Goal: Task Accomplishment & Management: Complete application form

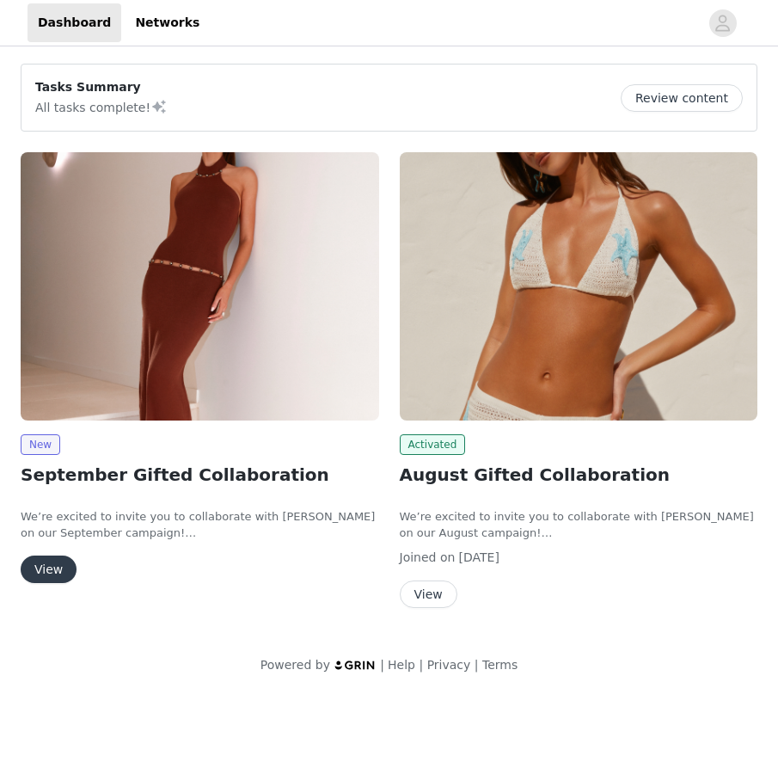
click at [65, 566] on button "View" at bounding box center [49, 569] width 56 height 28
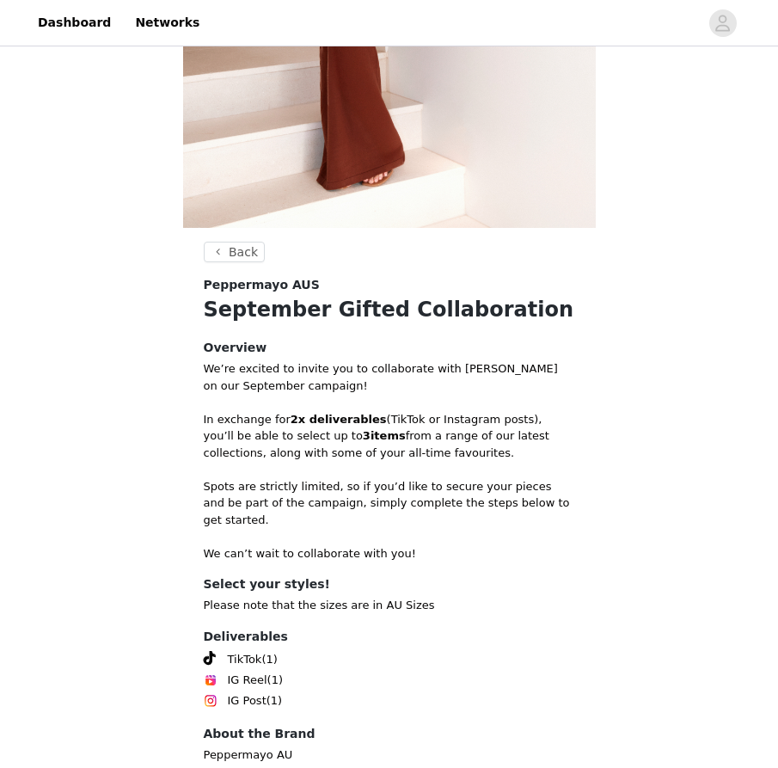
scroll to position [535, 0]
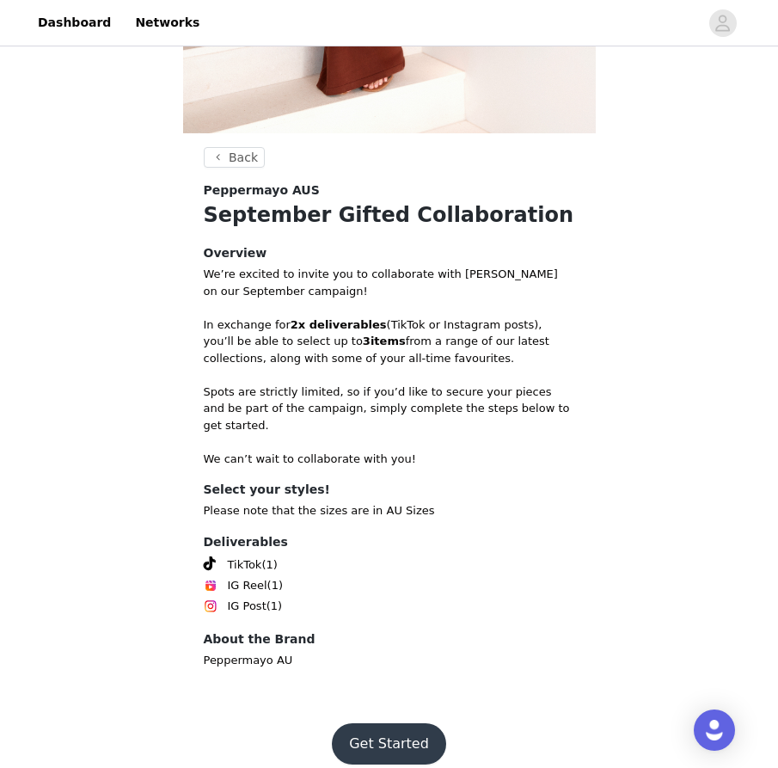
click at [382, 737] on button "Get Started" at bounding box center [389, 743] width 114 height 41
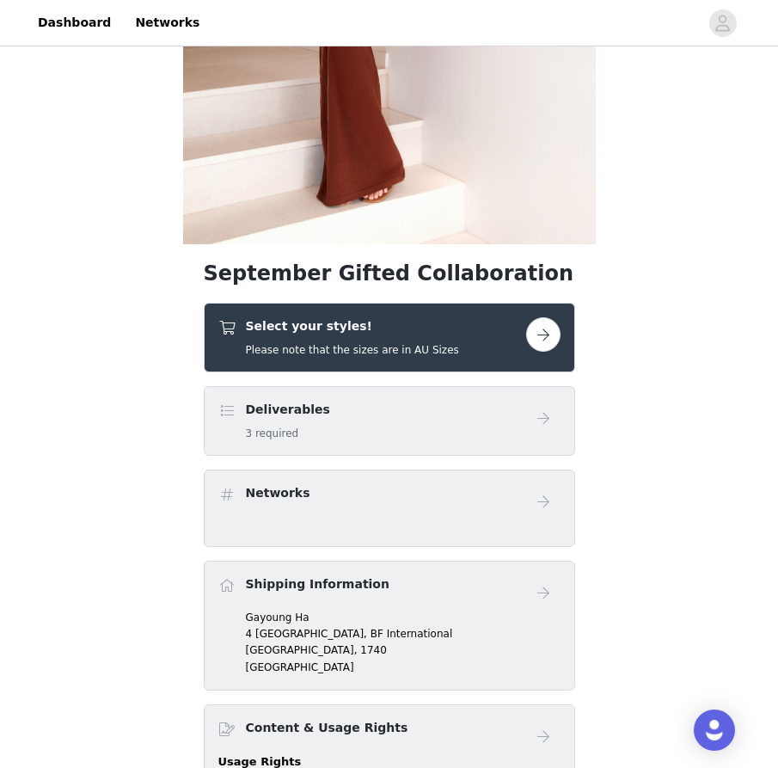
scroll to position [442, 0]
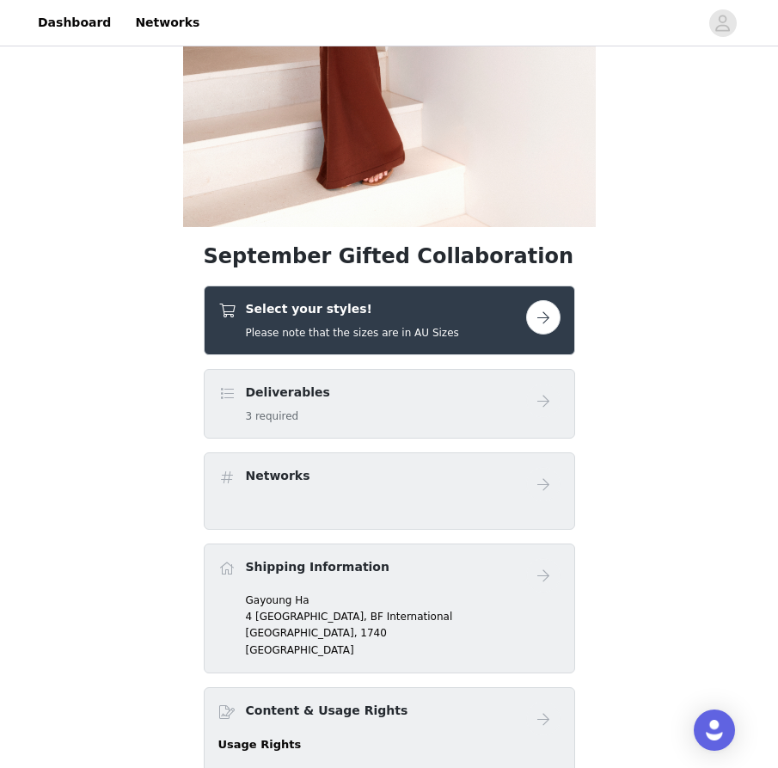
click at [541, 321] on button "button" at bounding box center [543, 317] width 34 height 34
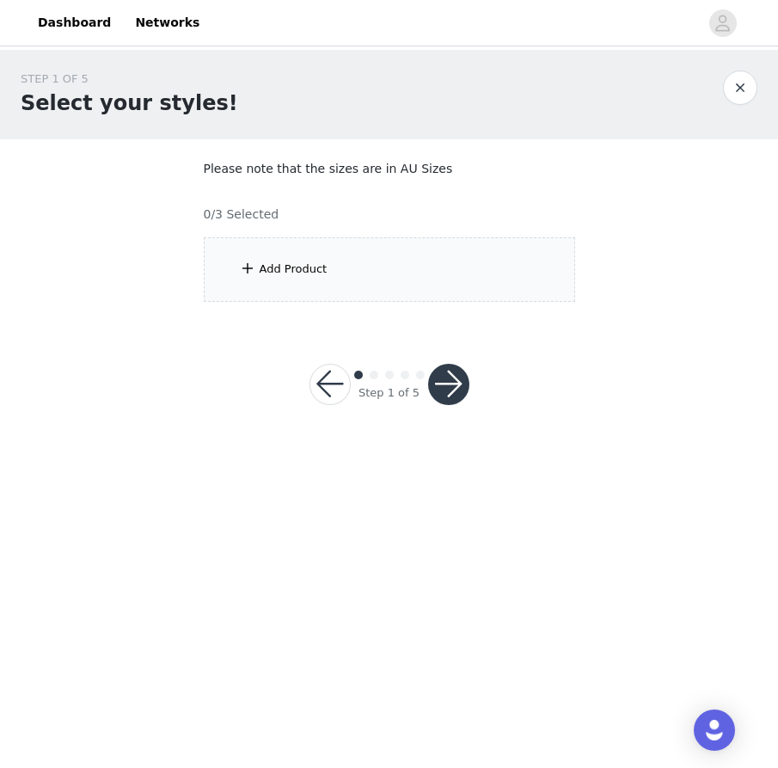
click at [384, 255] on div "Add Product" at bounding box center [389, 269] width 371 height 64
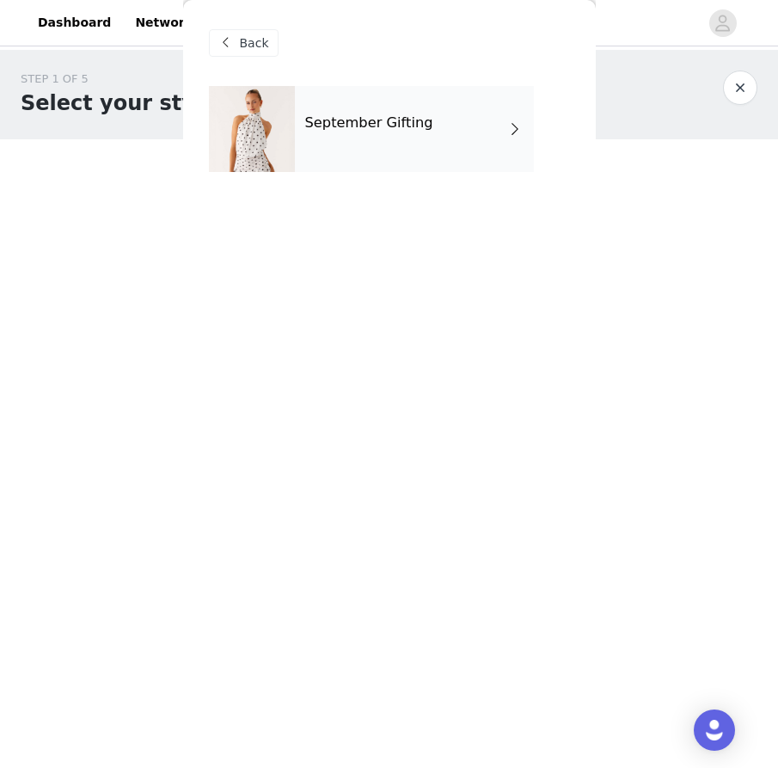
click at [468, 142] on div "September Gifting" at bounding box center [414, 129] width 239 height 86
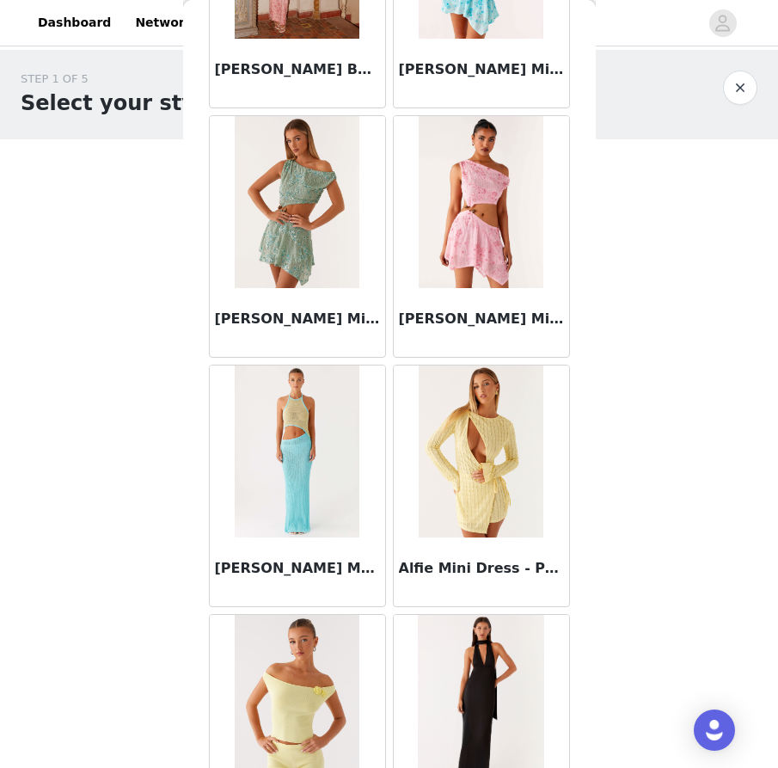
scroll to position [1863, 0]
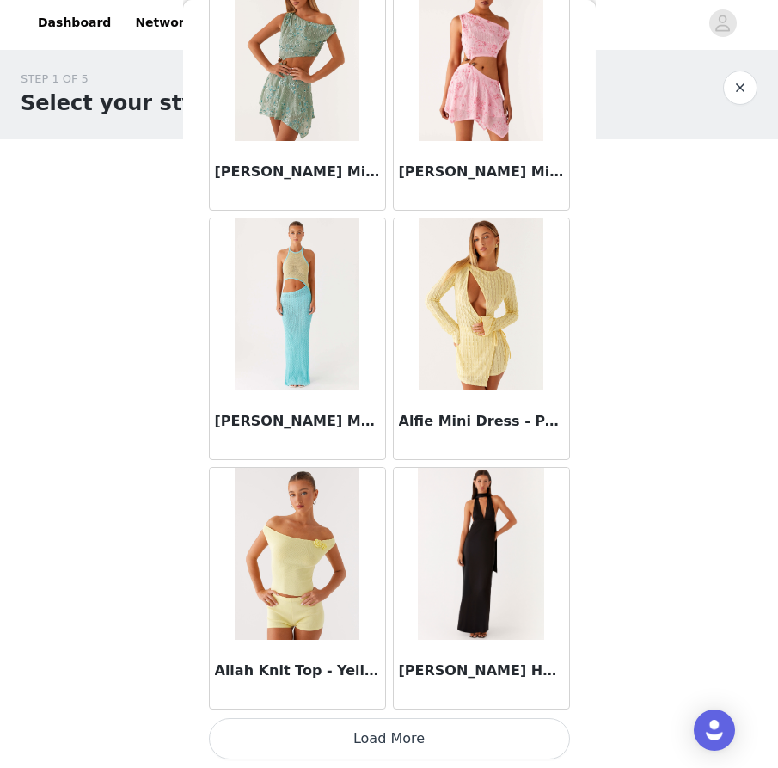
click at [358, 744] on button "Load More" at bounding box center [389, 738] width 361 height 41
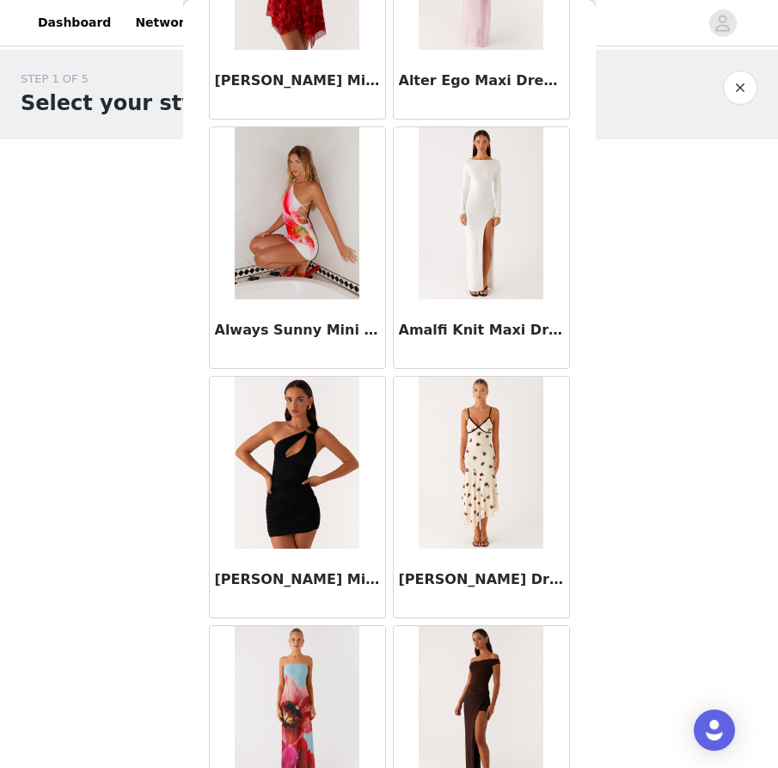
scroll to position [4268, 0]
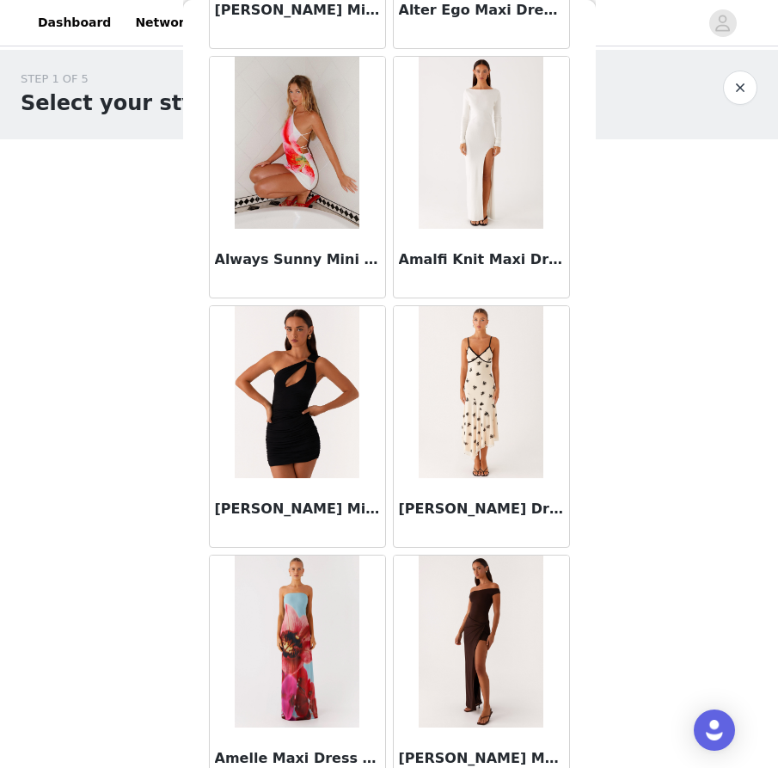
click at [651, 463] on body "Dashboard Networks STEP 1 OF 5 Select your styles! Please note that the sizes a…" at bounding box center [389, 384] width 778 height 768
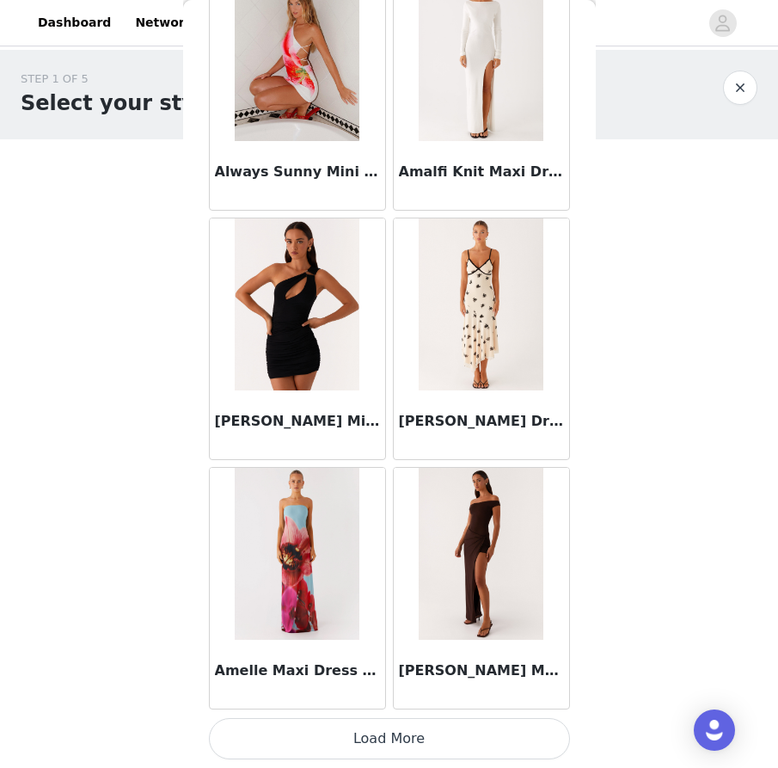
click at [387, 743] on button "Load More" at bounding box center [389, 738] width 361 height 41
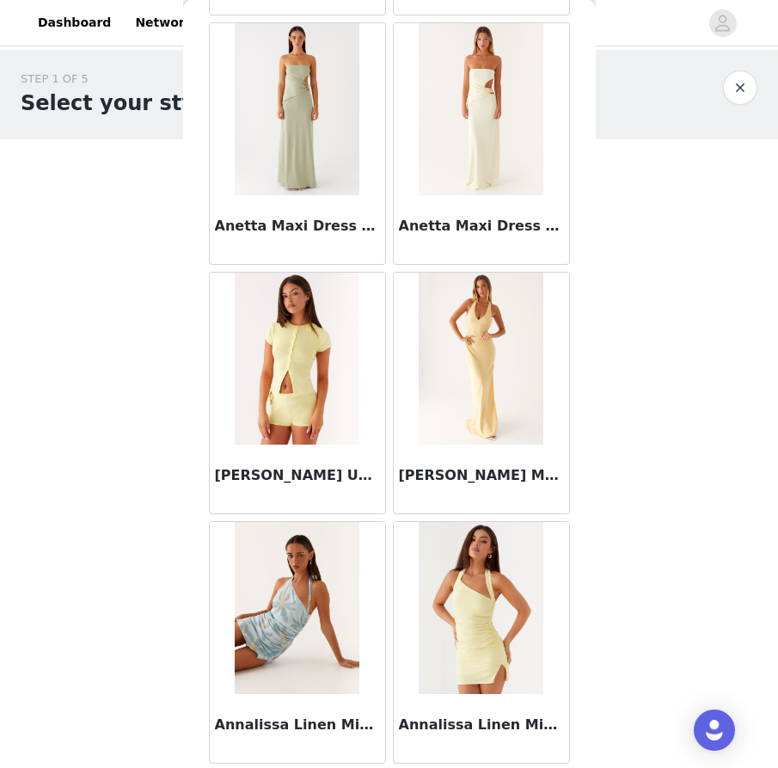
scroll to position [6848, 0]
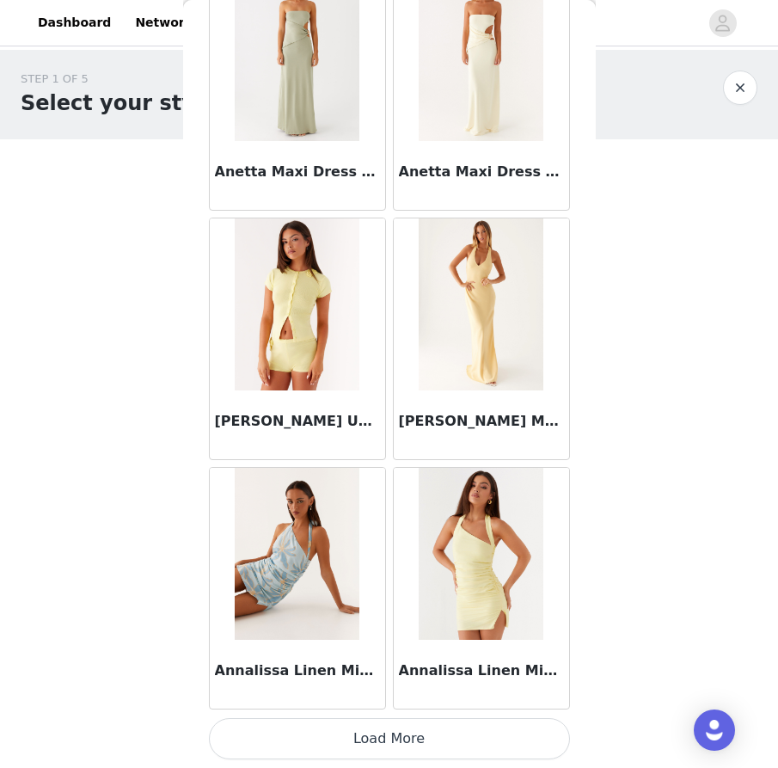
click at [342, 743] on button "Load More" at bounding box center [389, 738] width 361 height 41
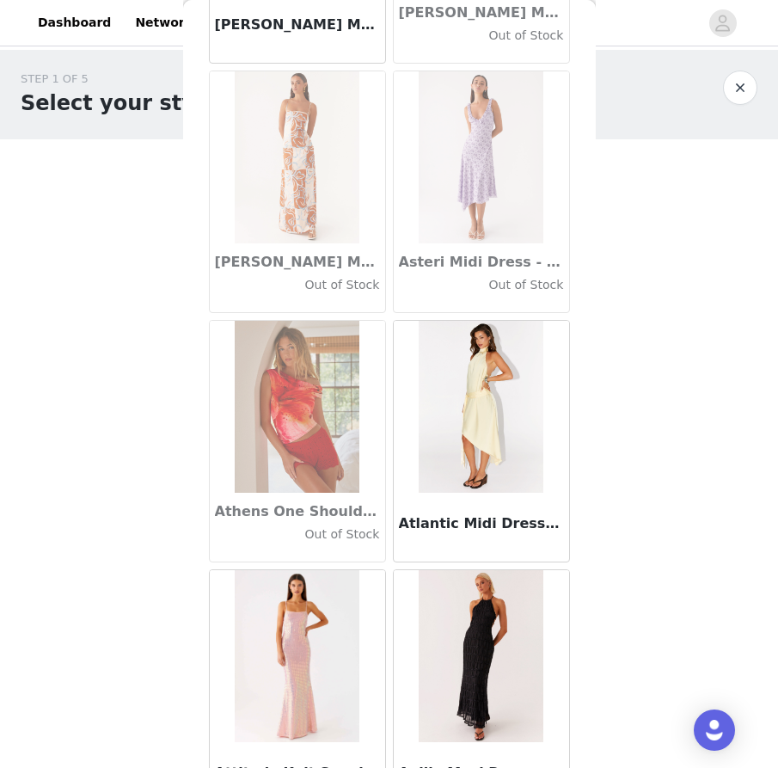
scroll to position [9340, 0]
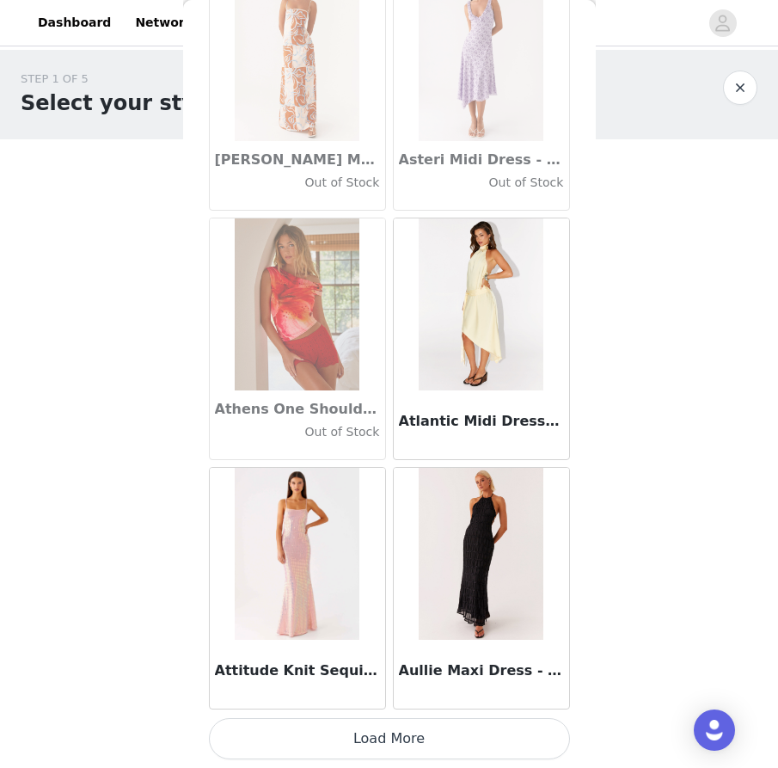
click at [382, 741] on button "Load More" at bounding box center [389, 738] width 361 height 41
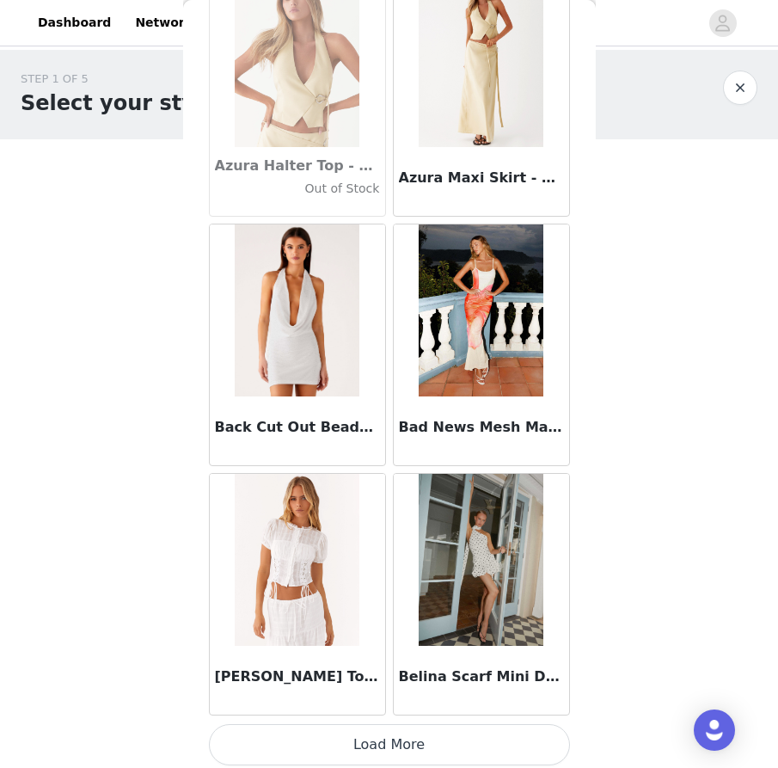
scroll to position [11833, 0]
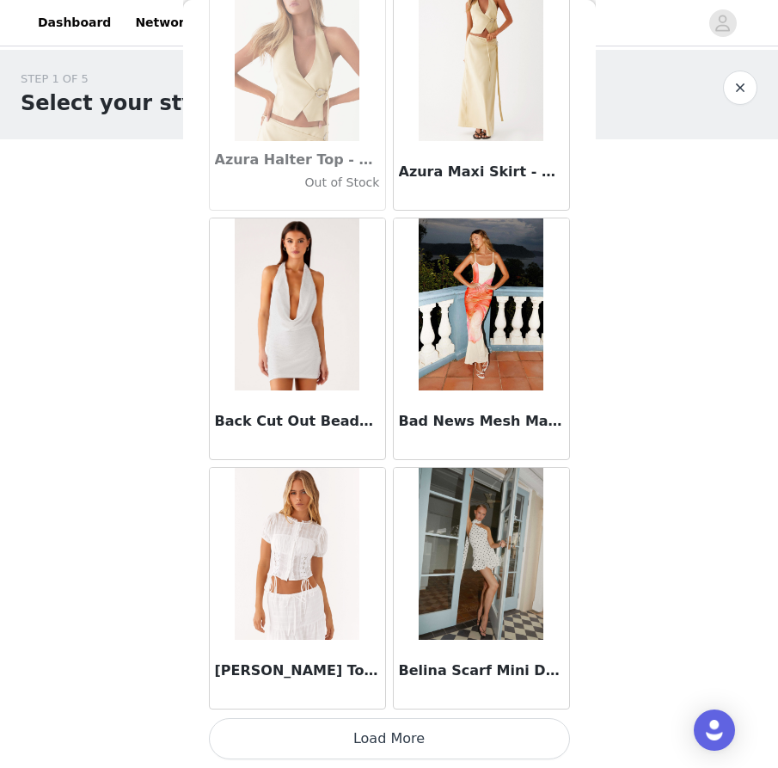
click at [367, 743] on button "Load More" at bounding box center [389, 738] width 361 height 41
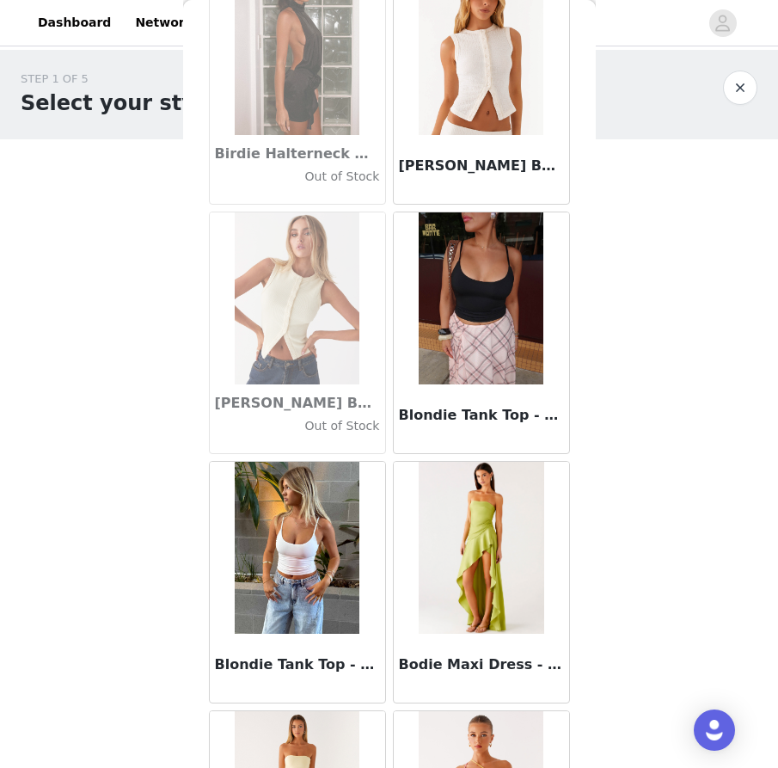
scroll to position [14326, 0]
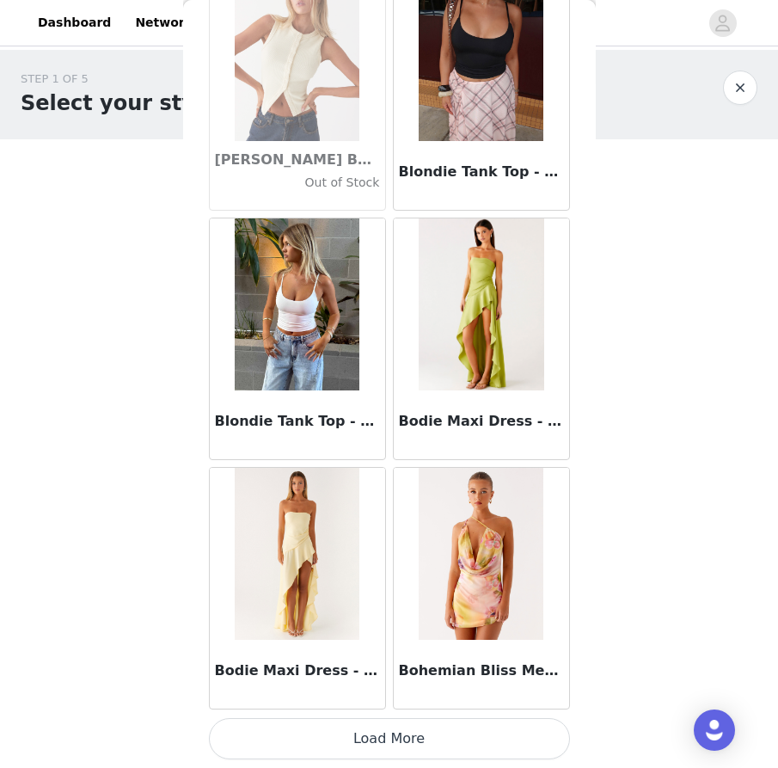
click at [366, 737] on button "Load More" at bounding box center [389, 738] width 361 height 41
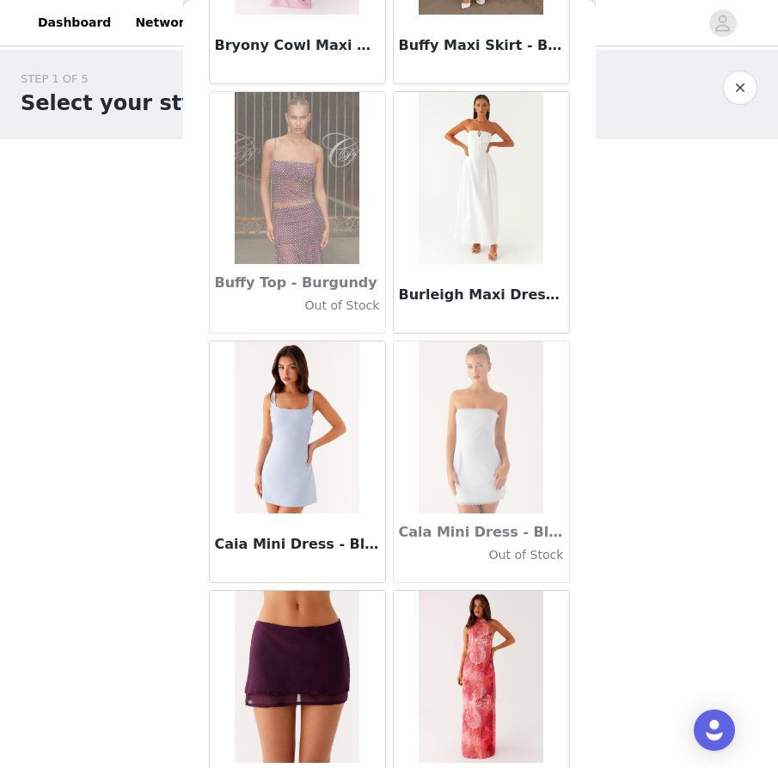
scroll to position [16818, 0]
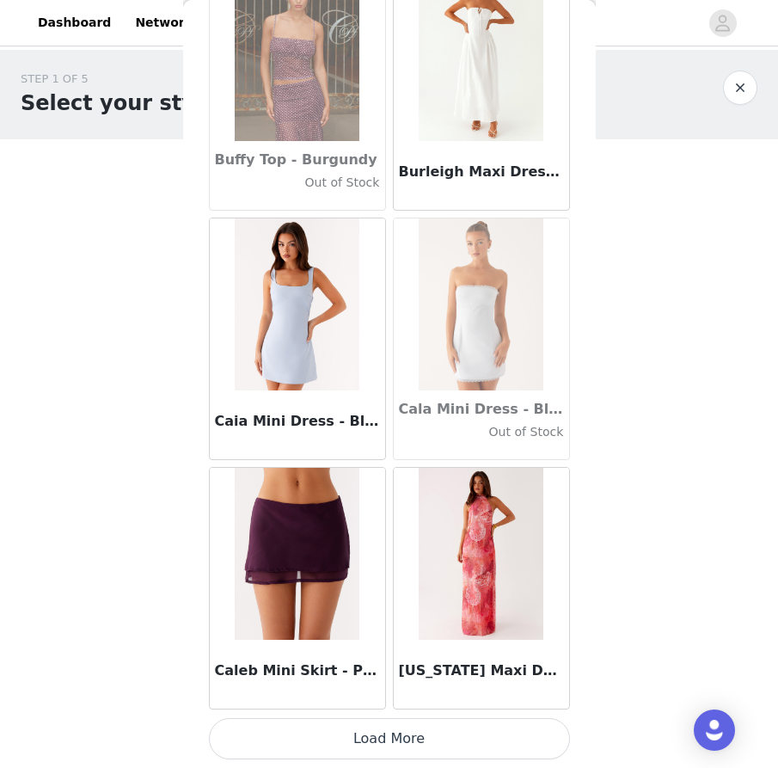
click at [366, 735] on button "Load More" at bounding box center [389, 738] width 361 height 41
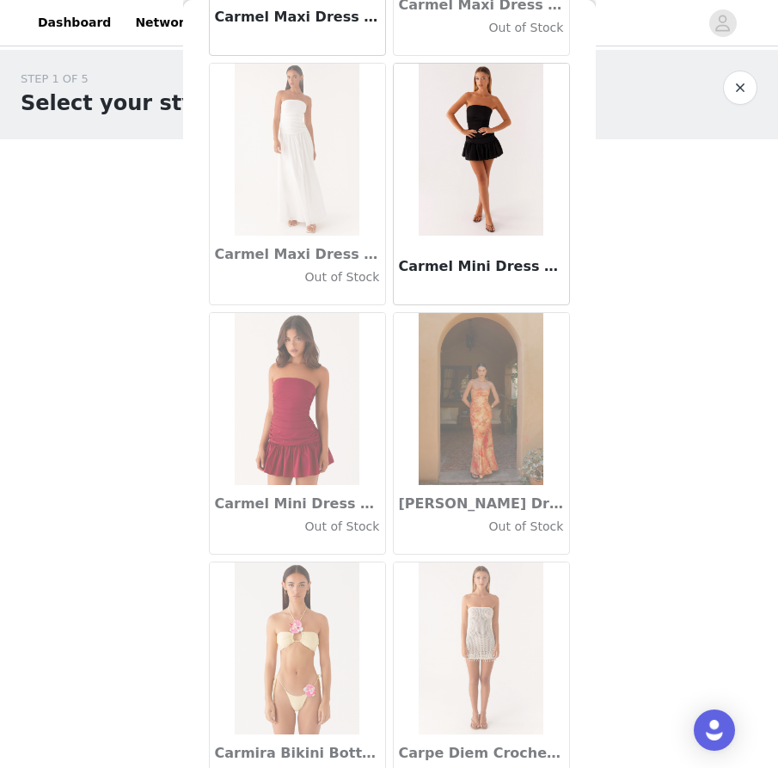
scroll to position [19311, 0]
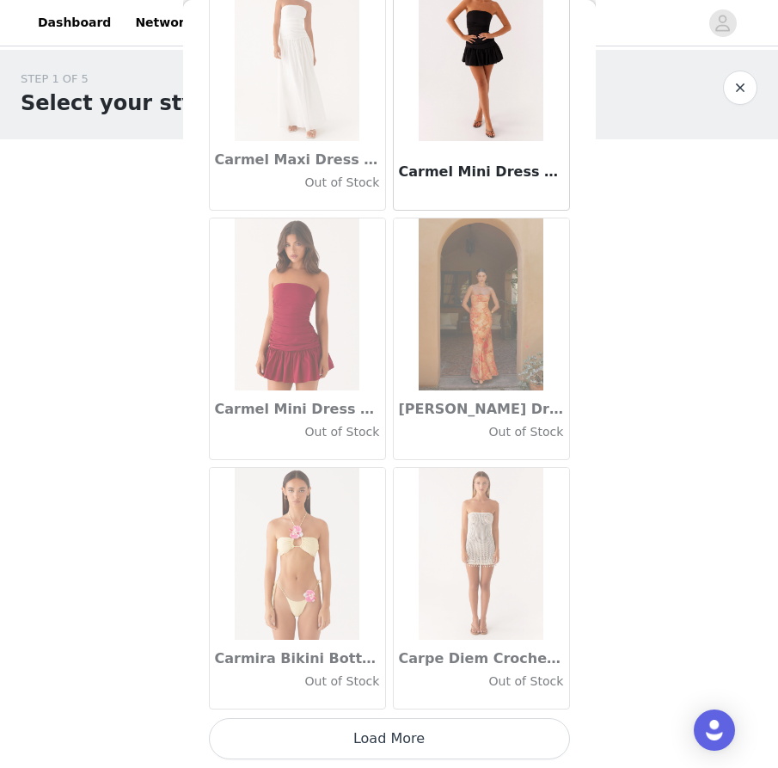
click at [386, 744] on button "Load More" at bounding box center [389, 738] width 361 height 41
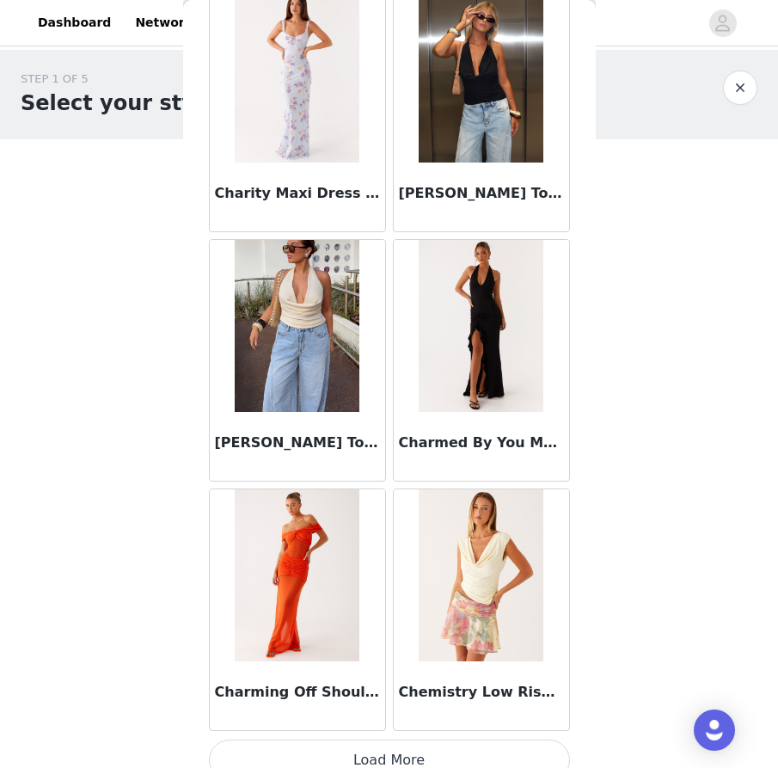
scroll to position [21804, 0]
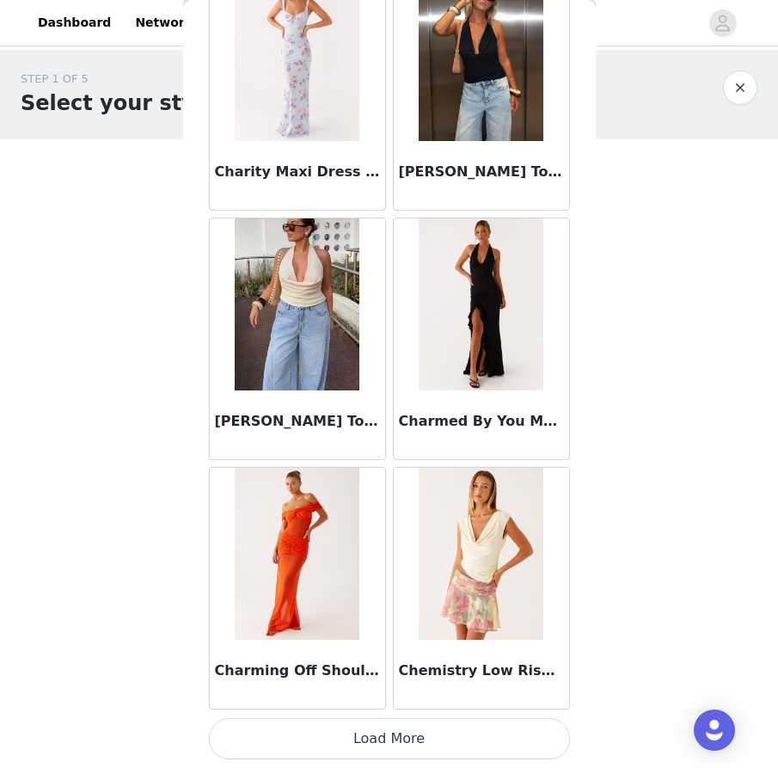
click at [366, 729] on button "Load More" at bounding box center [389, 738] width 361 height 41
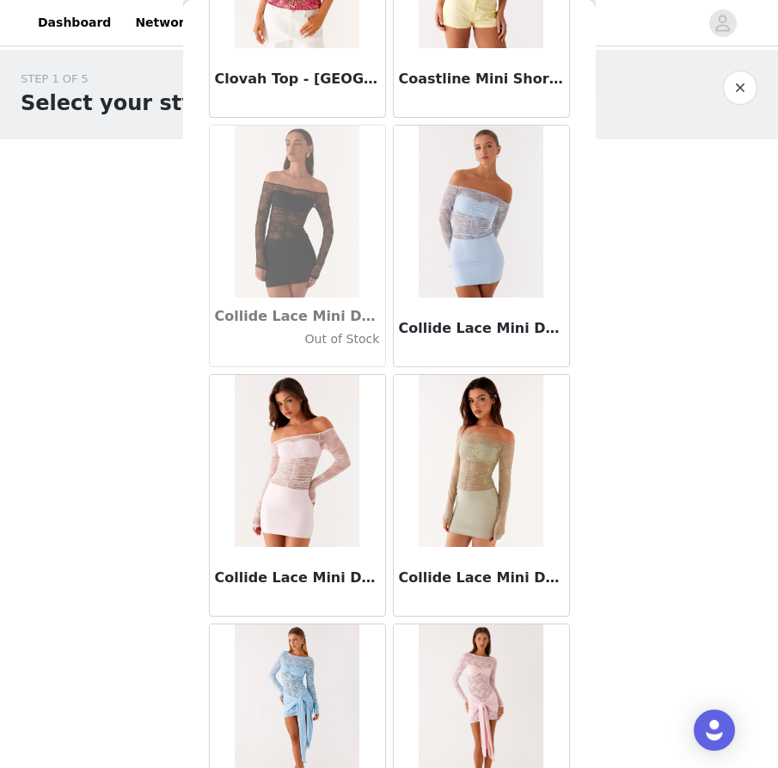
scroll to position [24296, 0]
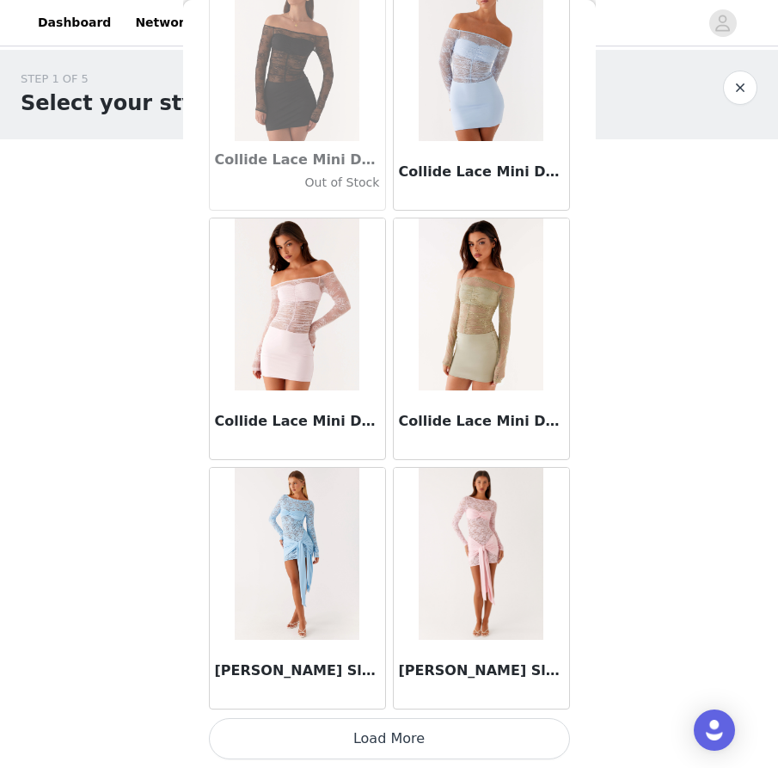
click at [366, 726] on button "Load More" at bounding box center [389, 738] width 361 height 41
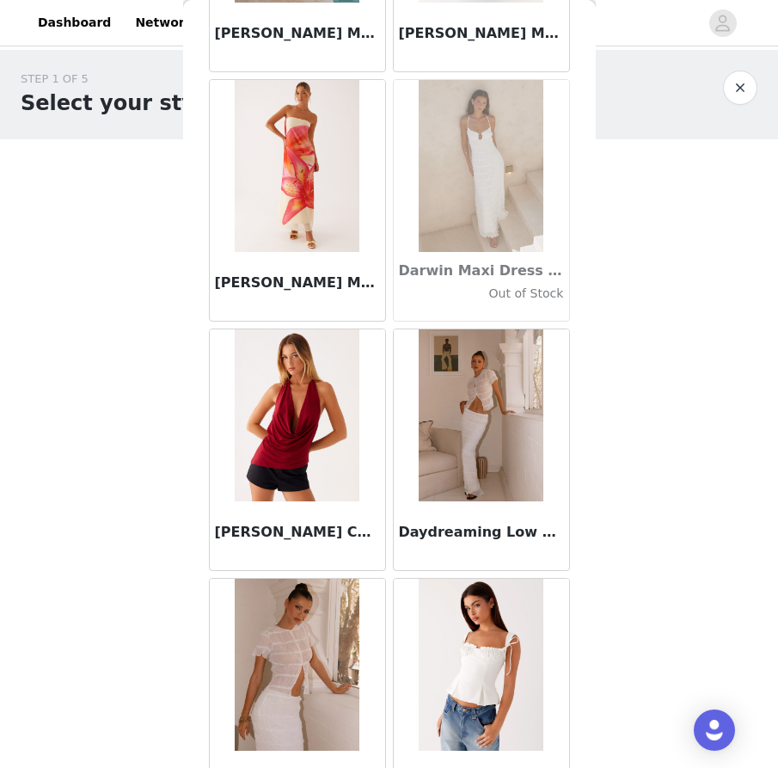
scroll to position [26789, 0]
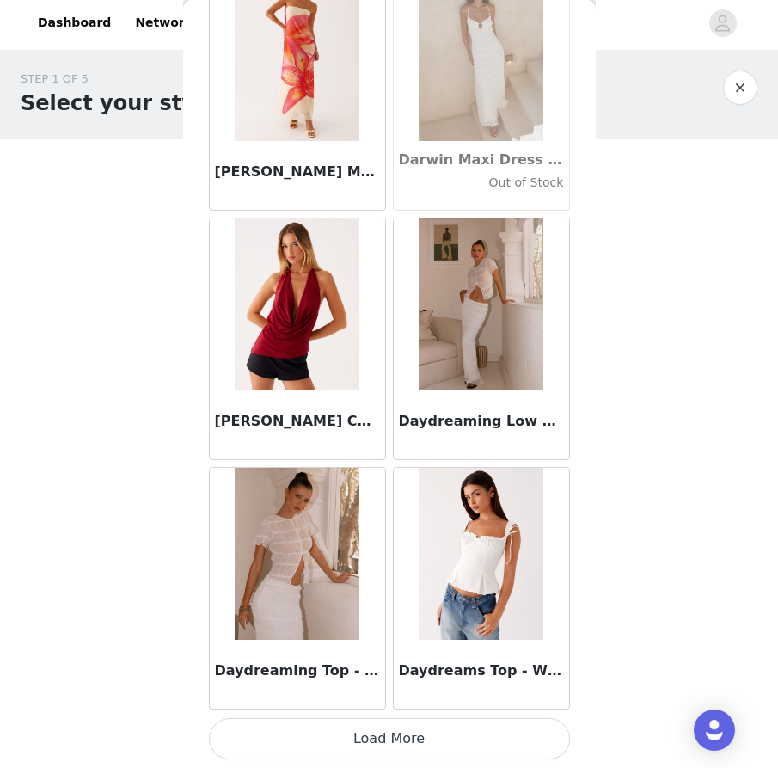
click at [434, 743] on button "Load More" at bounding box center [389, 738] width 361 height 41
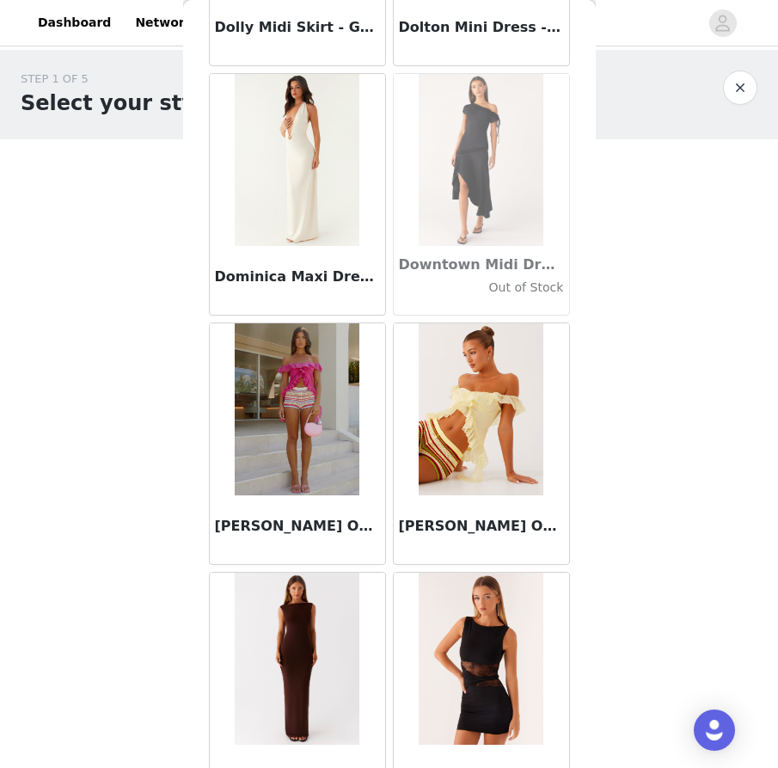
scroll to position [29281, 0]
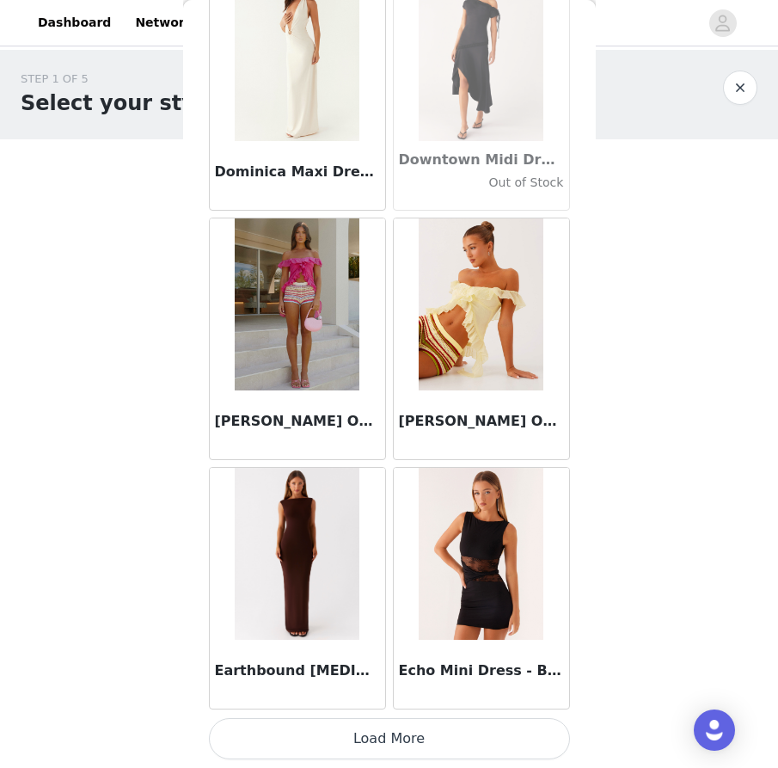
click at [365, 741] on button "Load More" at bounding box center [389, 738] width 361 height 41
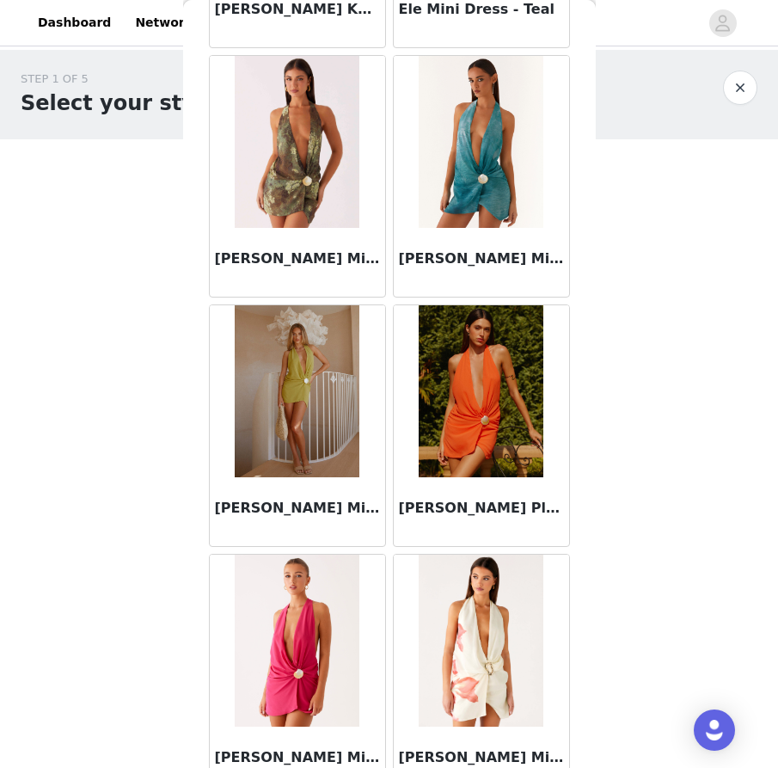
scroll to position [31774, 0]
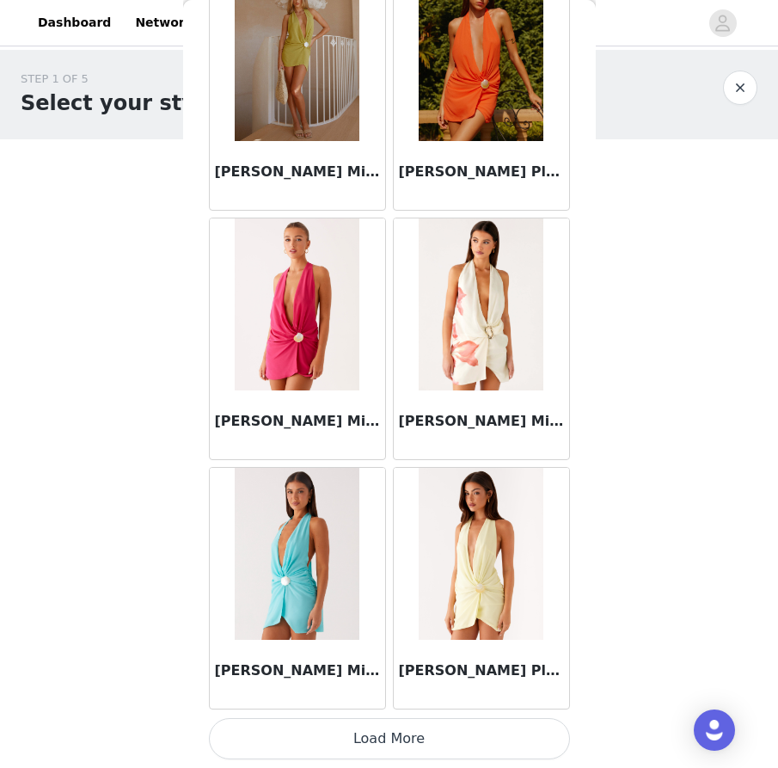
click at [351, 742] on button "Load More" at bounding box center [389, 738] width 361 height 41
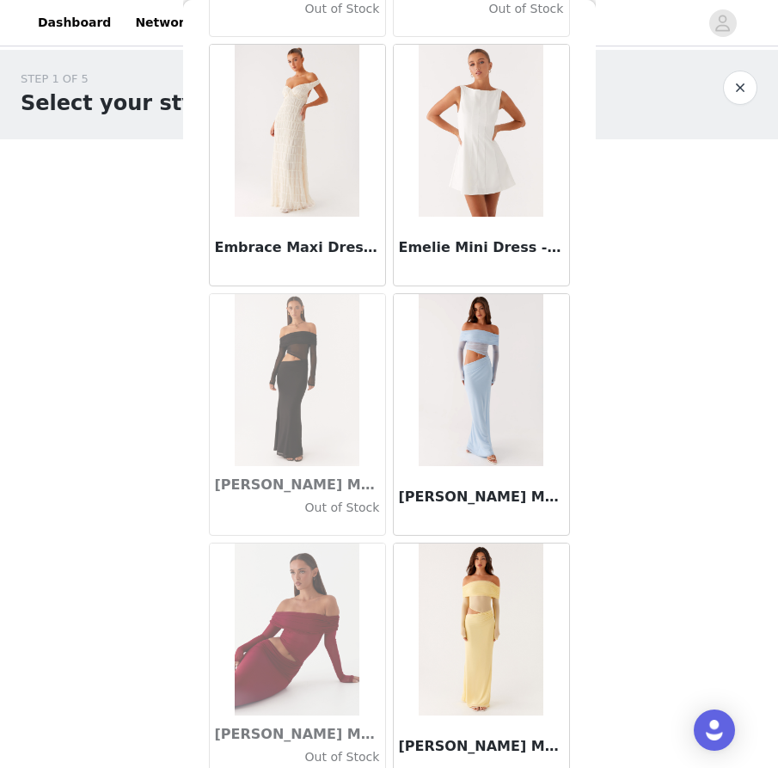
scroll to position [33196, 0]
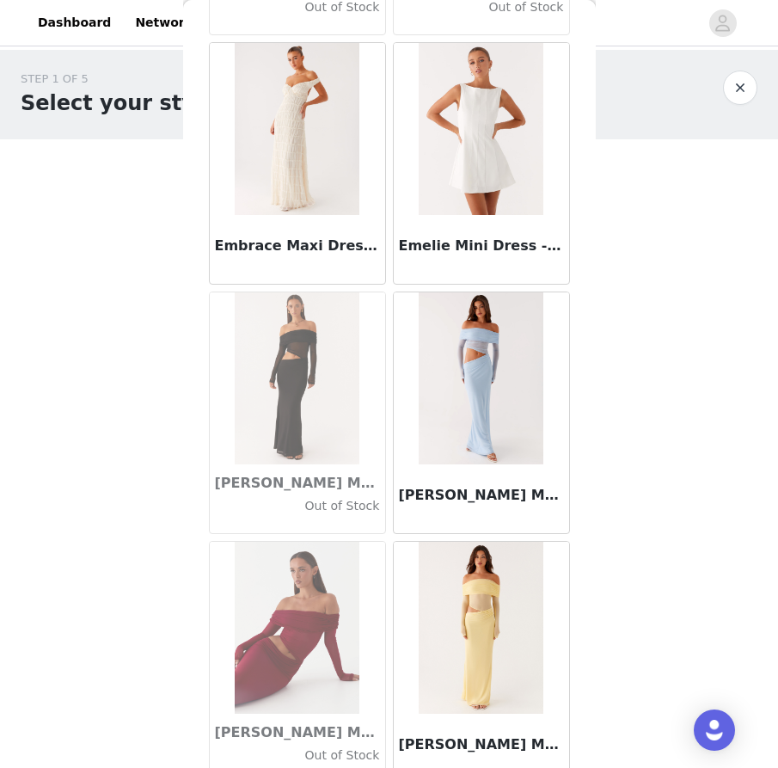
click at [468, 241] on h3 "Emelie Mini Dress - White" at bounding box center [481, 246] width 165 height 21
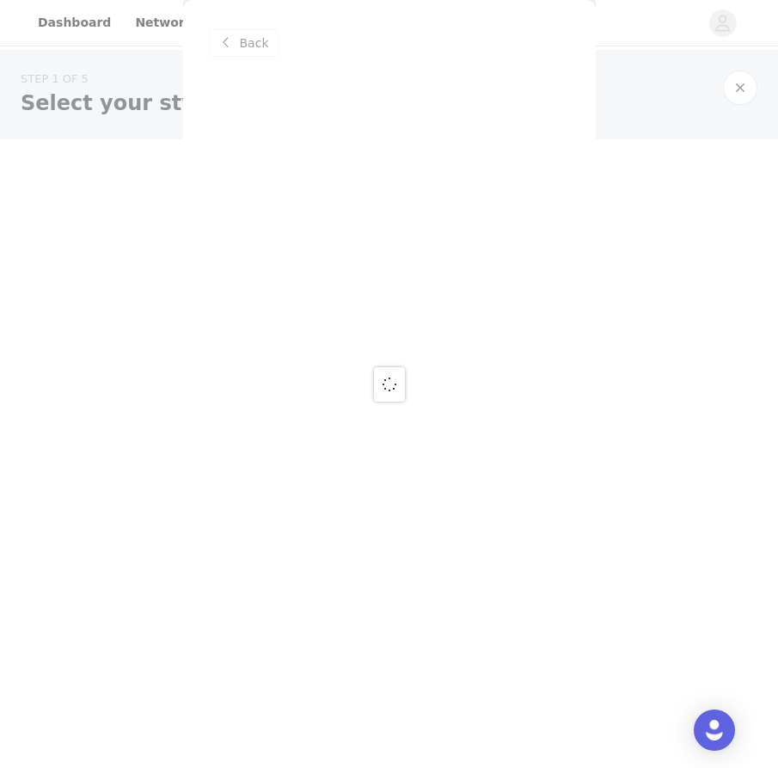
scroll to position [0, 0]
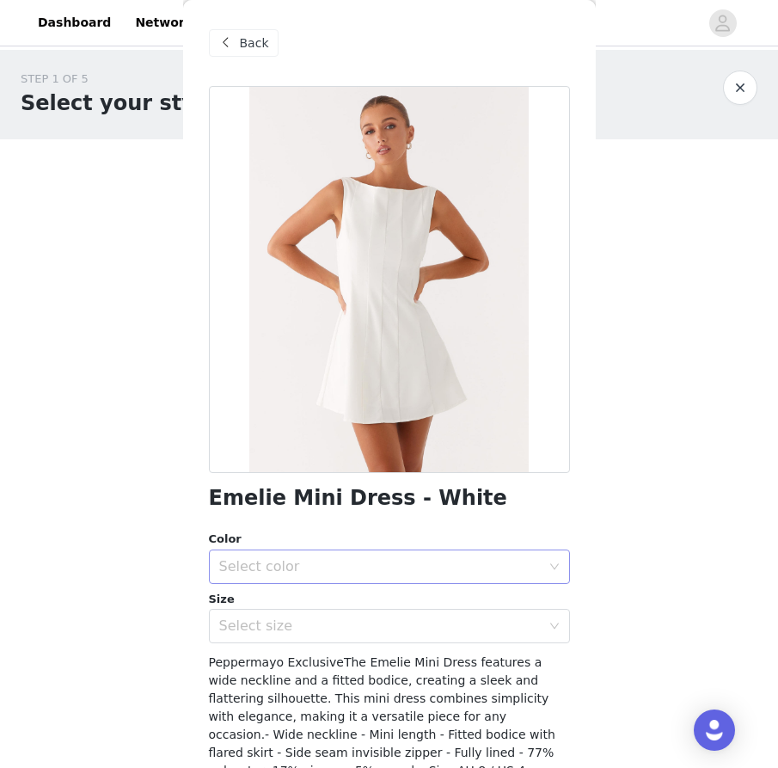
click at [351, 558] on div "Select color" at bounding box center [379, 566] width 321 height 17
click at [330, 606] on li "White" at bounding box center [389, 604] width 361 height 28
click at [318, 639] on div "Select size" at bounding box center [383, 625] width 329 height 33
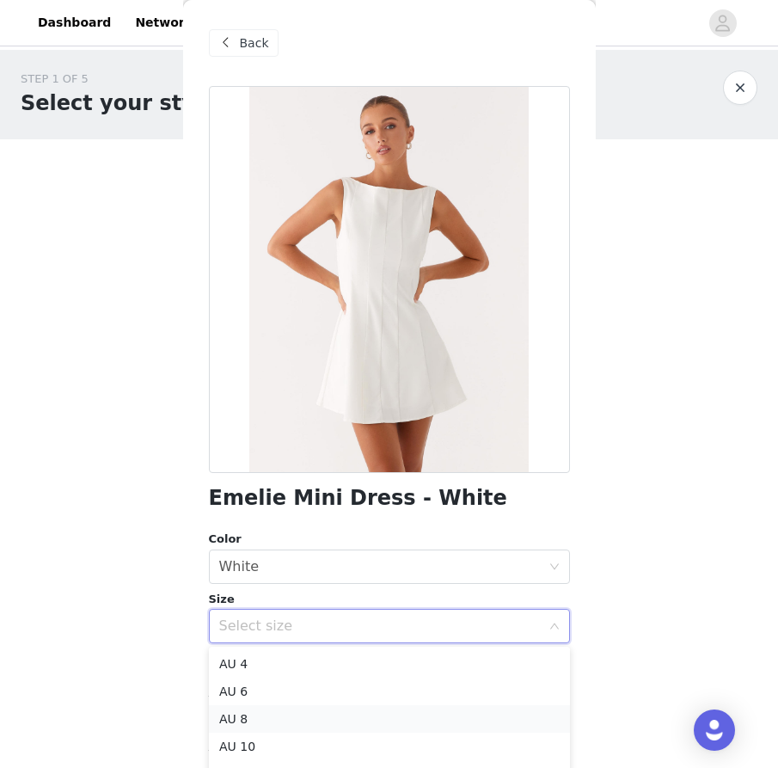
click at [303, 712] on li "AU 8" at bounding box center [389, 719] width 361 height 28
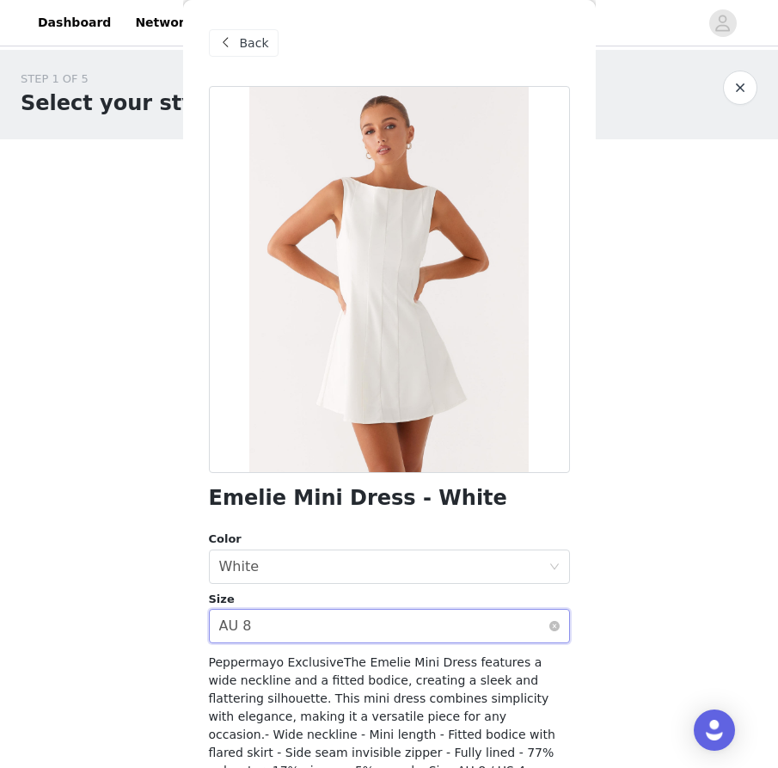
scroll to position [138, 0]
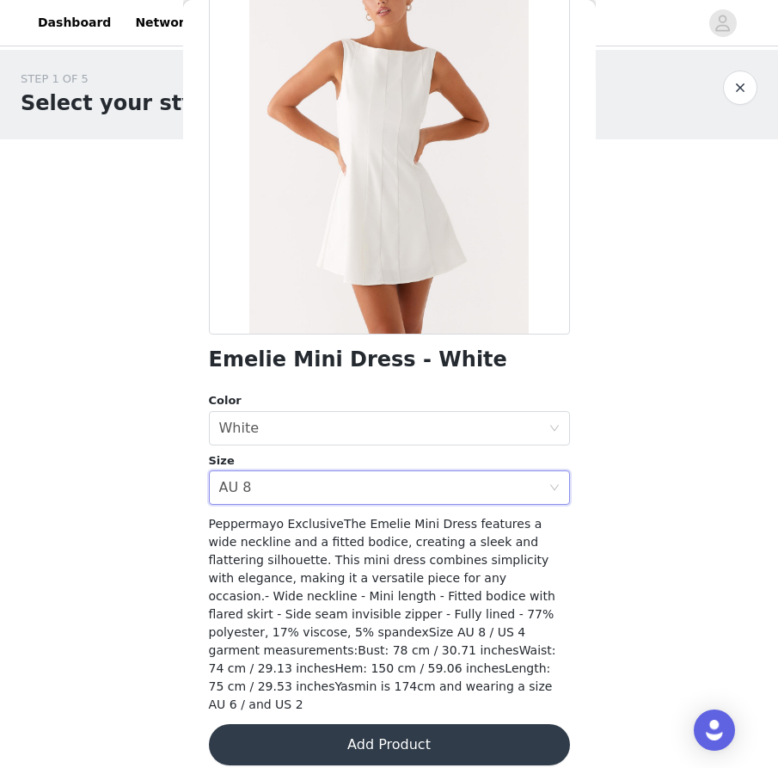
click at [432, 356] on h1 "Emelie Mini Dress - White" at bounding box center [358, 359] width 298 height 23
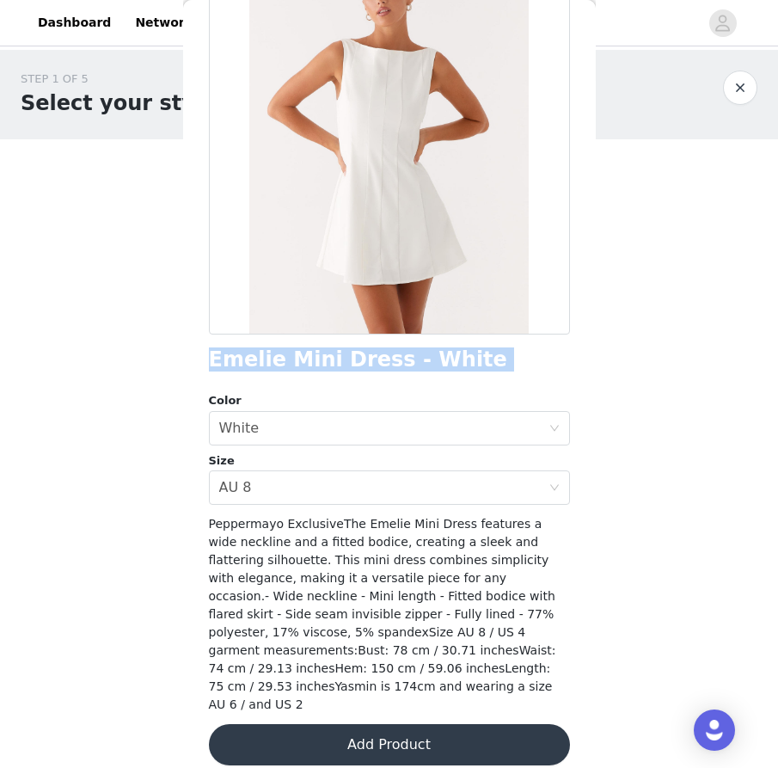
click at [432, 356] on h1 "Emelie Mini Dress - White" at bounding box center [358, 359] width 298 height 23
copy div "Emelie Mini Dress - White"
click at [738, 85] on button "button" at bounding box center [740, 87] width 34 height 34
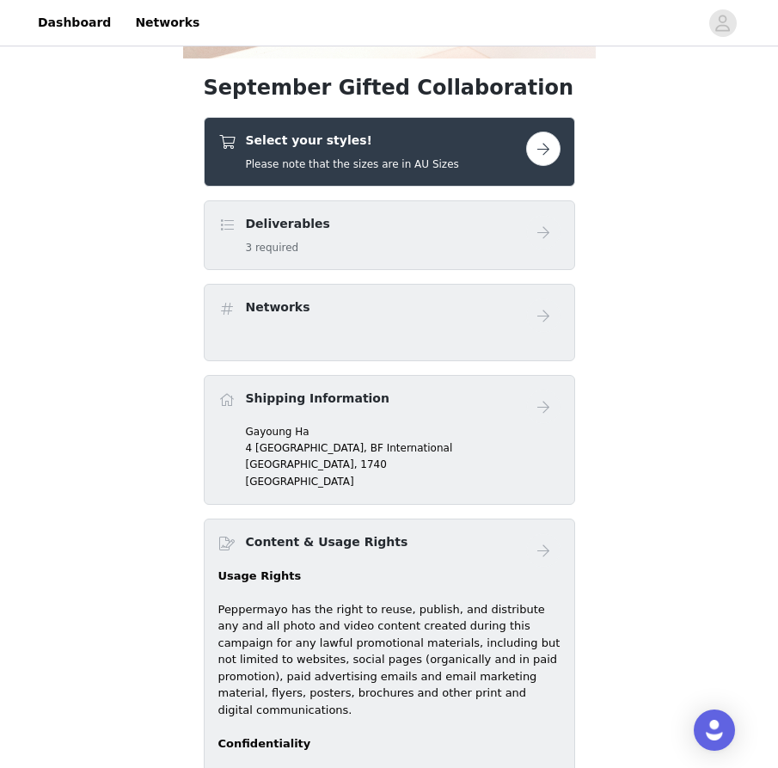
scroll to position [613, 0]
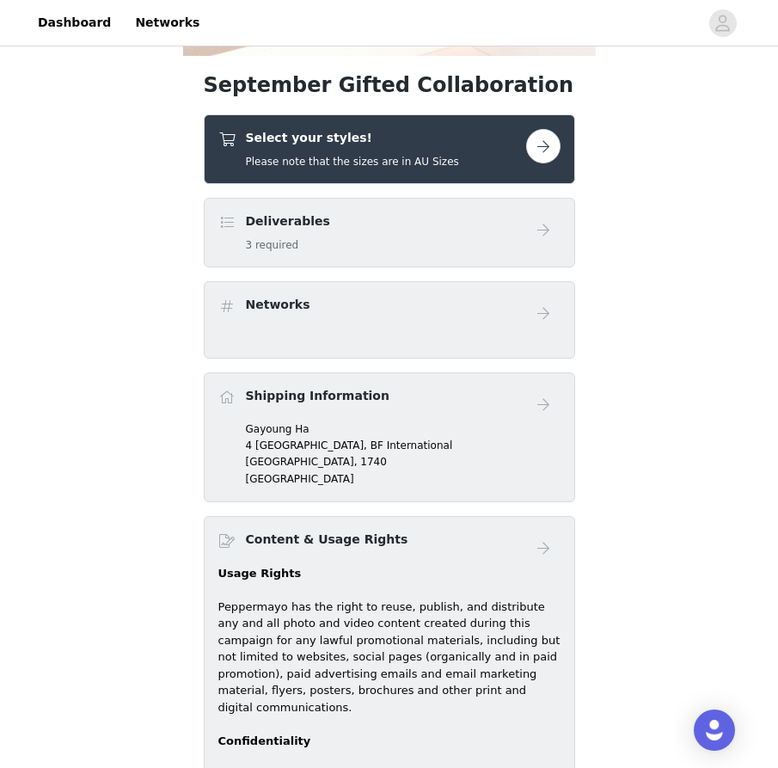
click at [549, 138] on button "button" at bounding box center [543, 146] width 34 height 34
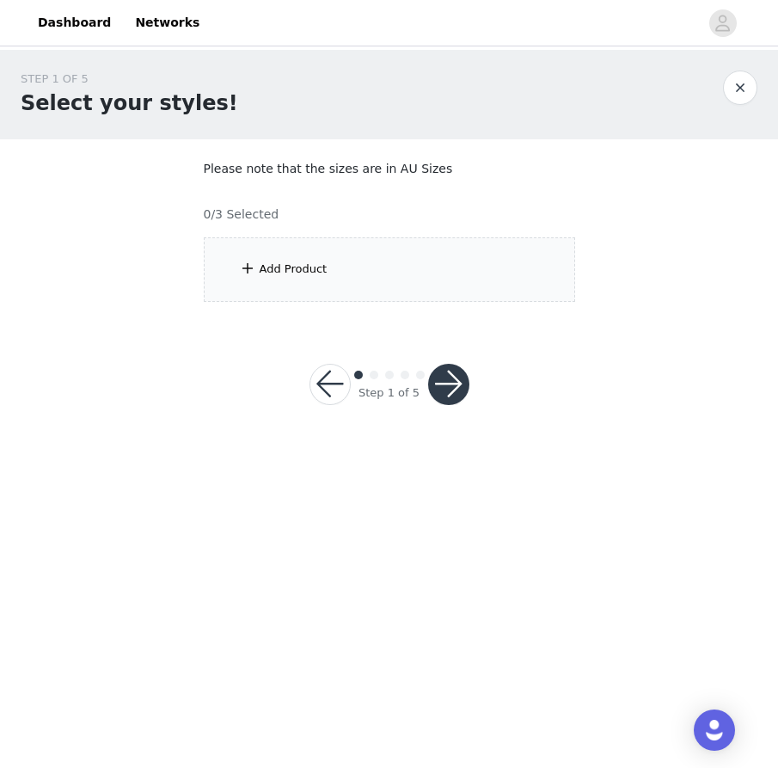
click at [349, 256] on div "Add Product" at bounding box center [389, 269] width 371 height 64
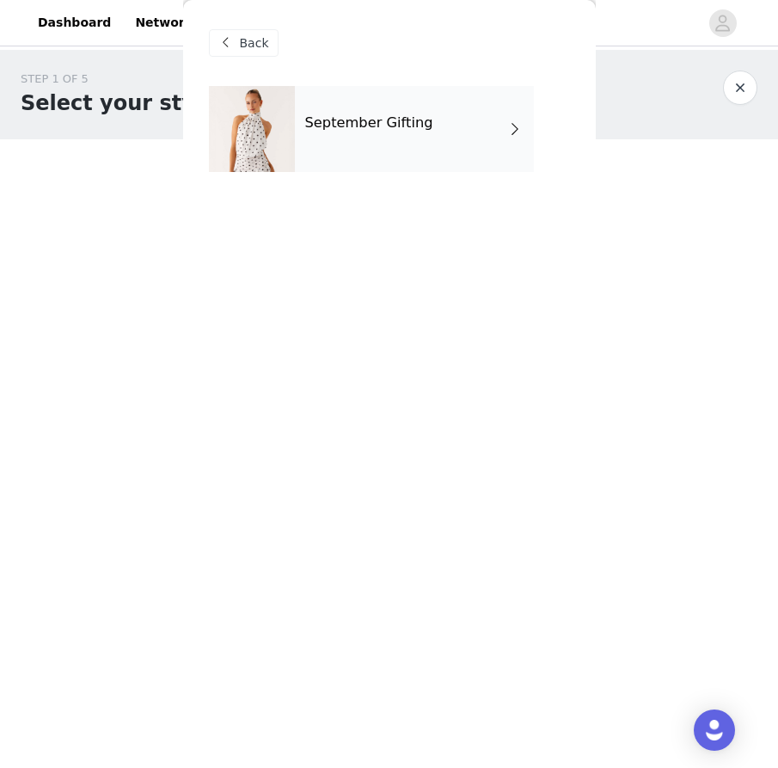
click at [456, 138] on div "September Gifting" at bounding box center [414, 129] width 239 height 86
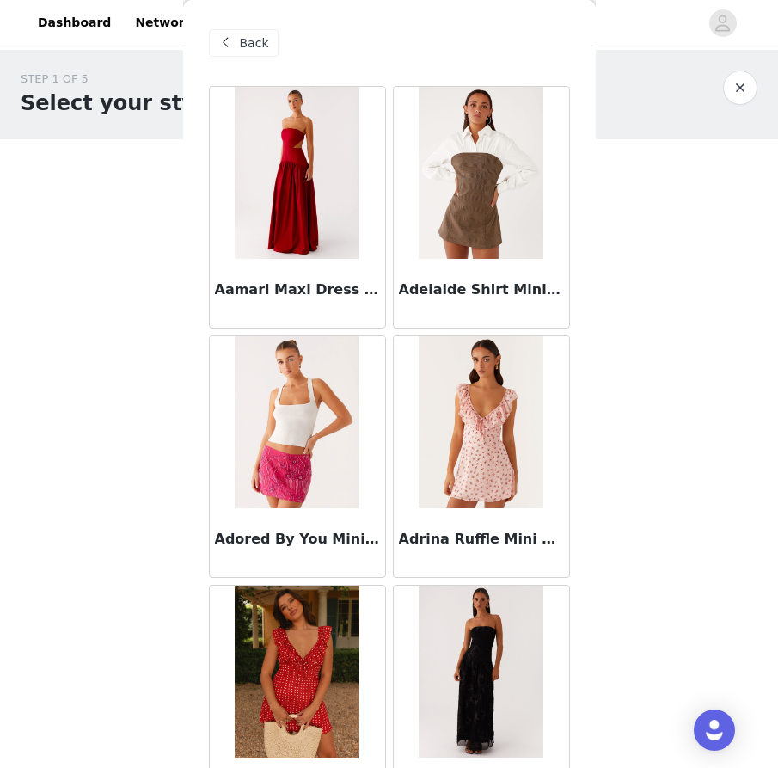
click at [463, 297] on h3 "Adelaide Shirt Mini Dress - Brown" at bounding box center [481, 289] width 165 height 21
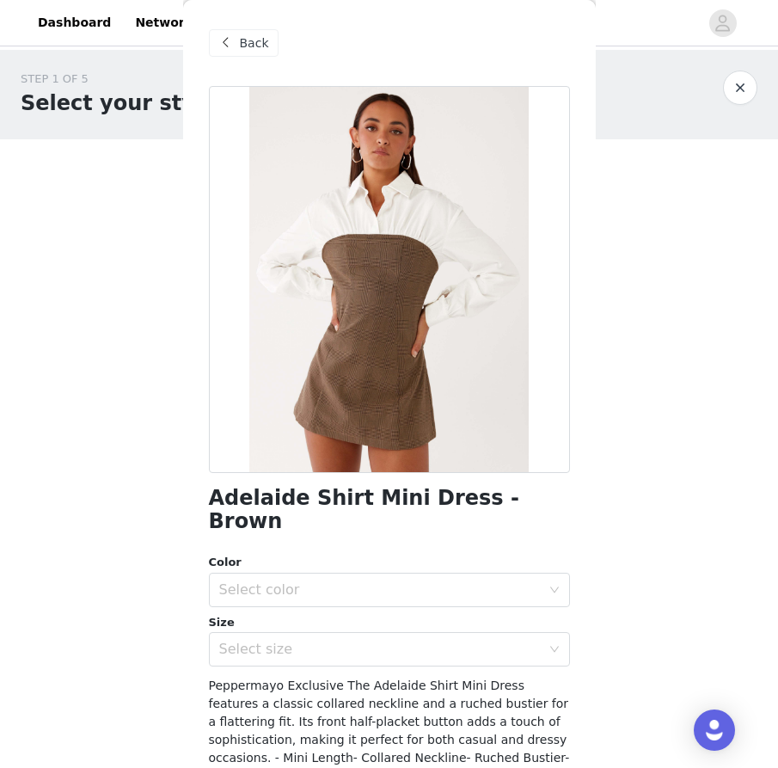
click at [419, 499] on h1 "Adelaide Shirt Mini Dress - Brown" at bounding box center [389, 509] width 361 height 46
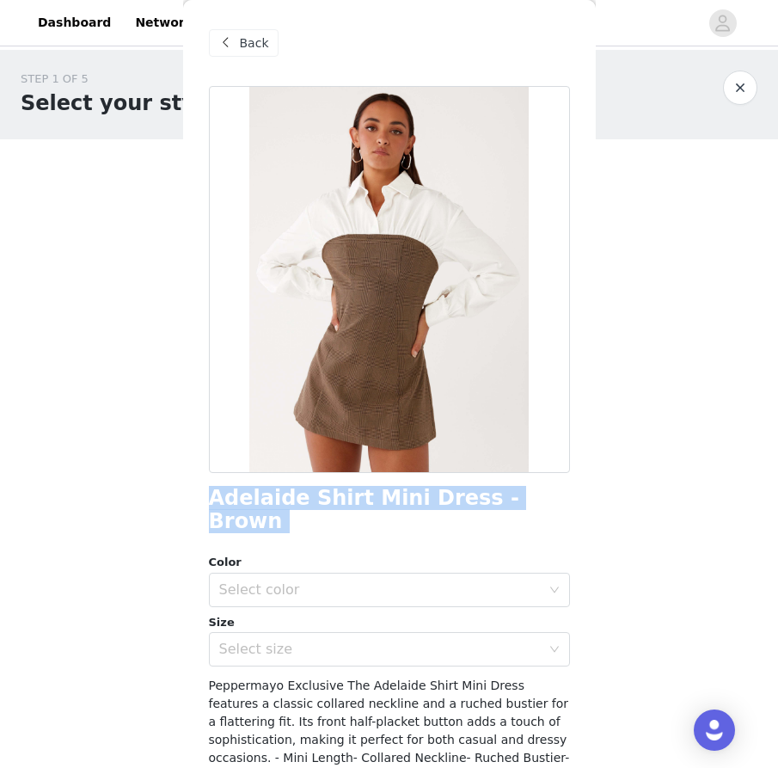
click at [419, 499] on h1 "Adelaide Shirt Mini Dress - Brown" at bounding box center [389, 509] width 361 height 46
copy div "Adelaide Shirt Mini Dress - Brown"
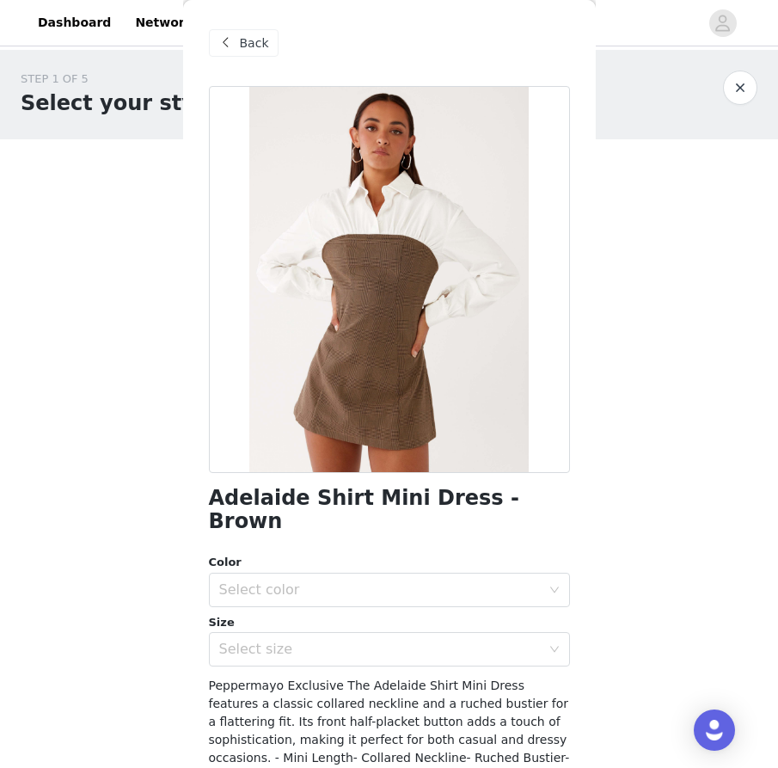
click at [243, 39] on span "Back" at bounding box center [254, 43] width 29 height 18
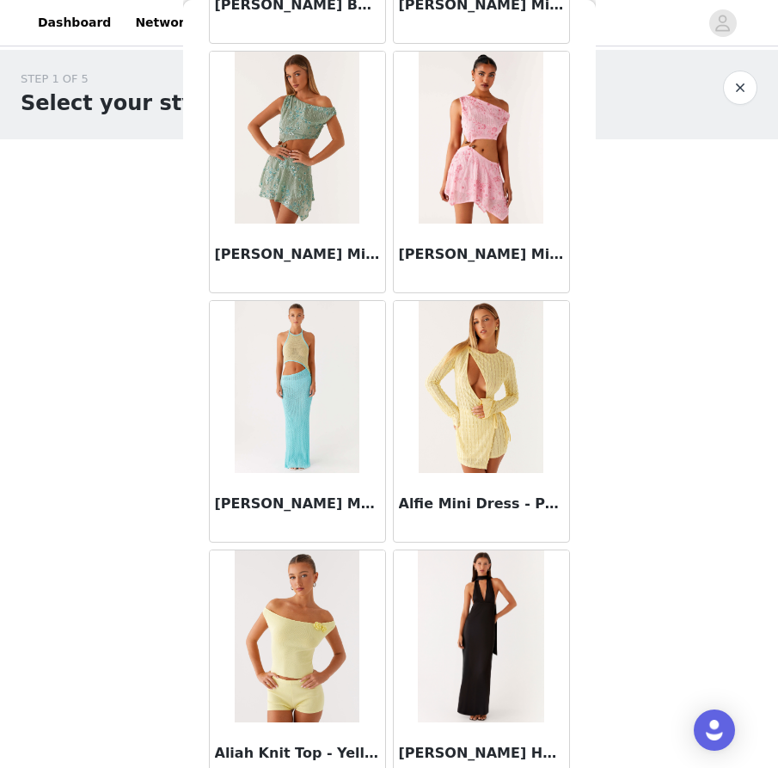
scroll to position [1863, 0]
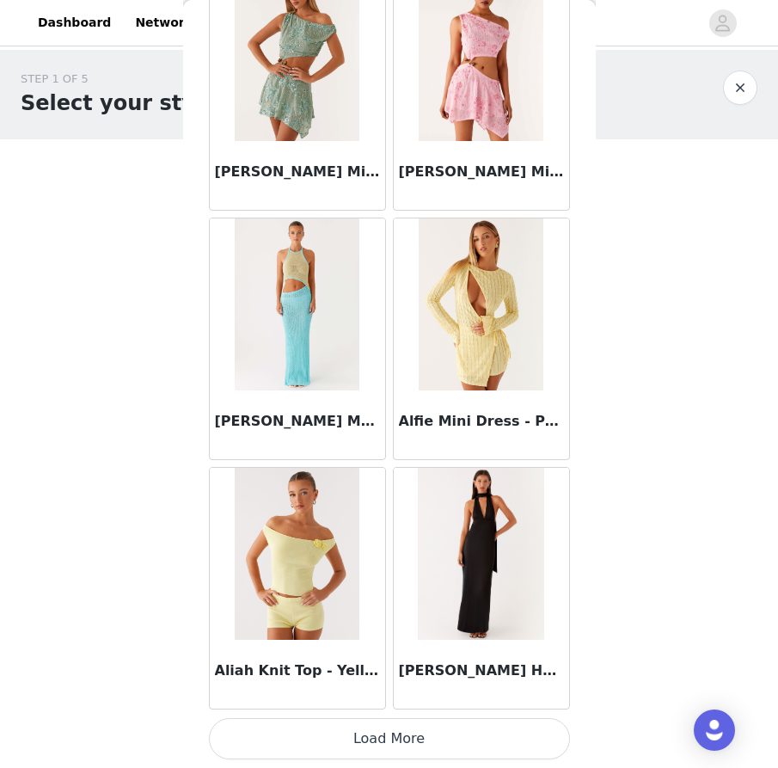
click at [400, 738] on button "Load More" at bounding box center [389, 738] width 361 height 41
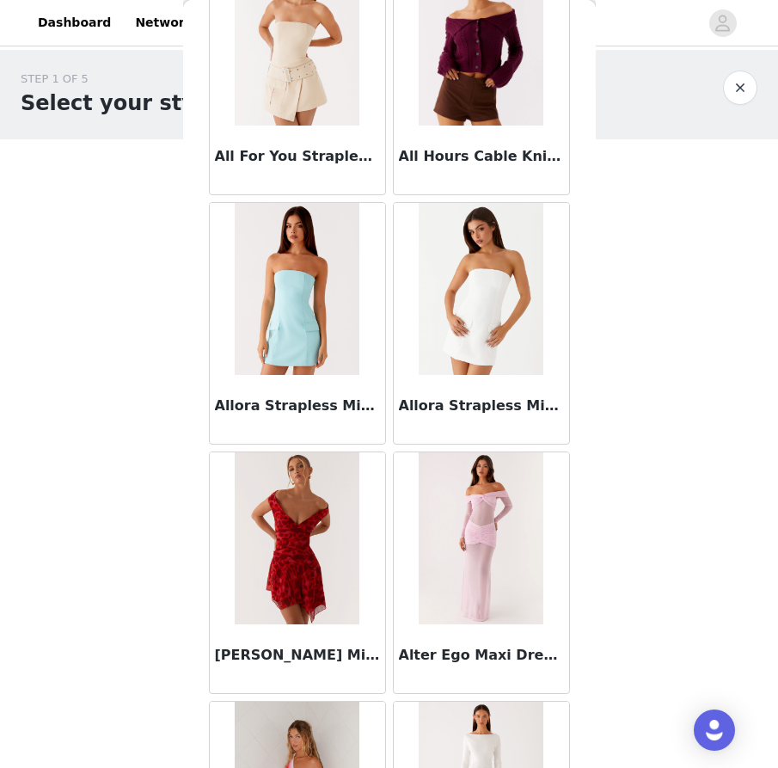
scroll to position [3527, 0]
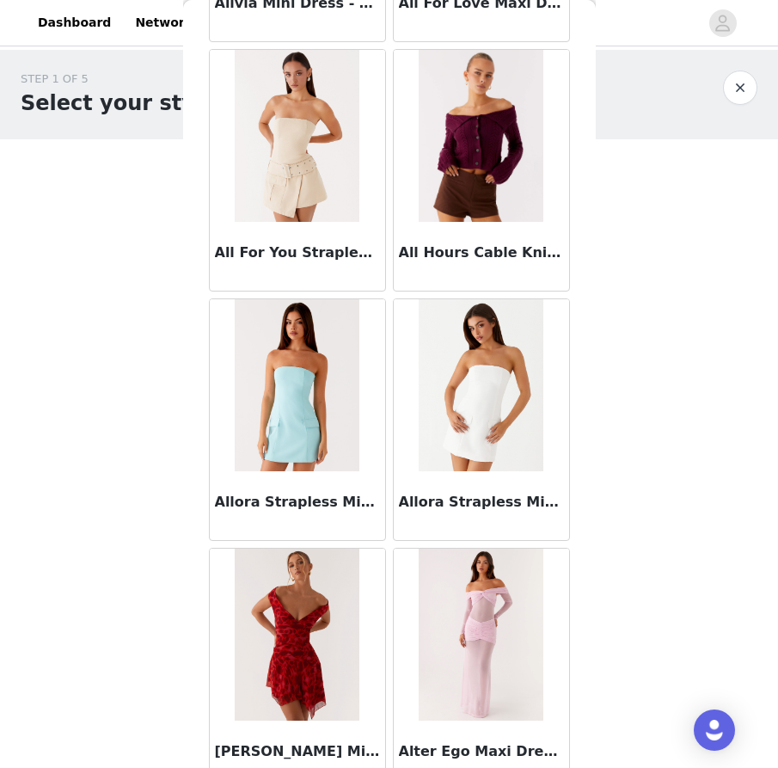
click at [492, 254] on h3 "All Hours Cable Knit - Plum" at bounding box center [481, 252] width 165 height 21
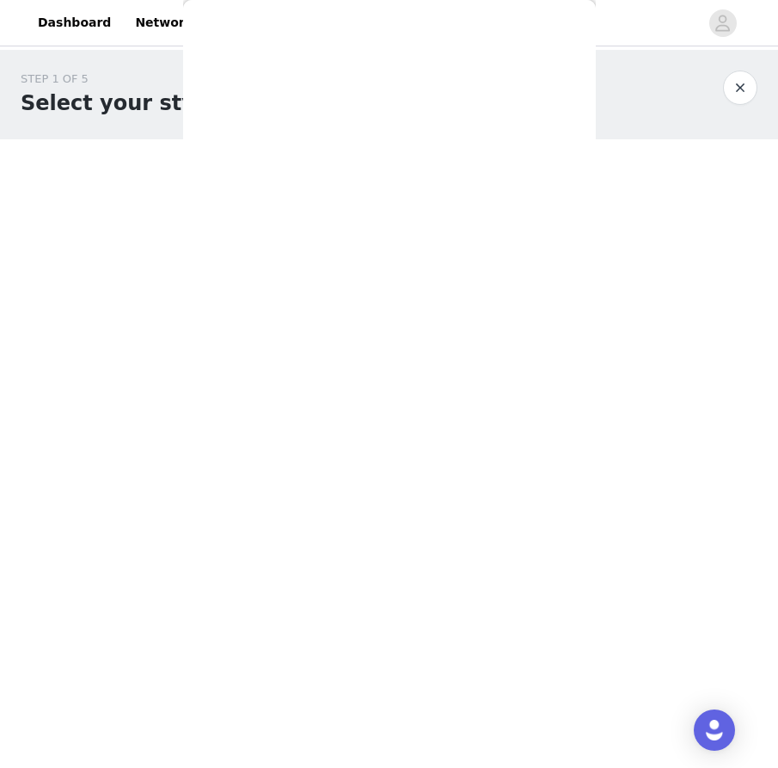
scroll to position [0, 0]
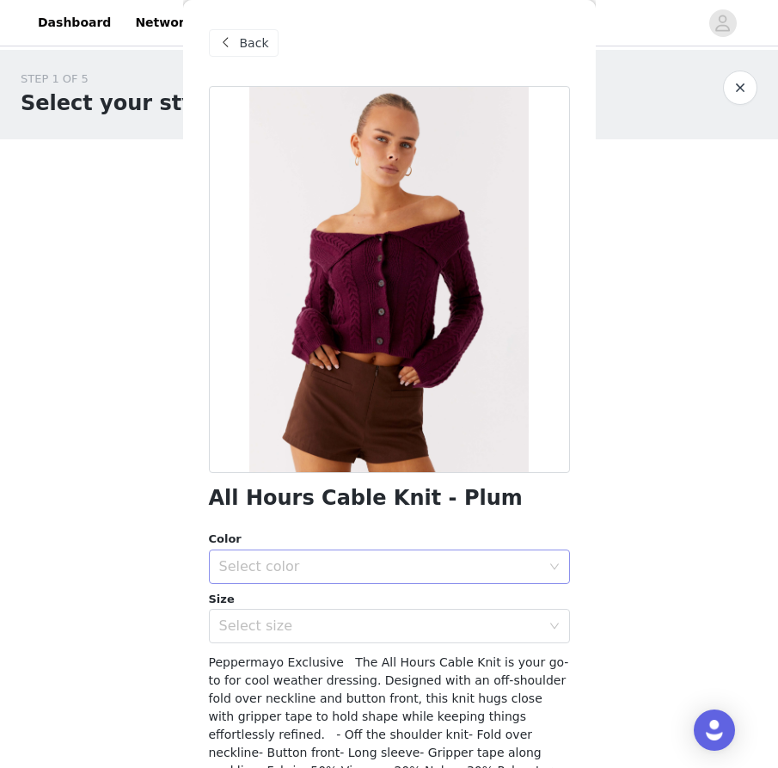
click at [335, 564] on div "Select color" at bounding box center [379, 566] width 321 height 17
click at [325, 601] on li "Plum" at bounding box center [389, 604] width 361 height 28
click at [321, 626] on div "Select size" at bounding box center [379, 625] width 321 height 17
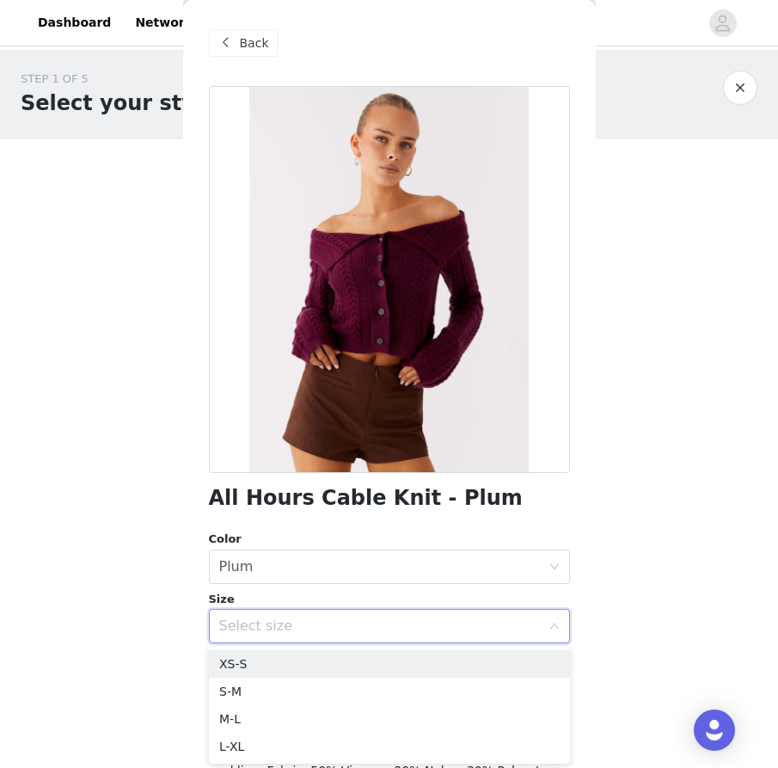
scroll to position [138, 0]
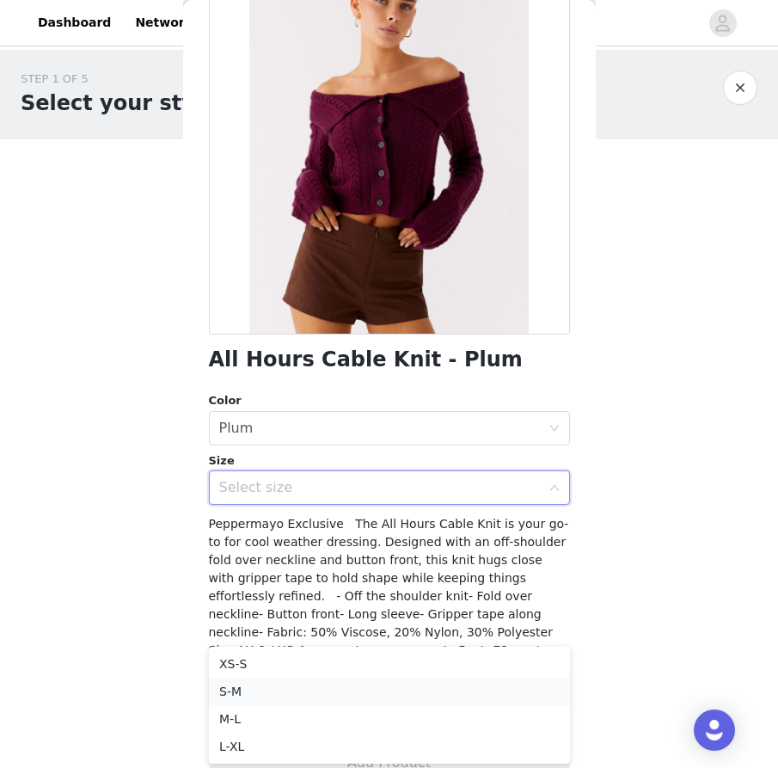
click at [279, 685] on li "S-M" at bounding box center [389, 691] width 361 height 28
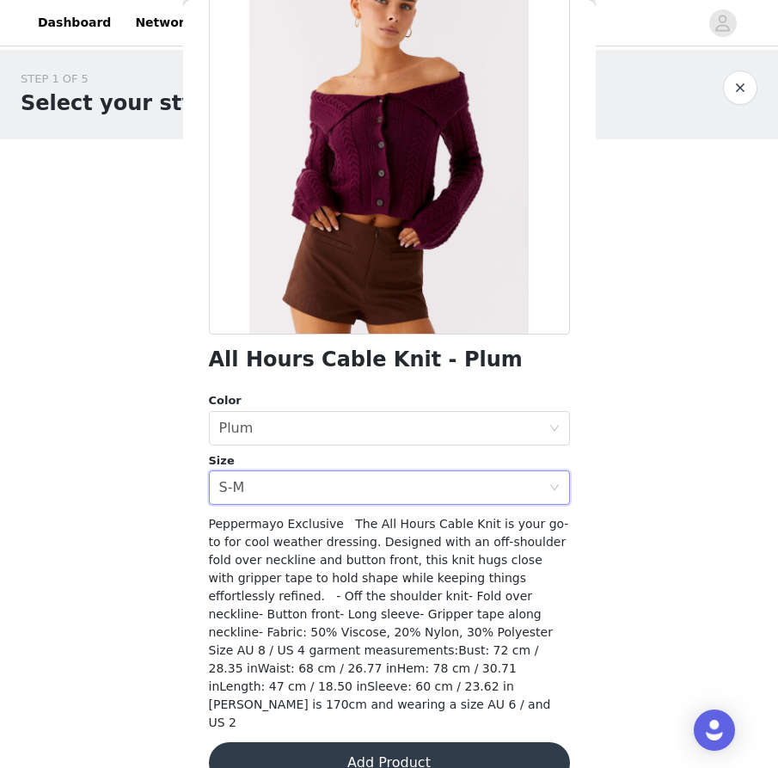
click at [343, 742] on button "Add Product" at bounding box center [389, 762] width 361 height 41
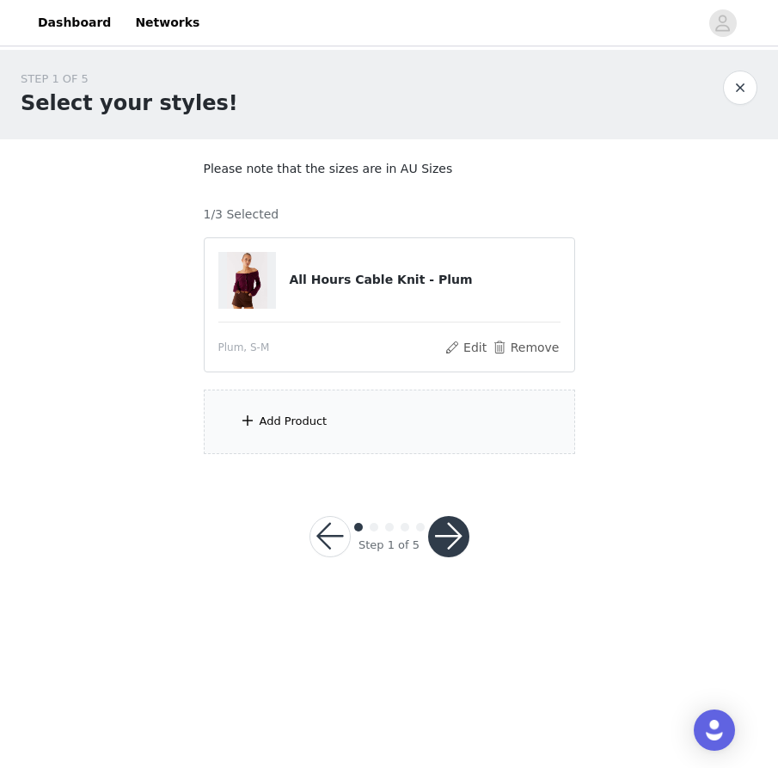
click at [349, 437] on div "Add Product" at bounding box center [389, 421] width 371 height 64
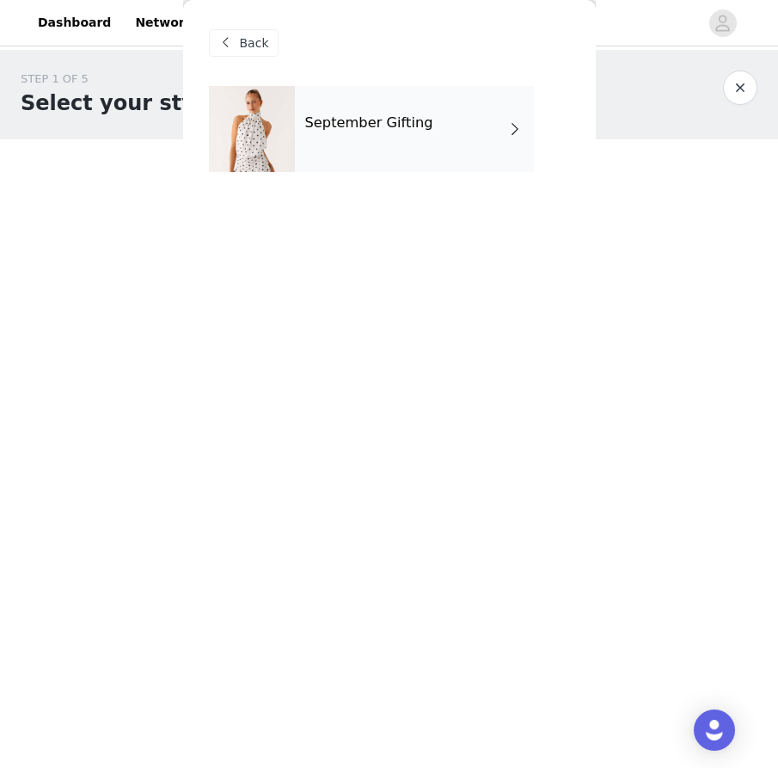
click at [460, 123] on div "September Gifting" at bounding box center [414, 129] width 239 height 86
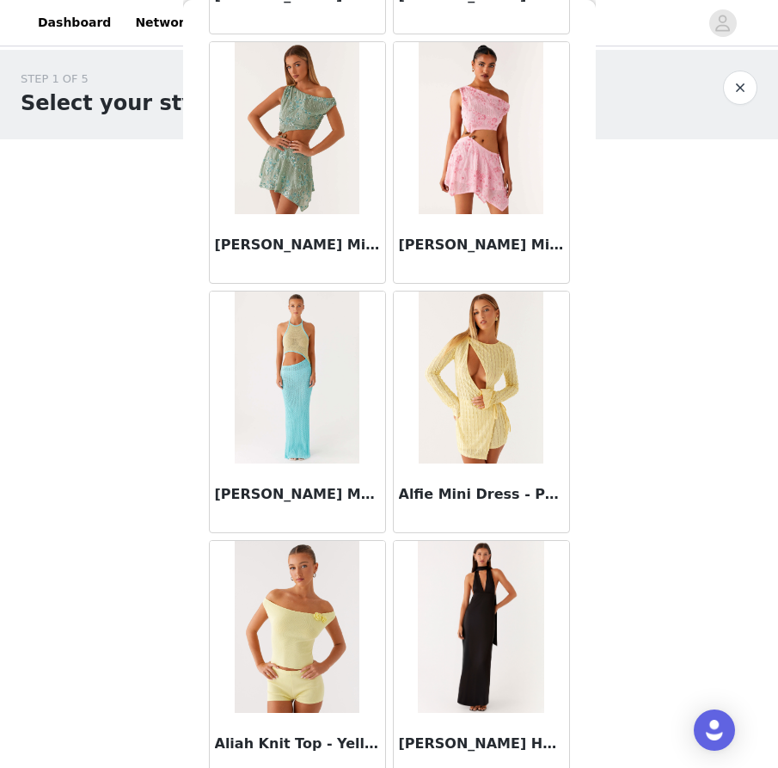
scroll to position [1863, 0]
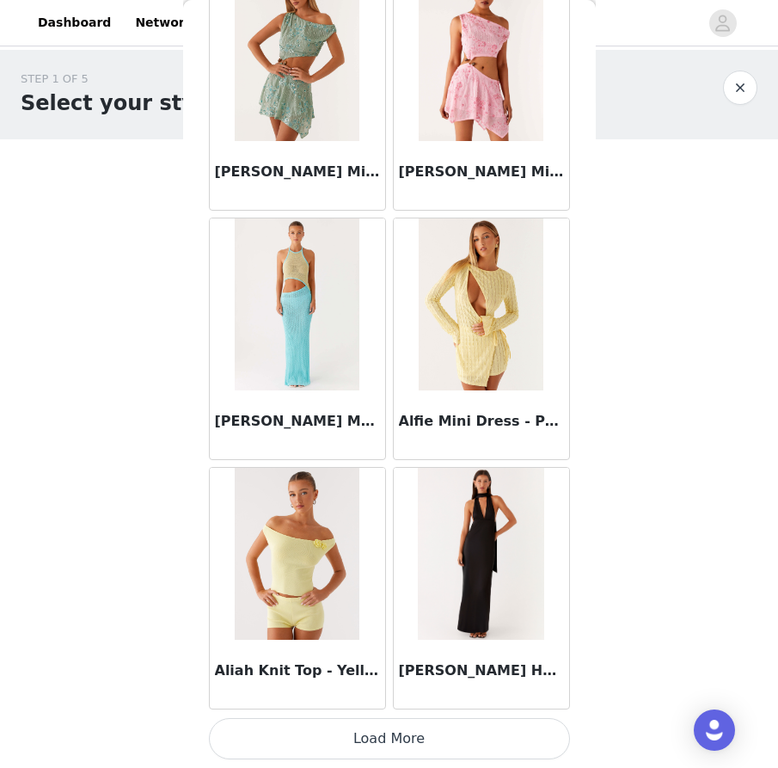
click at [402, 739] on button "Load More" at bounding box center [389, 738] width 361 height 41
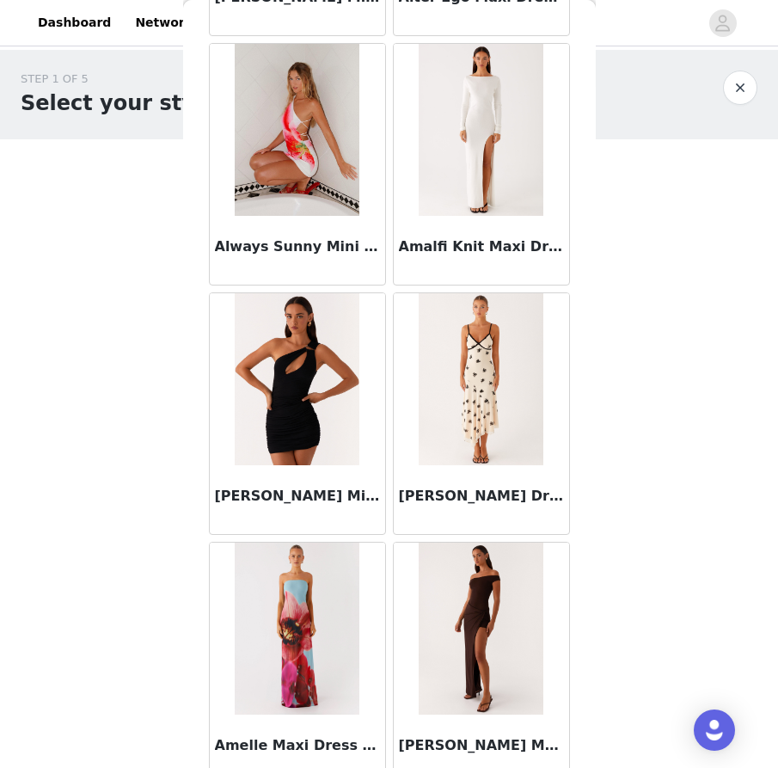
scroll to position [4355, 0]
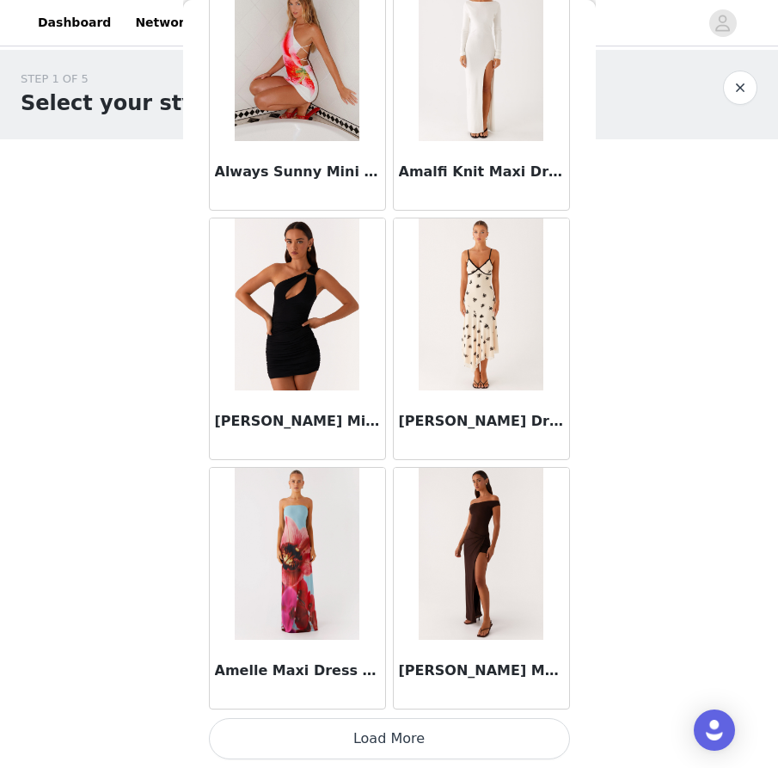
click at [397, 742] on button "Load More" at bounding box center [389, 738] width 361 height 41
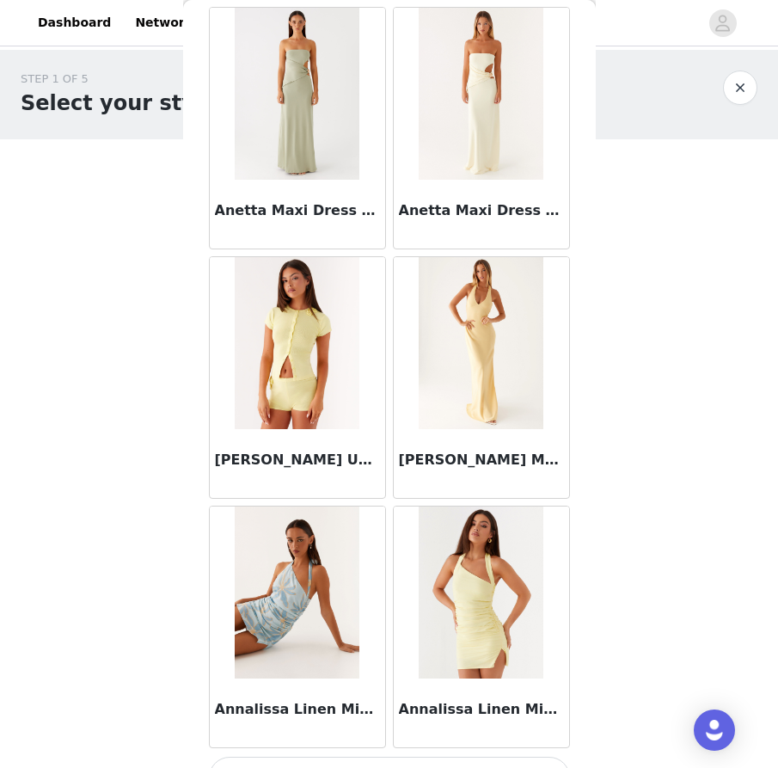
scroll to position [6848, 0]
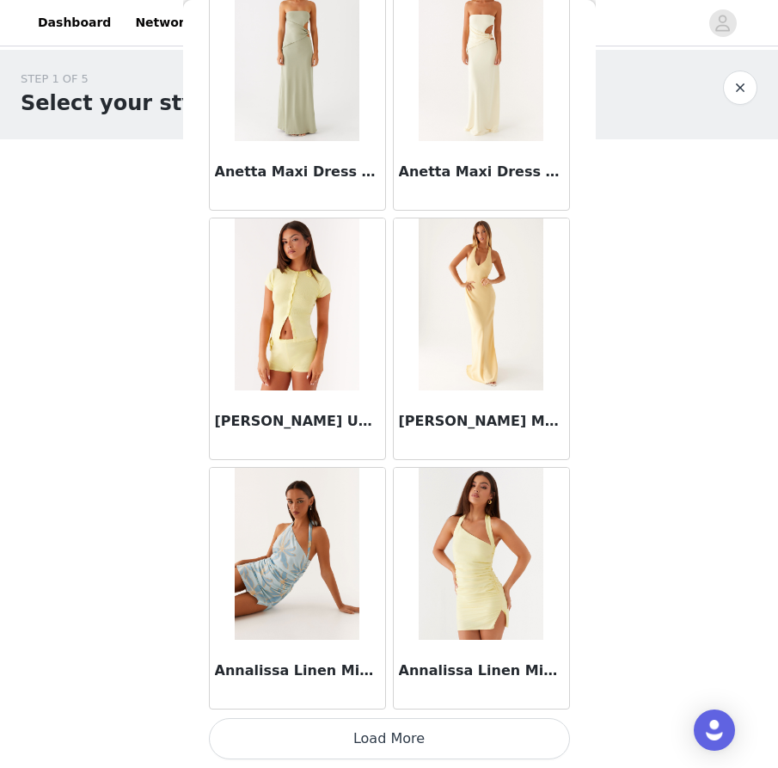
click at [391, 737] on button "Load More" at bounding box center [389, 738] width 361 height 41
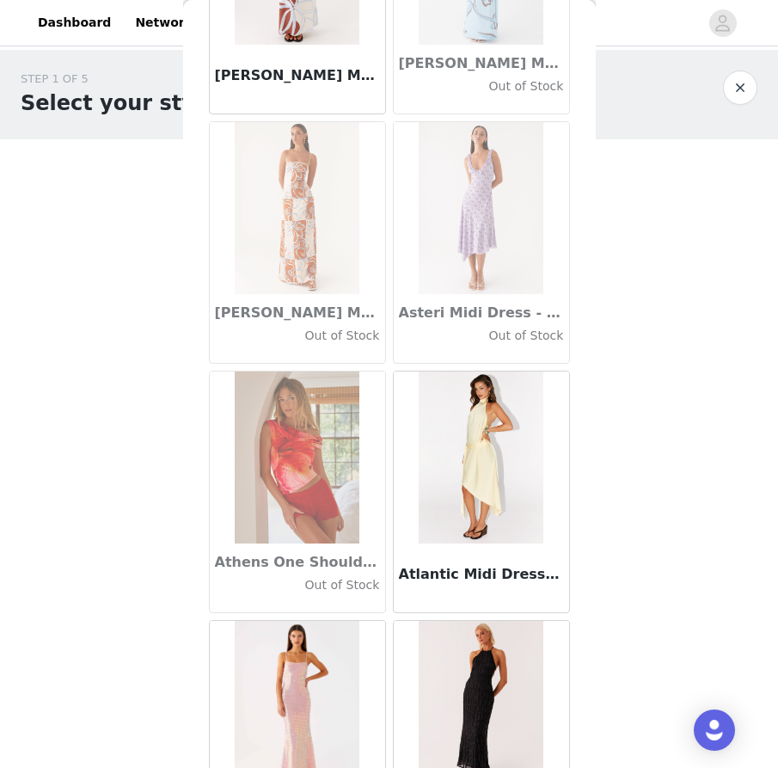
scroll to position [9340, 0]
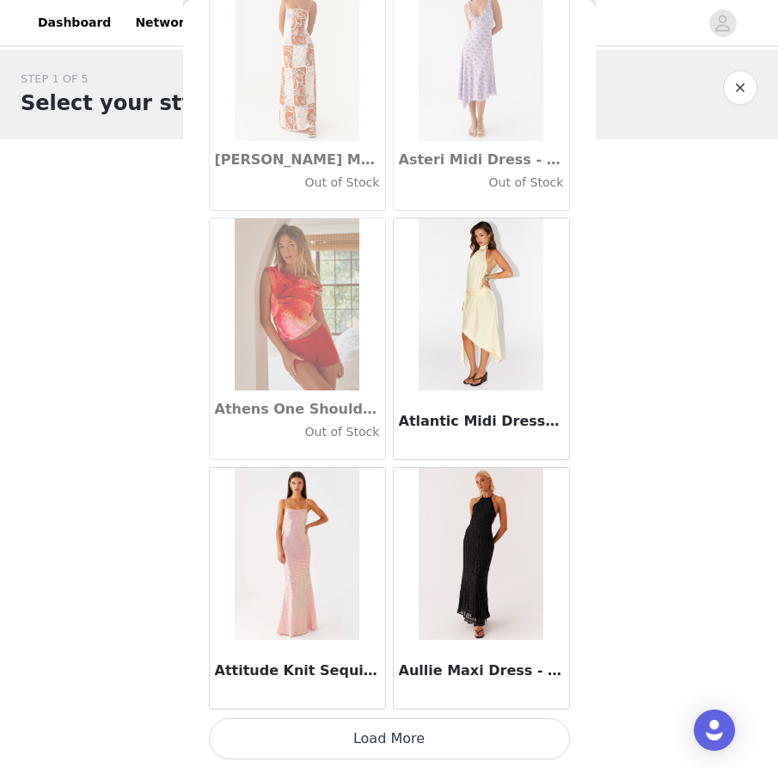
click at [365, 738] on button "Load More" at bounding box center [389, 738] width 361 height 41
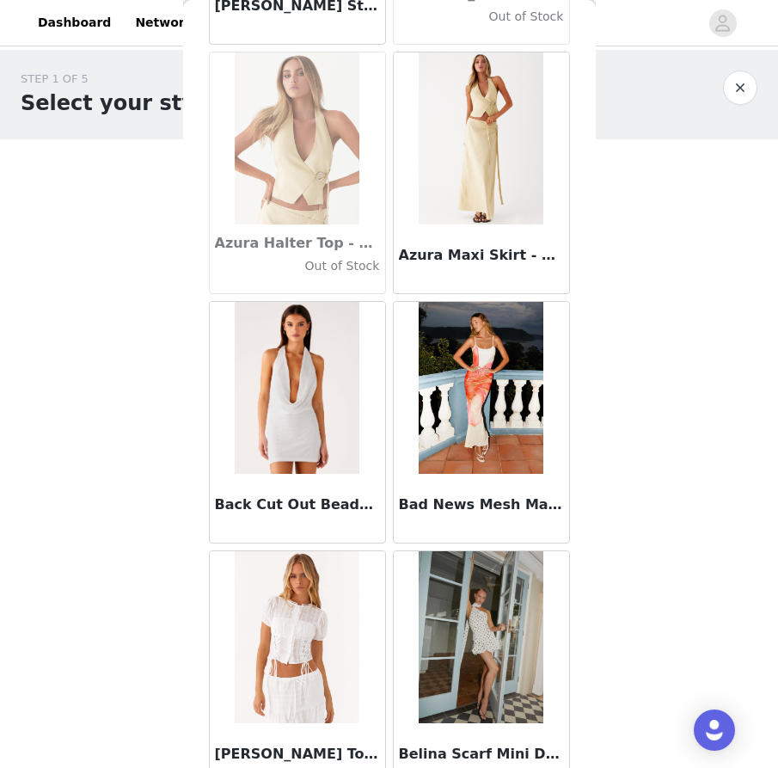
scroll to position [11833, 0]
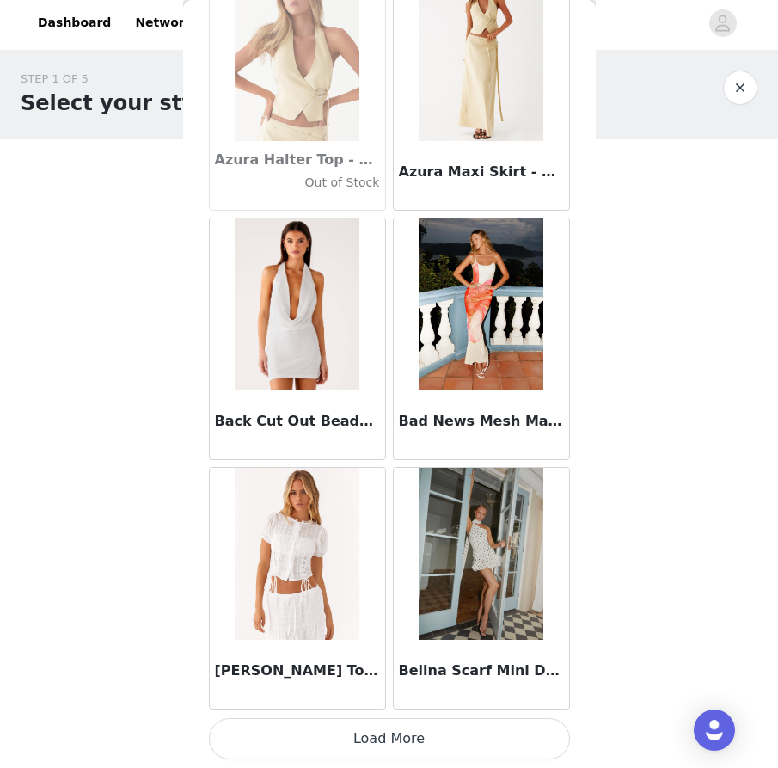
click at [326, 739] on button "Load More" at bounding box center [389, 738] width 361 height 41
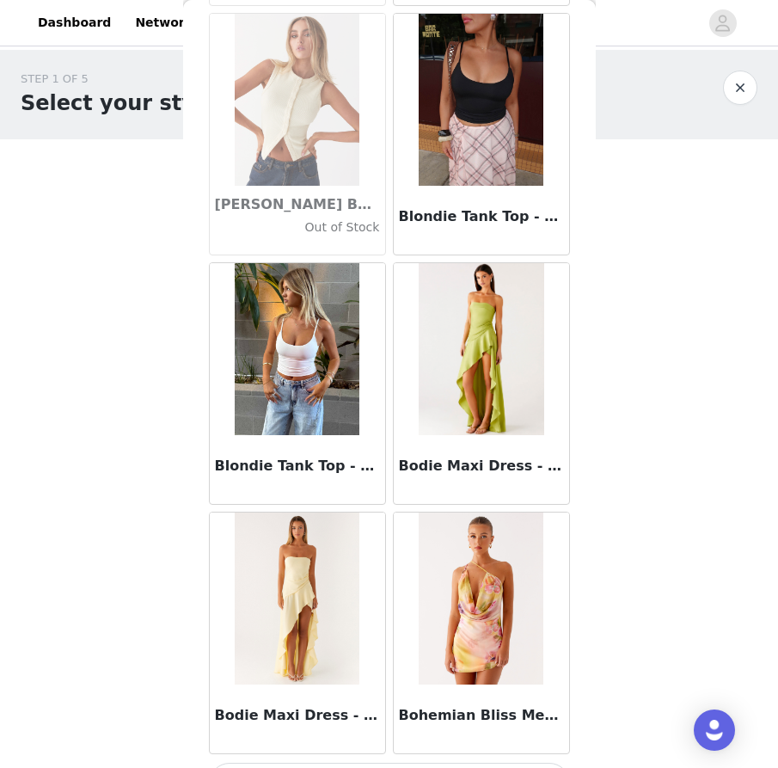
scroll to position [14326, 0]
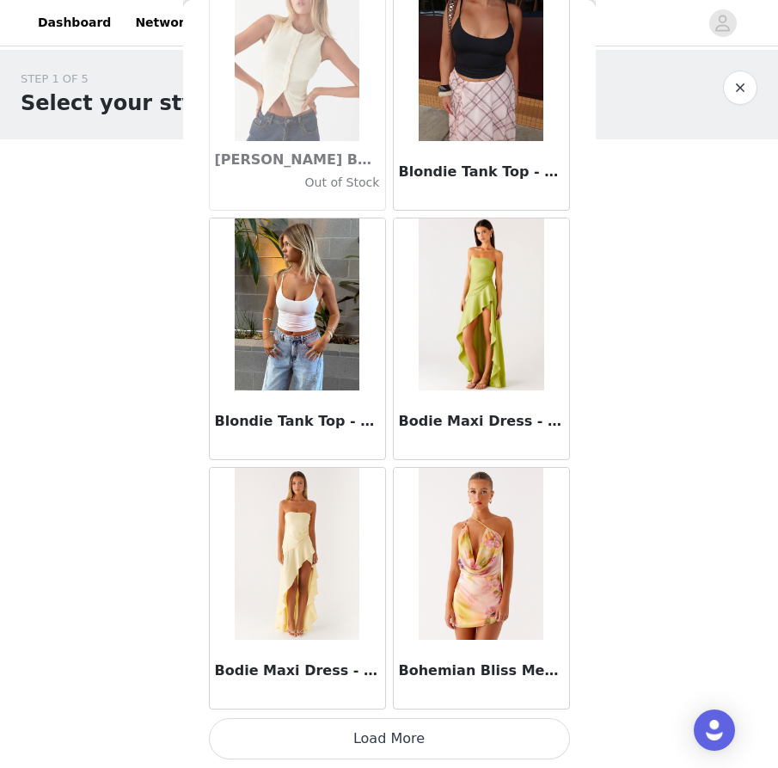
click at [351, 728] on button "Load More" at bounding box center [389, 738] width 361 height 41
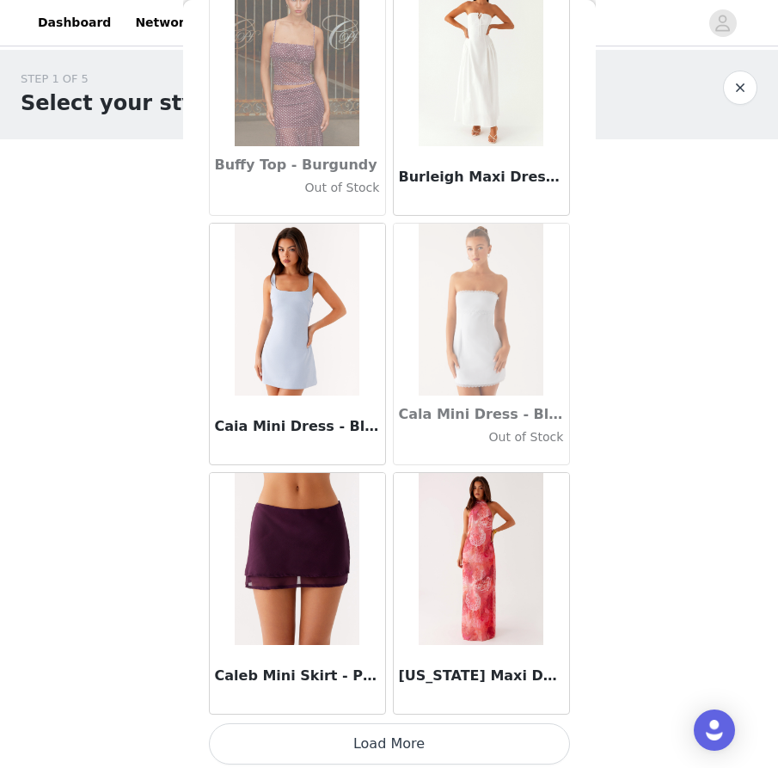
scroll to position [16818, 0]
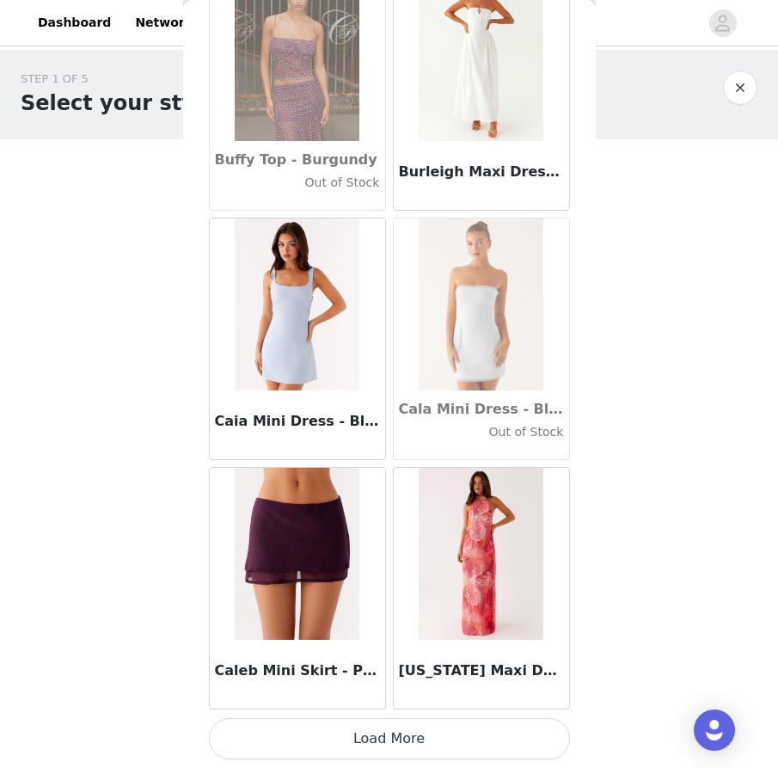
click at [387, 738] on button "Load More" at bounding box center [389, 738] width 361 height 41
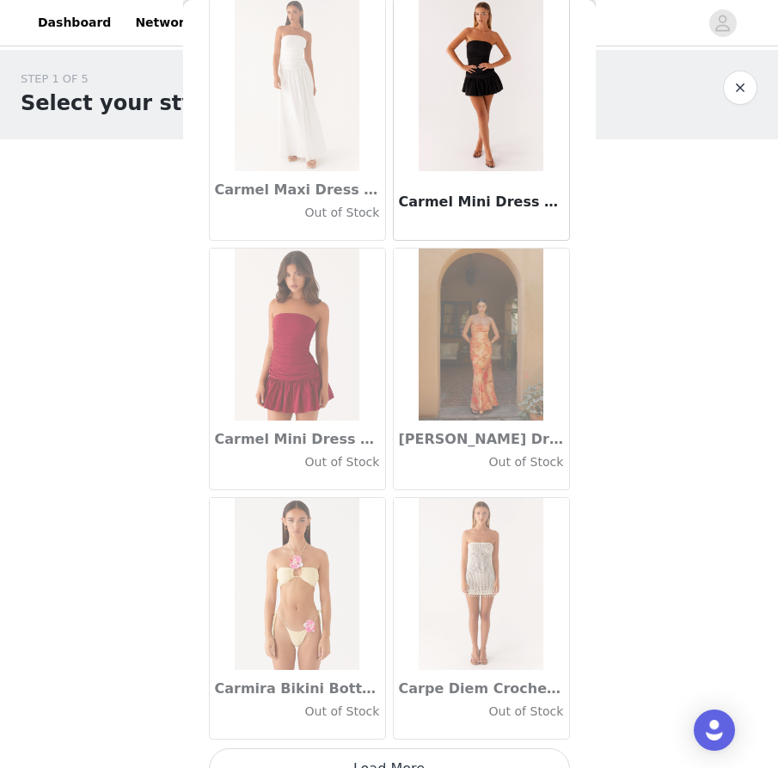
scroll to position [19311, 0]
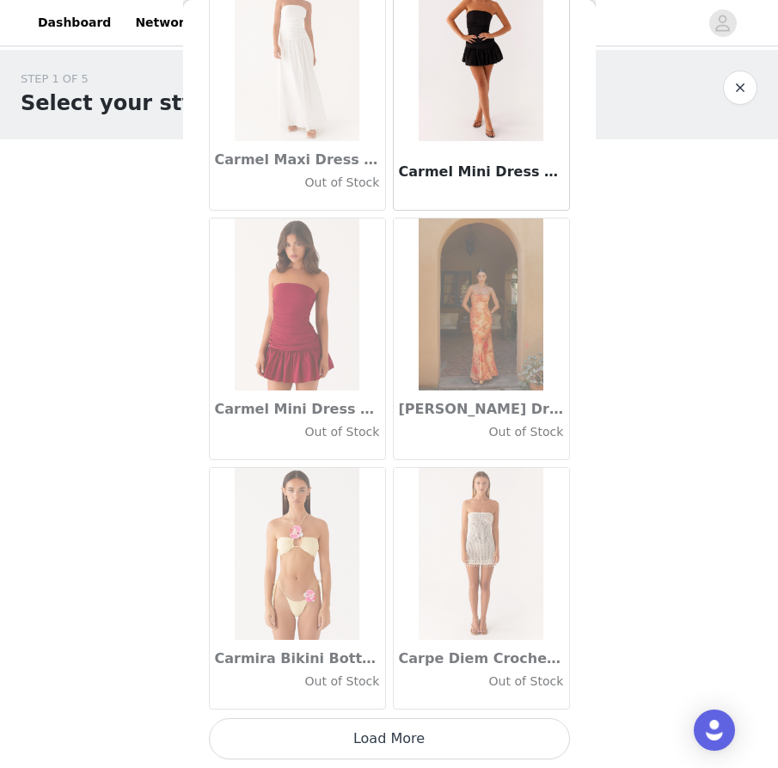
click at [385, 742] on button "Load More" at bounding box center [389, 738] width 361 height 41
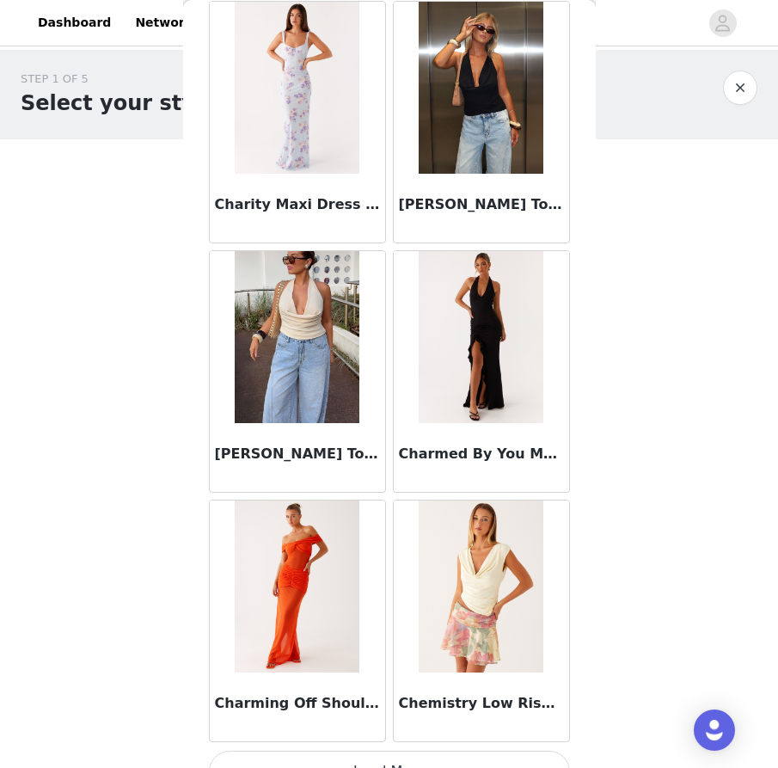
scroll to position [21804, 0]
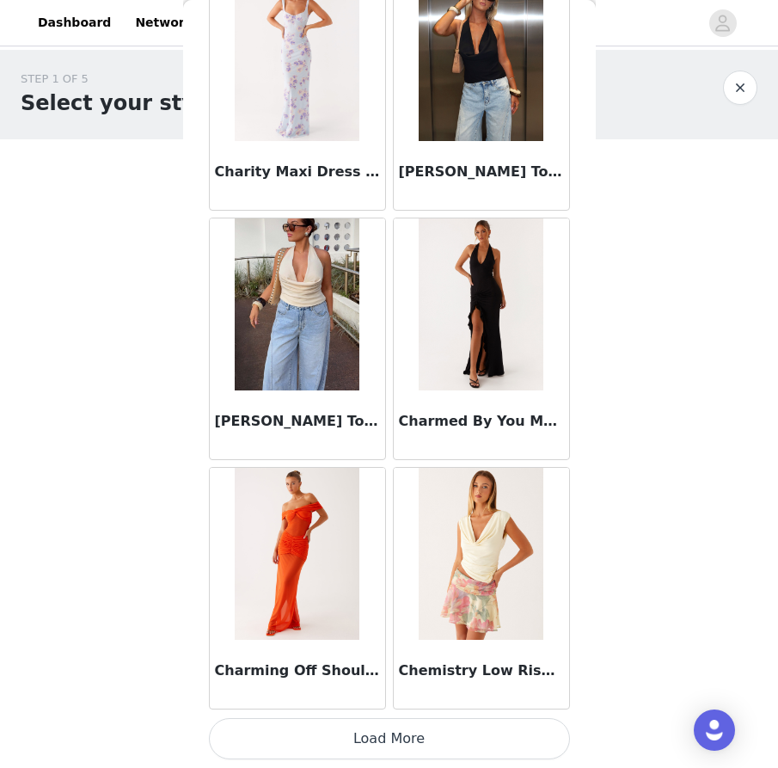
click at [354, 737] on button "Load More" at bounding box center [389, 738] width 361 height 41
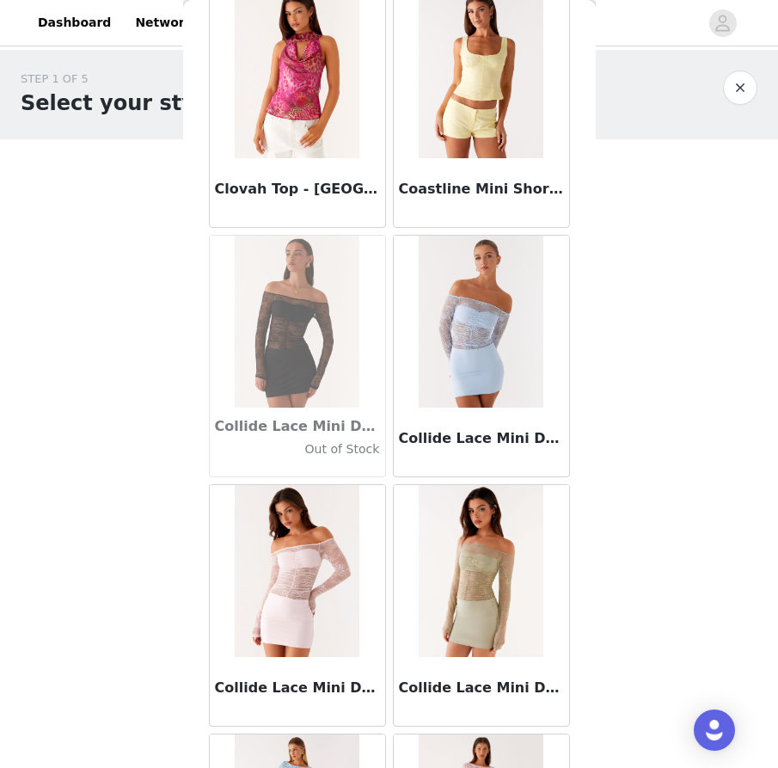
scroll to position [24296, 0]
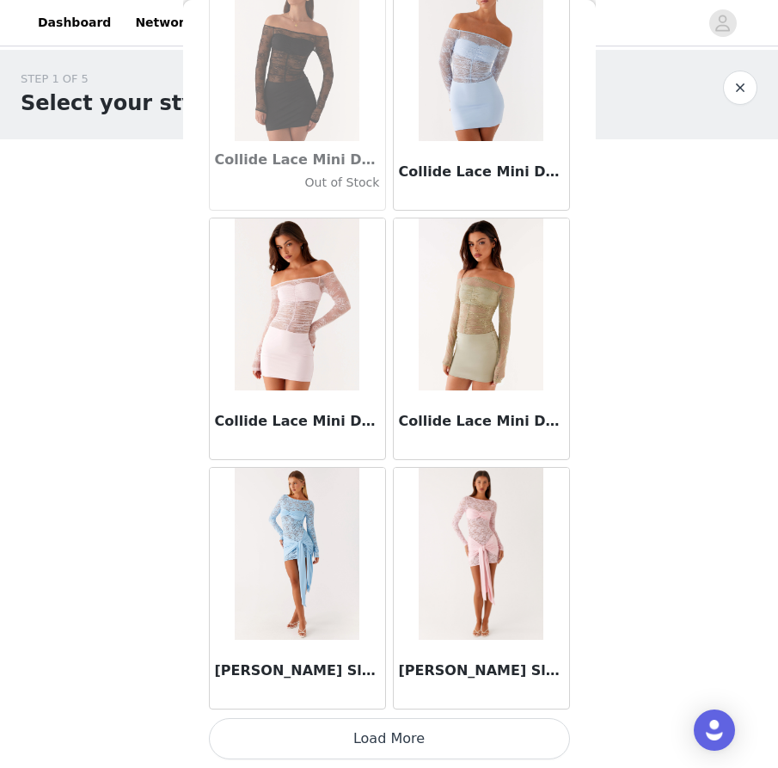
click at [390, 728] on button "Load More" at bounding box center [389, 738] width 361 height 41
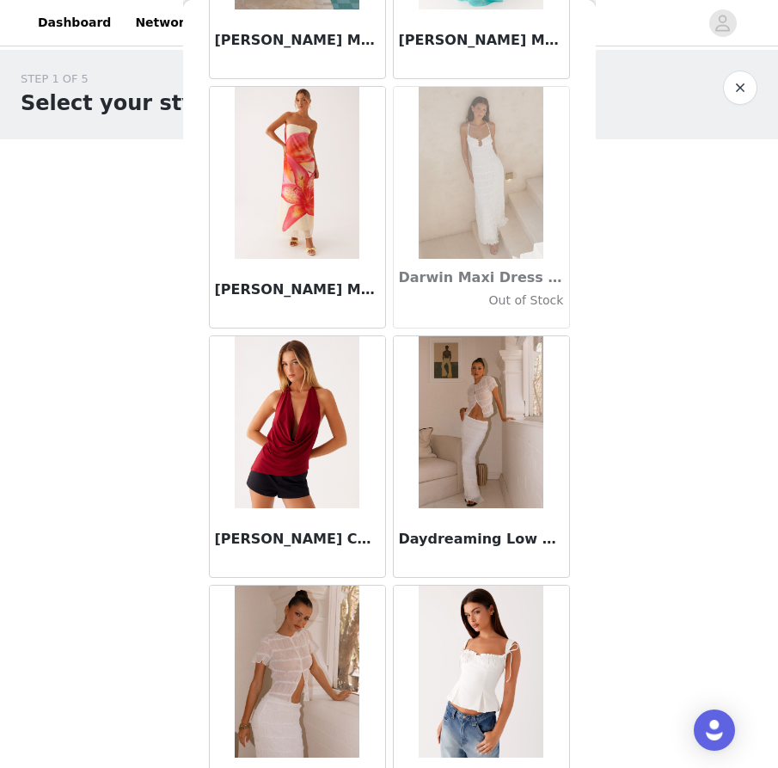
scroll to position [26789, 0]
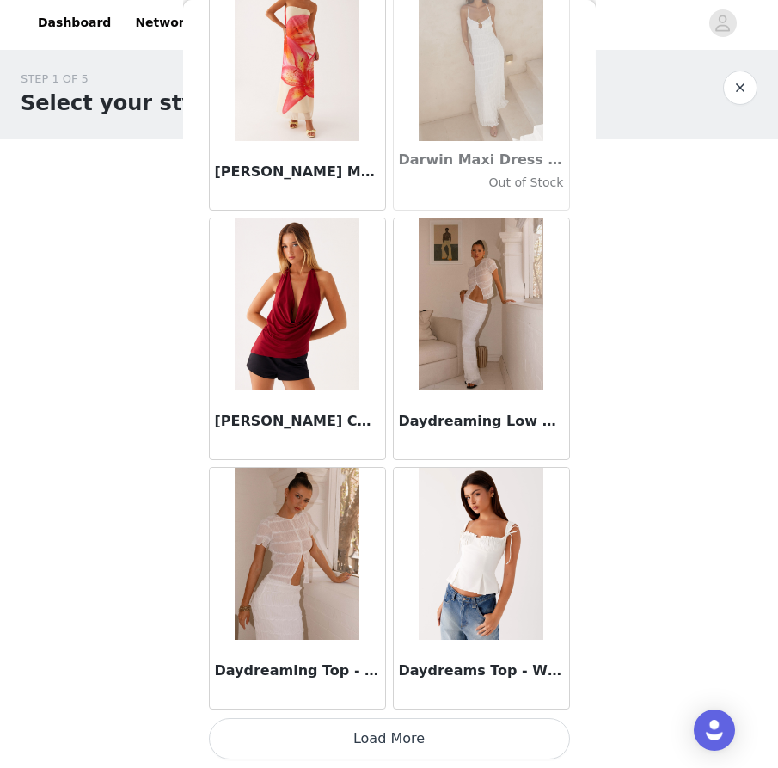
click at [363, 743] on button "Load More" at bounding box center [389, 738] width 361 height 41
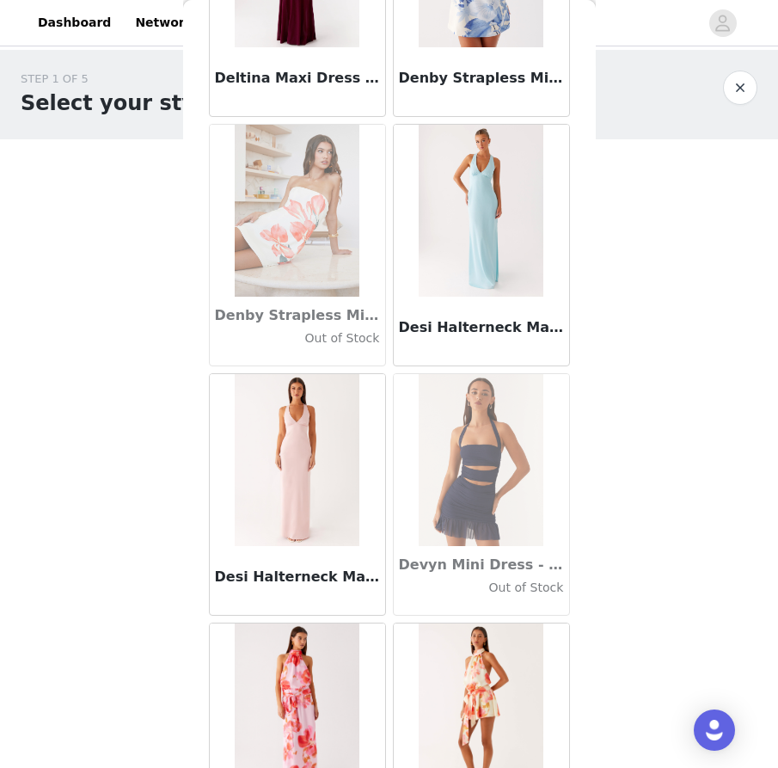
scroll to position [27694, 0]
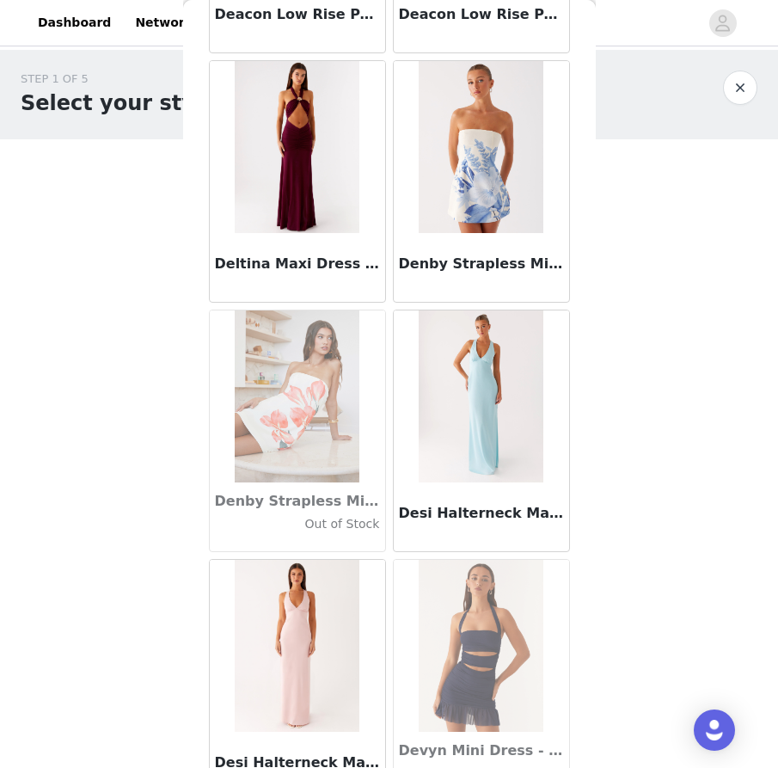
click at [470, 260] on h3 "Denby Strapless Mini Dress - Blue Floral Print" at bounding box center [481, 264] width 165 height 21
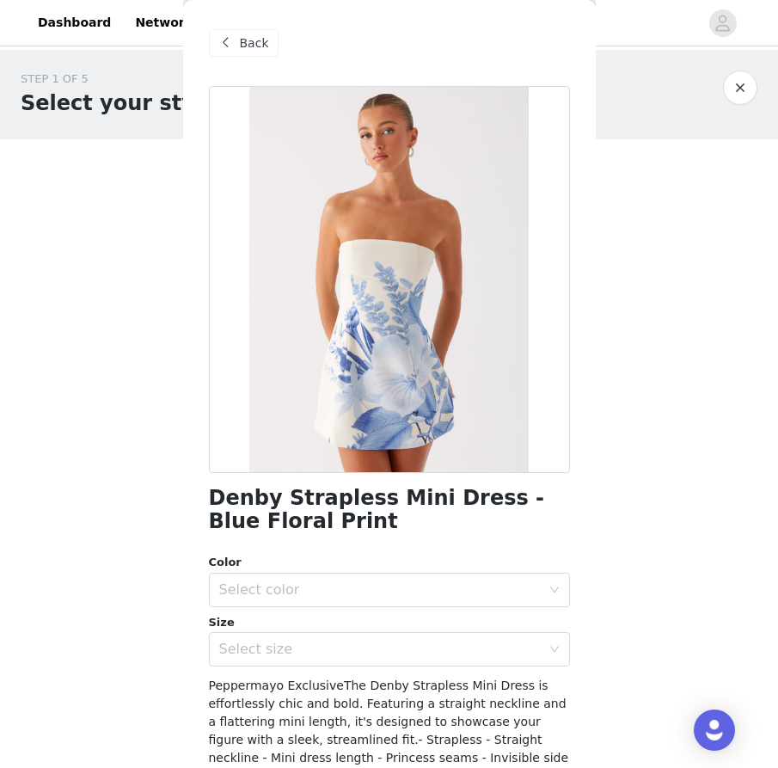
scroll to position [27, 0]
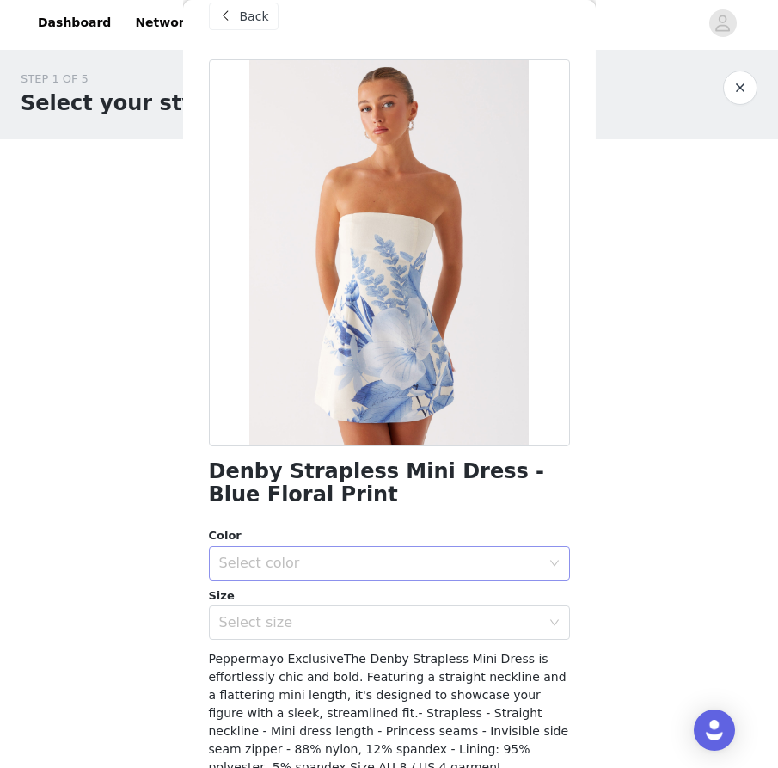
click at [399, 559] on div "Select color" at bounding box center [379, 562] width 321 height 17
click at [379, 608] on li "Blue Floral Print" at bounding box center [389, 601] width 361 height 28
click at [377, 621] on div "Select size" at bounding box center [379, 622] width 321 height 17
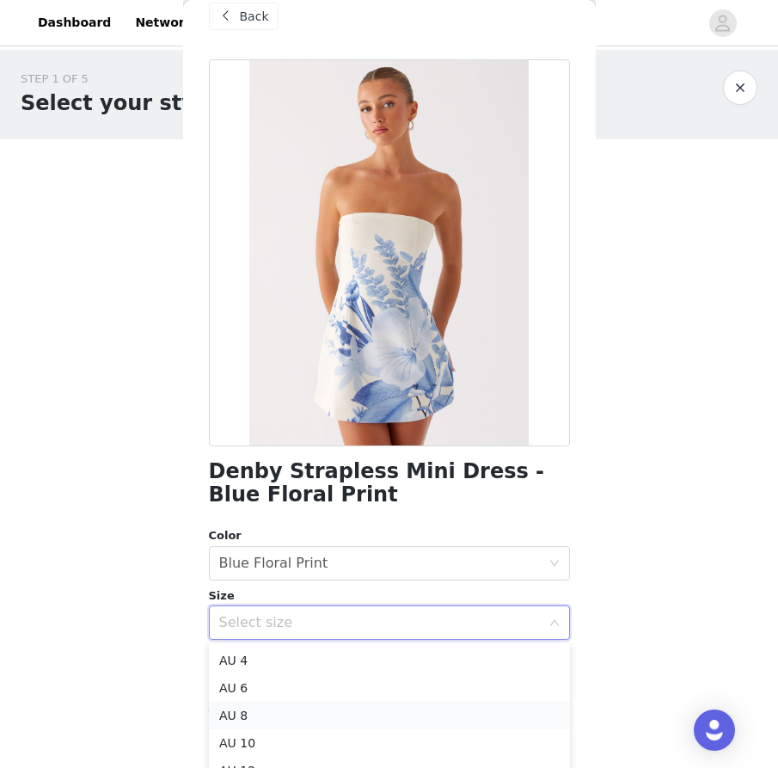
click at [323, 709] on li "AU 8" at bounding box center [389, 715] width 361 height 28
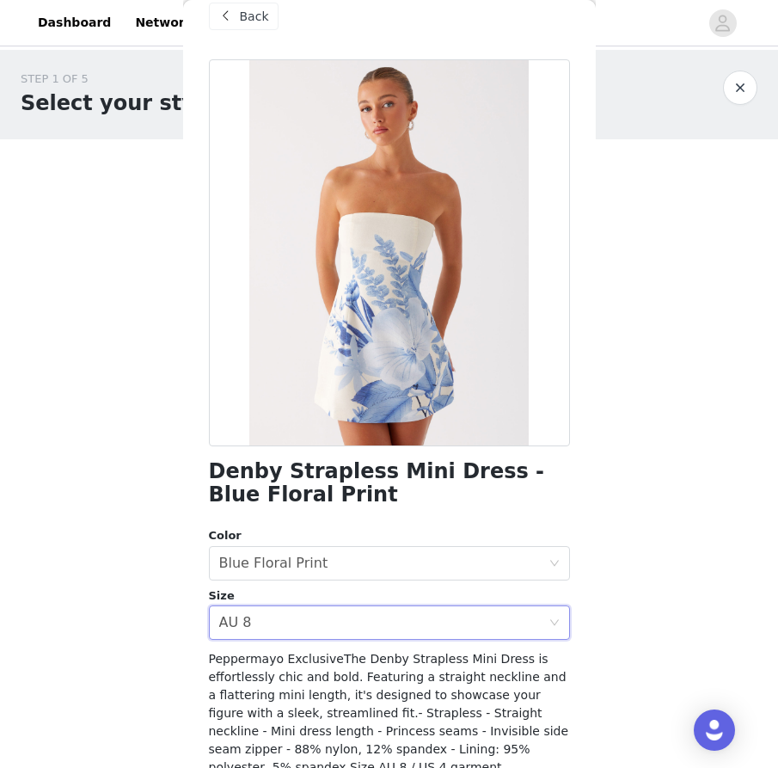
scroll to position [162, 0]
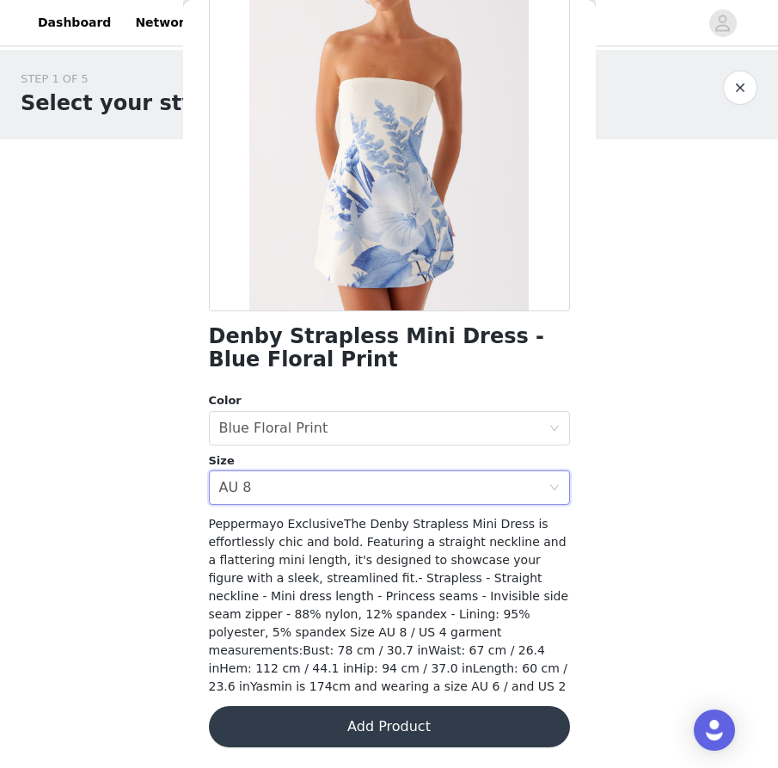
click at [339, 717] on button "Add Product" at bounding box center [389, 726] width 361 height 41
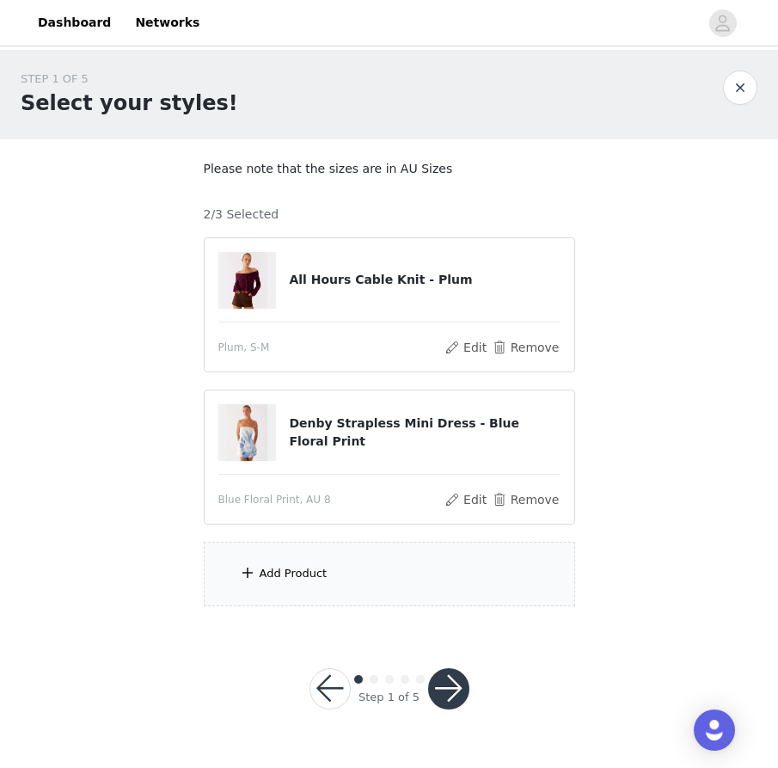
click at [323, 599] on div "Add Product" at bounding box center [389, 573] width 371 height 64
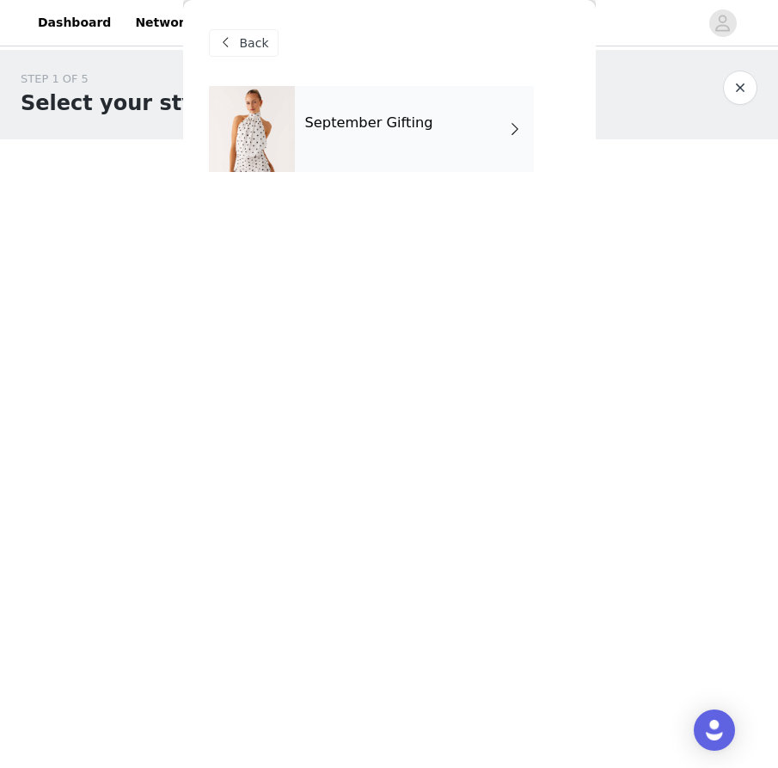
click at [446, 119] on div "September Gifting" at bounding box center [414, 129] width 239 height 86
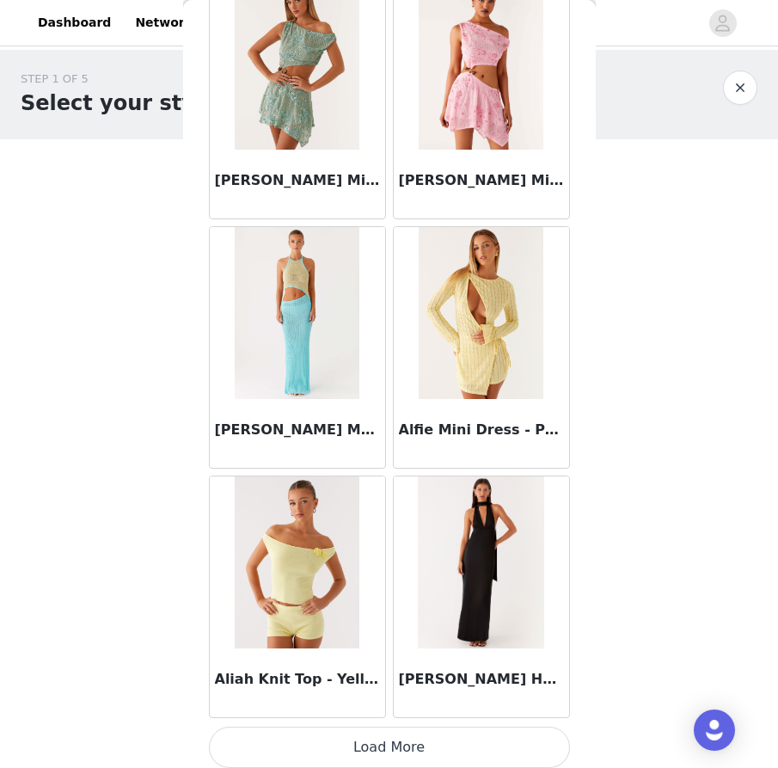
scroll to position [1863, 0]
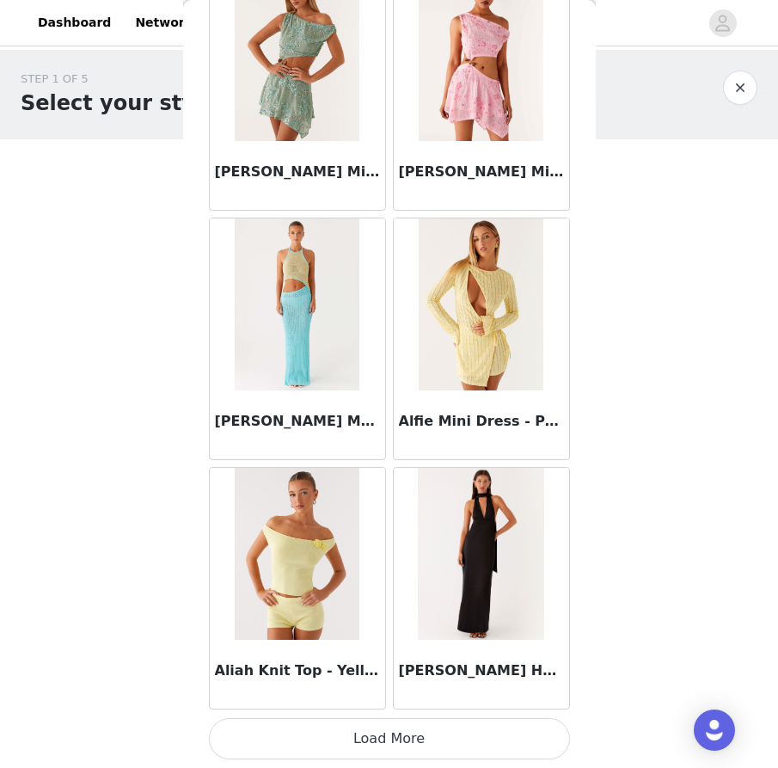
click at [334, 728] on button "Load More" at bounding box center [389, 738] width 361 height 41
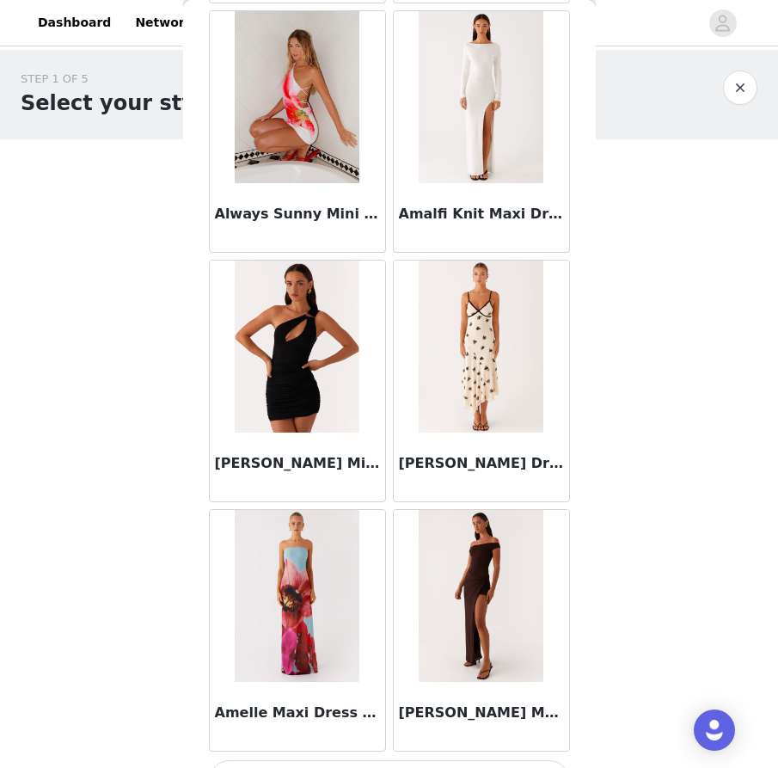
scroll to position [4355, 0]
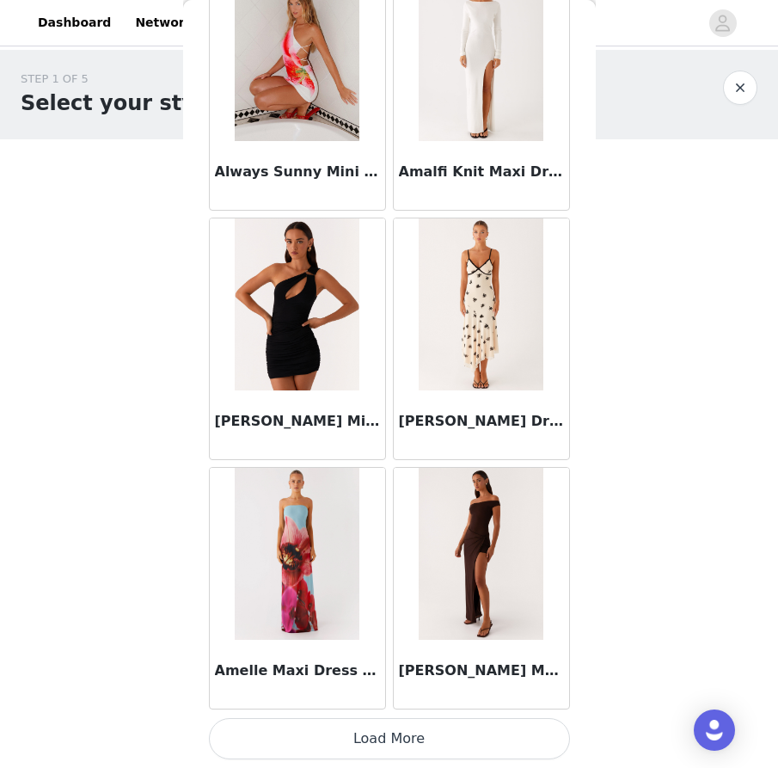
click at [426, 733] on button "Load More" at bounding box center [389, 738] width 361 height 41
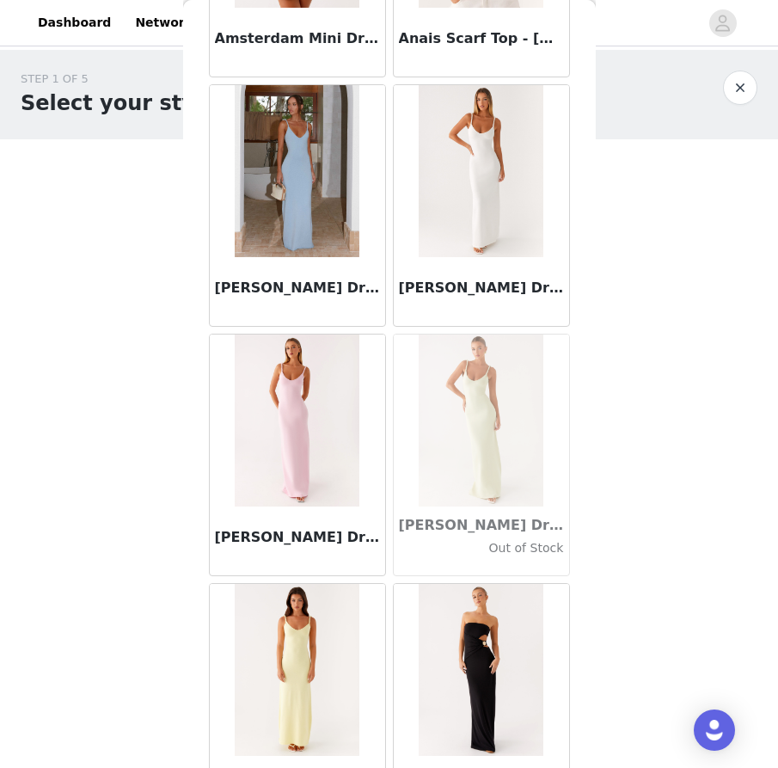
scroll to position [5449, 0]
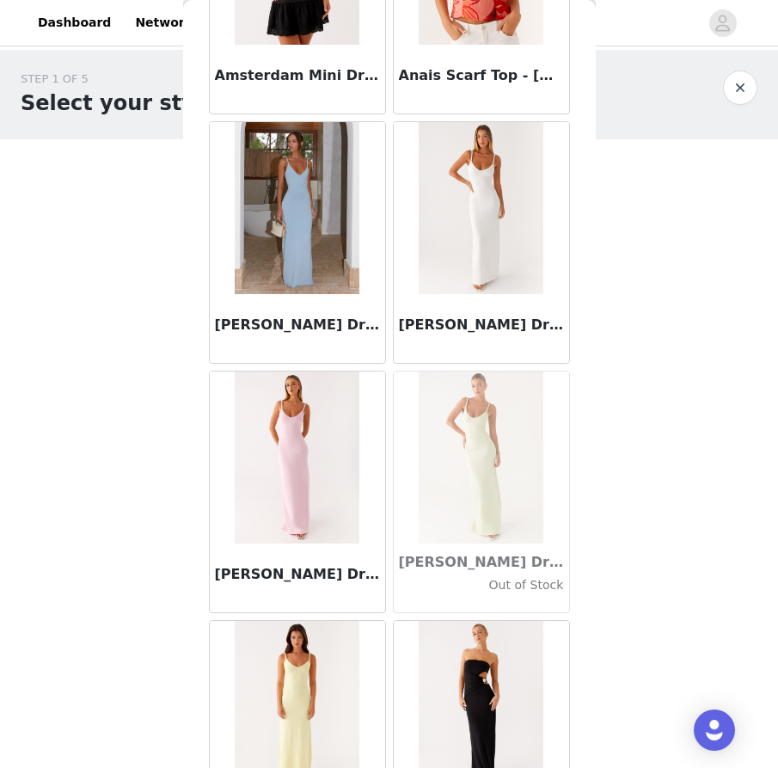
click at [302, 300] on div "[PERSON_NAME] Dress - Blue" at bounding box center [297, 328] width 175 height 69
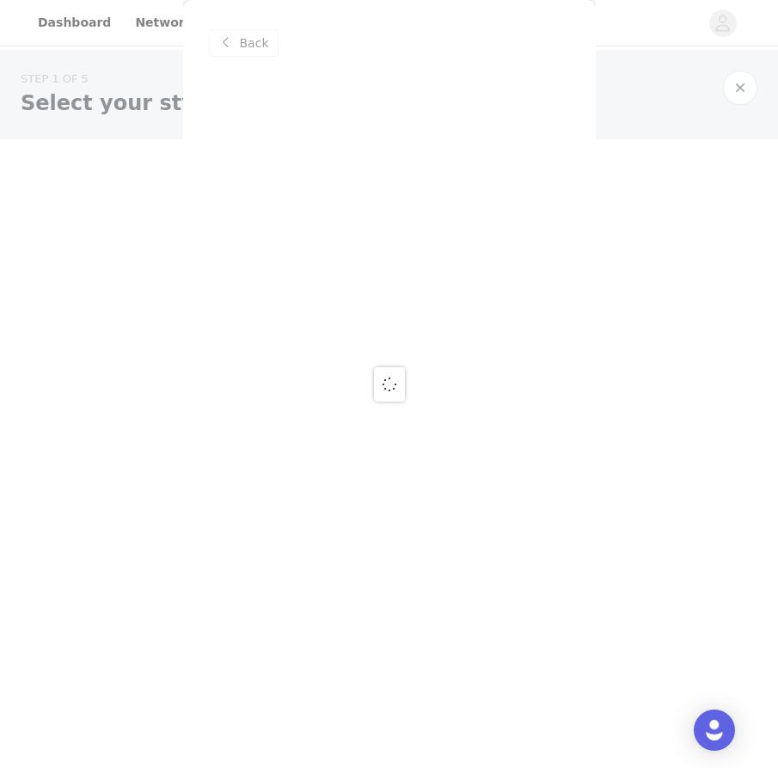
scroll to position [0, 0]
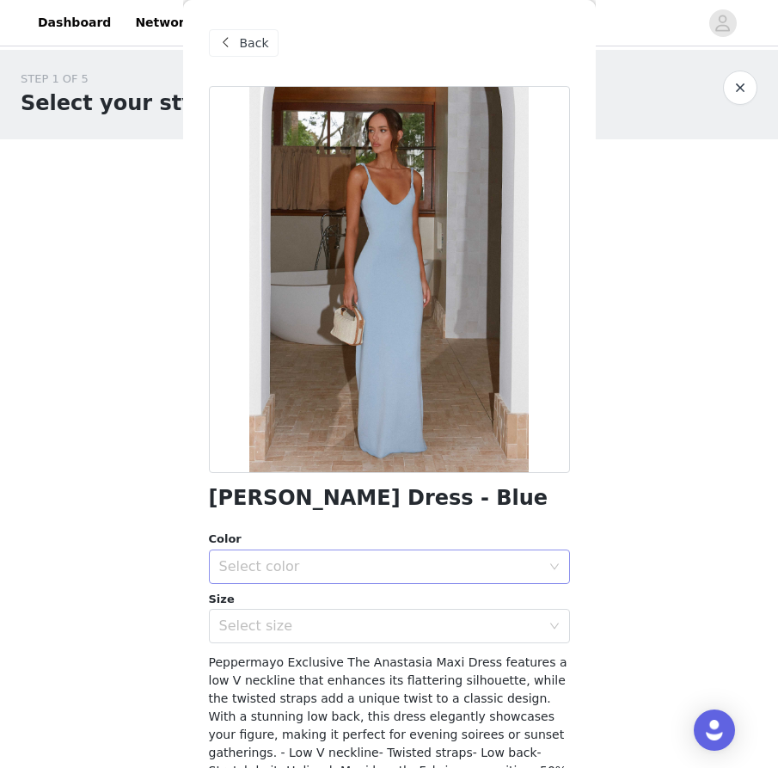
click at [357, 571] on div "Select color" at bounding box center [379, 566] width 321 height 17
click at [334, 610] on li "Blue" at bounding box center [389, 604] width 361 height 28
click at [332, 622] on div "Select size" at bounding box center [379, 625] width 321 height 17
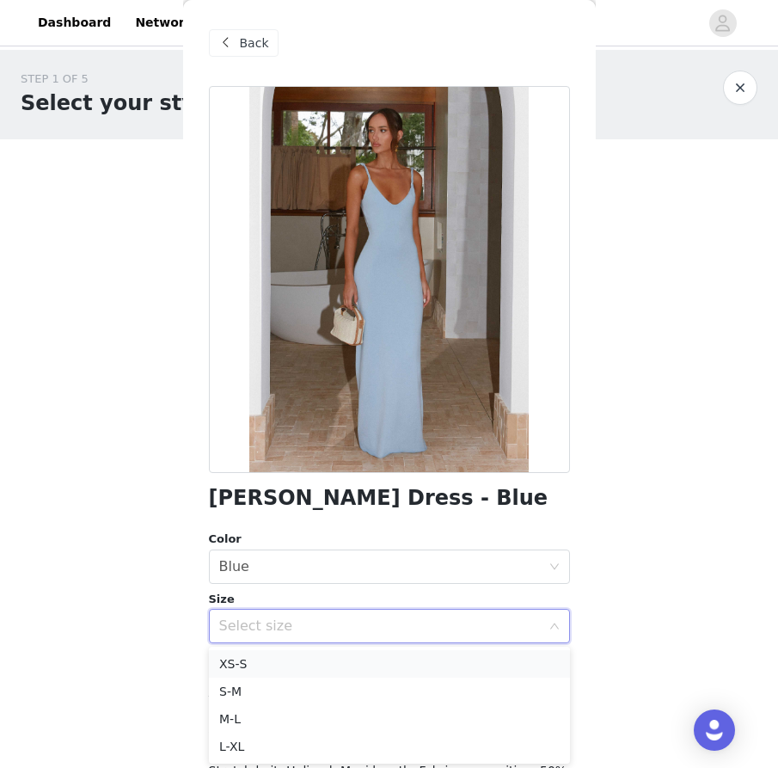
click at [322, 661] on li "XS-S" at bounding box center [389, 664] width 361 height 28
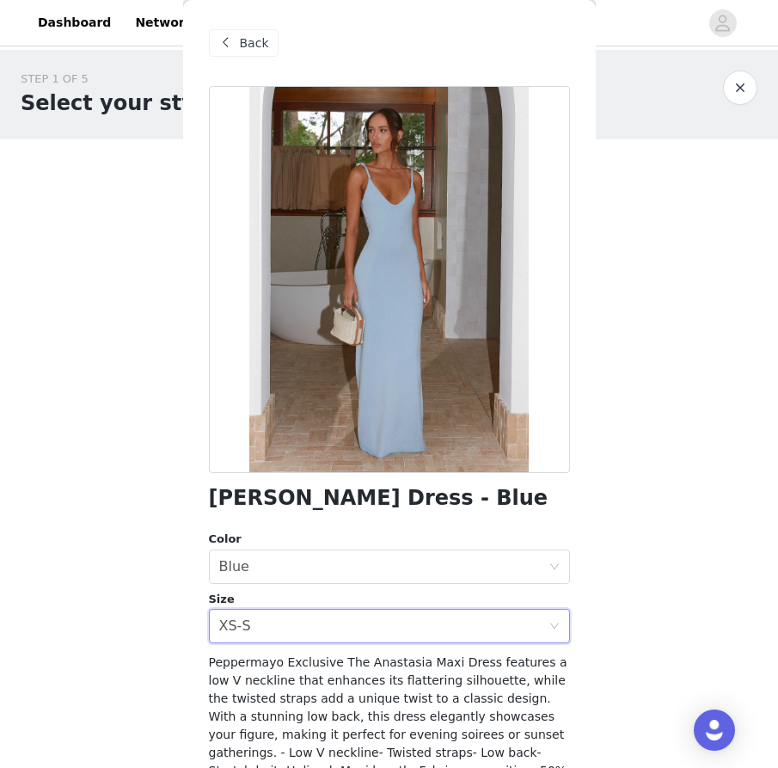
scroll to position [156, 0]
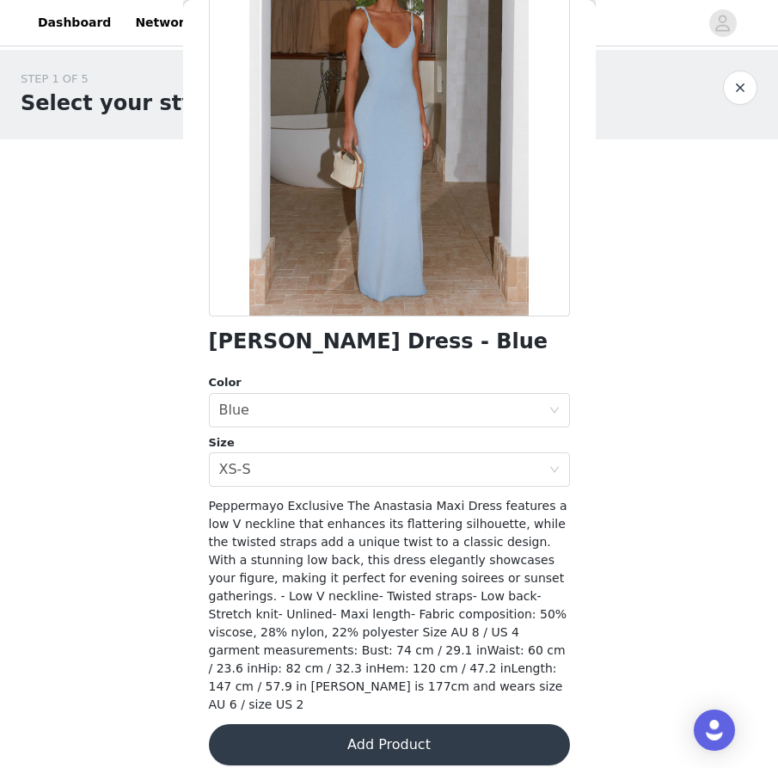
click at [330, 725] on button "Add Product" at bounding box center [389, 744] width 361 height 41
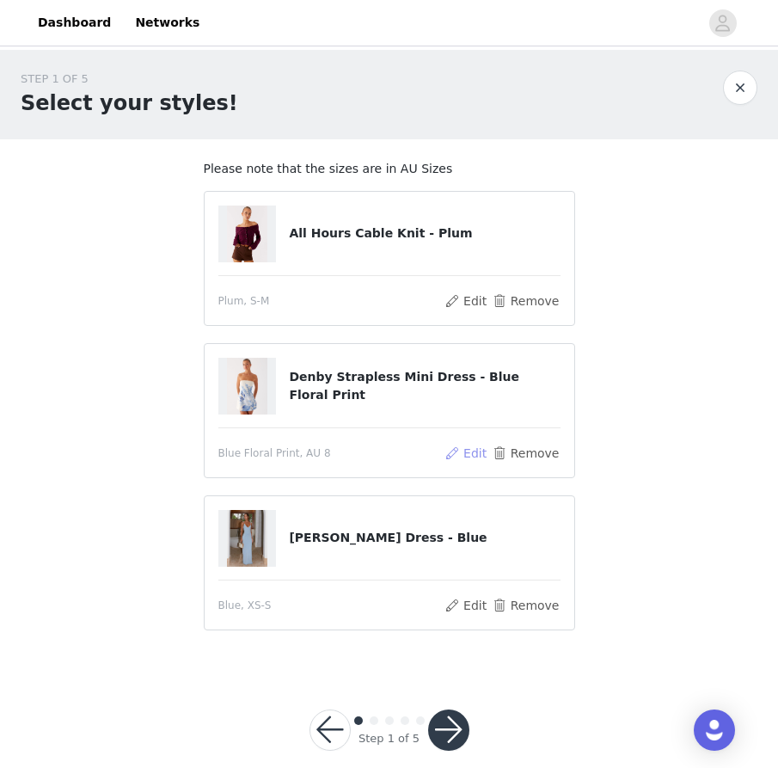
click at [474, 456] on button "Edit" at bounding box center [466, 453] width 44 height 21
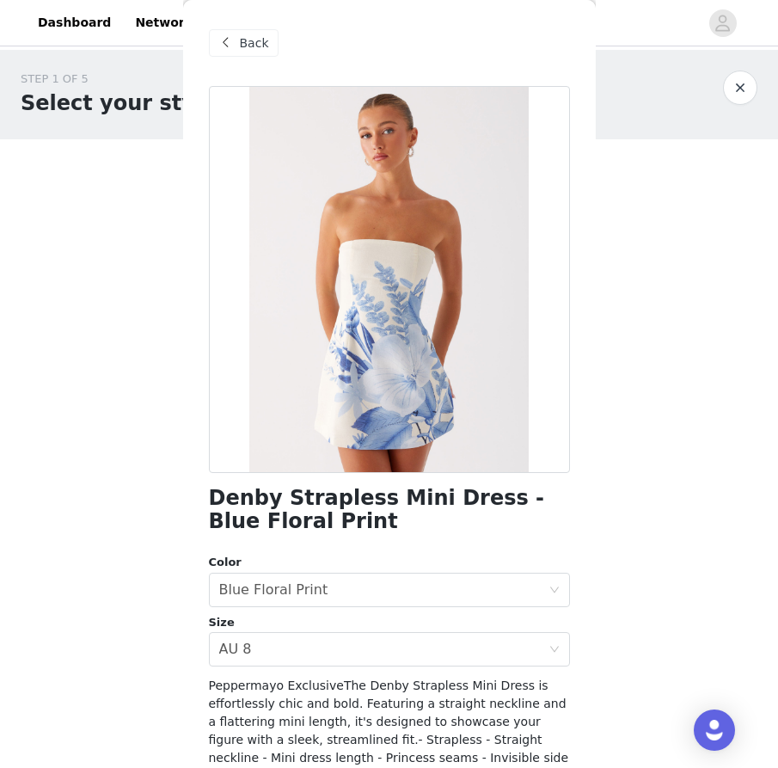
scroll to position [162, 0]
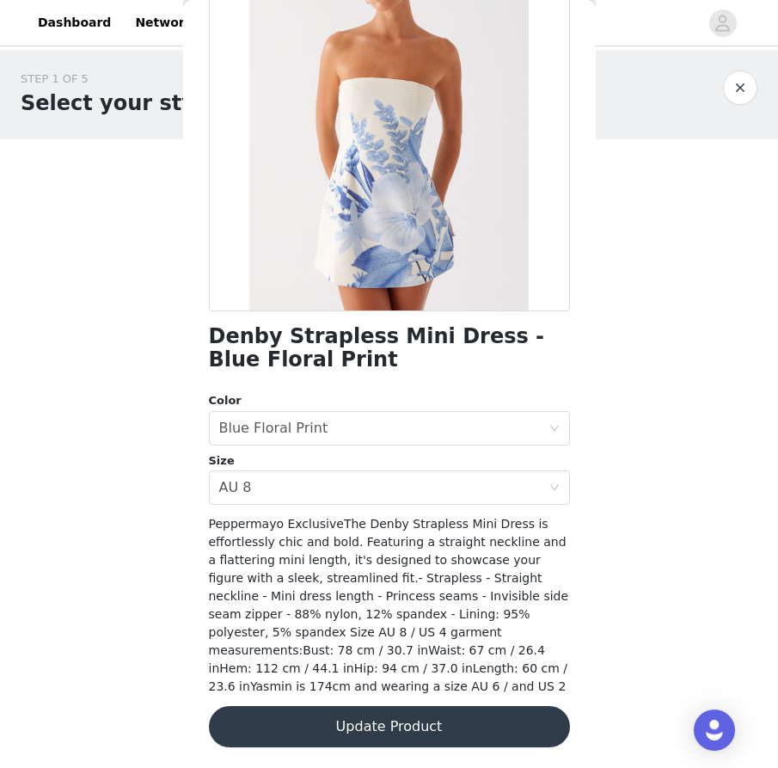
click at [420, 731] on button "Update Product" at bounding box center [389, 726] width 361 height 41
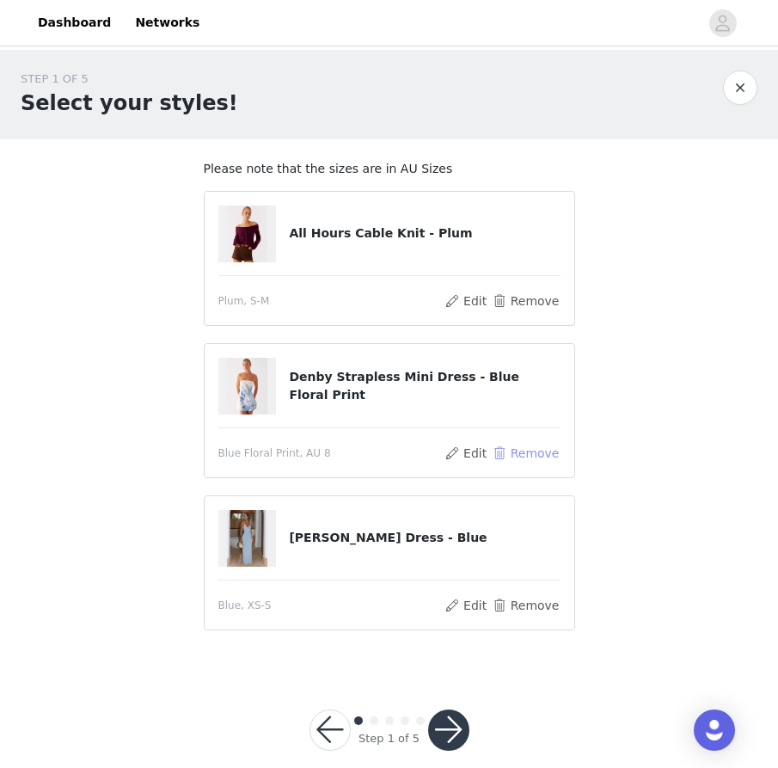
click at [519, 445] on button "Remove" at bounding box center [525, 453] width 69 height 21
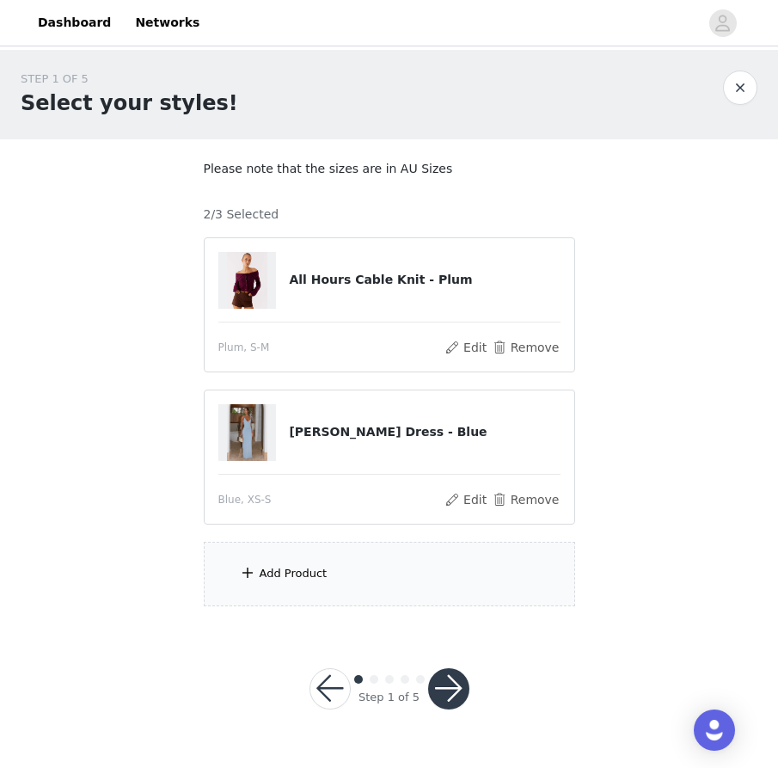
click at [346, 577] on div "Add Product" at bounding box center [389, 573] width 371 height 64
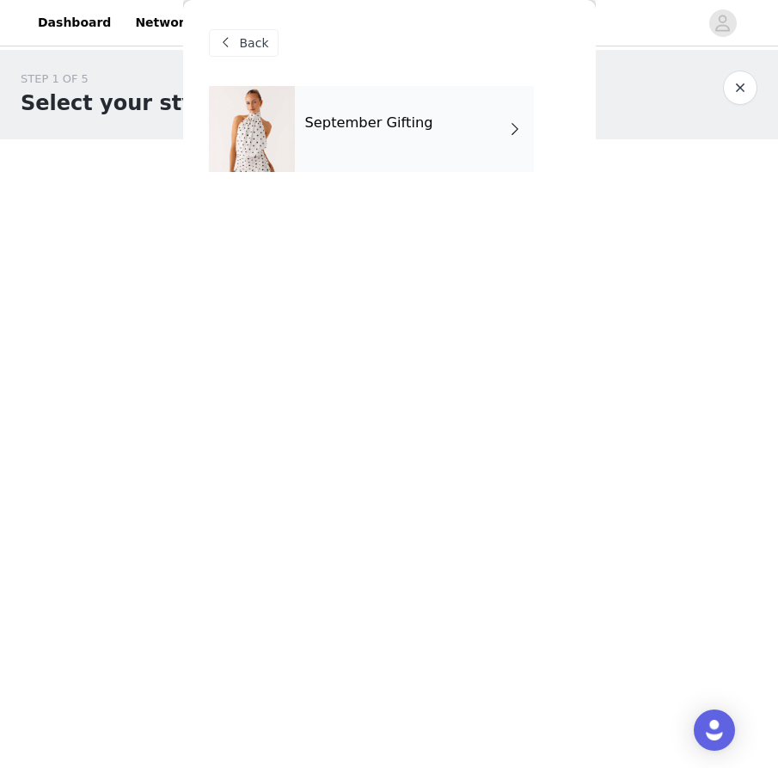
click at [400, 108] on div "September Gifting" at bounding box center [414, 129] width 239 height 86
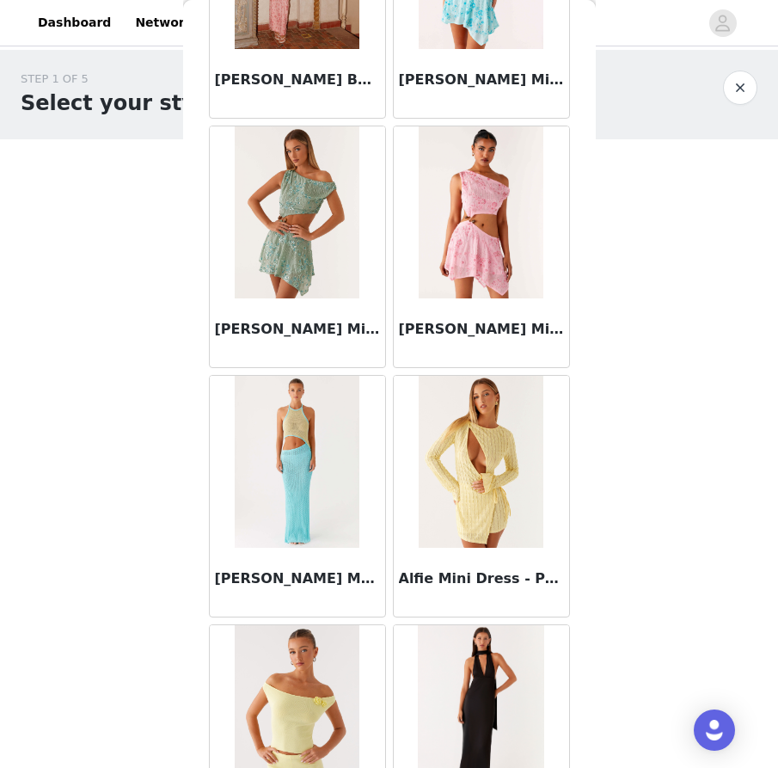
scroll to position [1863, 0]
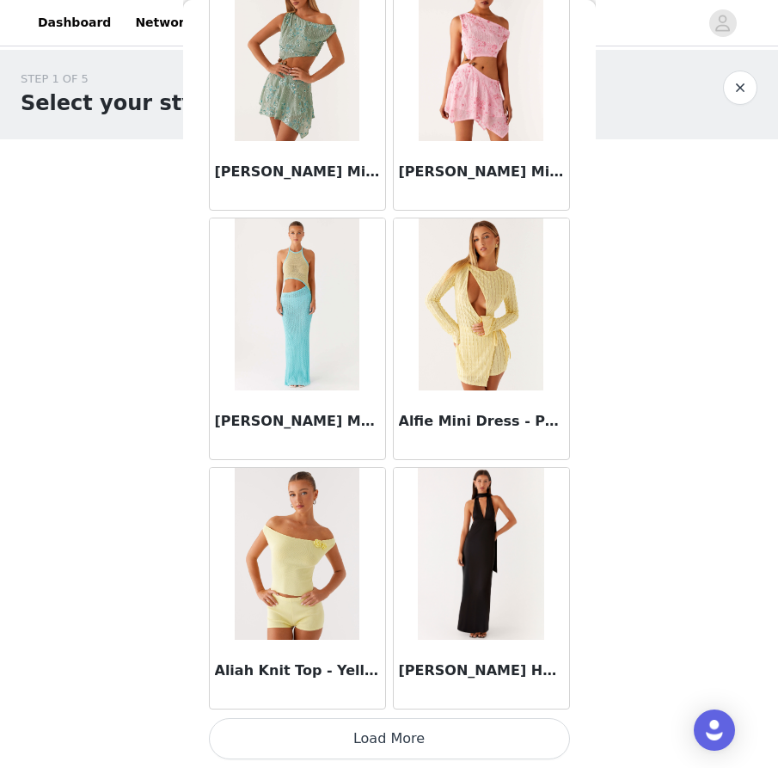
click at [386, 731] on button "Load More" at bounding box center [389, 738] width 361 height 41
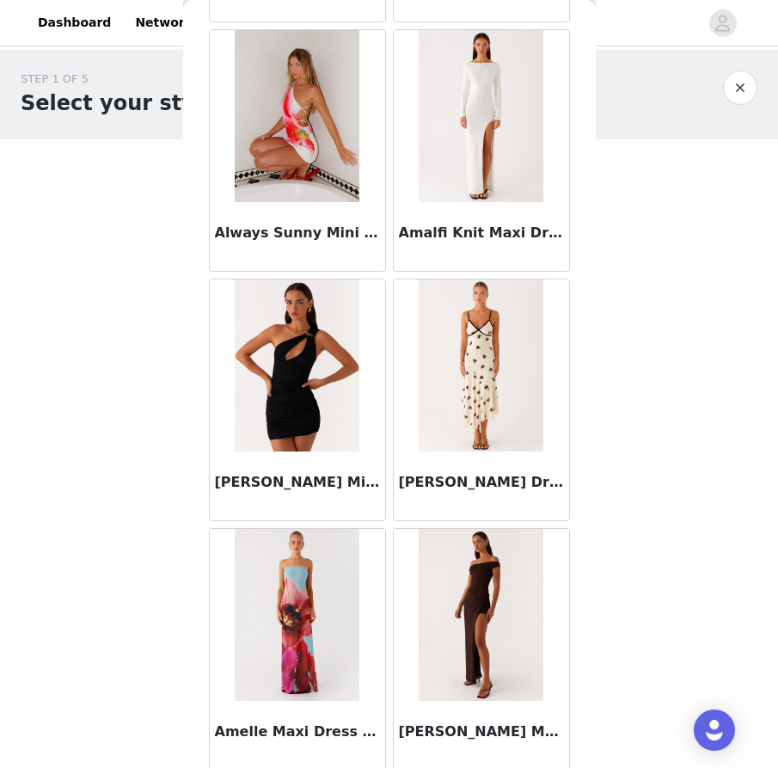
scroll to position [4355, 0]
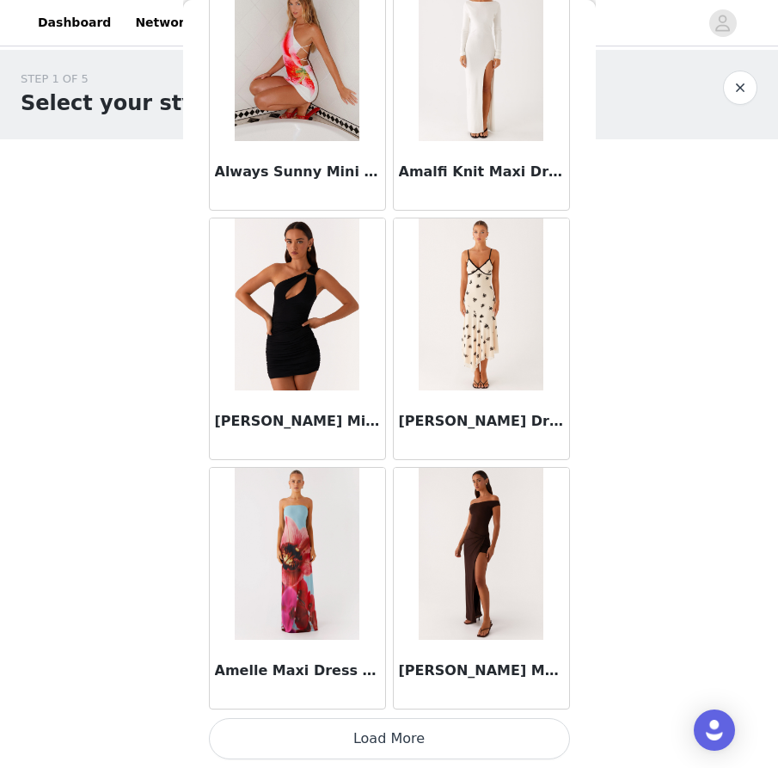
click at [375, 733] on button "Load More" at bounding box center [389, 738] width 361 height 41
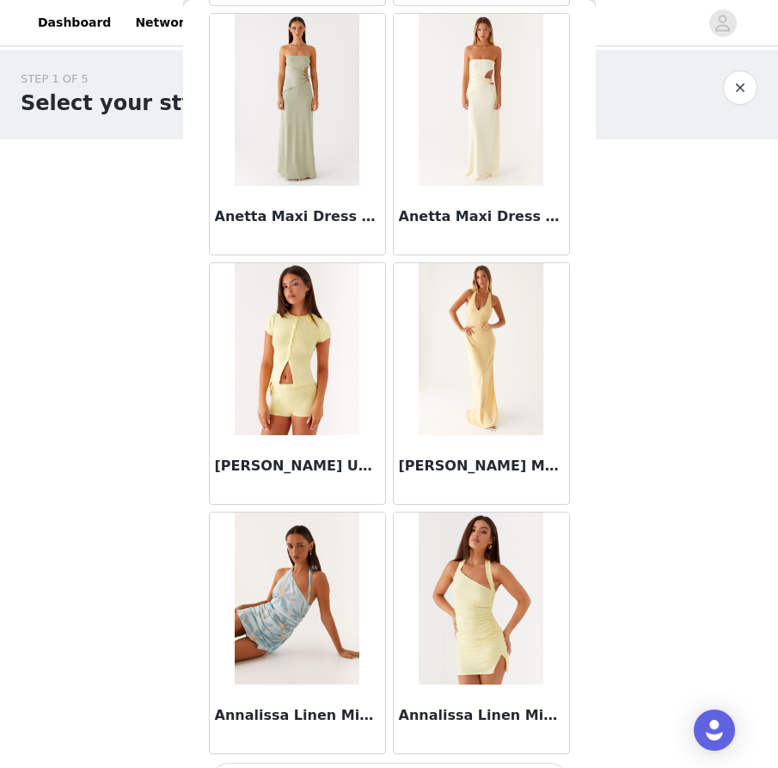
scroll to position [6848, 0]
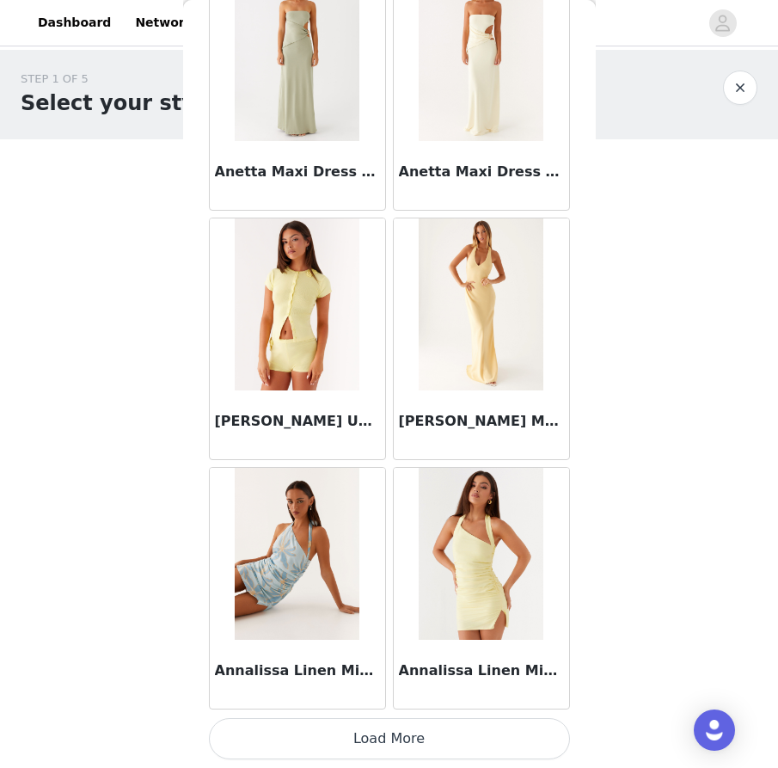
click at [311, 674] on h3 "Annalissa Linen Mini Dress - Opulent Blue" at bounding box center [297, 670] width 165 height 21
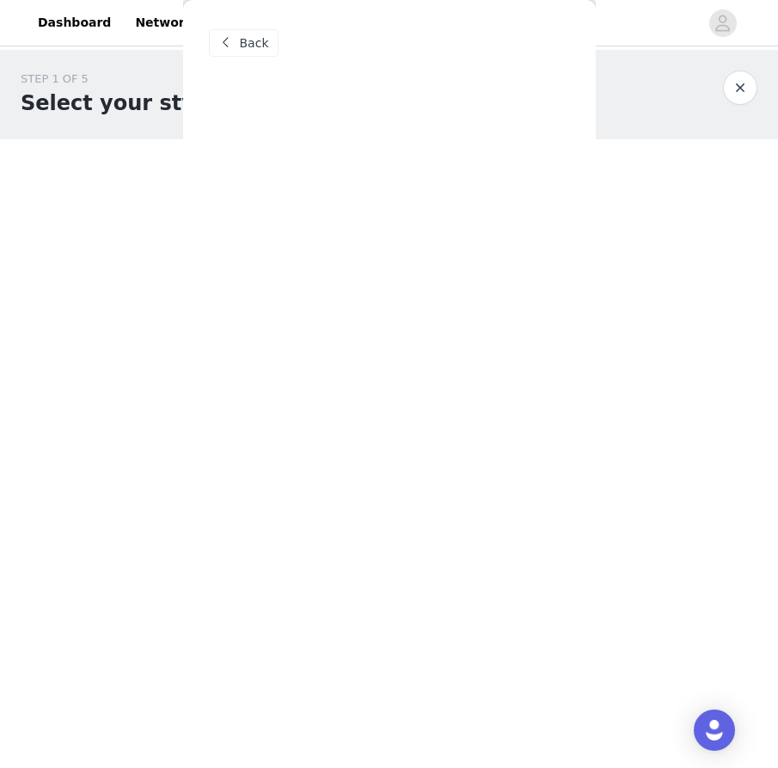
scroll to position [0, 0]
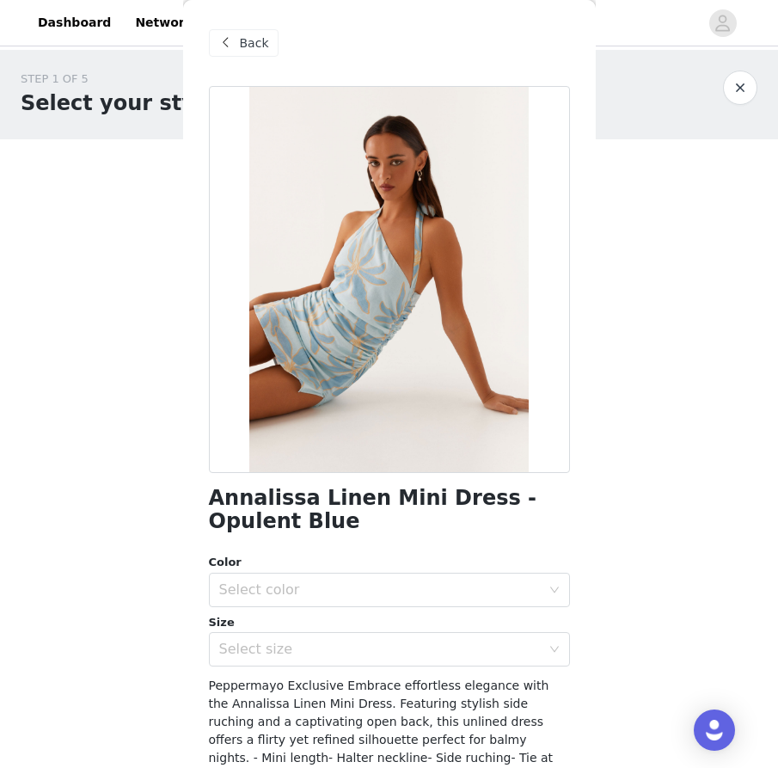
click at [315, 571] on div "Color Select color" at bounding box center [389, 580] width 361 height 53
click at [316, 590] on div "Select color" at bounding box center [379, 589] width 321 height 17
click at [311, 626] on li "Opulent Blue" at bounding box center [389, 628] width 361 height 28
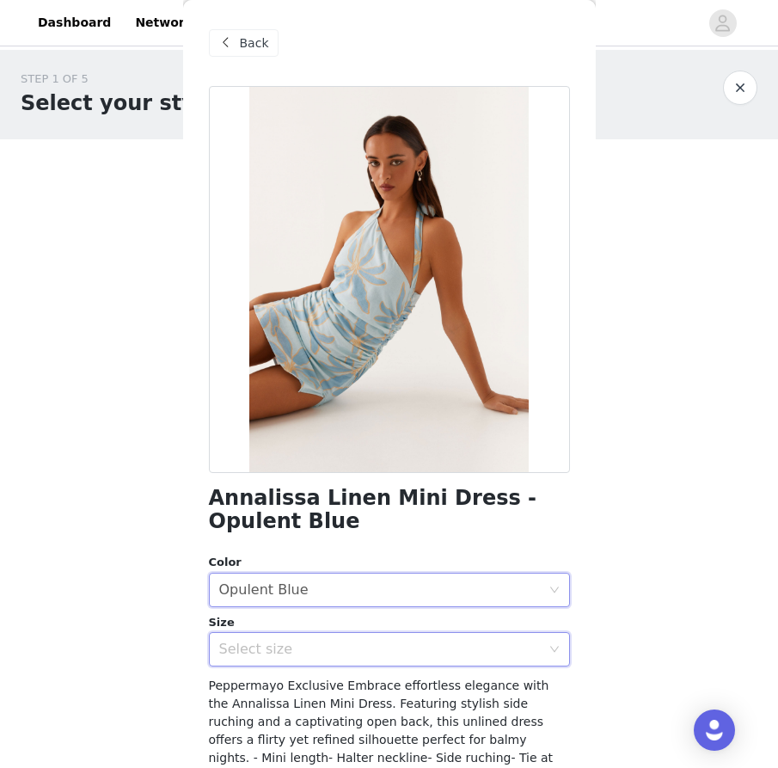
click at [312, 660] on div "Select size" at bounding box center [383, 649] width 329 height 33
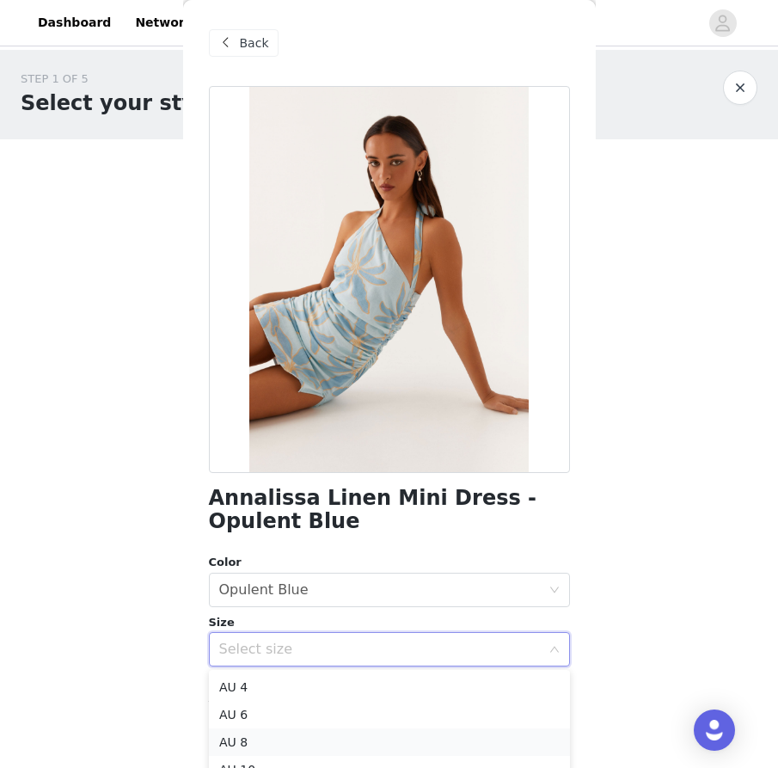
click at [298, 743] on li "AU 8" at bounding box center [389, 742] width 361 height 28
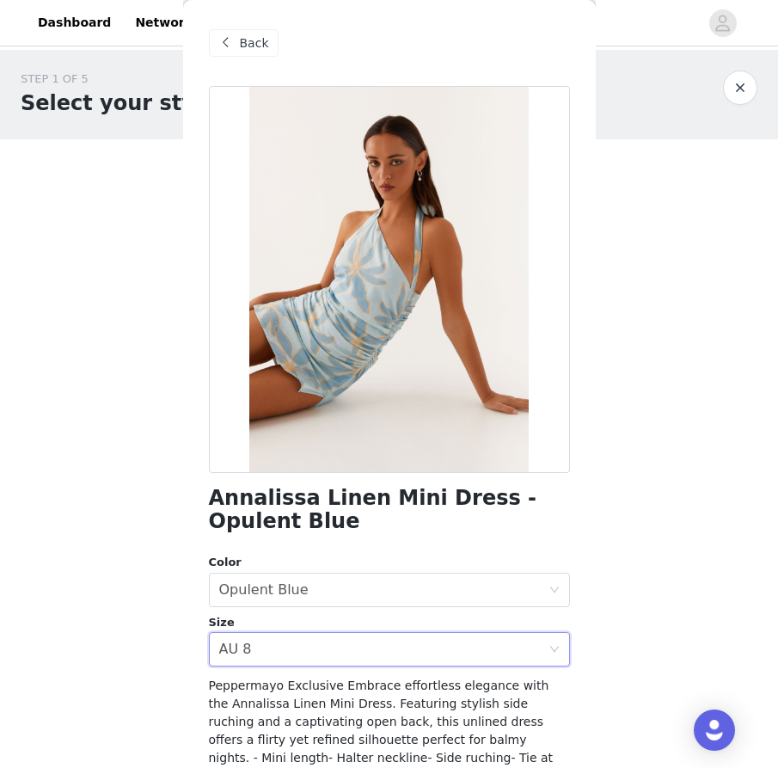
scroll to position [144, 0]
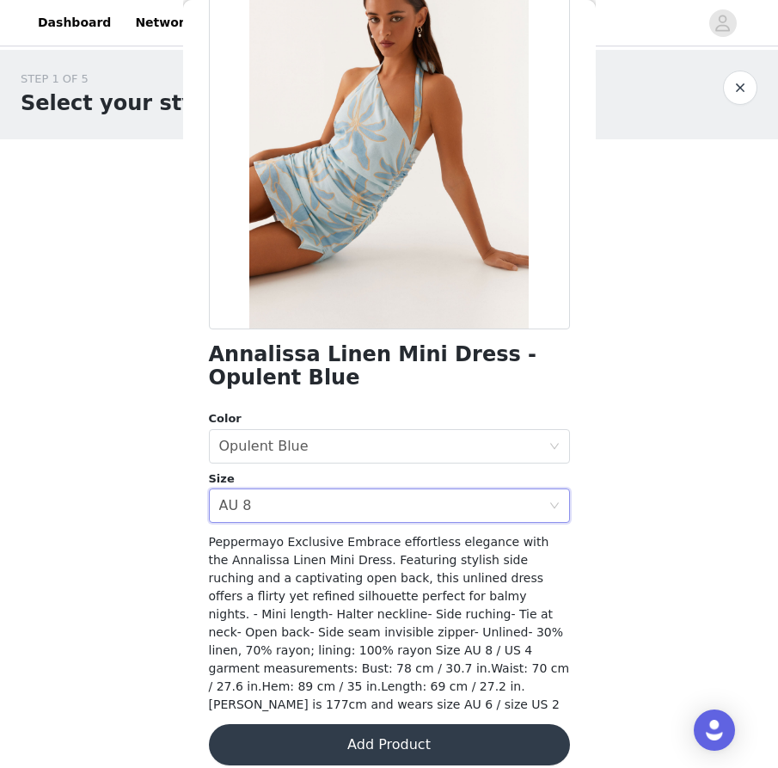
click at [351, 737] on button "Add Product" at bounding box center [389, 744] width 361 height 41
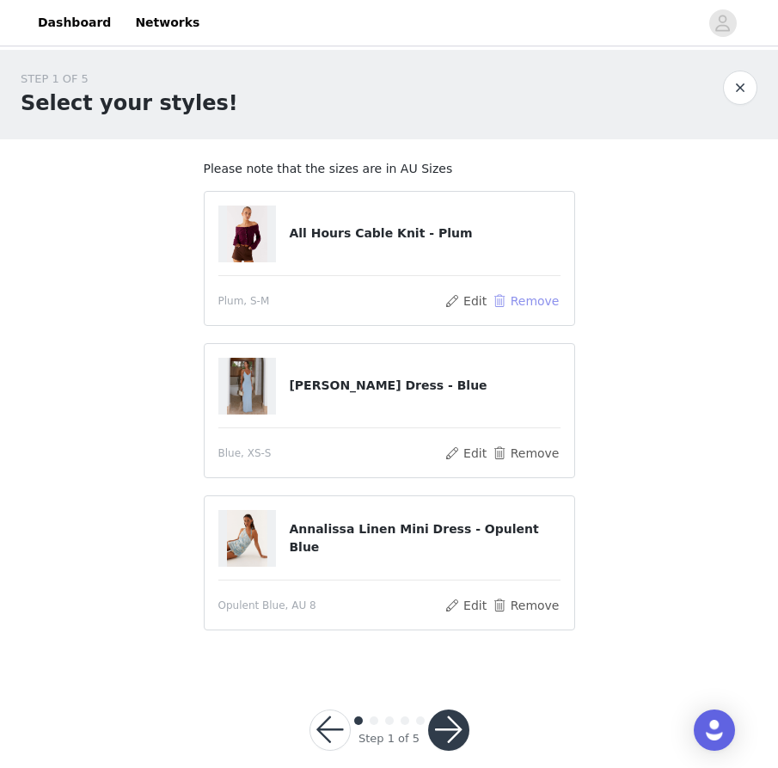
click at [536, 297] on button "Remove" at bounding box center [525, 301] width 69 height 21
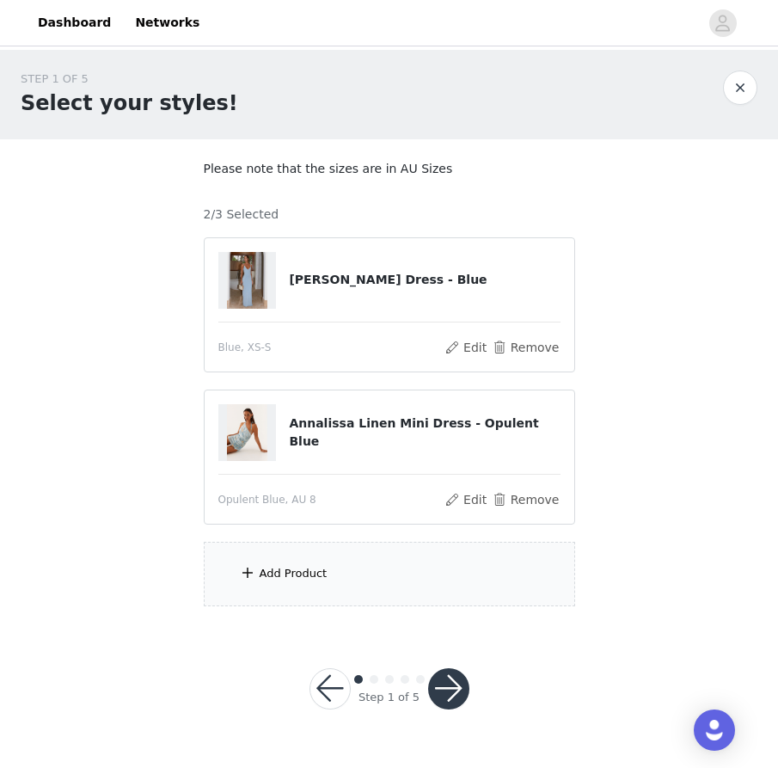
click at [364, 578] on div "Add Product" at bounding box center [389, 573] width 371 height 64
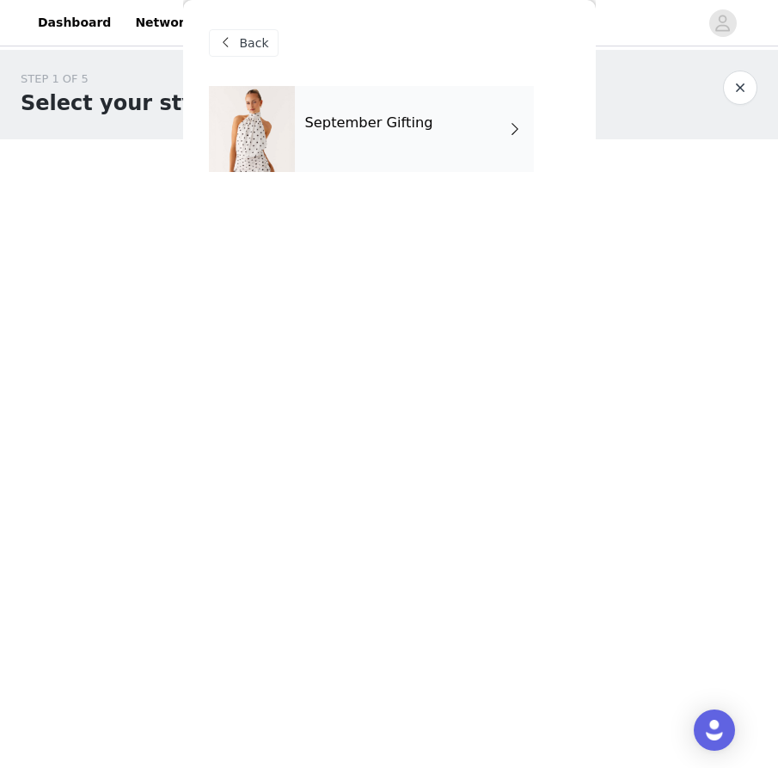
click at [465, 150] on div "September Gifting" at bounding box center [414, 129] width 239 height 86
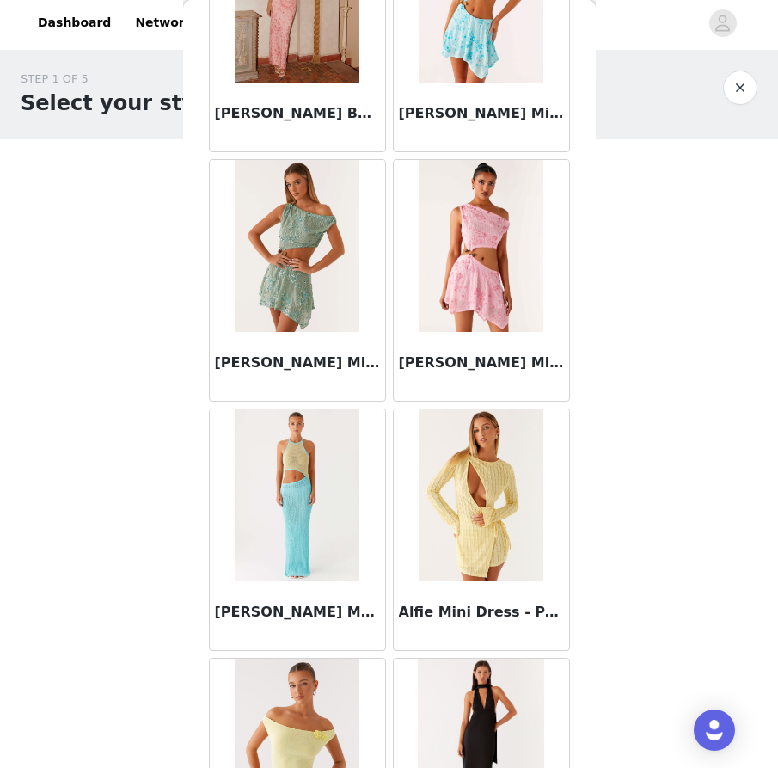
scroll to position [1863, 0]
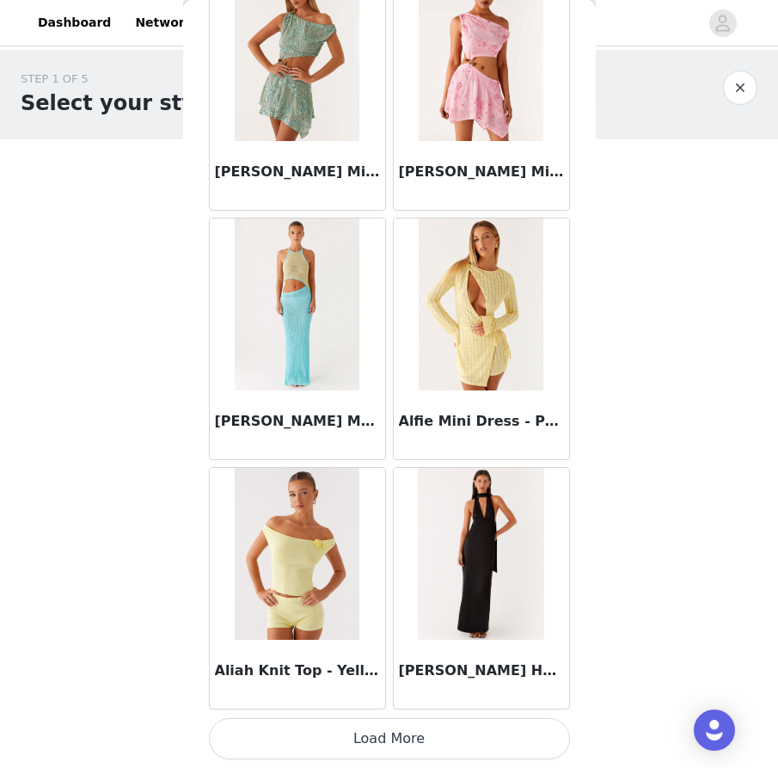
click at [392, 749] on button "Load More" at bounding box center [389, 738] width 361 height 41
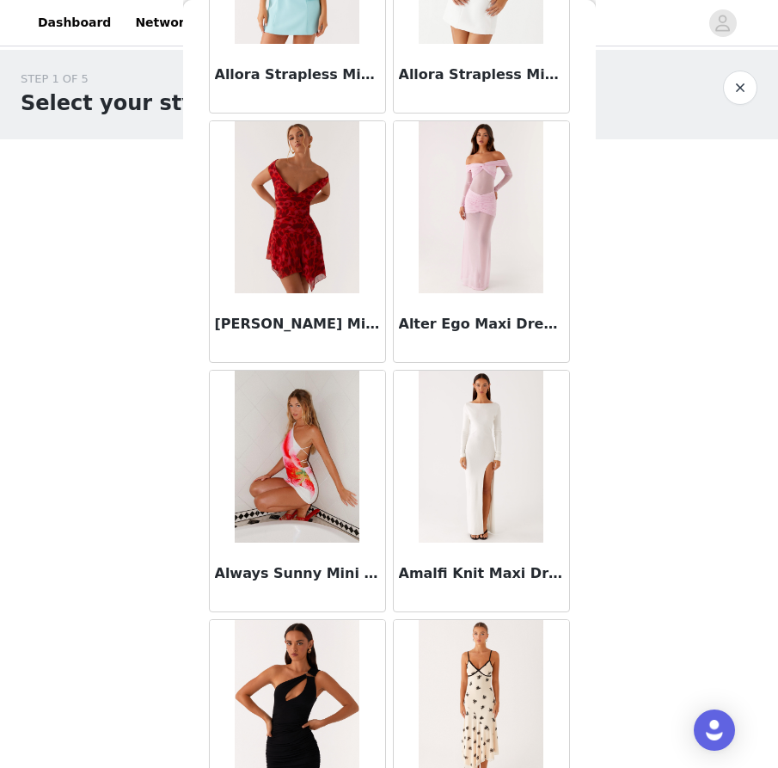
scroll to position [4355, 0]
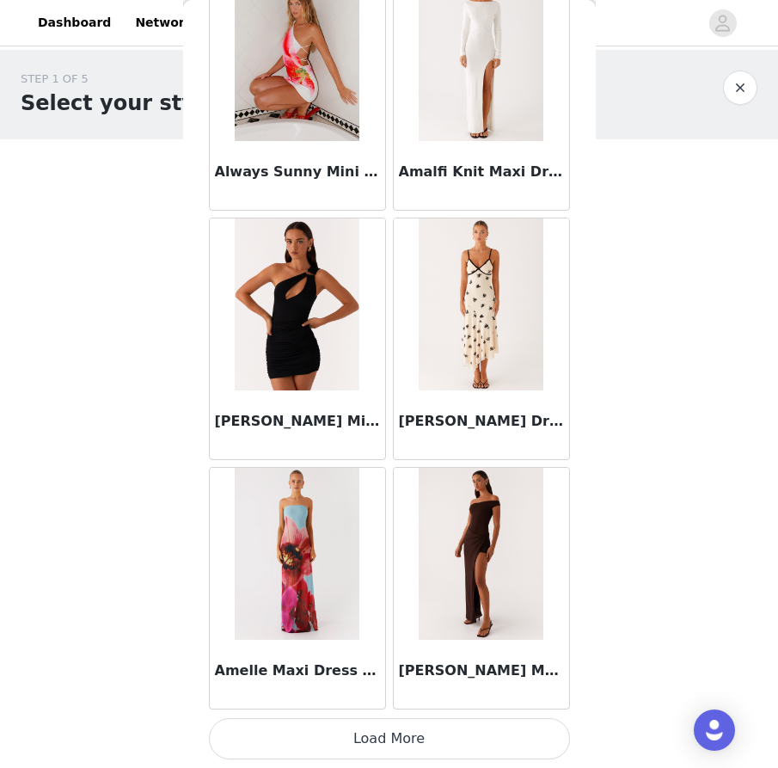
click at [386, 738] on button "Load More" at bounding box center [389, 738] width 361 height 41
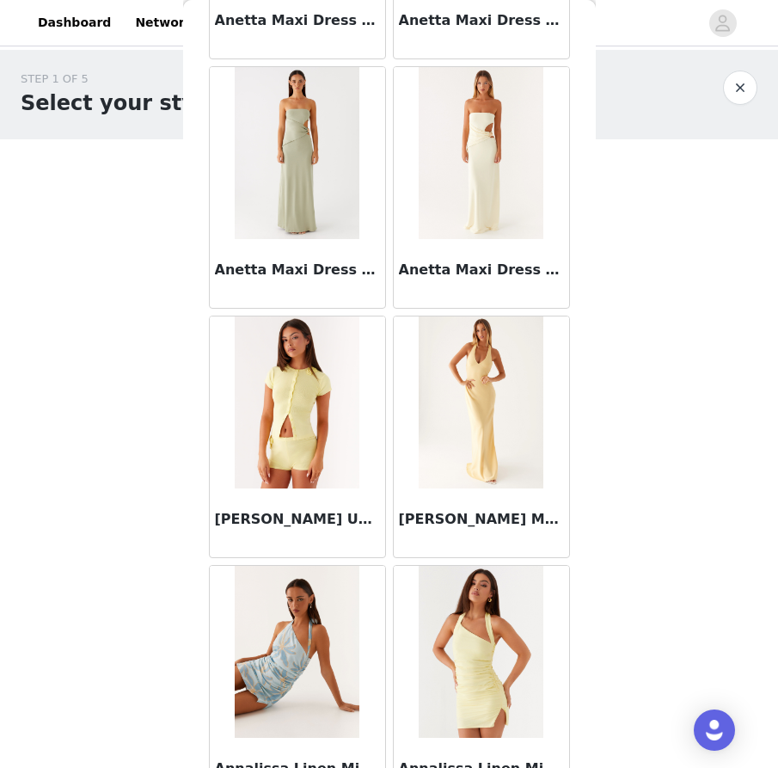
scroll to position [6848, 0]
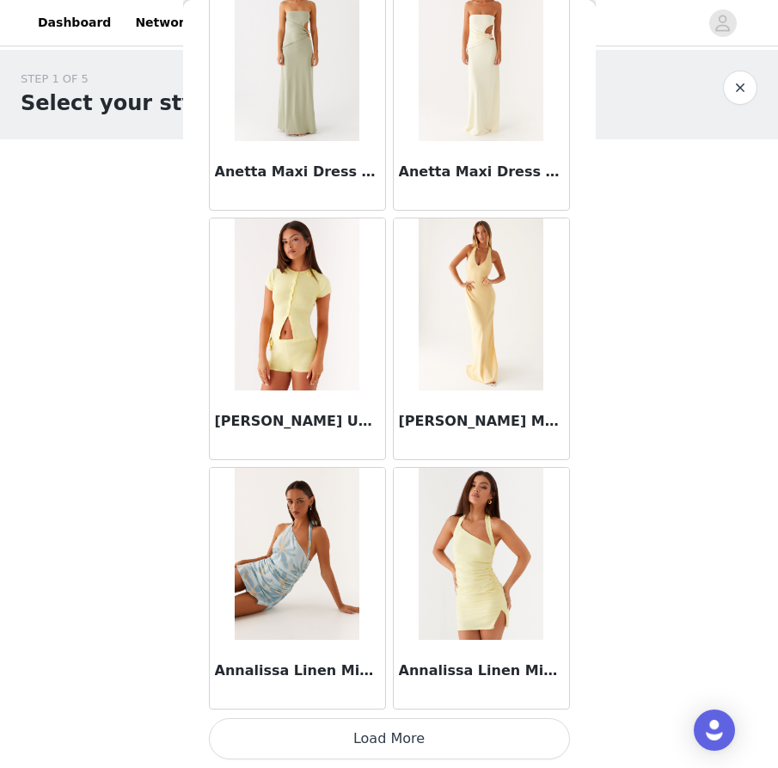
click at [370, 739] on button "Load More" at bounding box center [389, 738] width 361 height 41
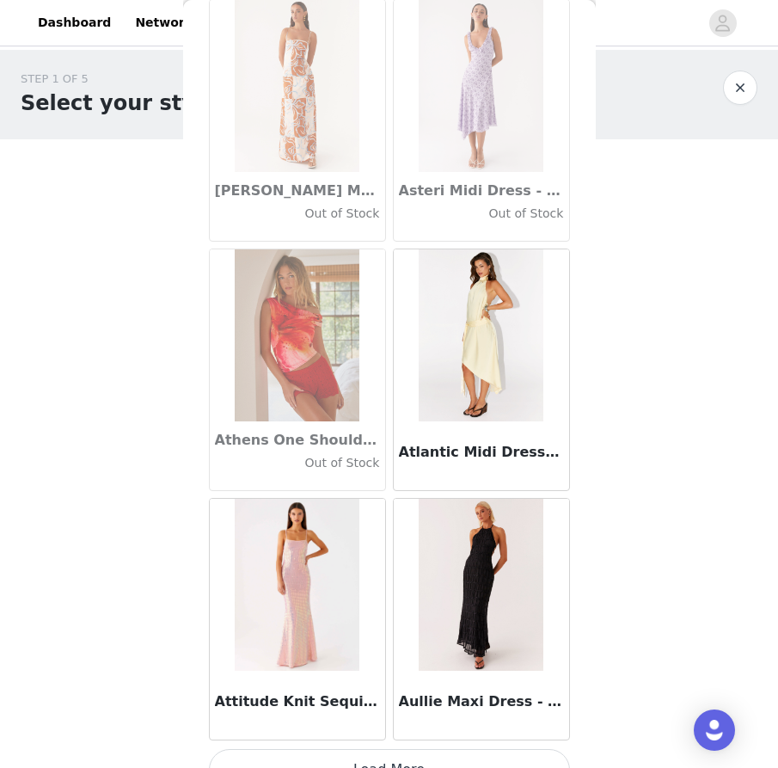
scroll to position [9340, 0]
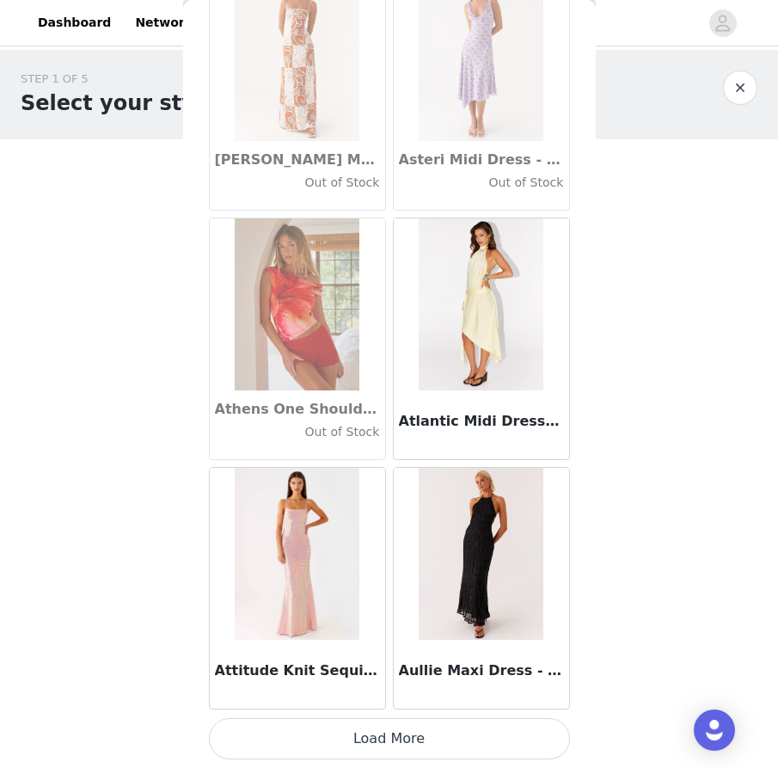
click at [383, 737] on button "Load More" at bounding box center [389, 738] width 361 height 41
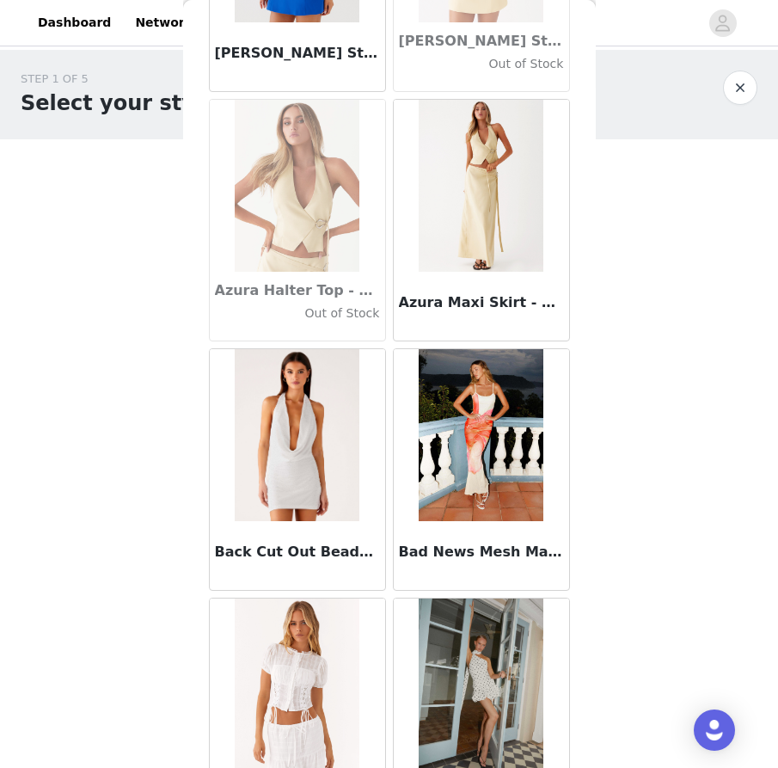
scroll to position [11833, 0]
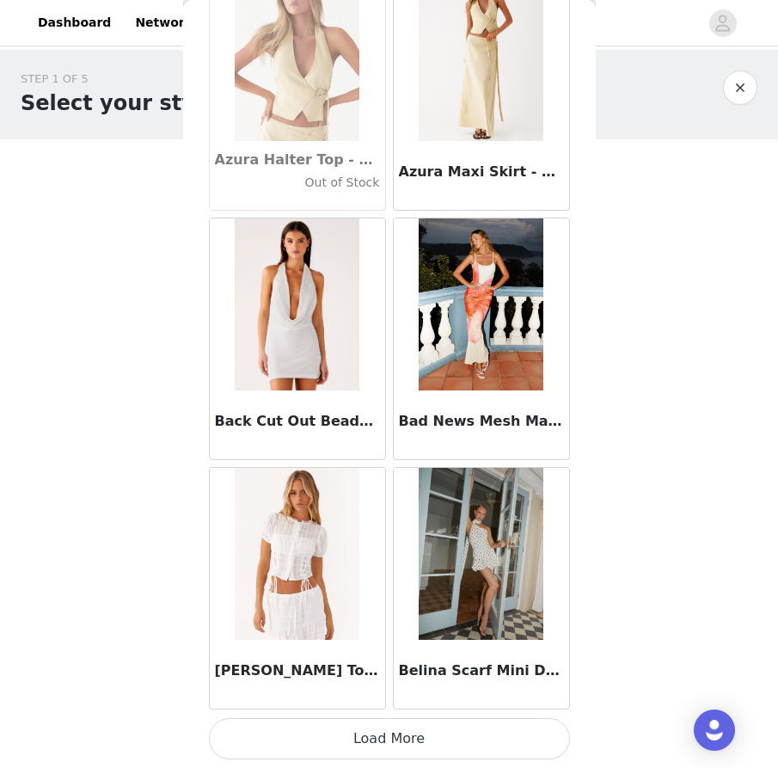
click at [371, 737] on button "Load More" at bounding box center [389, 738] width 361 height 41
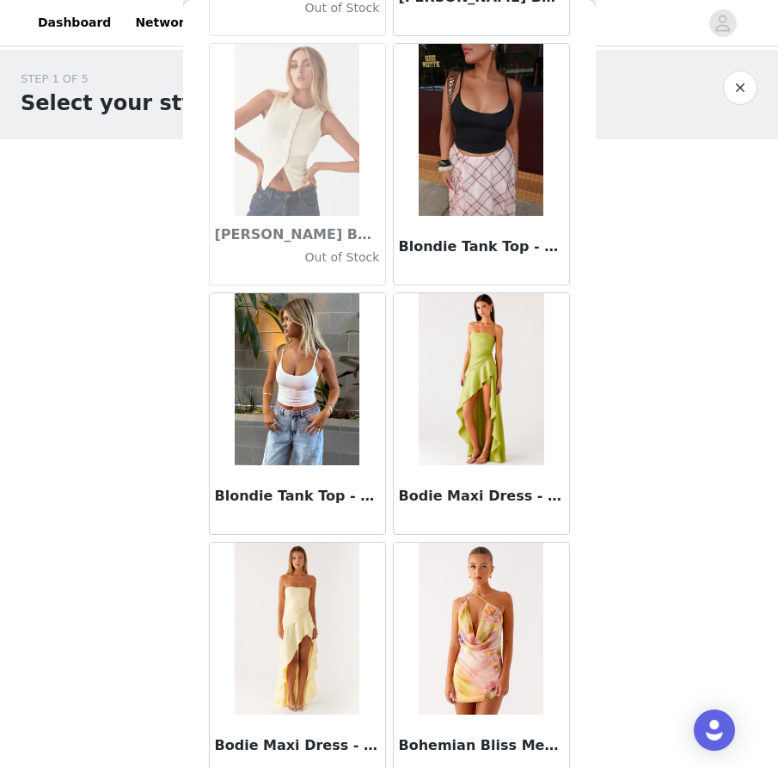
scroll to position [14326, 0]
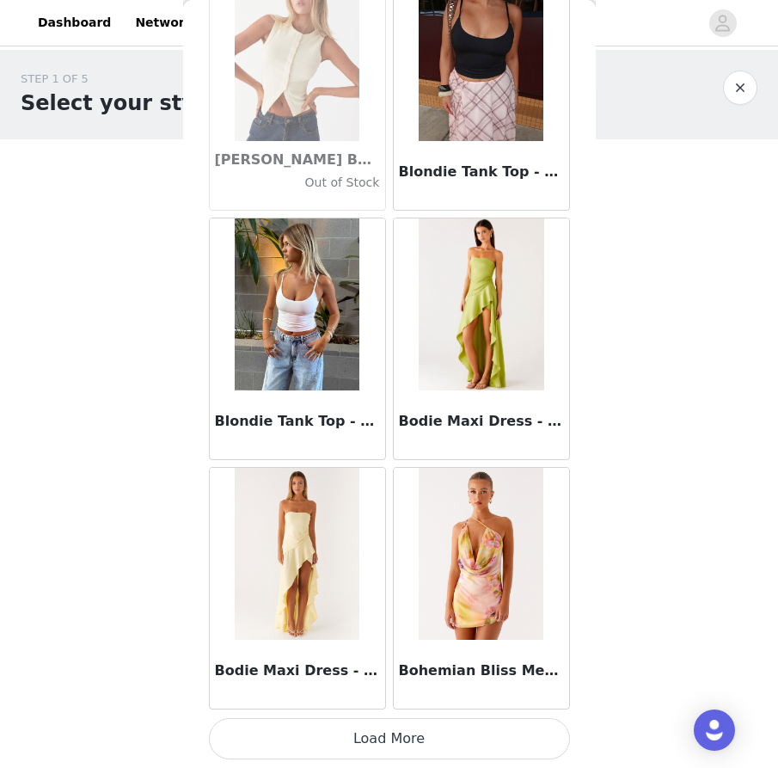
click at [383, 735] on button "Load More" at bounding box center [389, 738] width 361 height 41
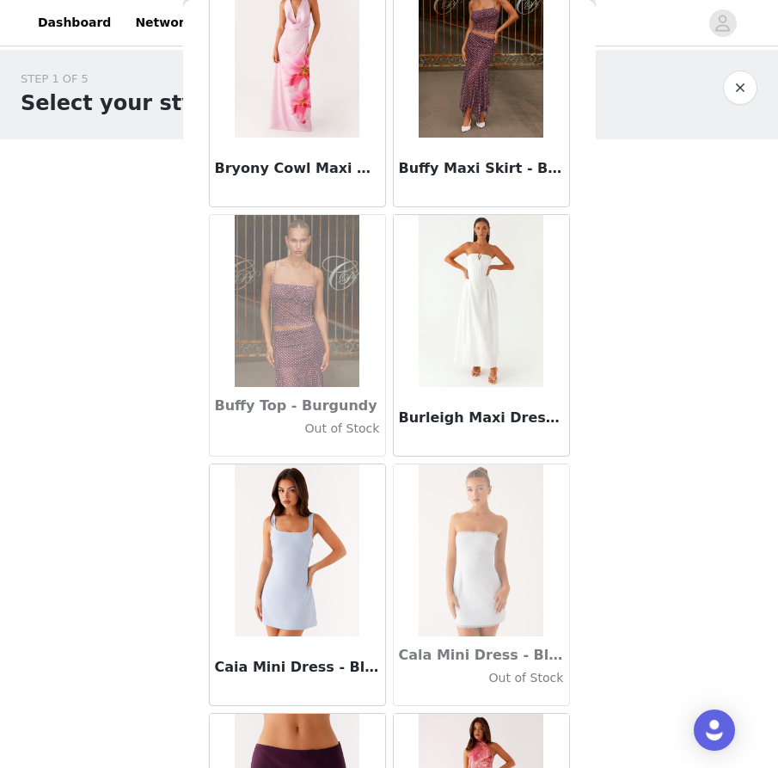
scroll to position [16818, 0]
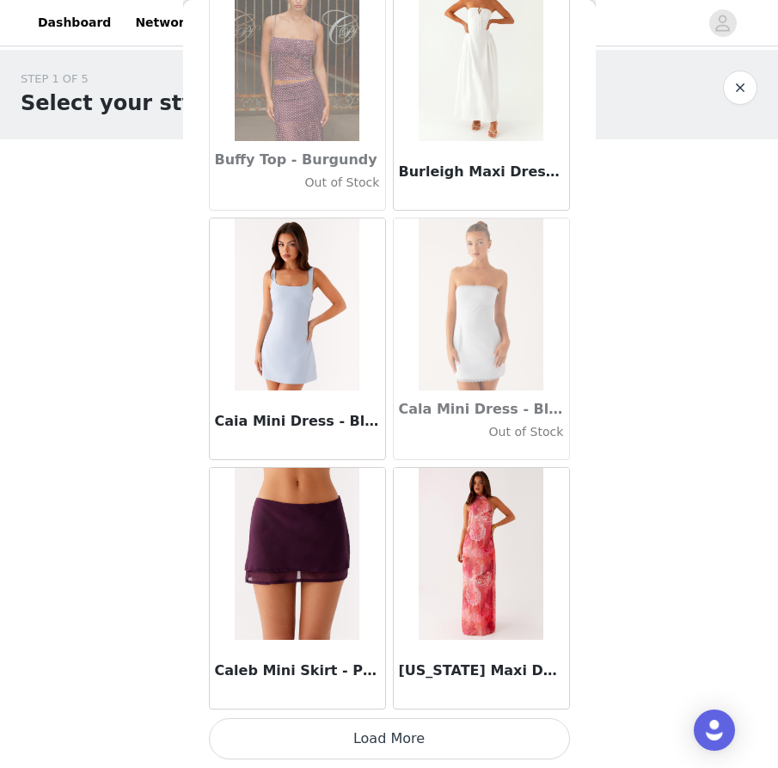
click at [372, 728] on button "Load More" at bounding box center [389, 738] width 361 height 41
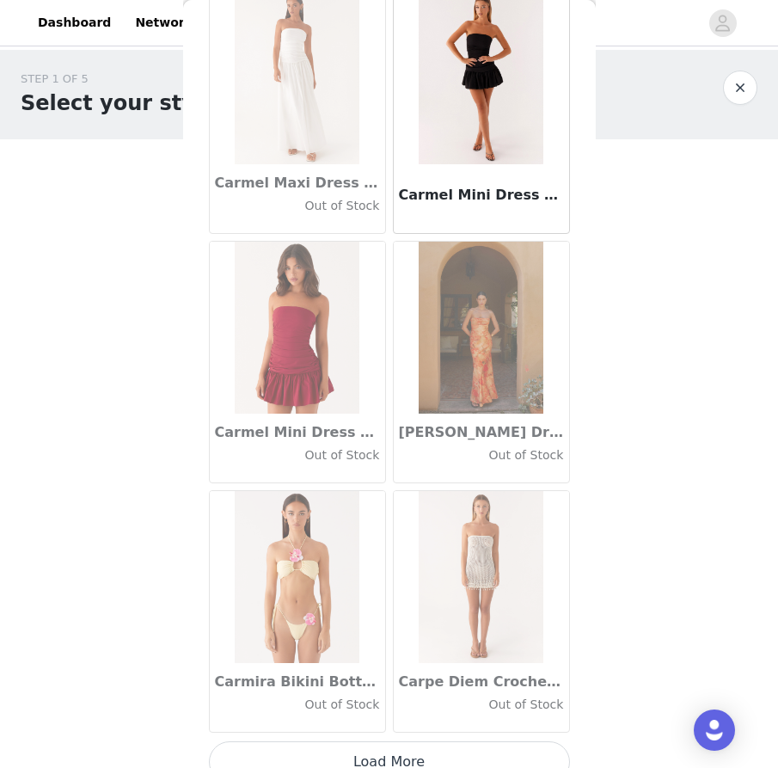
scroll to position [19311, 0]
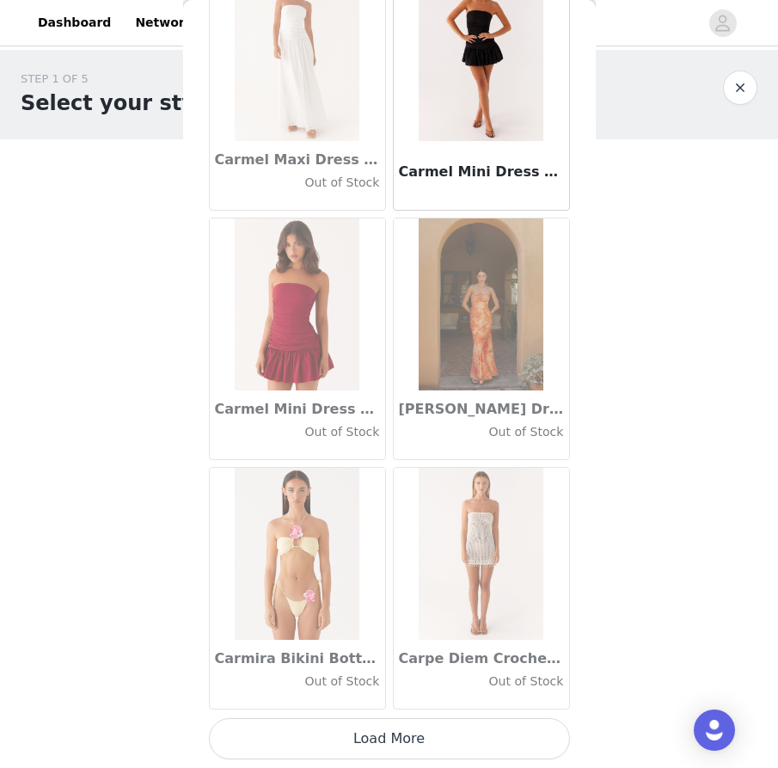
click at [375, 746] on button "Load More" at bounding box center [389, 738] width 361 height 41
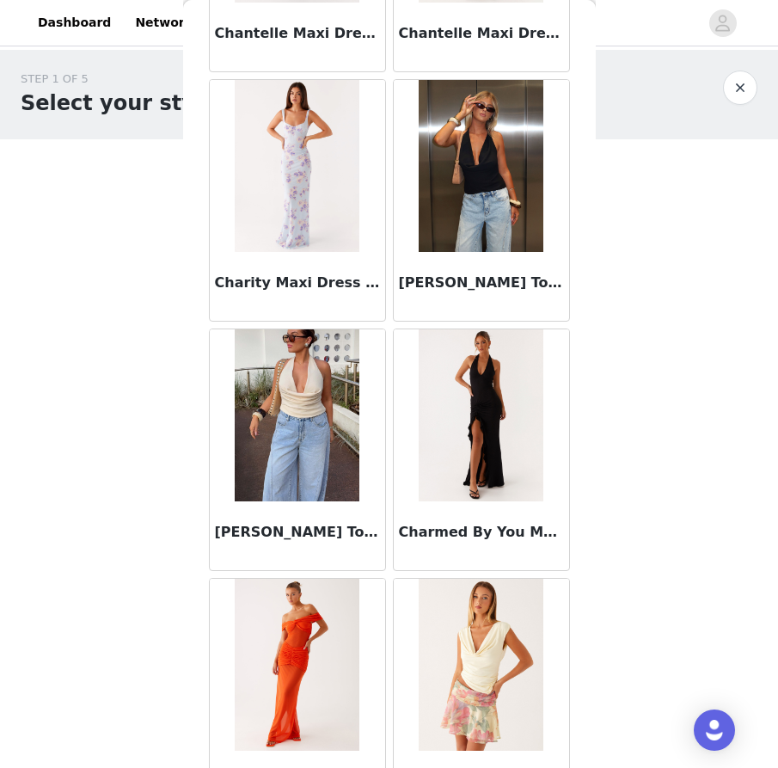
scroll to position [21804, 0]
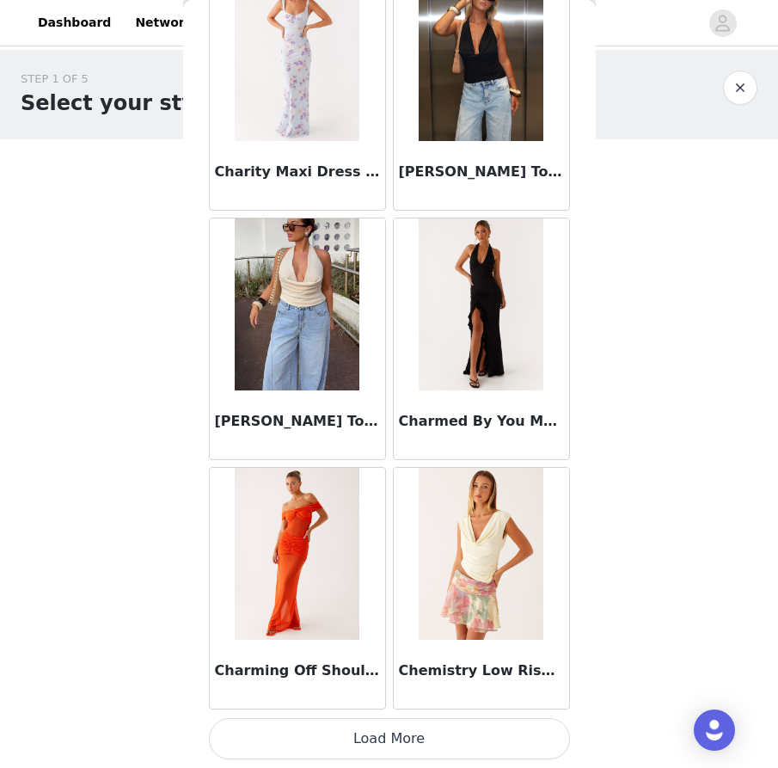
click at [315, 739] on button "Load More" at bounding box center [389, 738] width 361 height 41
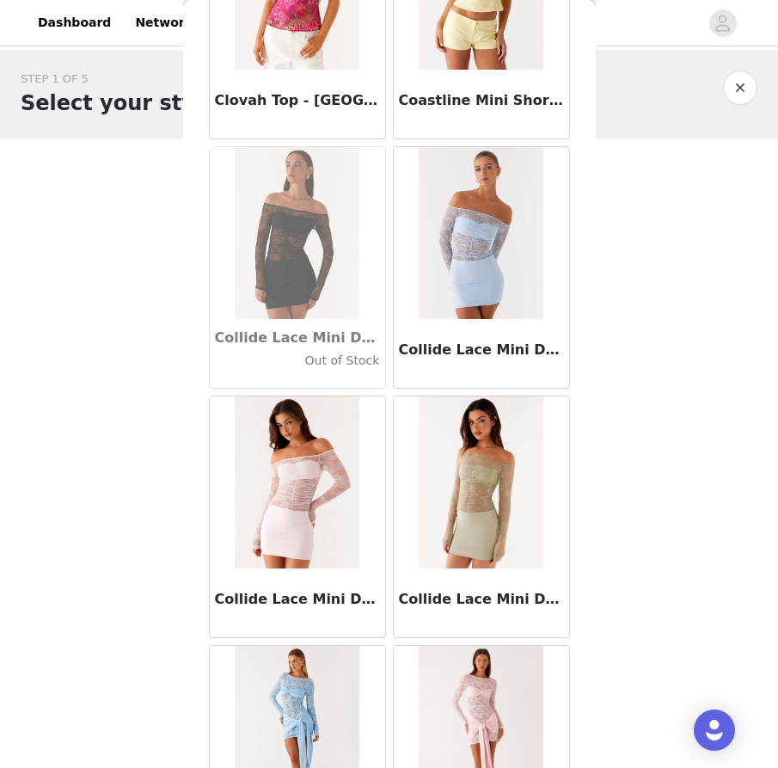
scroll to position [24296, 0]
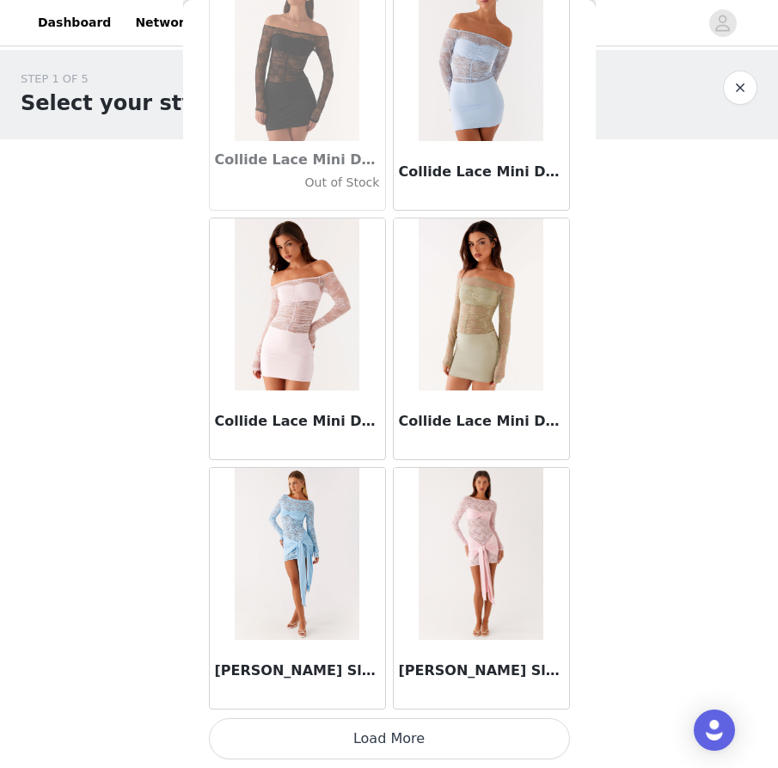
click at [342, 735] on button "Load More" at bounding box center [389, 738] width 361 height 41
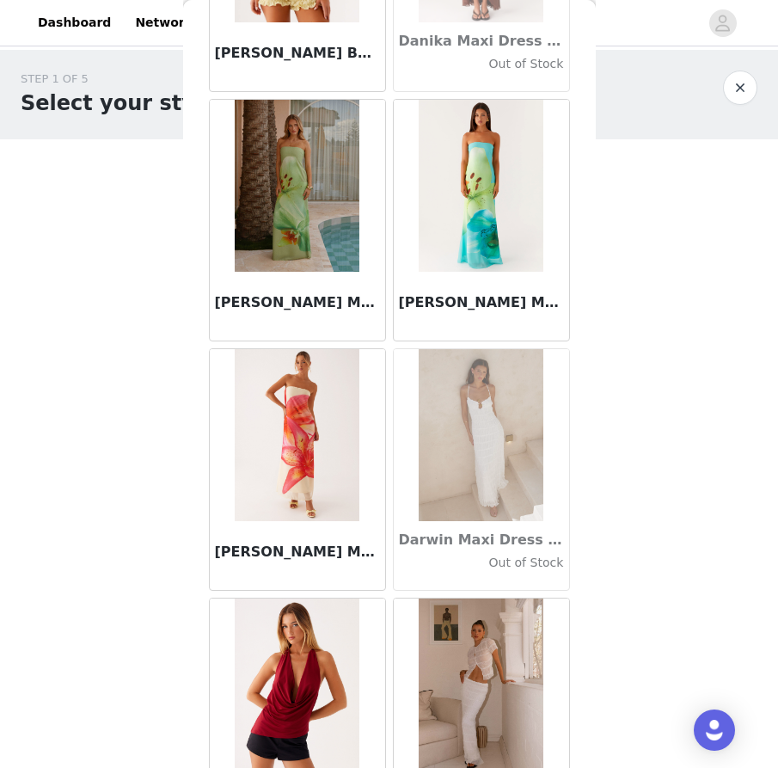
scroll to position [26789, 0]
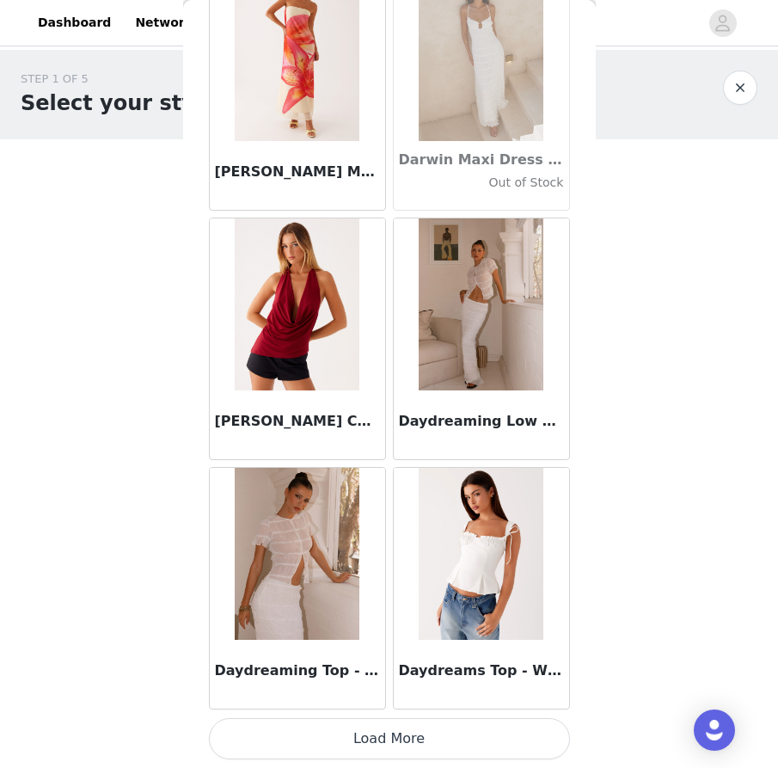
click at [367, 737] on button "Load More" at bounding box center [389, 738] width 361 height 41
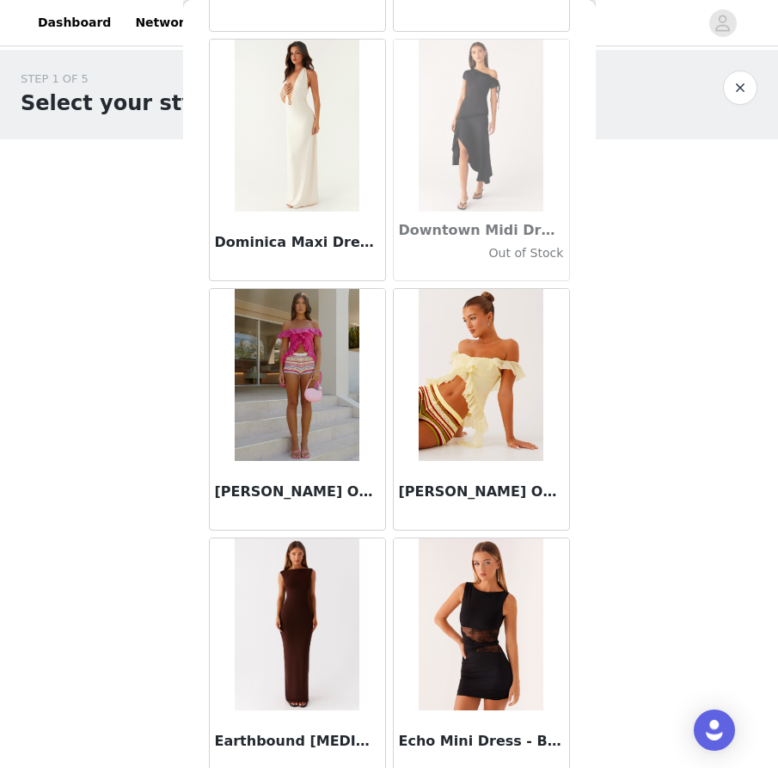
scroll to position [29281, 0]
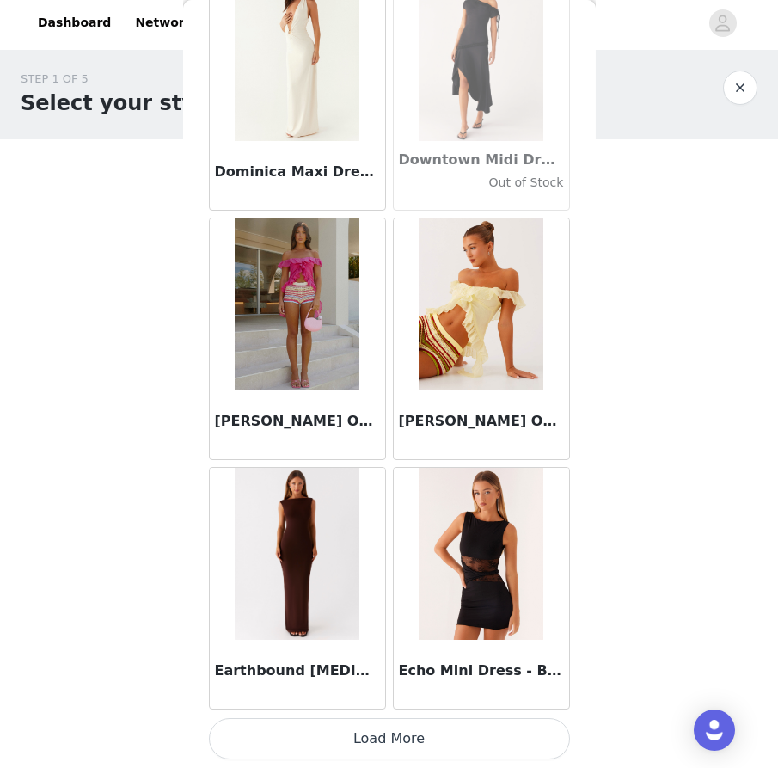
click at [367, 737] on button "Load More" at bounding box center [389, 738] width 361 height 41
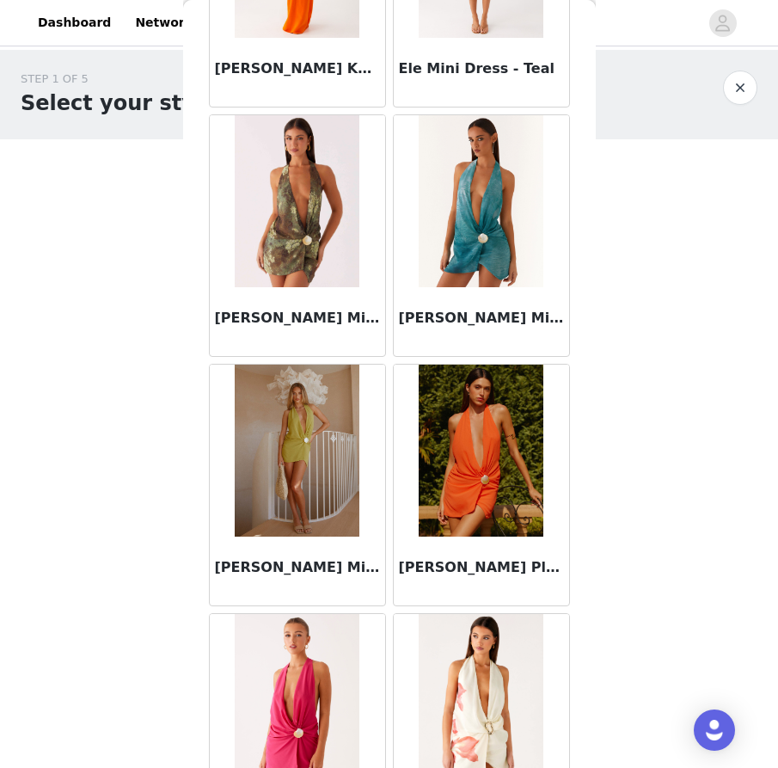
scroll to position [31774, 0]
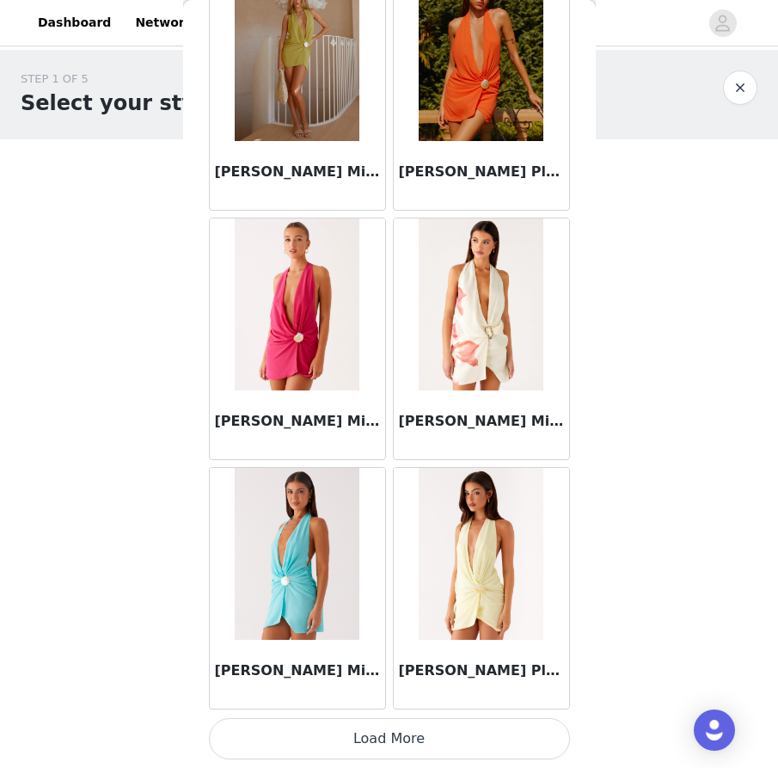
click at [372, 731] on button "Load More" at bounding box center [389, 738] width 361 height 41
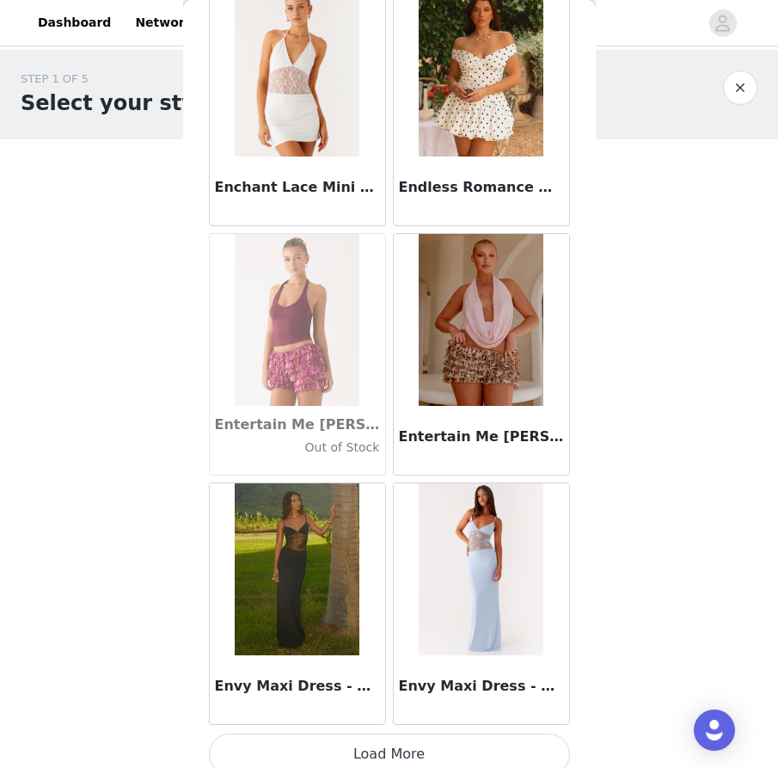
scroll to position [34267, 0]
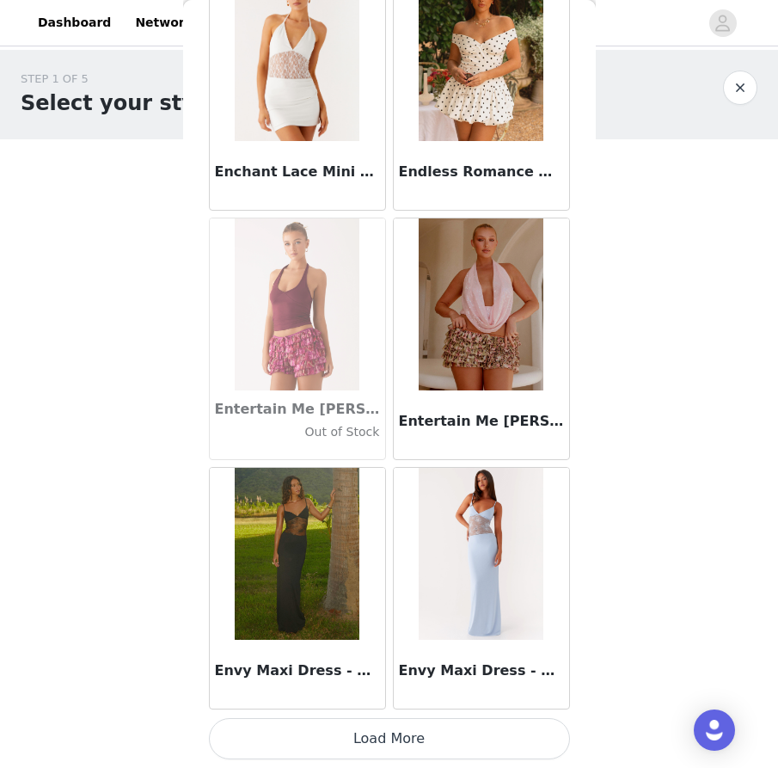
click at [366, 757] on button "Load More" at bounding box center [389, 738] width 361 height 41
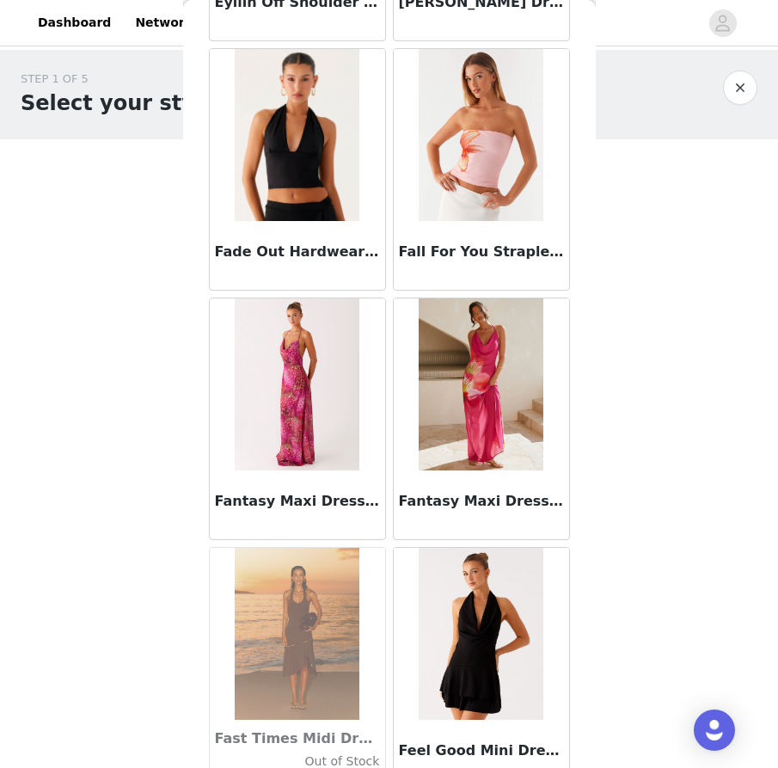
scroll to position [36759, 0]
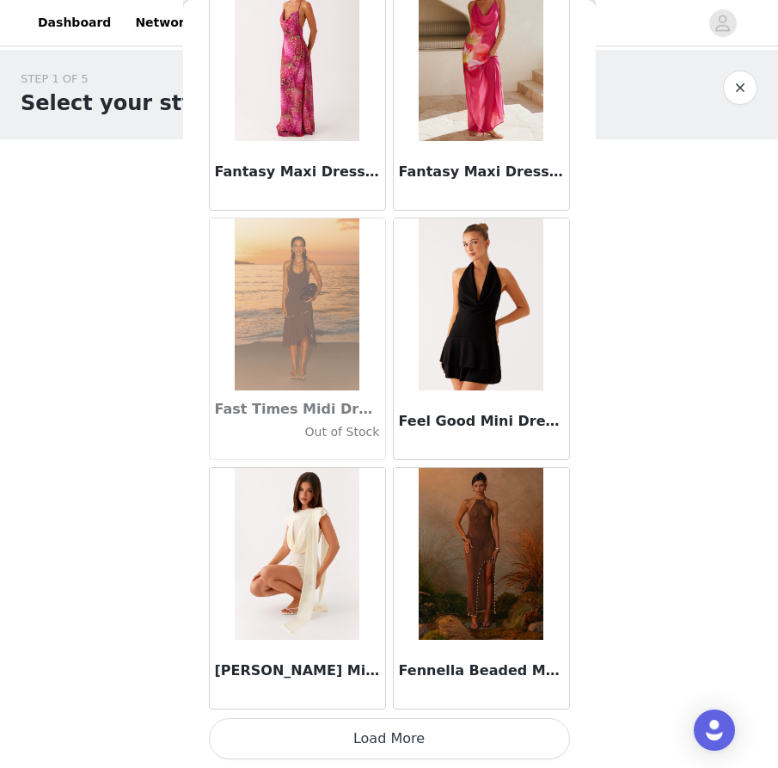
click at [389, 729] on button "Load More" at bounding box center [389, 738] width 361 height 41
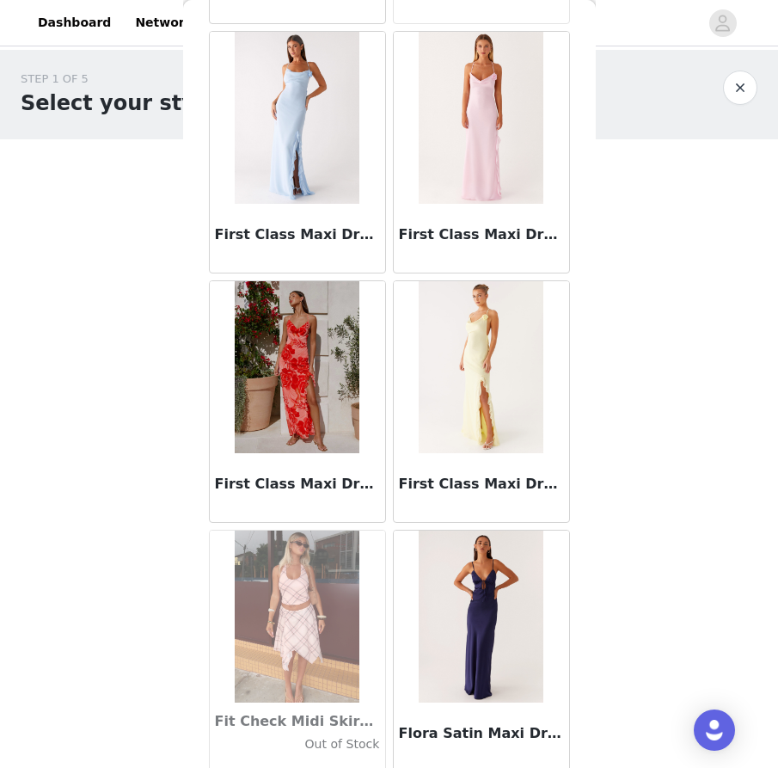
scroll to position [39252, 0]
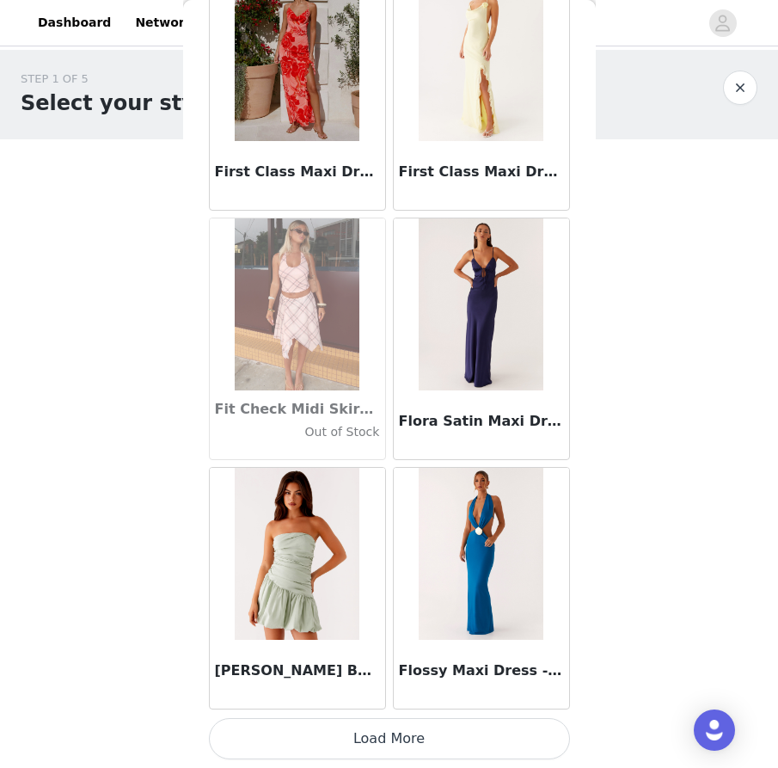
click at [369, 754] on button "Load More" at bounding box center [389, 738] width 361 height 41
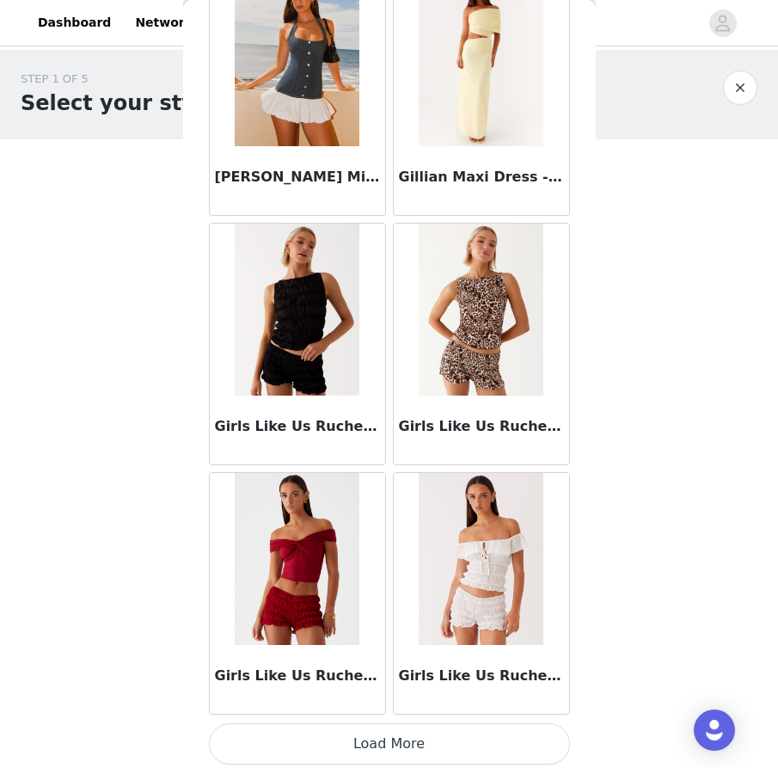
scroll to position [41744, 0]
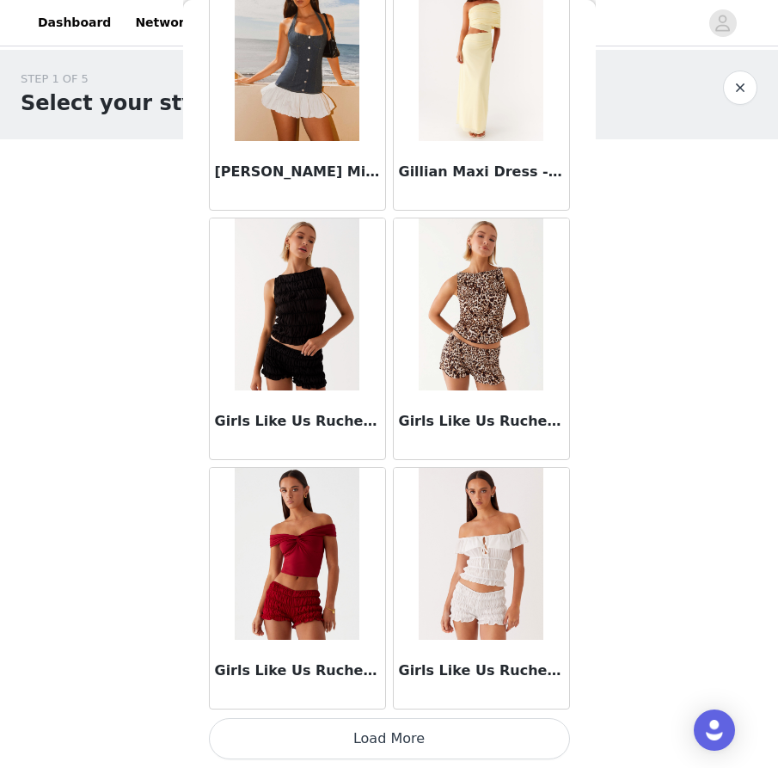
click at [380, 737] on button "Load More" at bounding box center [389, 738] width 361 height 41
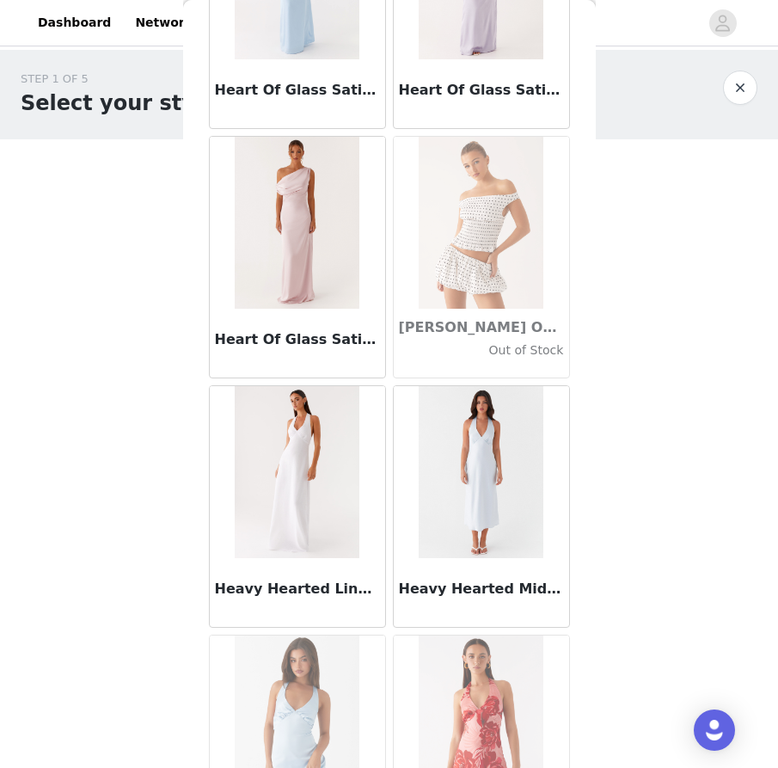
scroll to position [44237, 0]
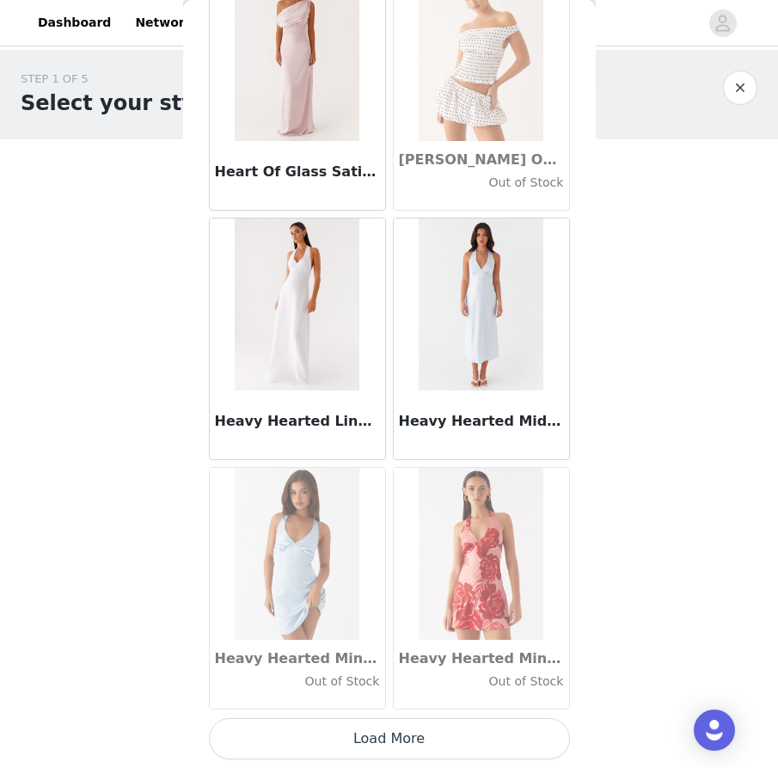
click at [370, 737] on button "Load More" at bounding box center [389, 738] width 361 height 41
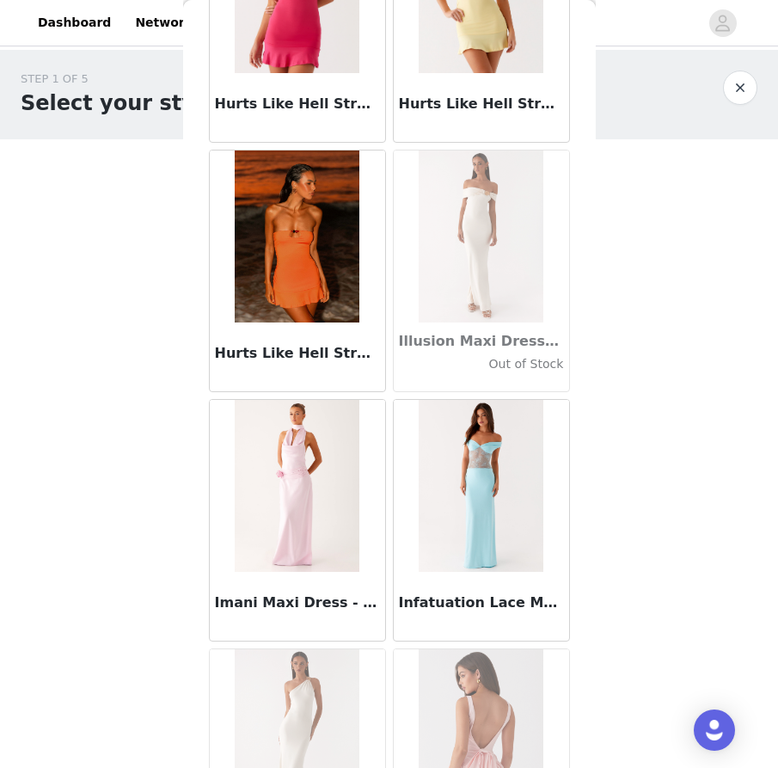
scroll to position [46730, 0]
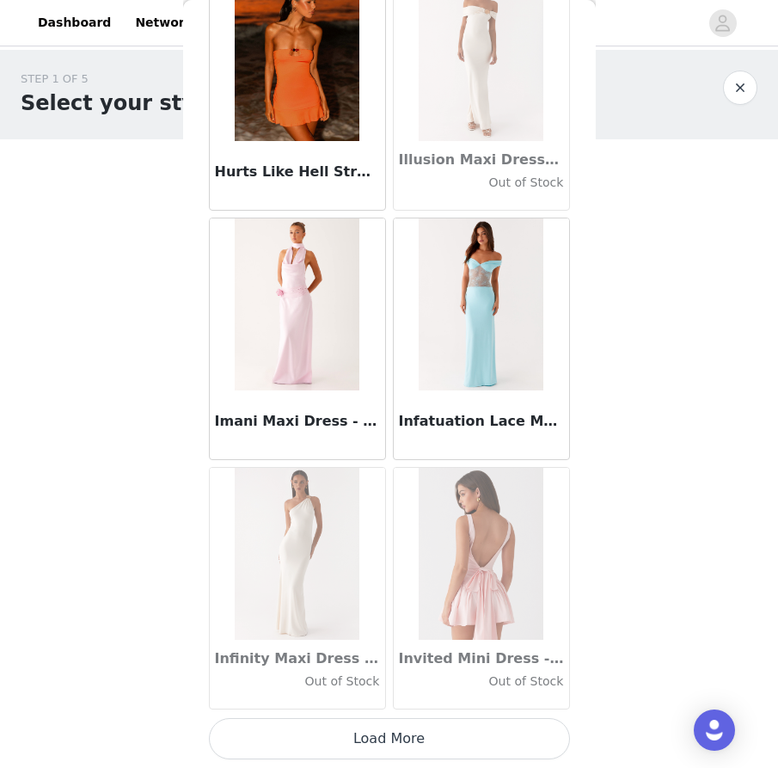
click at [358, 725] on button "Load More" at bounding box center [389, 738] width 361 height 41
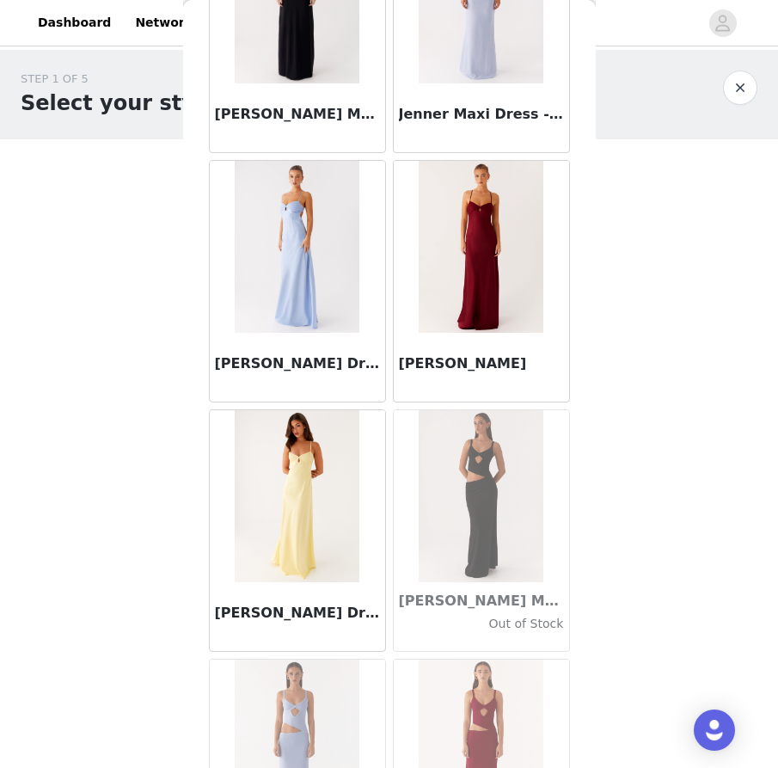
scroll to position [49222, 0]
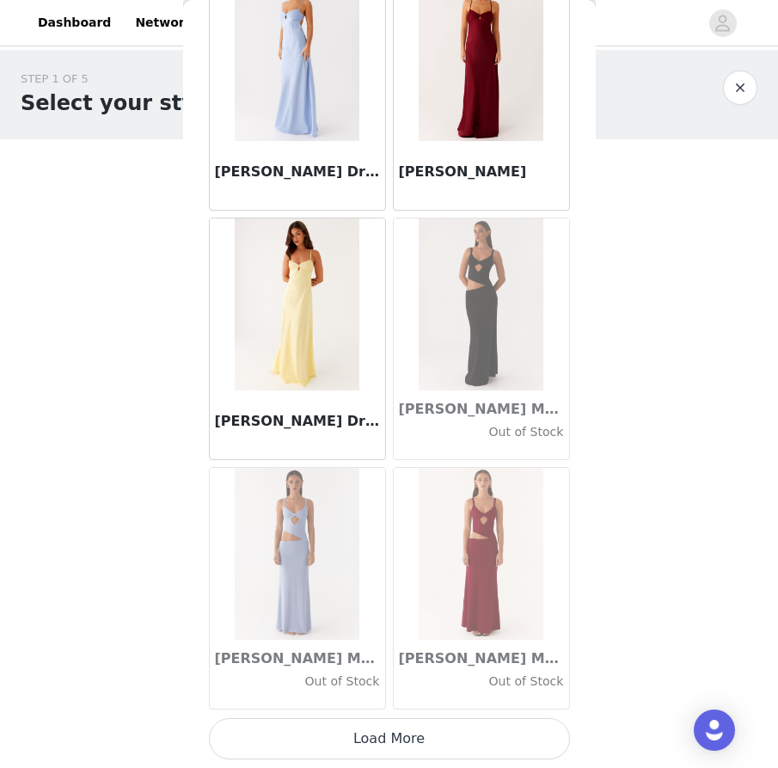
click at [347, 730] on button "Load More" at bounding box center [389, 738] width 361 height 41
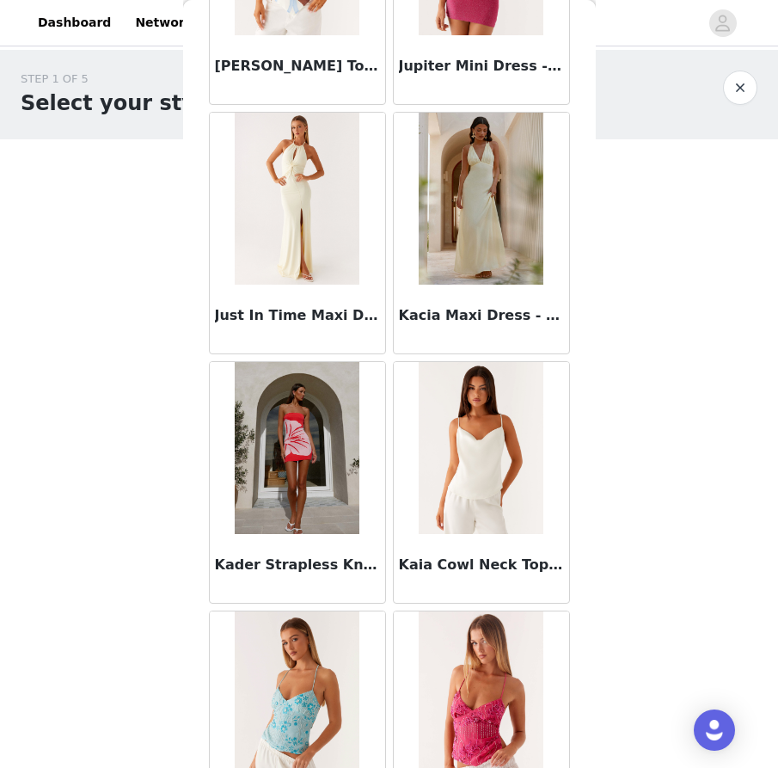
scroll to position [51715, 0]
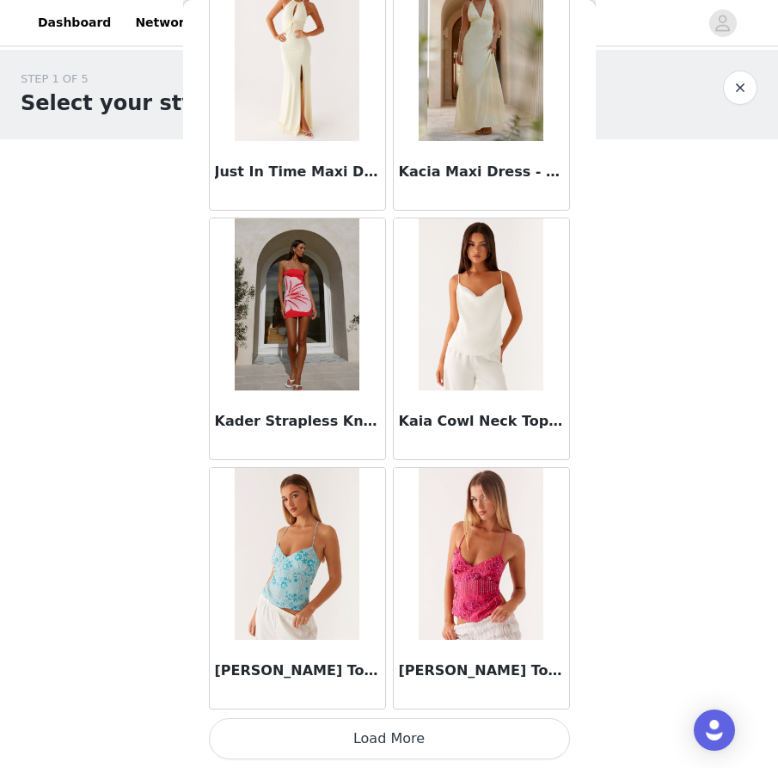
click at [377, 737] on button "Load More" at bounding box center [389, 738] width 361 height 41
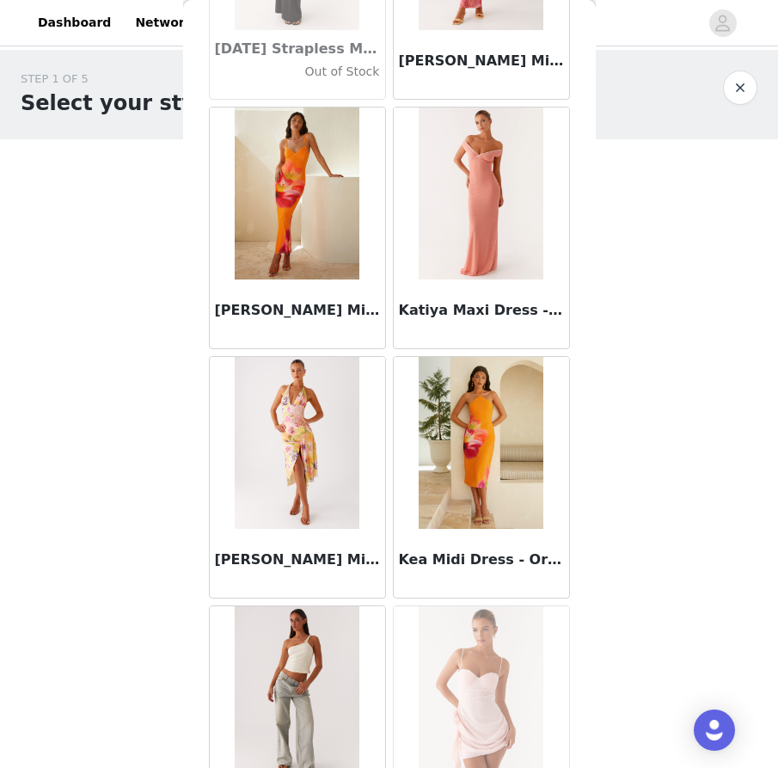
scroll to position [54208, 0]
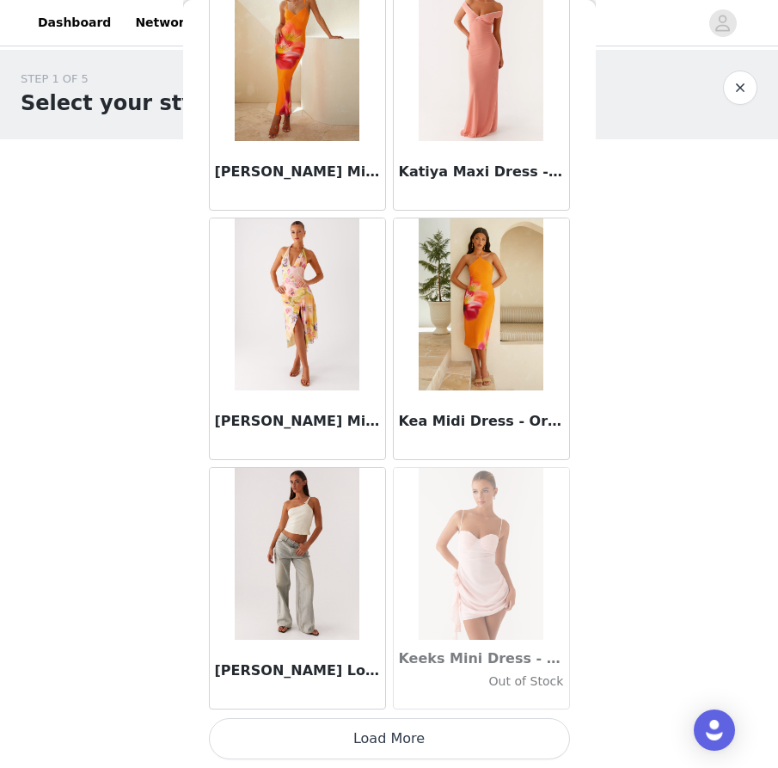
click at [317, 740] on button "Load More" at bounding box center [389, 738] width 361 height 41
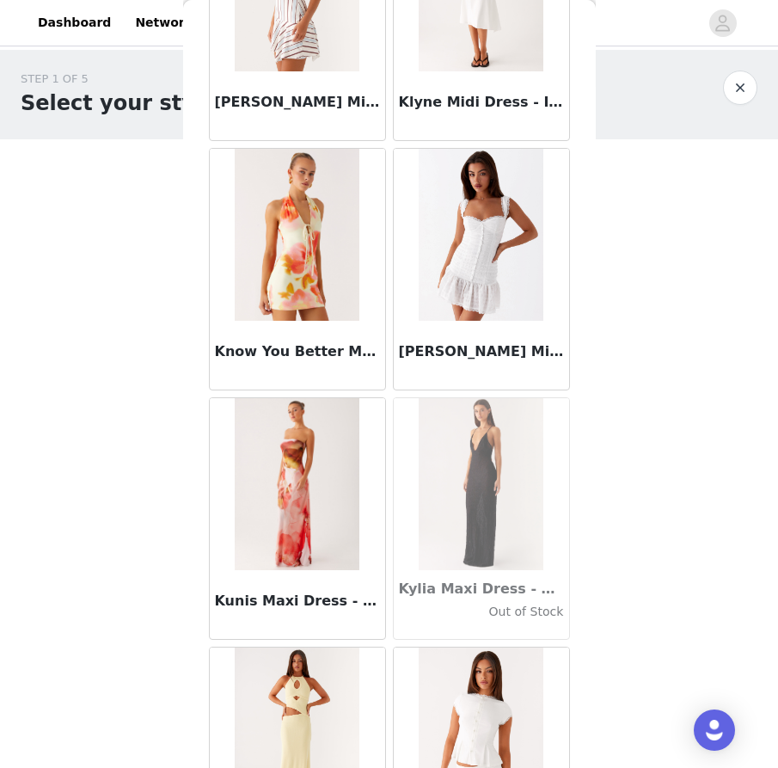
scroll to position [56700, 0]
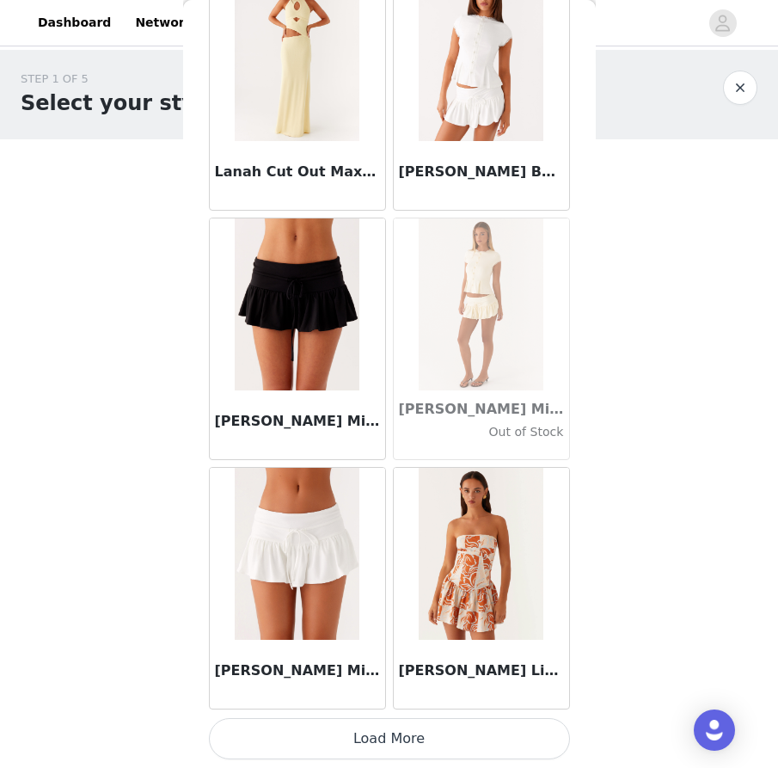
click at [424, 746] on button "Load More" at bounding box center [389, 738] width 361 height 41
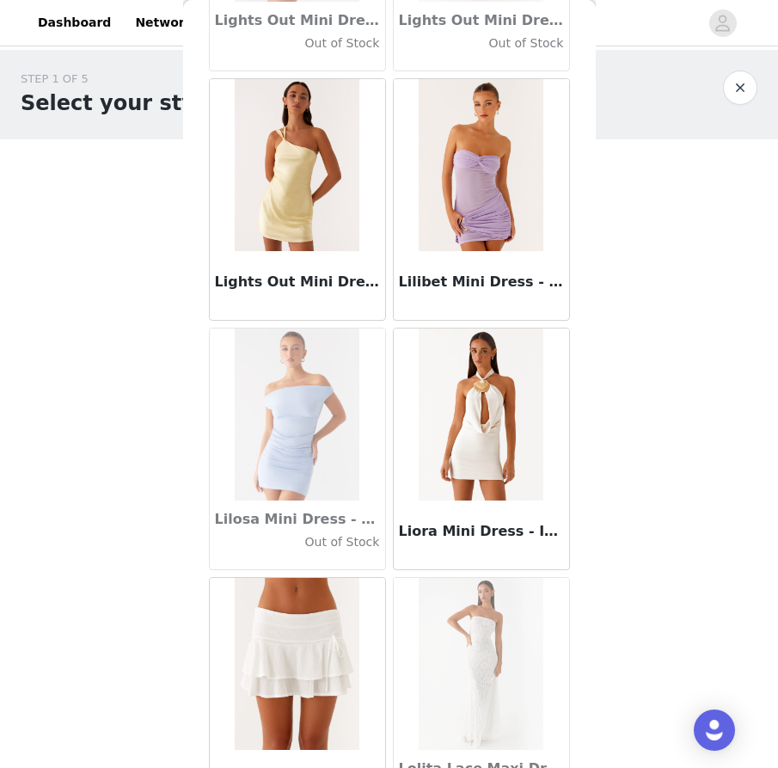
scroll to position [59193, 0]
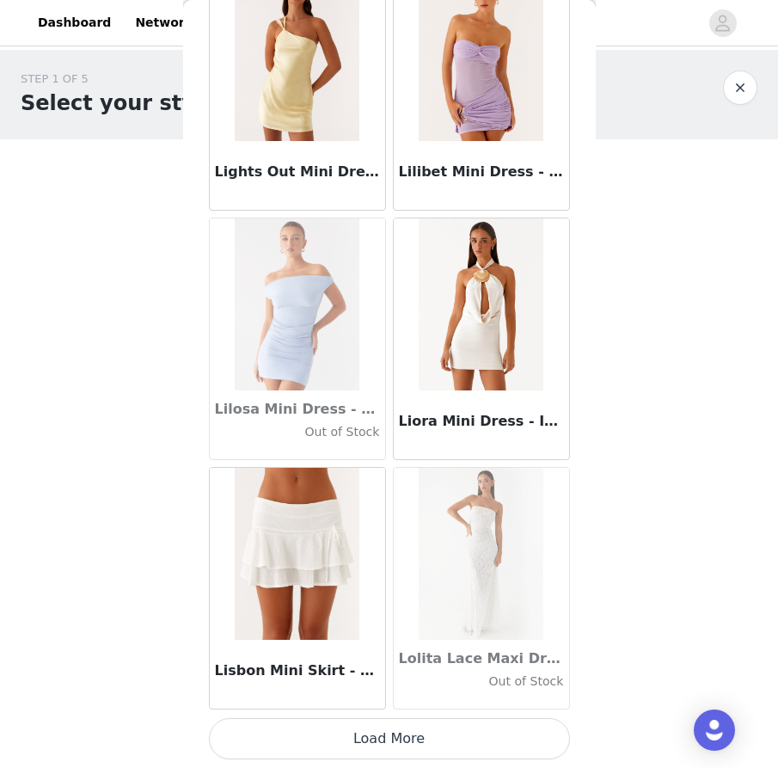
click at [418, 738] on button "Load More" at bounding box center [389, 738] width 361 height 41
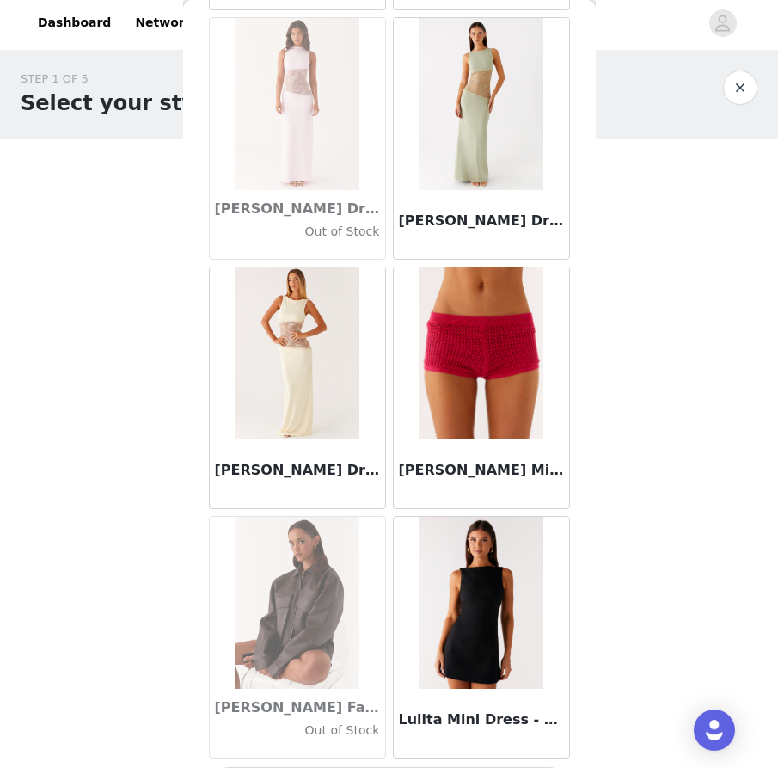
scroll to position [61685, 0]
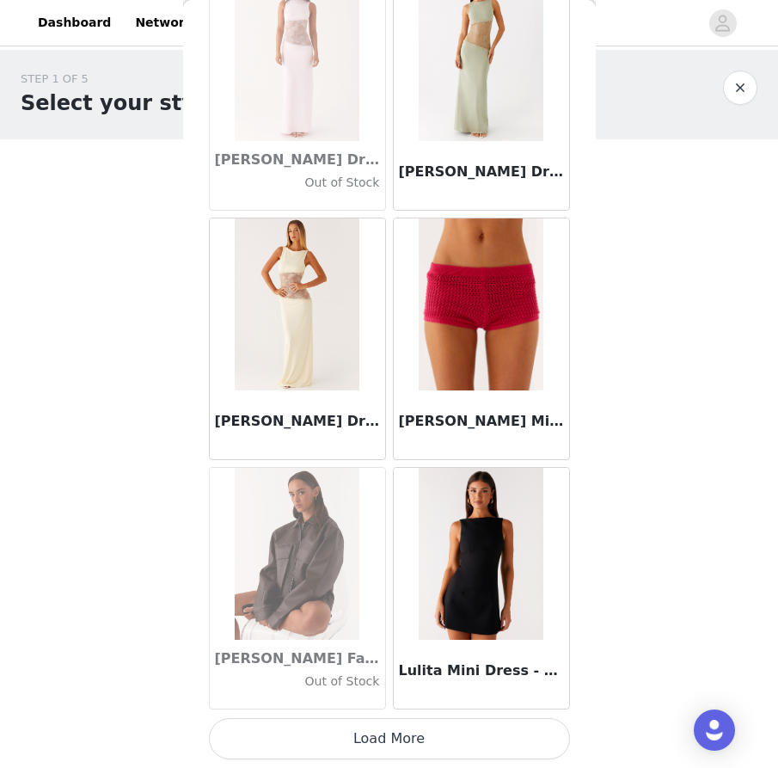
click at [430, 750] on button "Load More" at bounding box center [389, 738] width 361 height 41
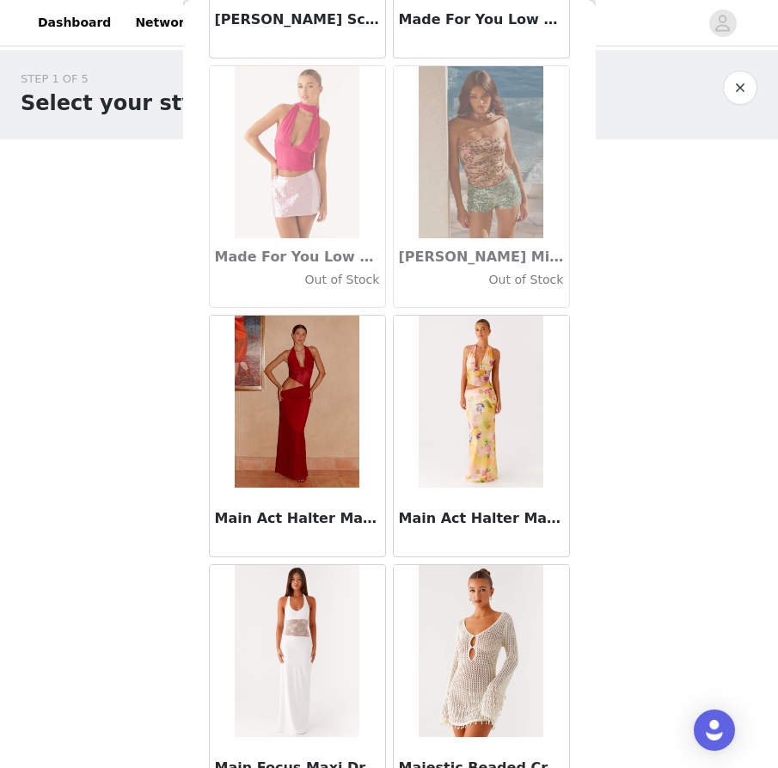
scroll to position [64178, 0]
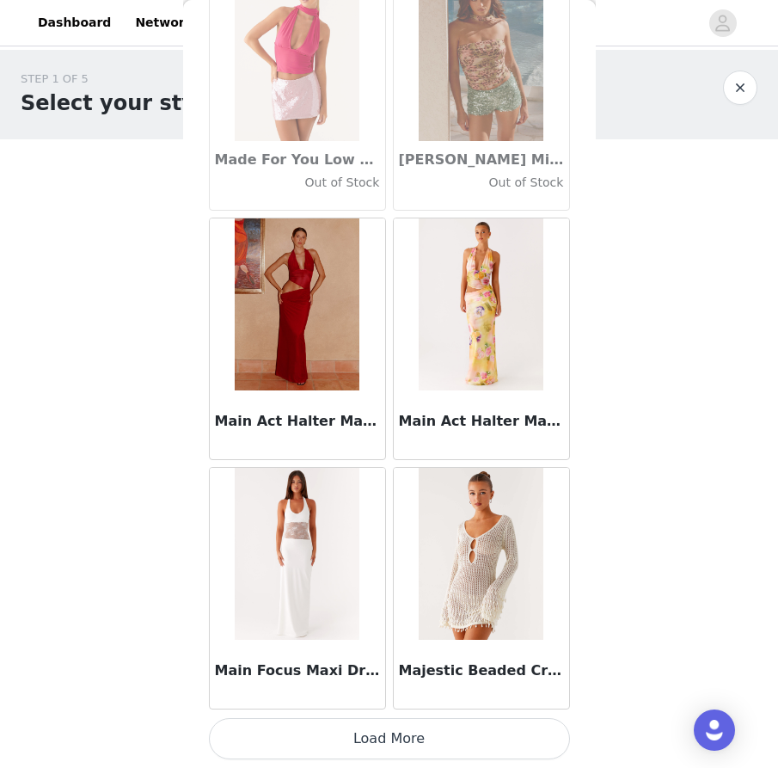
click at [407, 746] on button "Load More" at bounding box center [389, 738] width 361 height 41
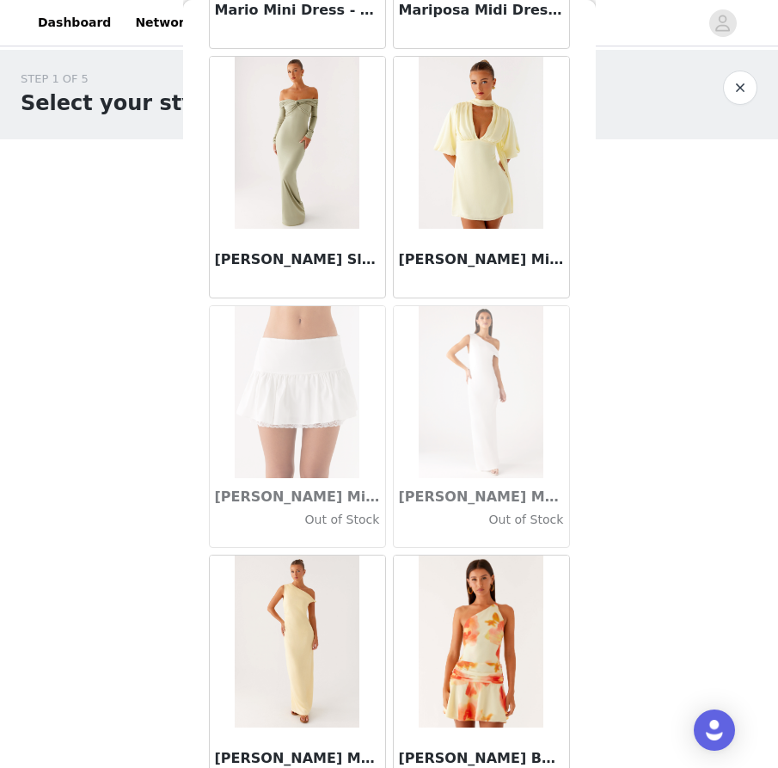
scroll to position [66671, 0]
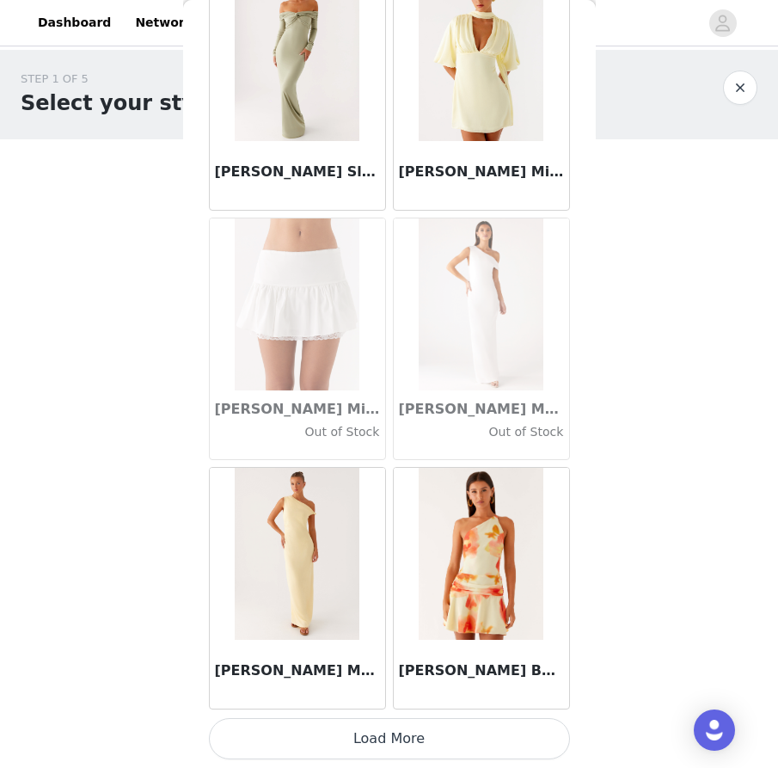
click at [375, 737] on button "Load More" at bounding box center [389, 738] width 361 height 41
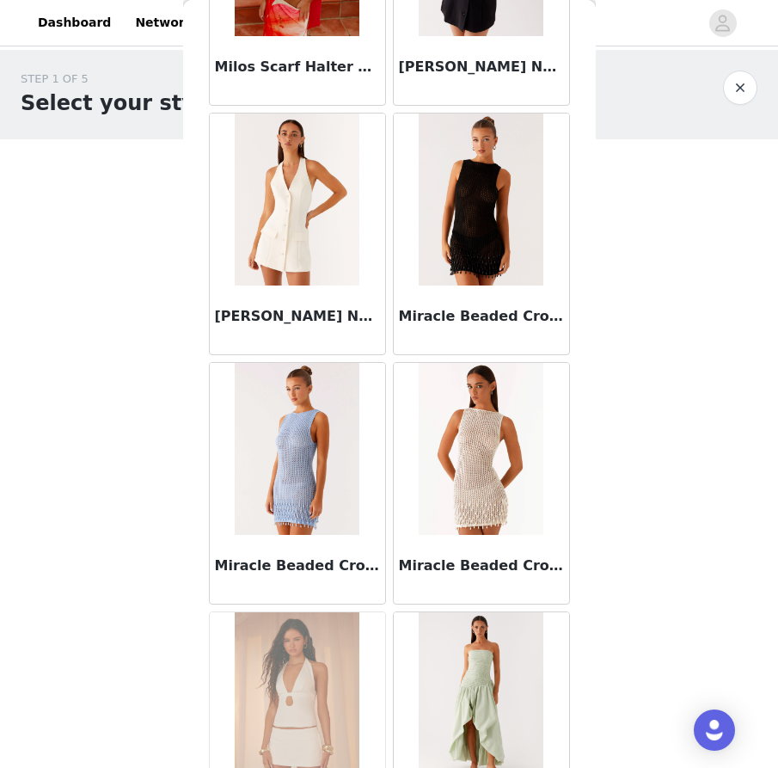
scroll to position [69163, 0]
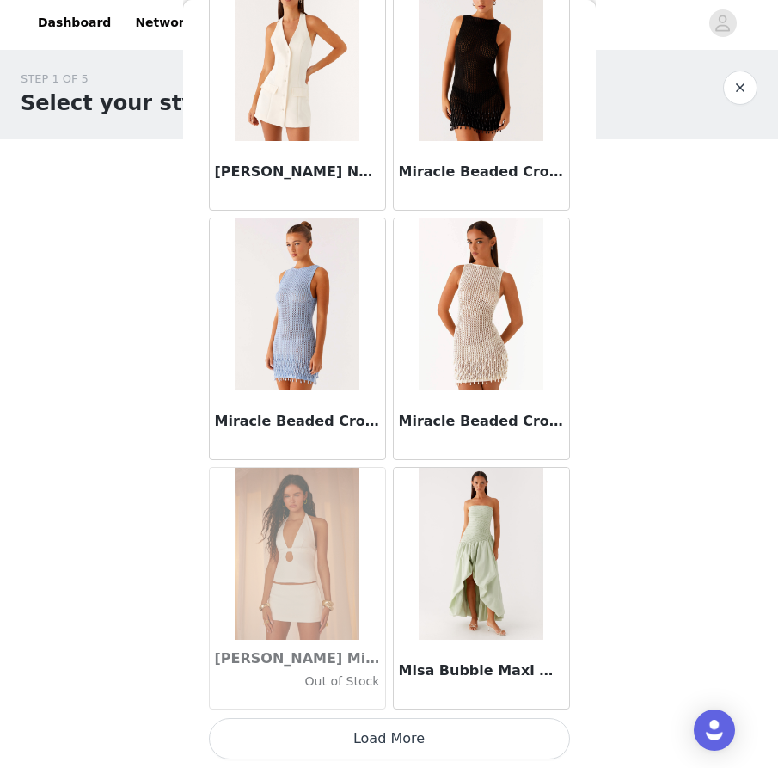
click at [407, 738] on button "Load More" at bounding box center [389, 738] width 361 height 41
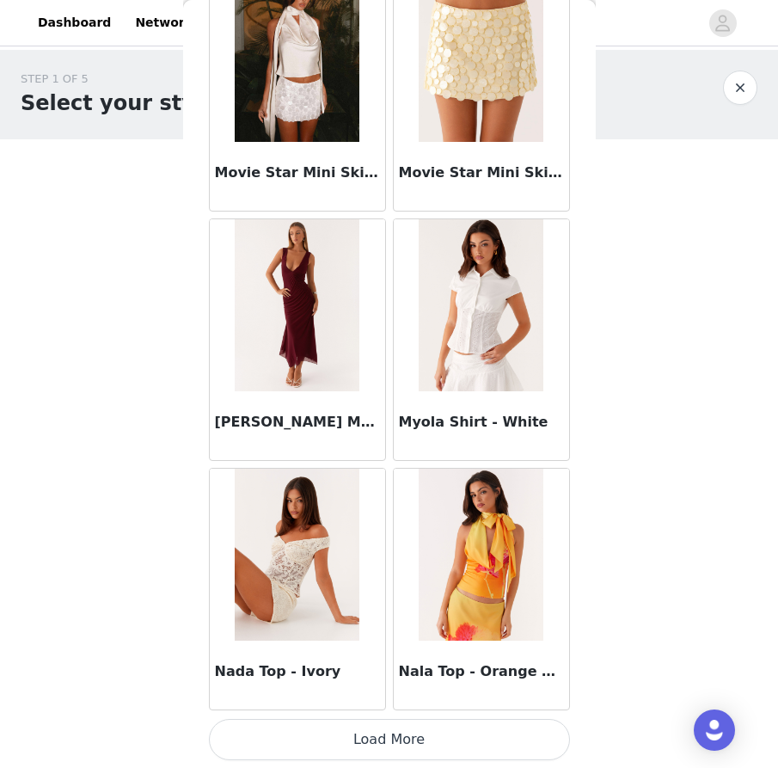
scroll to position [71656, 0]
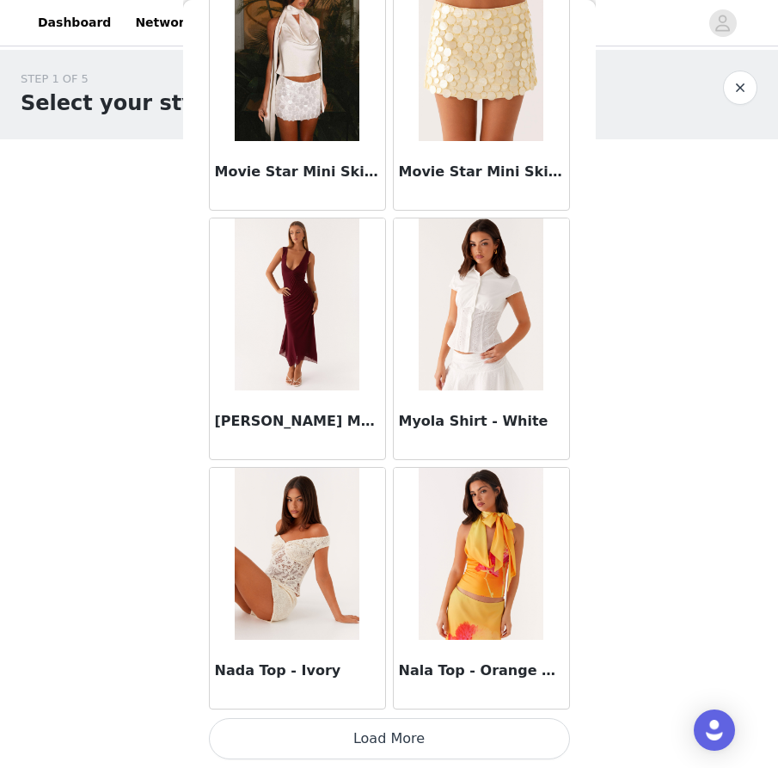
click at [390, 742] on button "Load More" at bounding box center [389, 738] width 361 height 41
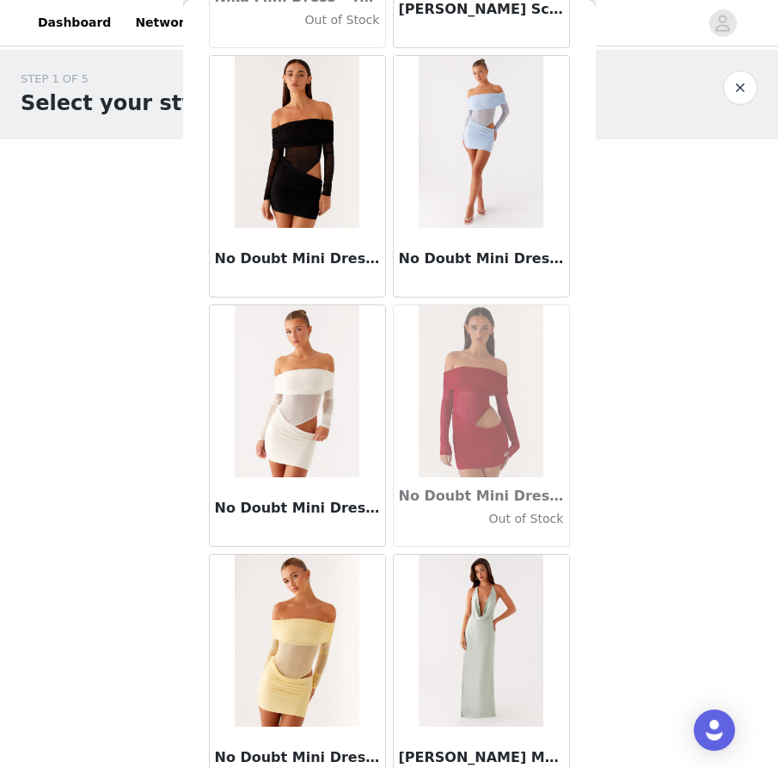
scroll to position [74148, 0]
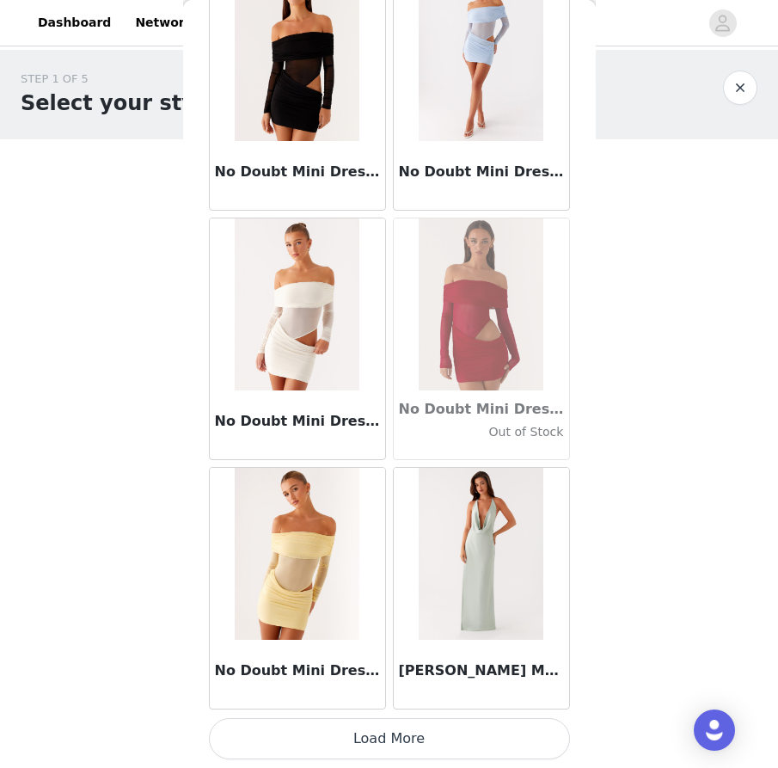
click at [390, 733] on button "Load More" at bounding box center [389, 738] width 361 height 41
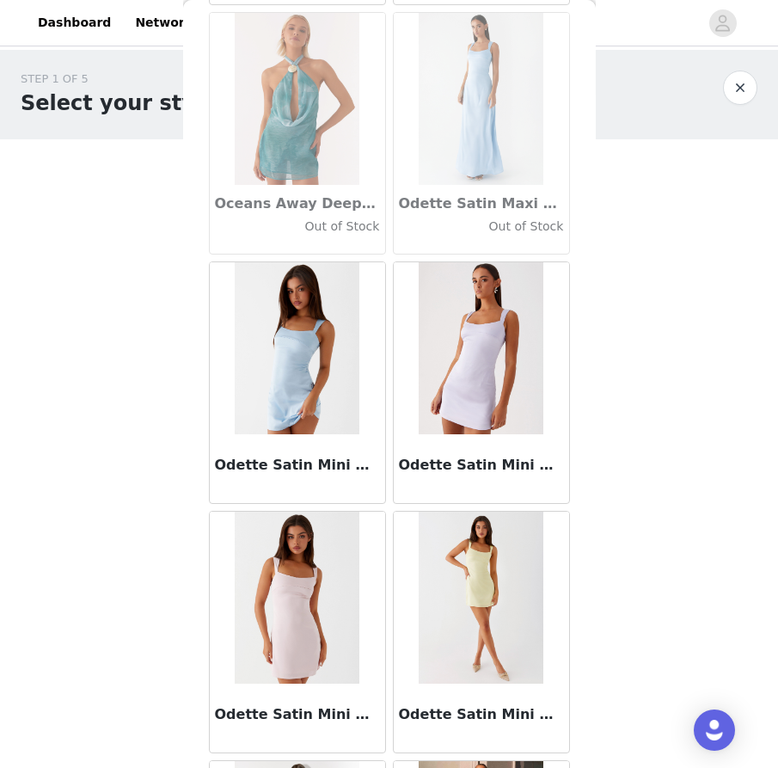
scroll to position [76641, 0]
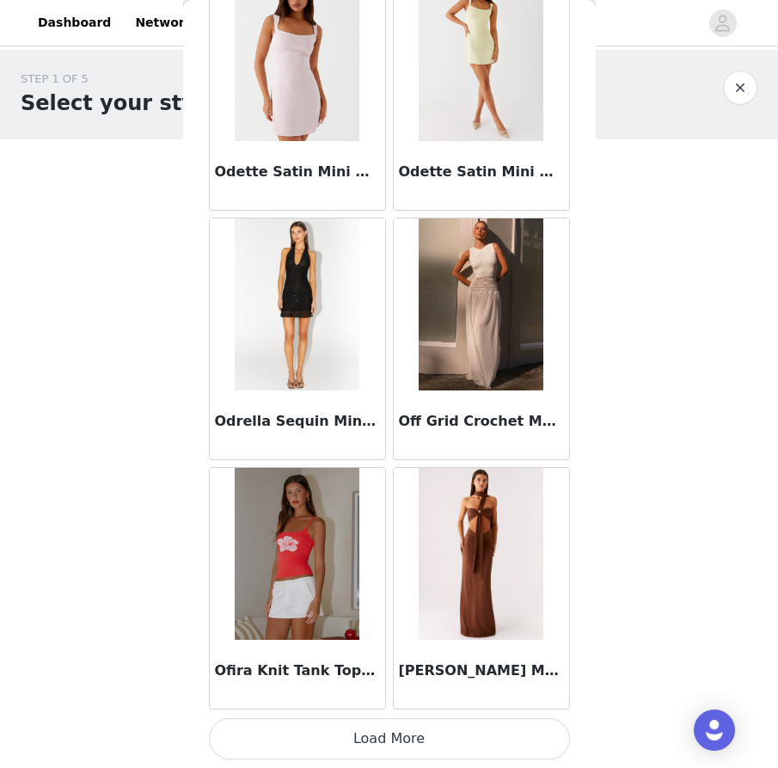
click at [382, 740] on button "Load More" at bounding box center [389, 738] width 361 height 41
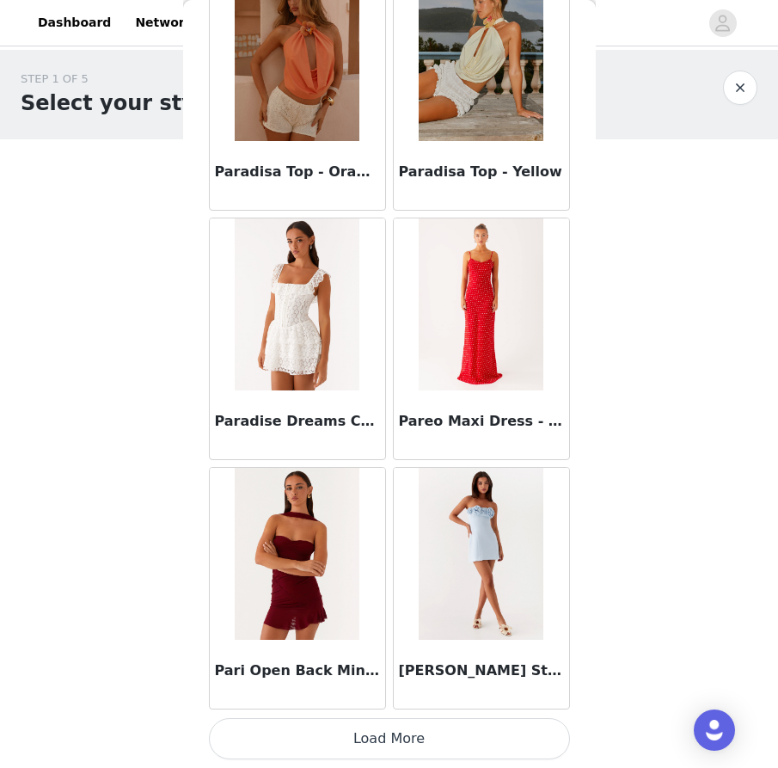
scroll to position [79133, 0]
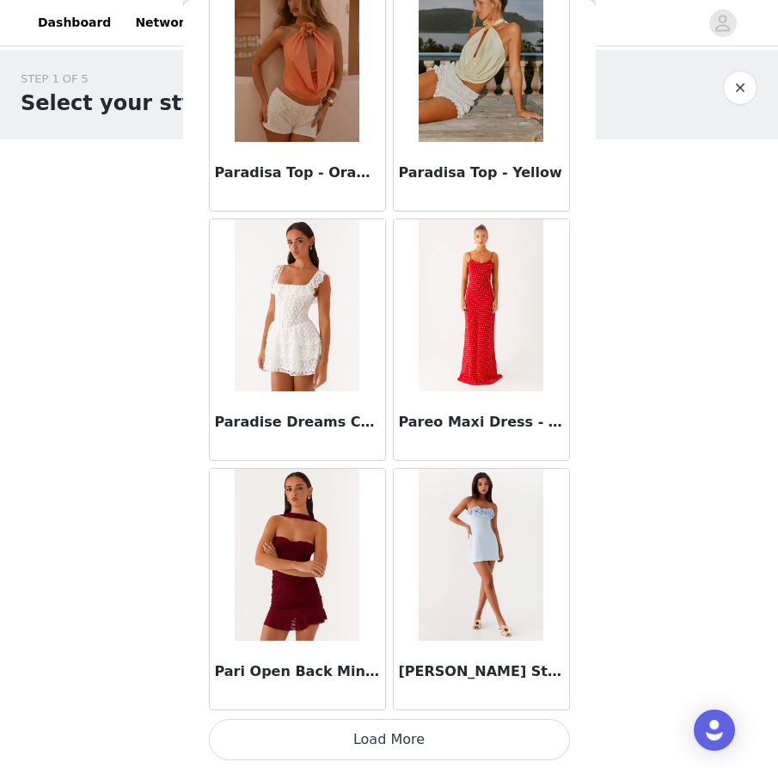
click at [396, 754] on button "Load More" at bounding box center [389, 739] width 361 height 41
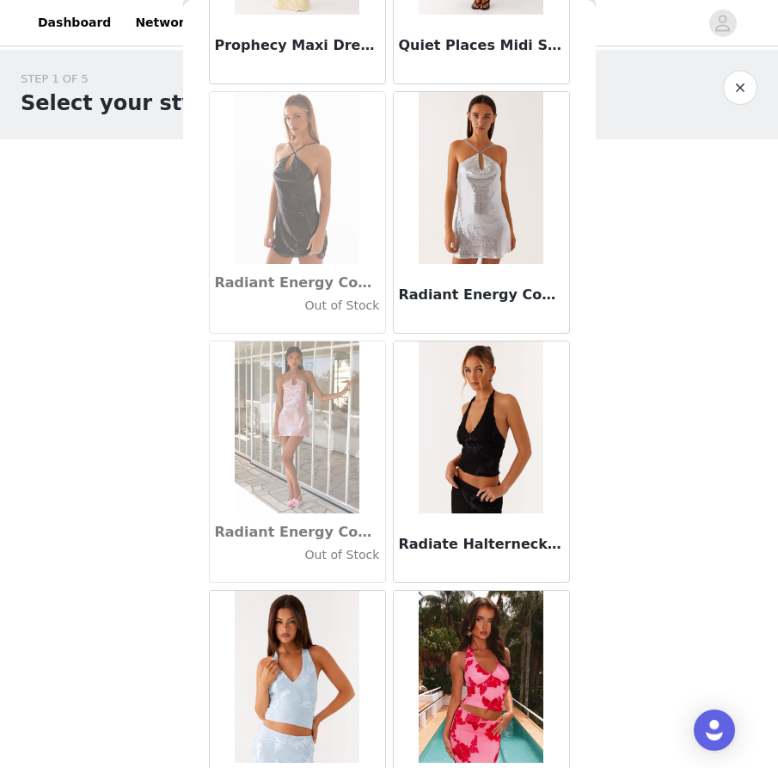
scroll to position [81626, 0]
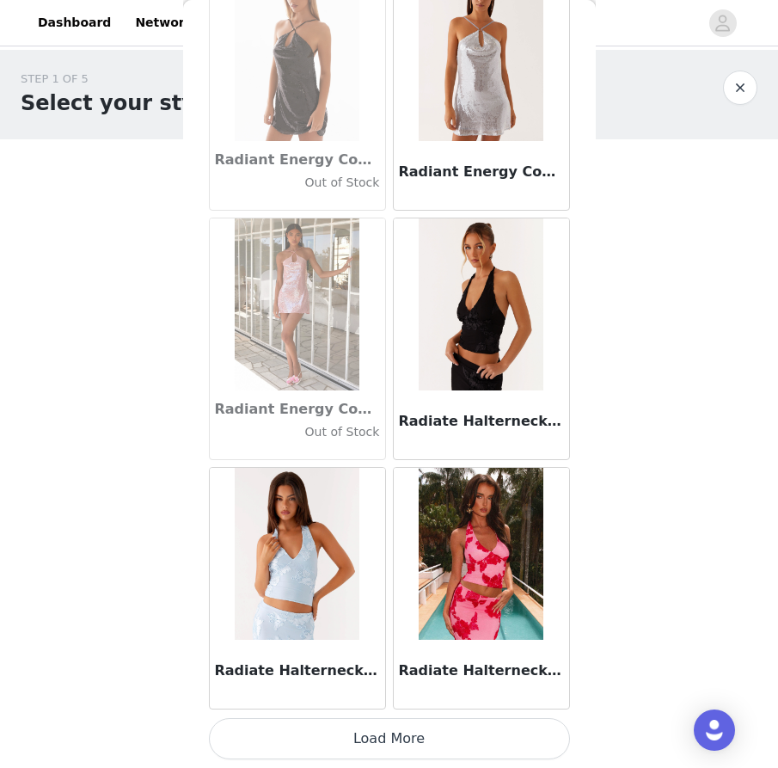
click at [393, 736] on button "Load More" at bounding box center [389, 738] width 361 height 41
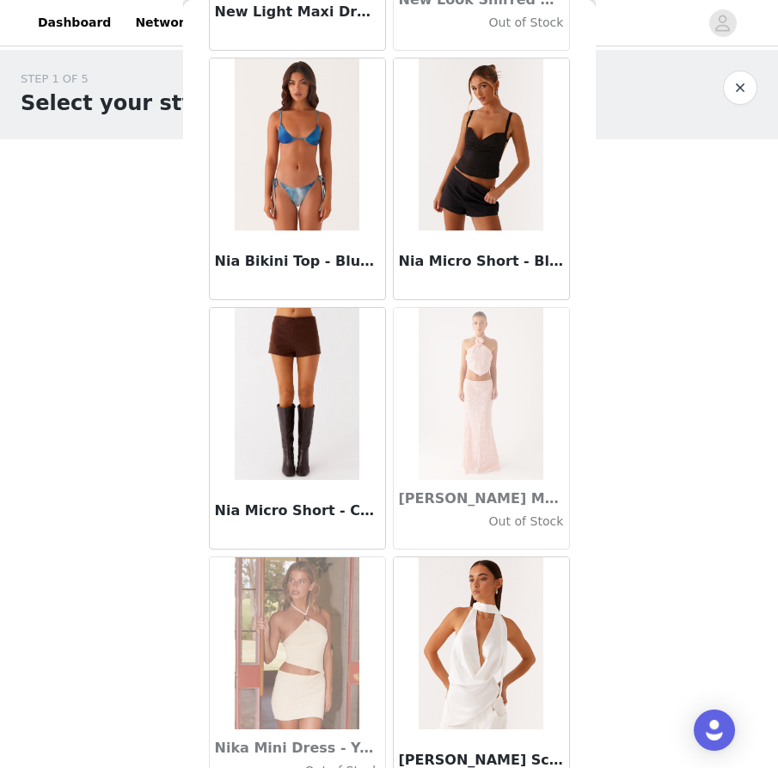
scroll to position [73355, 0]
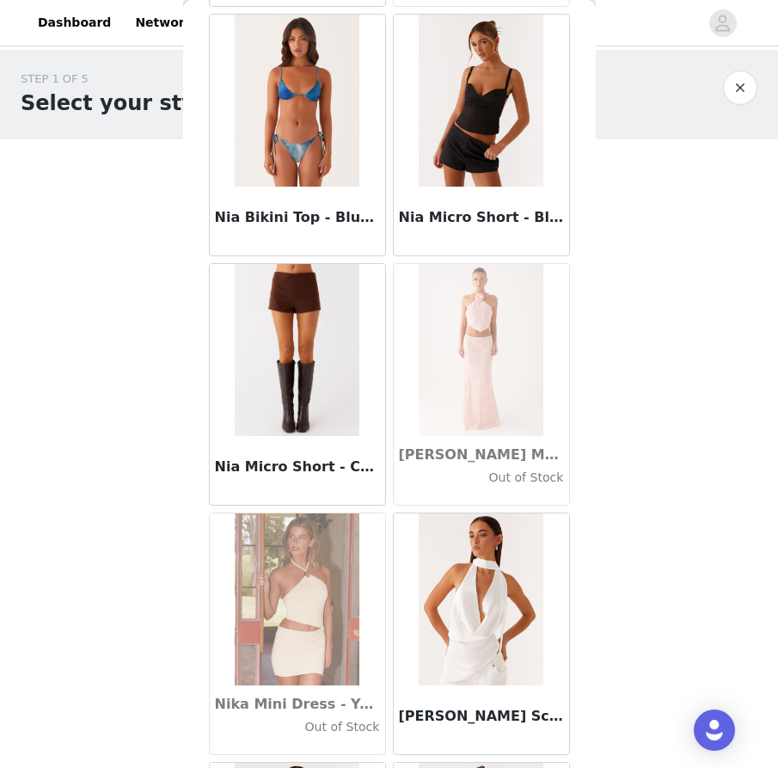
click at [298, 473] on h3 "Nia Micro Short - Chocolate" at bounding box center [297, 466] width 165 height 21
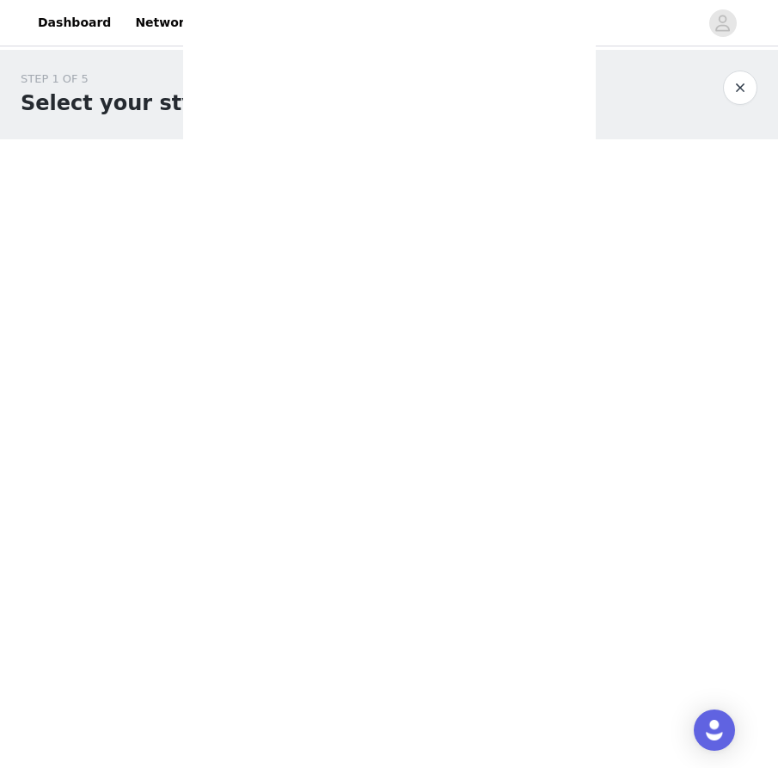
scroll to position [0, 0]
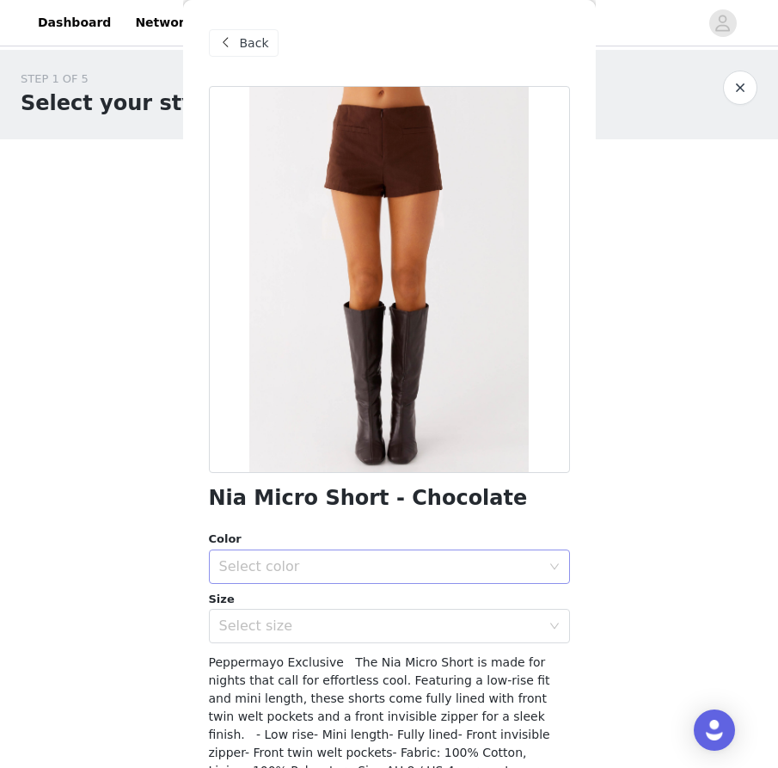
click at [351, 559] on div "Select color" at bounding box center [379, 566] width 321 height 17
click at [334, 599] on li "Chocolate" at bounding box center [389, 604] width 361 height 28
click at [333, 627] on div "Select size" at bounding box center [379, 625] width 321 height 17
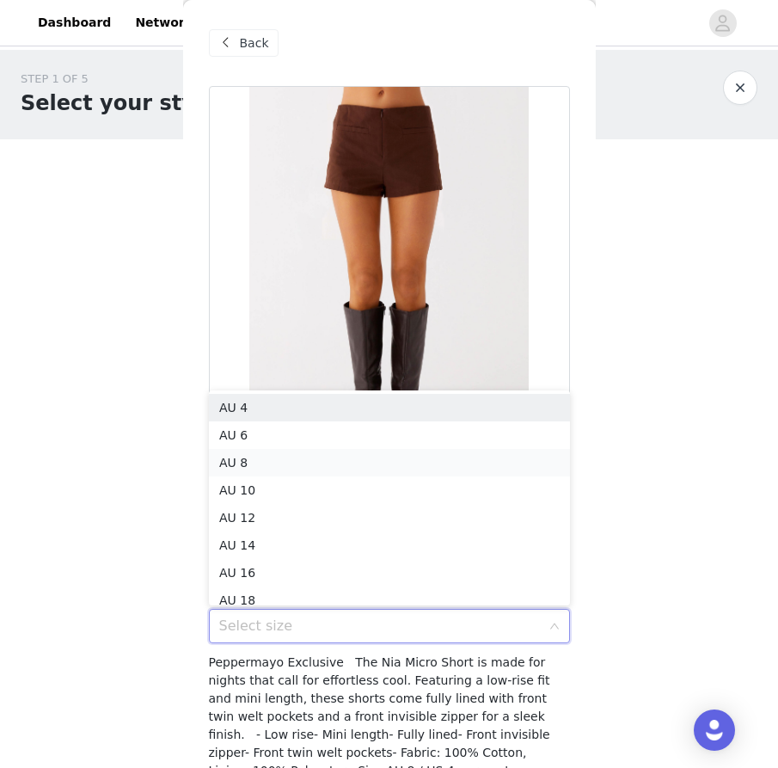
scroll to position [9, 0]
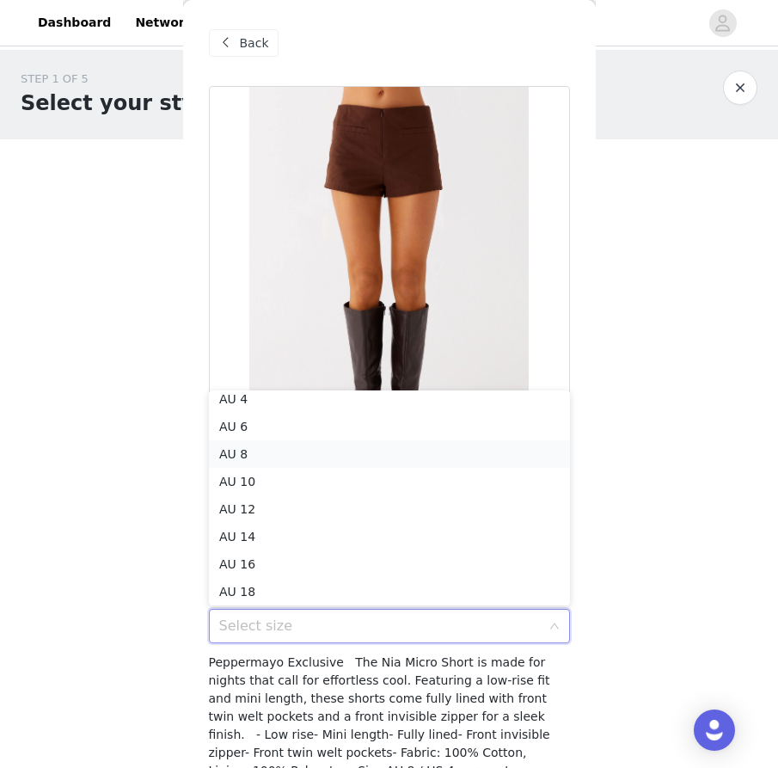
click at [347, 457] on li "AU 8" at bounding box center [389, 454] width 361 height 28
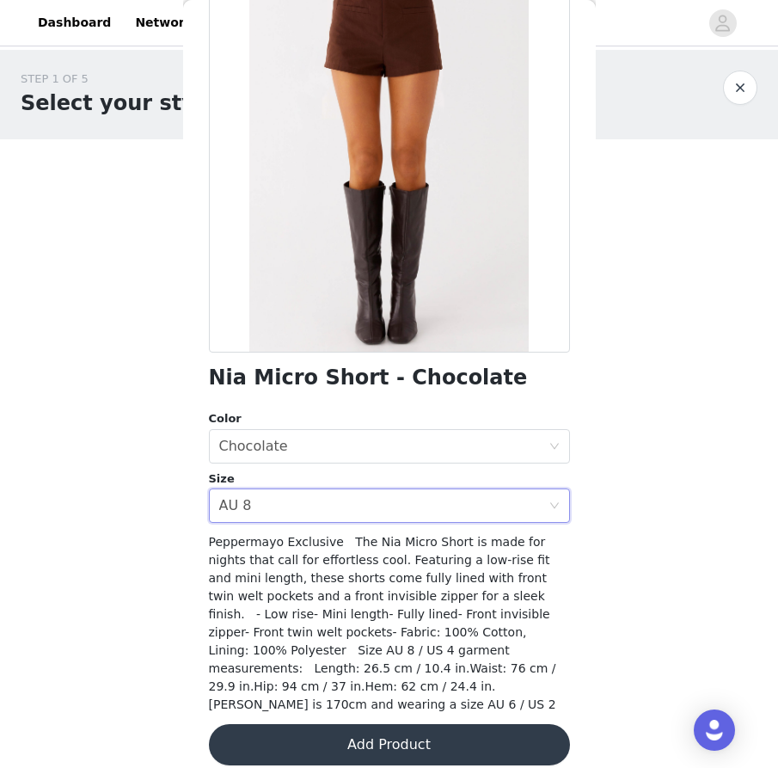
scroll to position [0, 0]
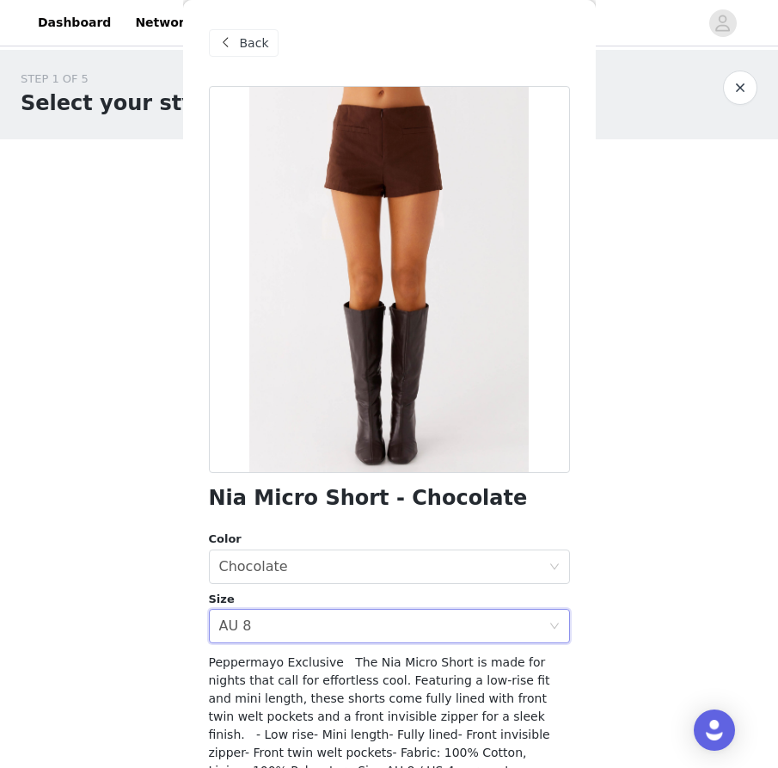
click at [242, 51] on span "Back" at bounding box center [254, 43] width 29 height 18
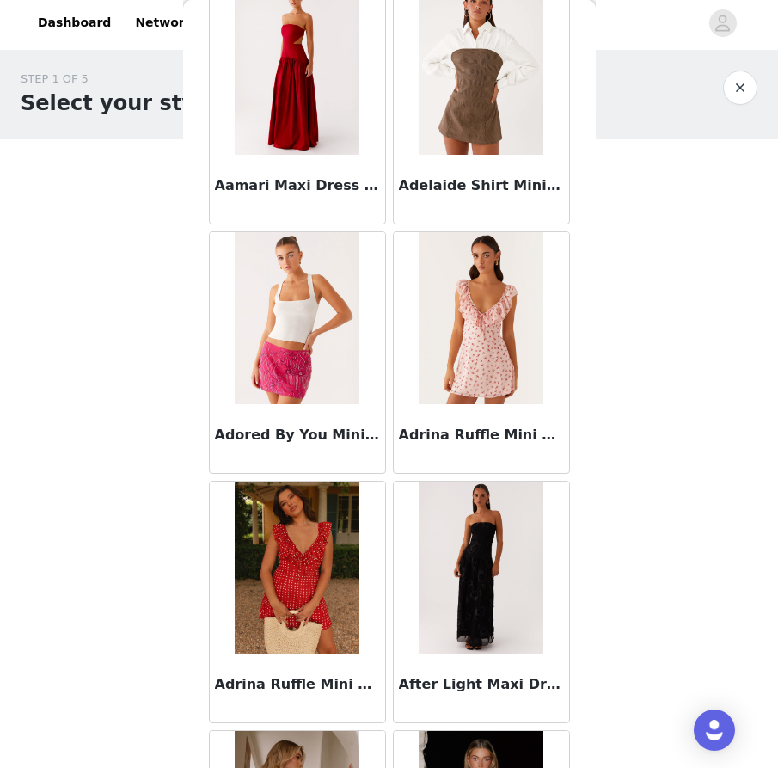
scroll to position [108, 0]
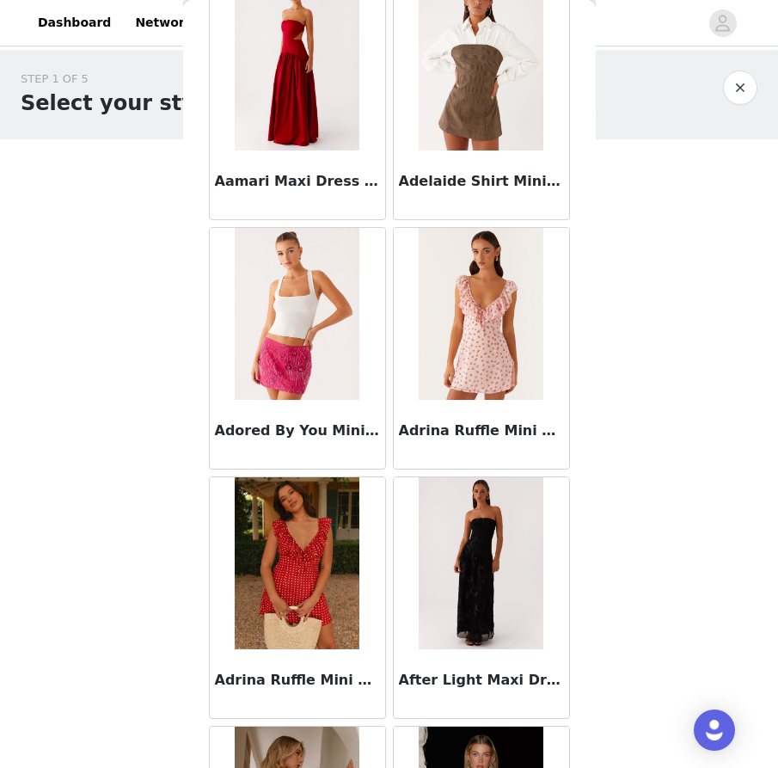
click at [284, 434] on h3 "Adored By You Mini Skirt - Fuchsia" at bounding box center [297, 430] width 165 height 21
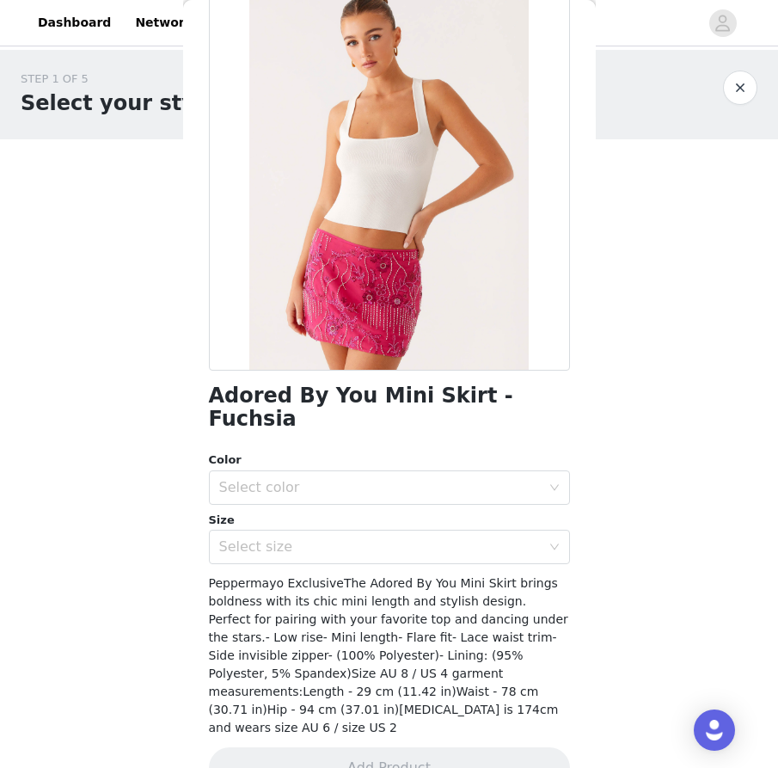
scroll to position [0, 0]
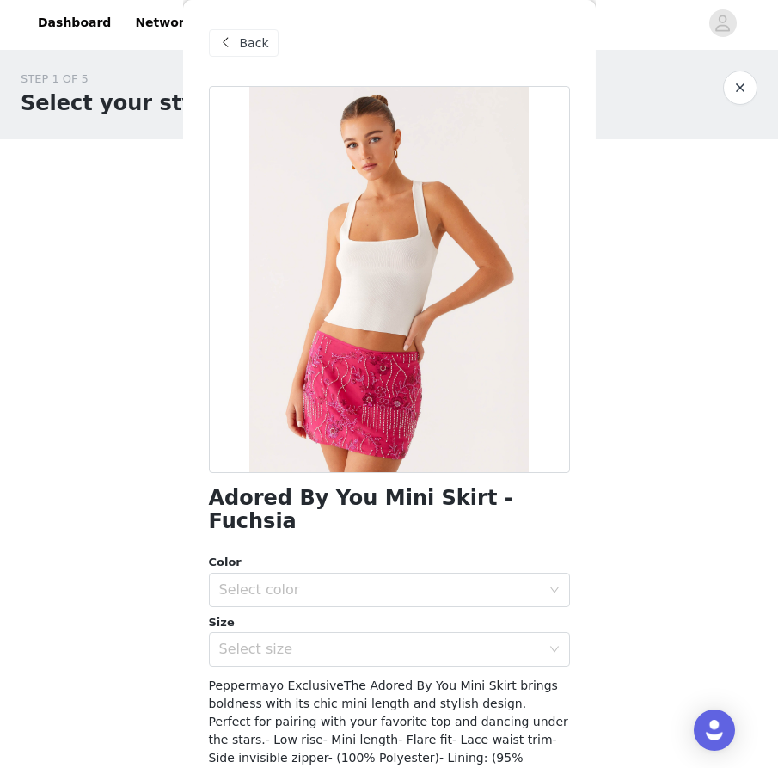
click at [253, 58] on div "Back" at bounding box center [389, 43] width 361 height 86
click at [253, 41] on span "Back" at bounding box center [254, 43] width 29 height 18
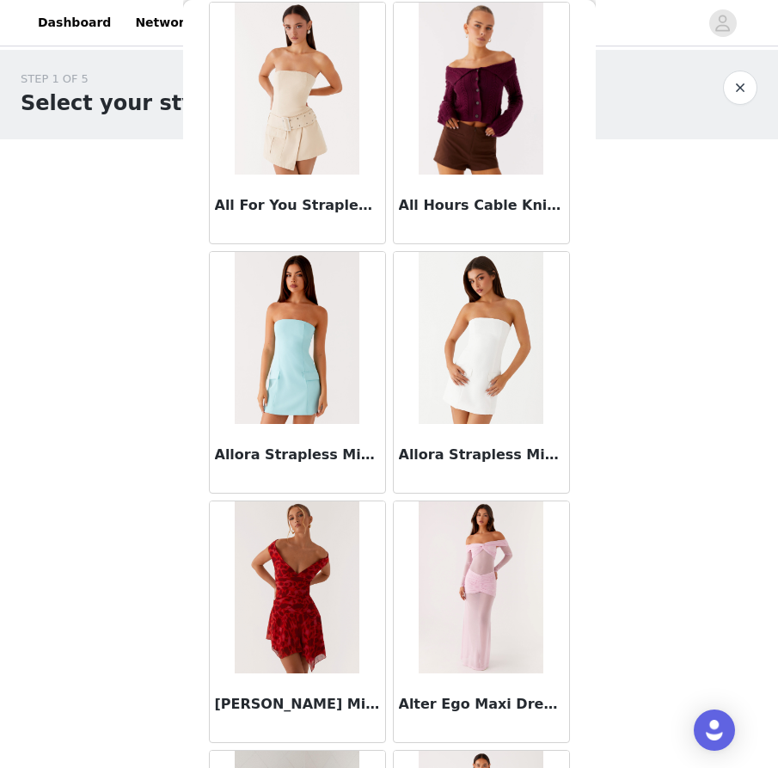
scroll to position [3576, 0]
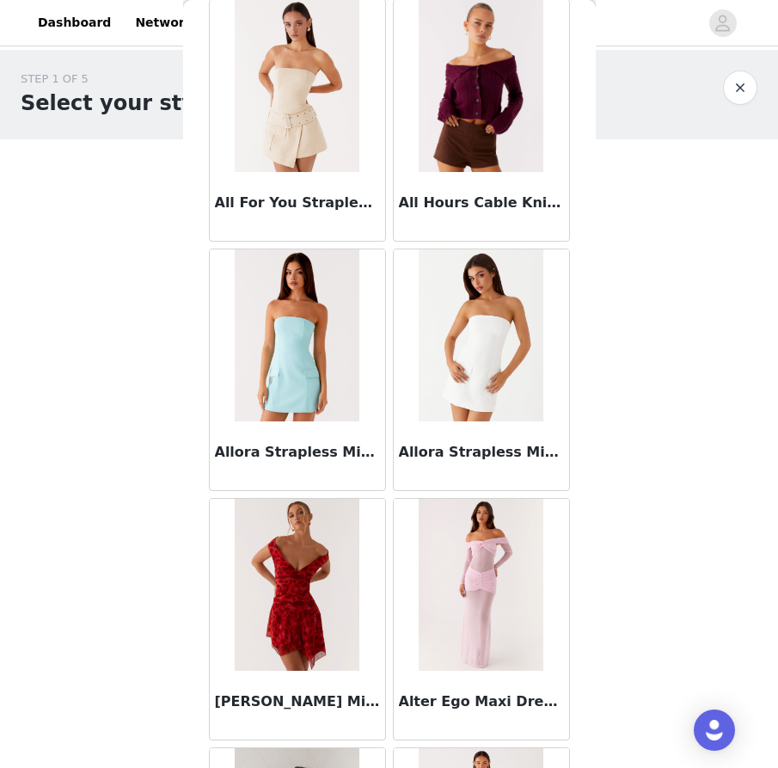
click at [486, 216] on div "All Hours Cable Knit - Plum" at bounding box center [481, 206] width 175 height 69
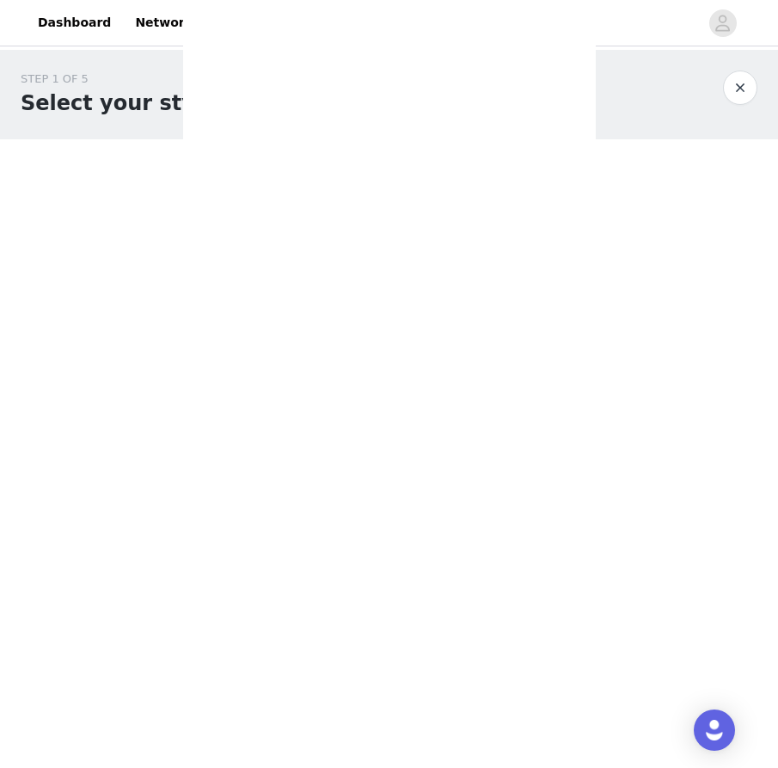
scroll to position [138, 0]
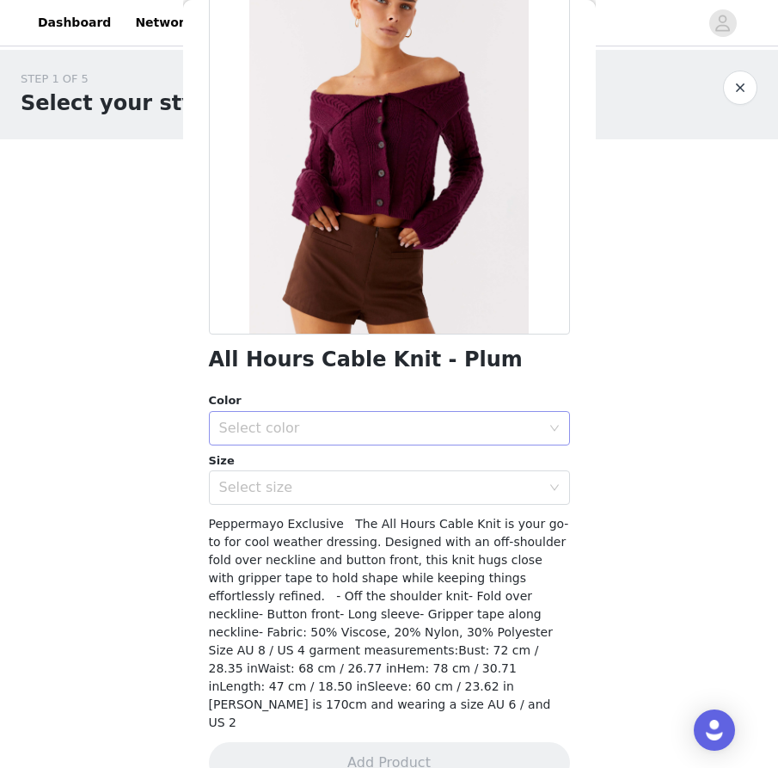
click at [433, 419] on div "Select color" at bounding box center [379, 427] width 321 height 17
click at [416, 466] on li "Plum" at bounding box center [389, 466] width 361 height 28
click at [413, 499] on div "Select size" at bounding box center [383, 487] width 329 height 33
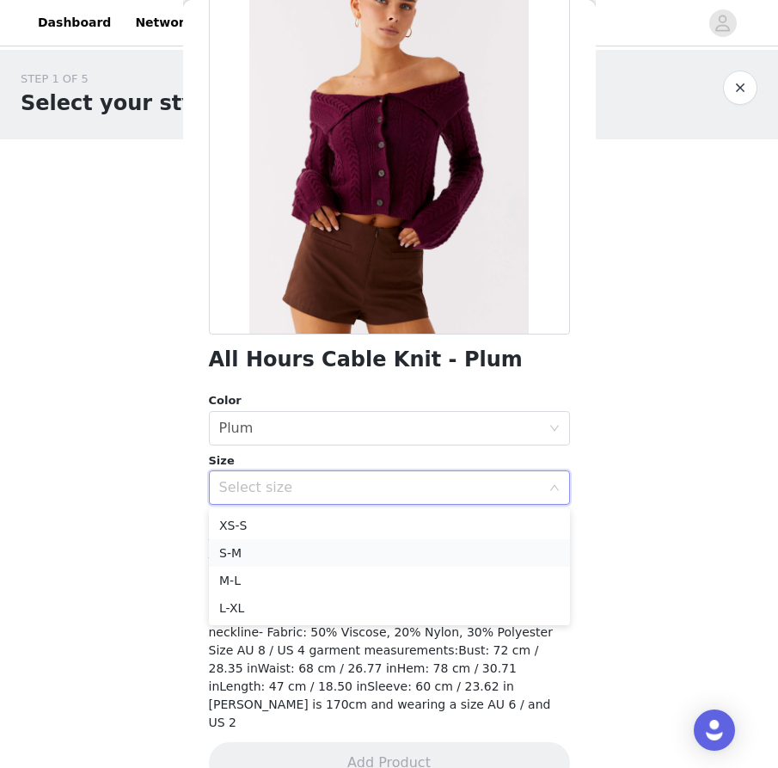
click at [398, 540] on li "S-M" at bounding box center [389, 553] width 361 height 28
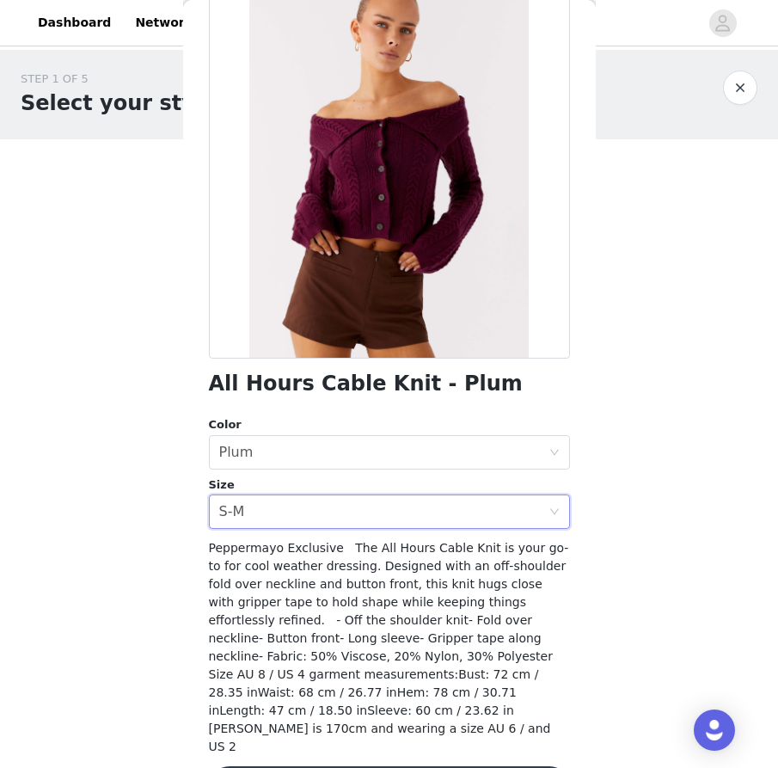
scroll to position [119, 0]
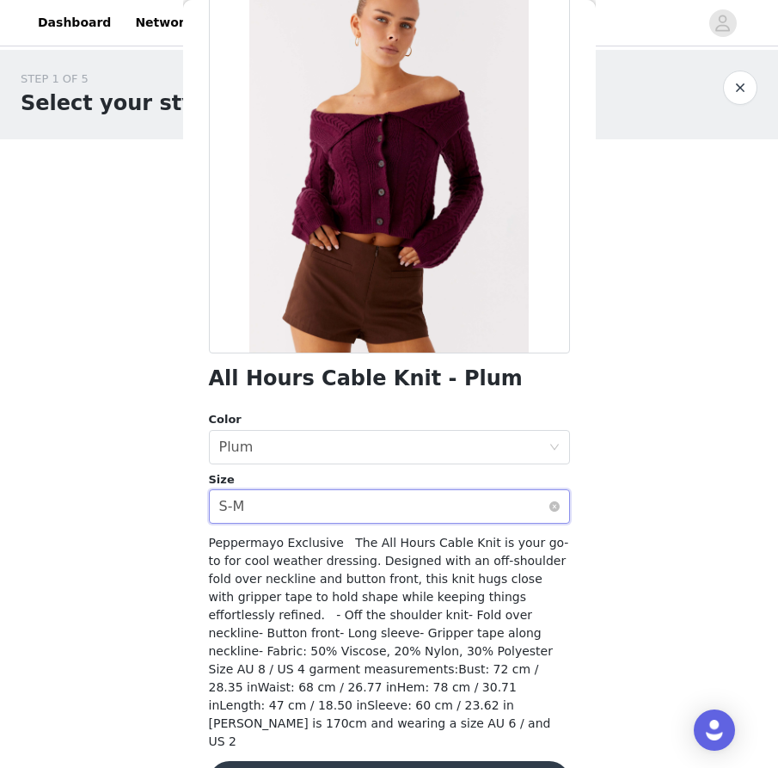
click at [456, 515] on div "Select size S-M" at bounding box center [383, 506] width 329 height 33
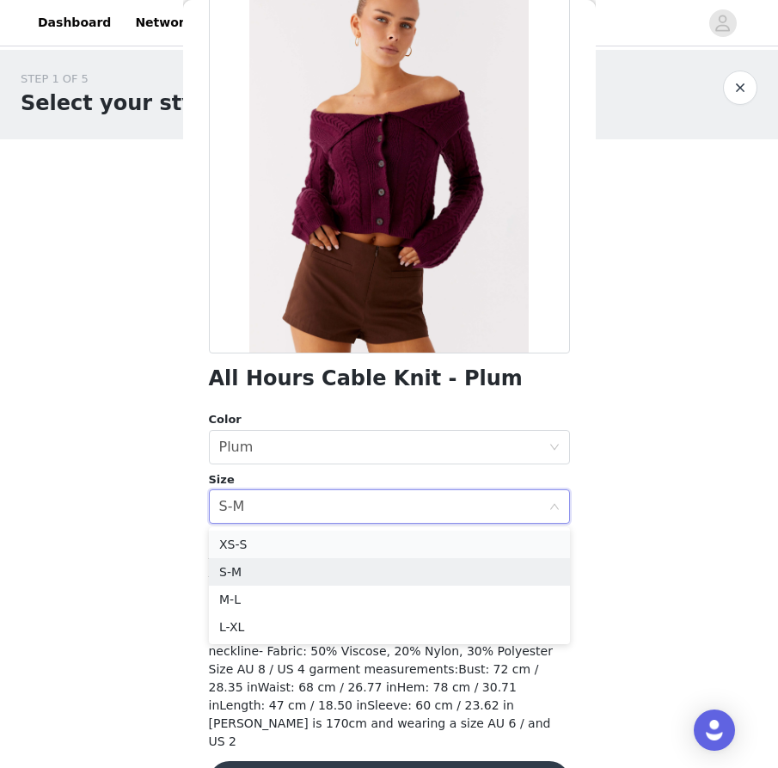
click at [423, 548] on li "XS-S" at bounding box center [389, 544] width 361 height 28
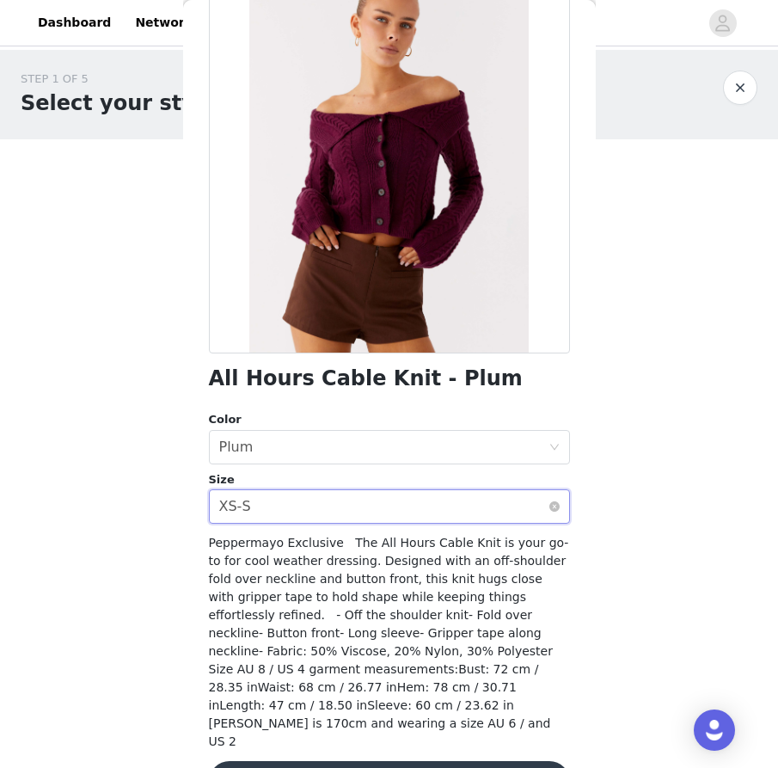
click at [370, 513] on div "Select size XS-S" at bounding box center [383, 506] width 329 height 33
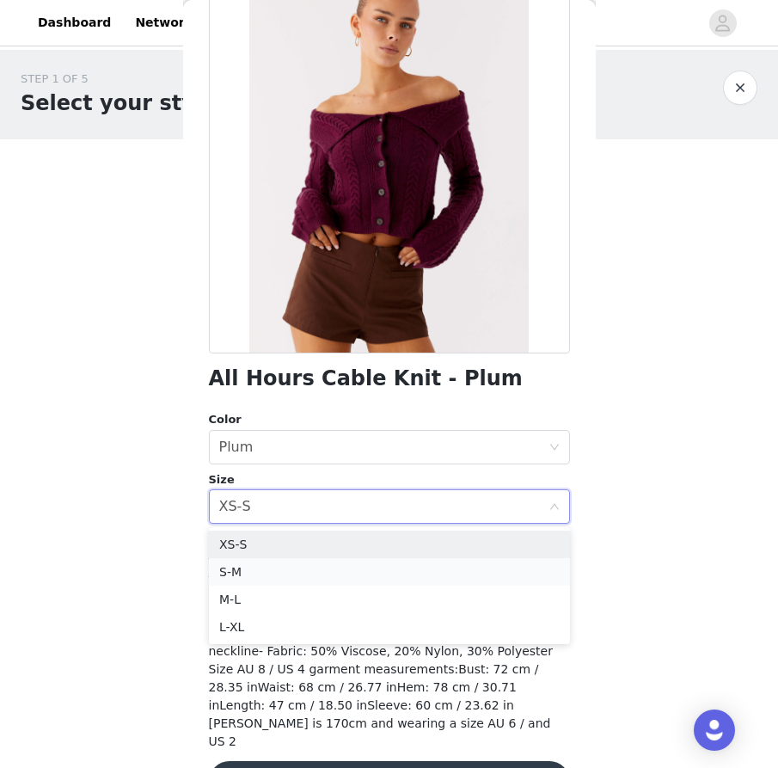
click at [365, 566] on li "S-M" at bounding box center [389, 572] width 361 height 28
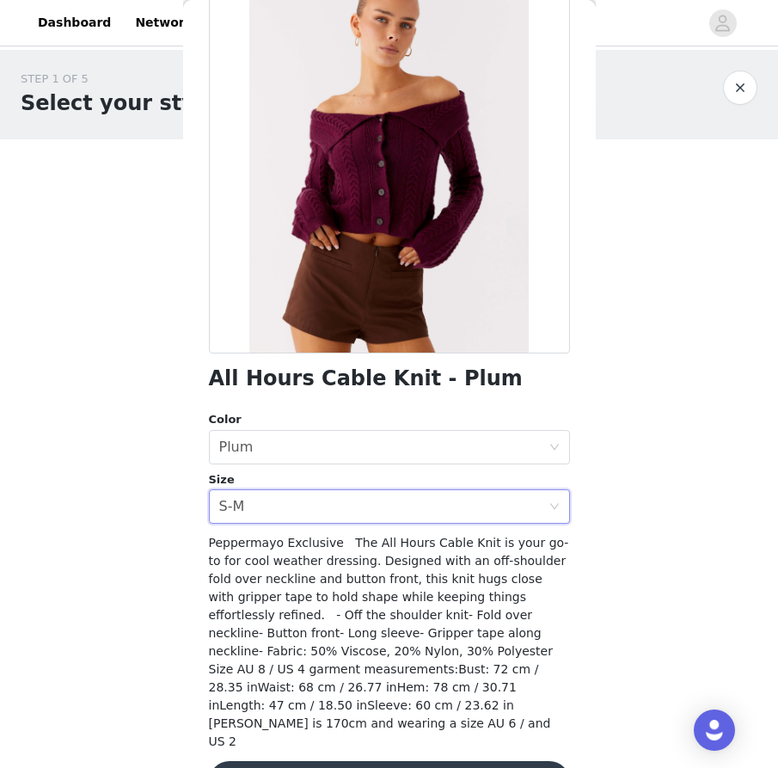
click at [351, 761] on button "Add Product" at bounding box center [389, 781] width 361 height 41
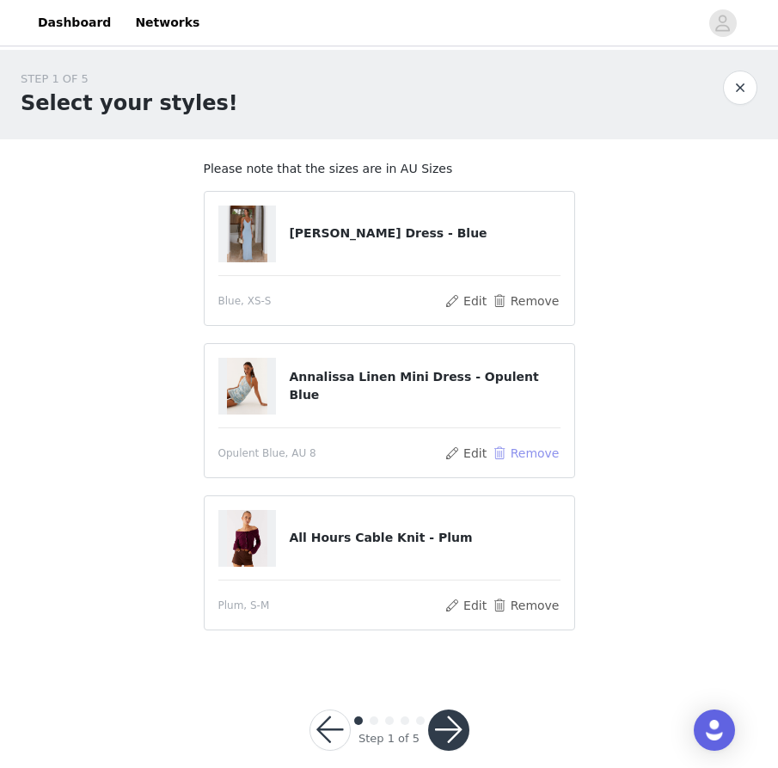
click at [519, 454] on button "Remove" at bounding box center [525, 453] width 69 height 21
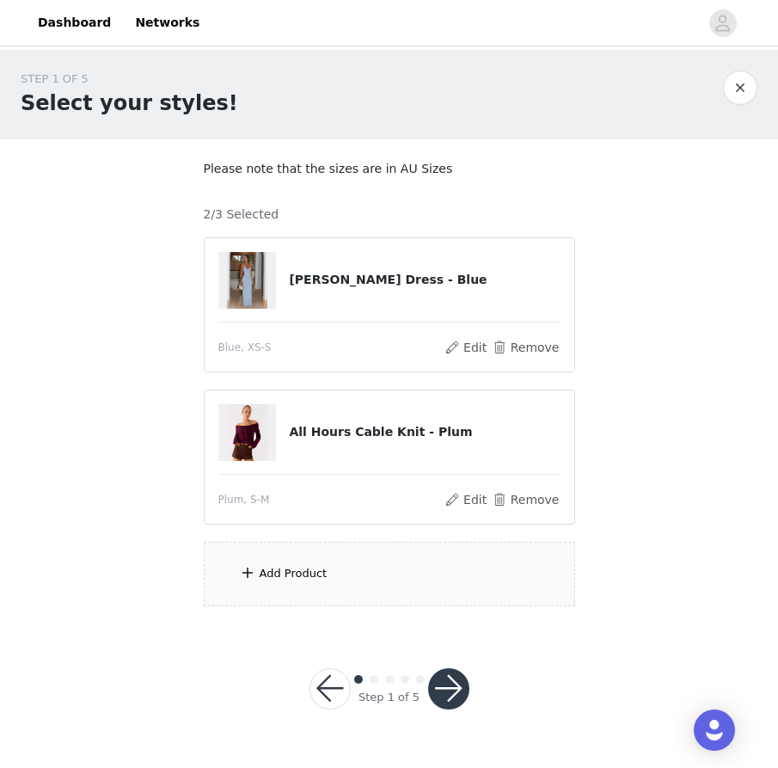
click at [353, 578] on div "Add Product" at bounding box center [389, 573] width 371 height 64
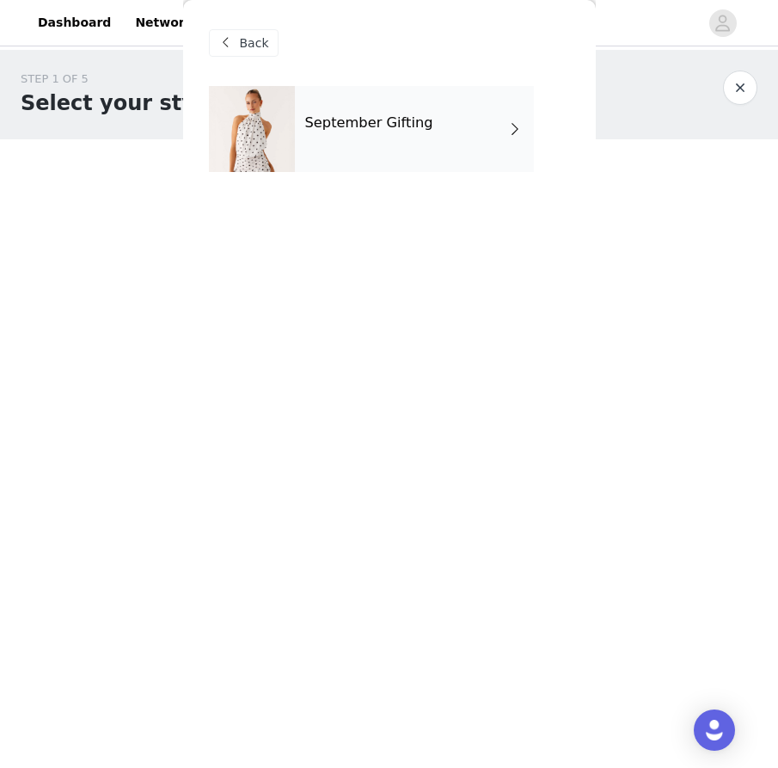
click at [462, 133] on div "September Gifting" at bounding box center [414, 129] width 239 height 86
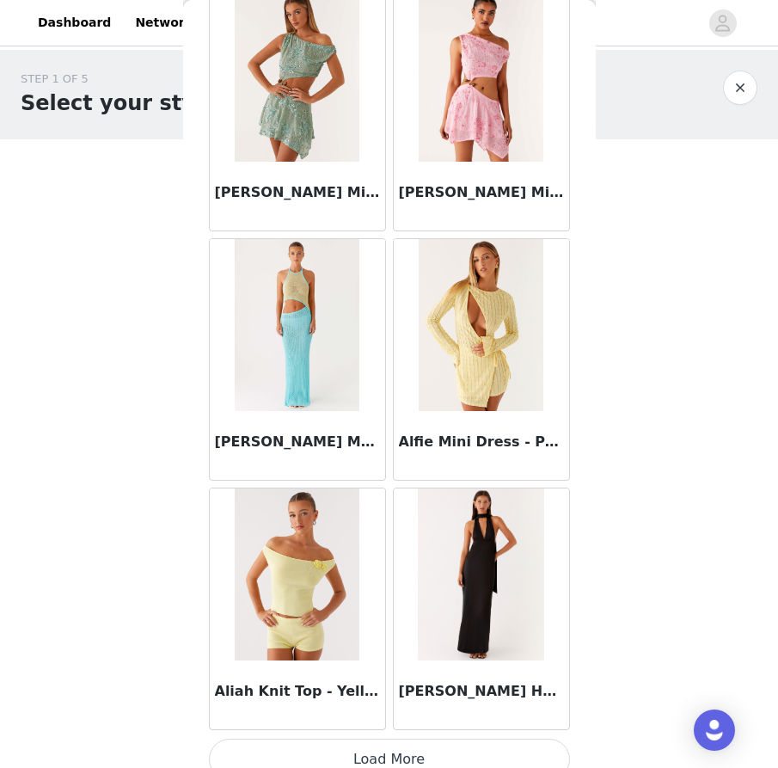
scroll to position [1863, 0]
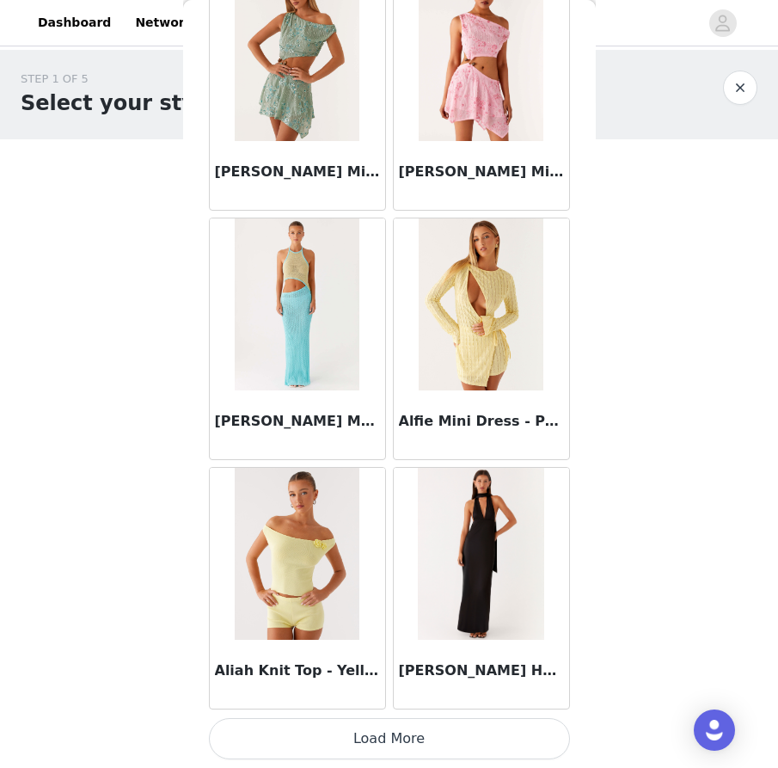
click at [419, 740] on button "Load More" at bounding box center [389, 738] width 361 height 41
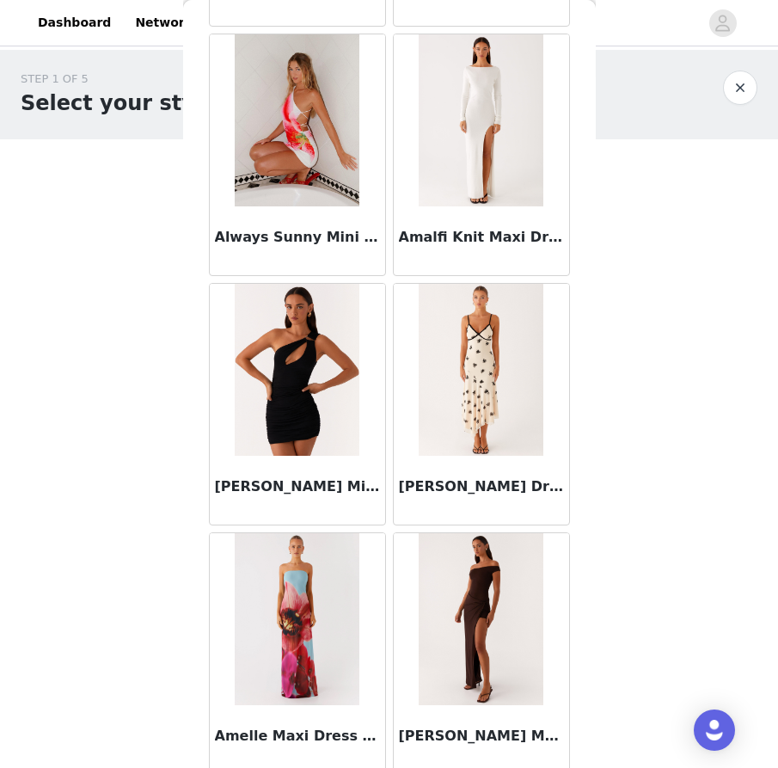
scroll to position [4355, 0]
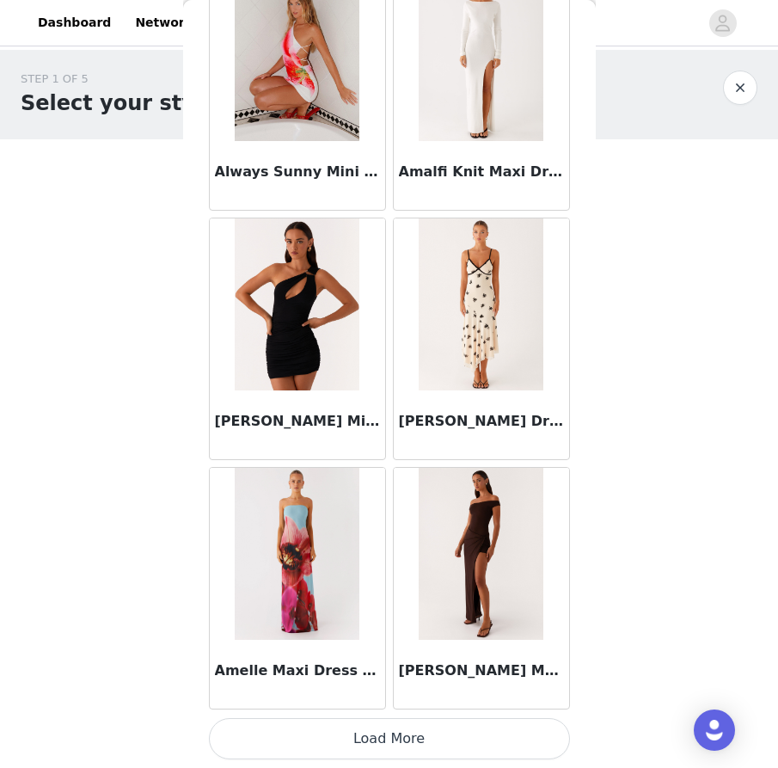
click at [413, 734] on button "Load More" at bounding box center [389, 738] width 361 height 41
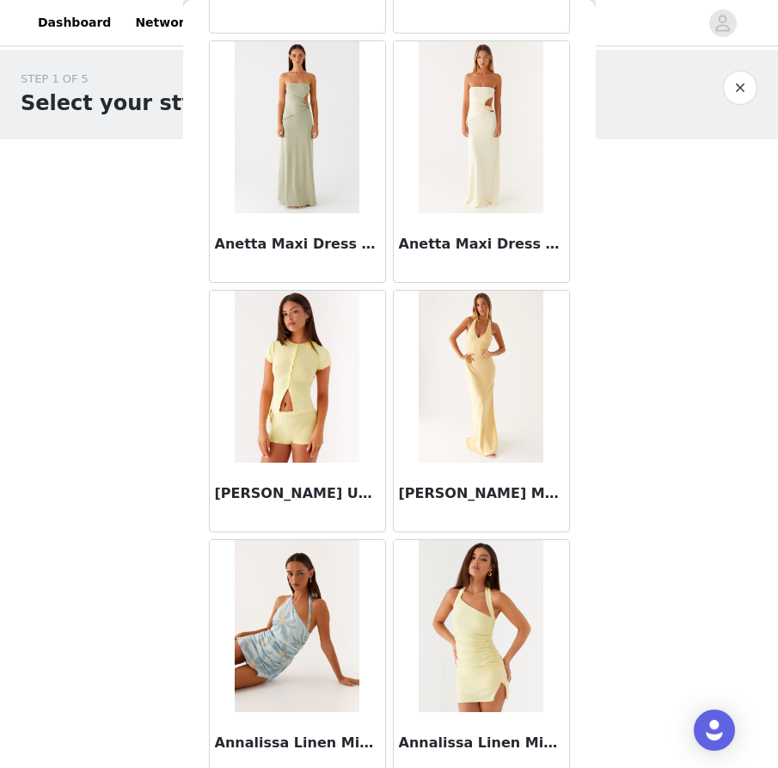
scroll to position [6848, 0]
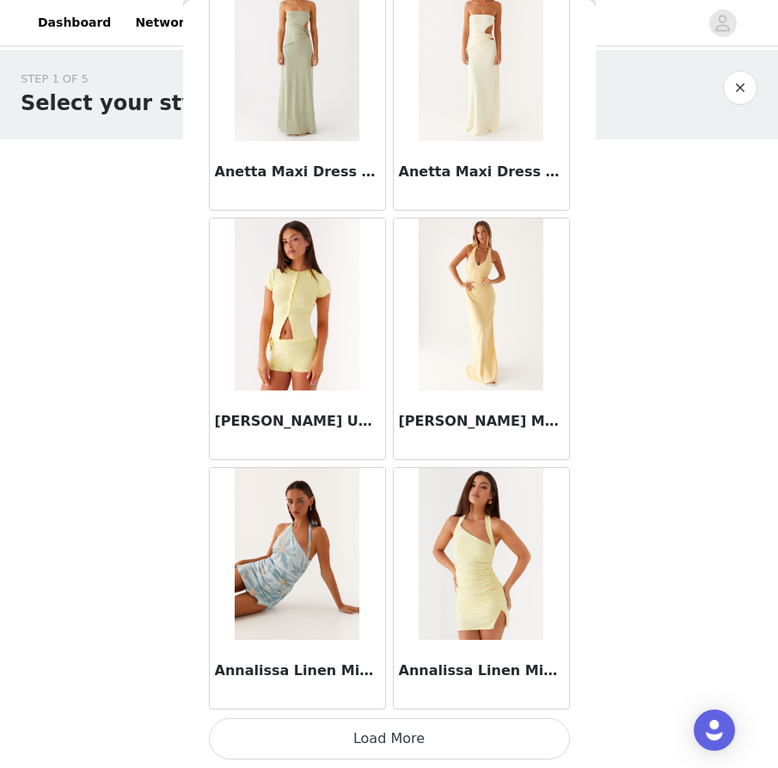
click at [308, 552] on img at bounding box center [297, 554] width 125 height 172
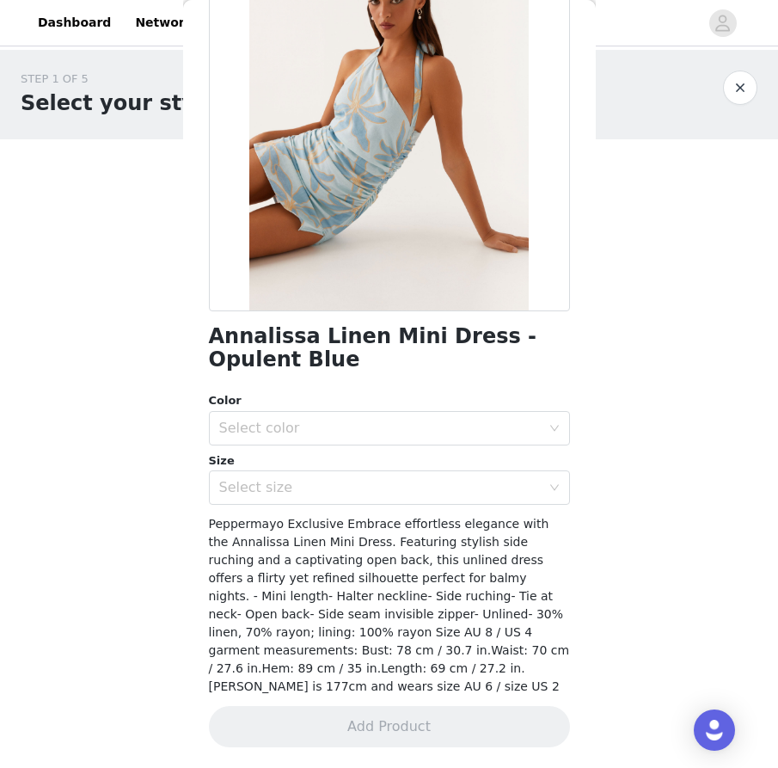
scroll to position [144, 0]
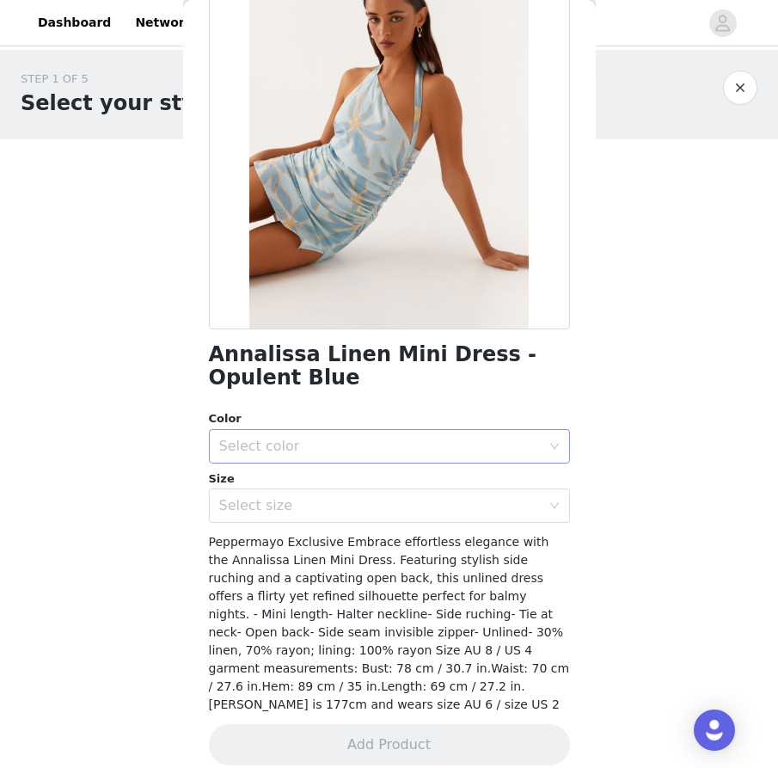
click at [335, 449] on div "Select color" at bounding box center [379, 445] width 321 height 17
click at [331, 480] on li "Opulent Blue" at bounding box center [389, 484] width 361 height 28
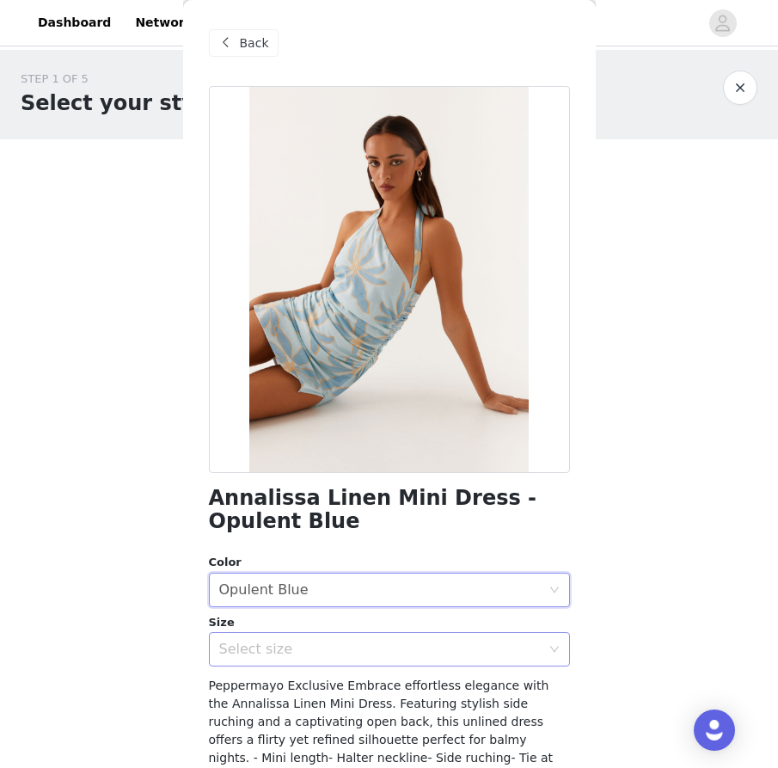
click at [265, 656] on div "Select size" at bounding box center [379, 648] width 321 height 17
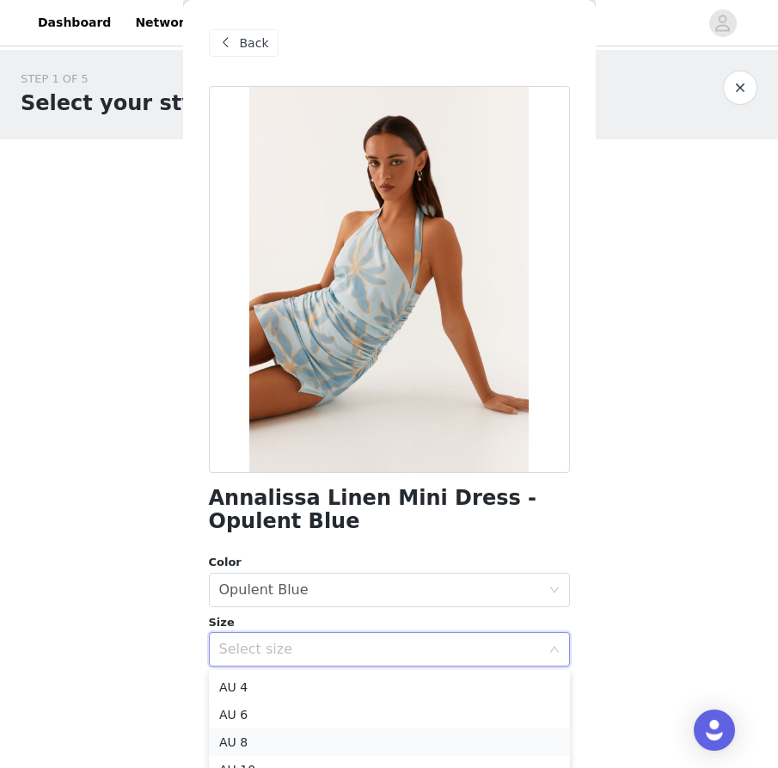
click at [272, 737] on li "AU 8" at bounding box center [389, 742] width 361 height 28
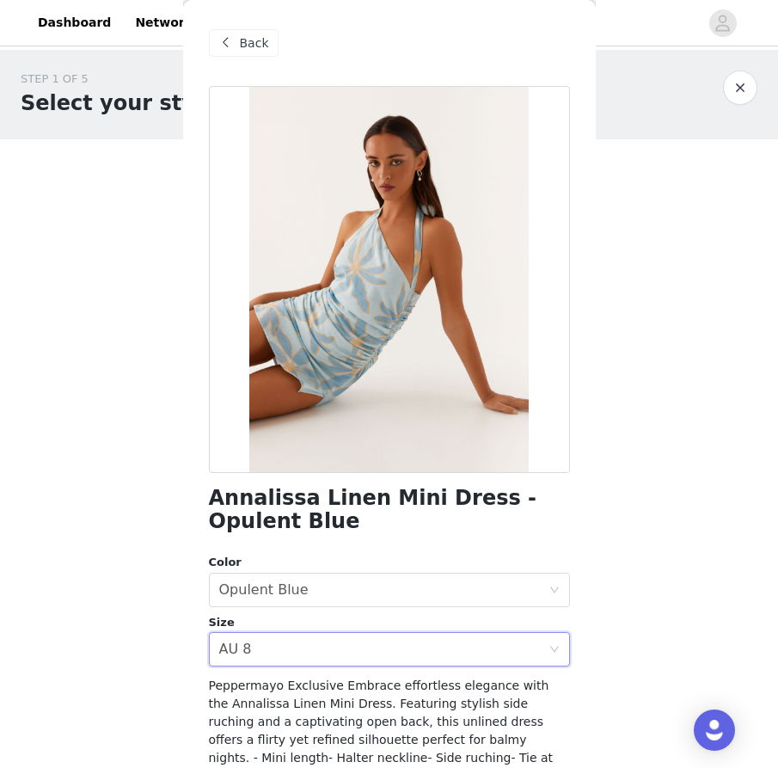
scroll to position [144, 0]
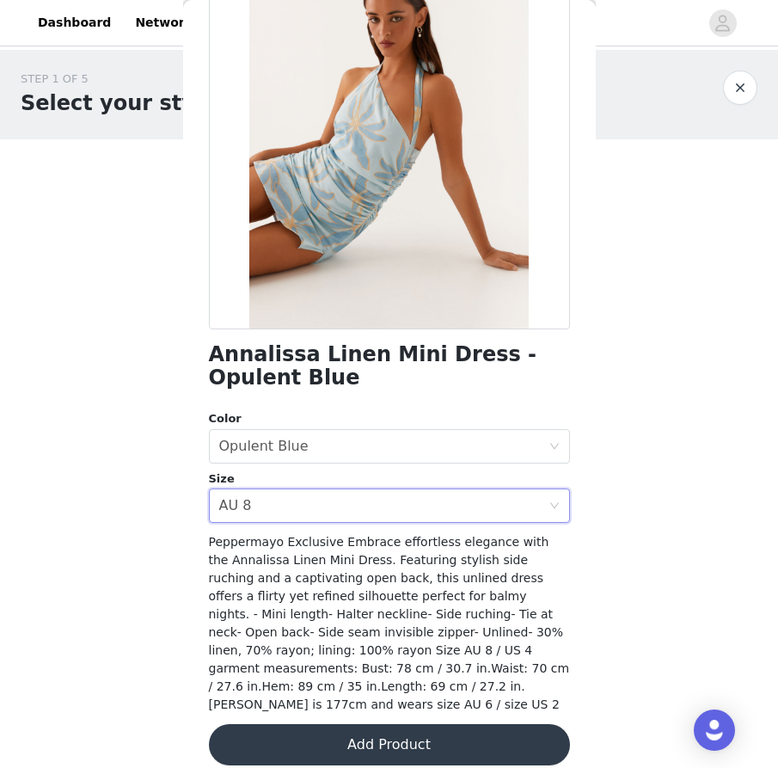
click at [416, 728] on button "Add Product" at bounding box center [389, 744] width 361 height 41
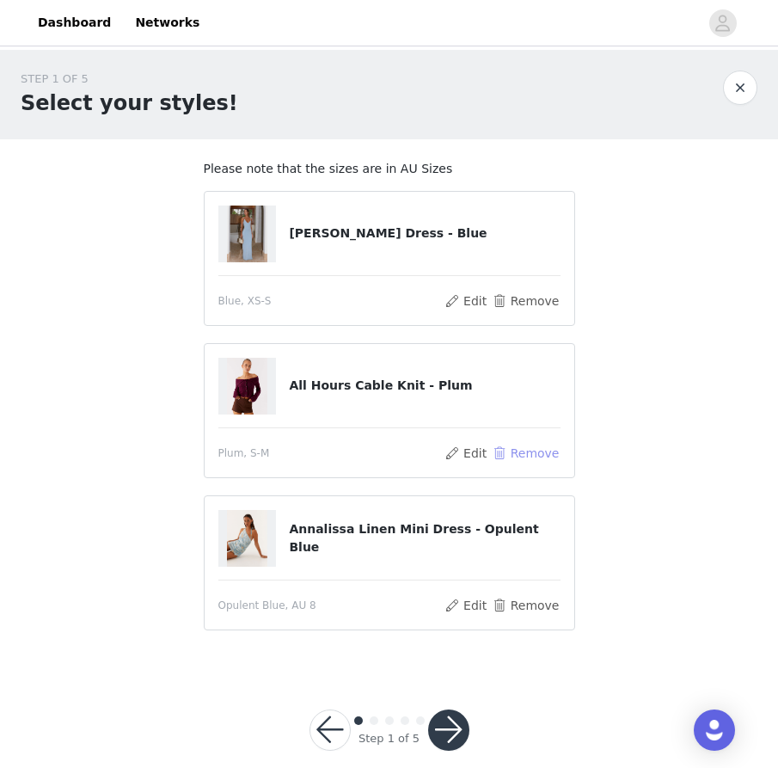
click at [509, 454] on button "Remove" at bounding box center [525, 453] width 69 height 21
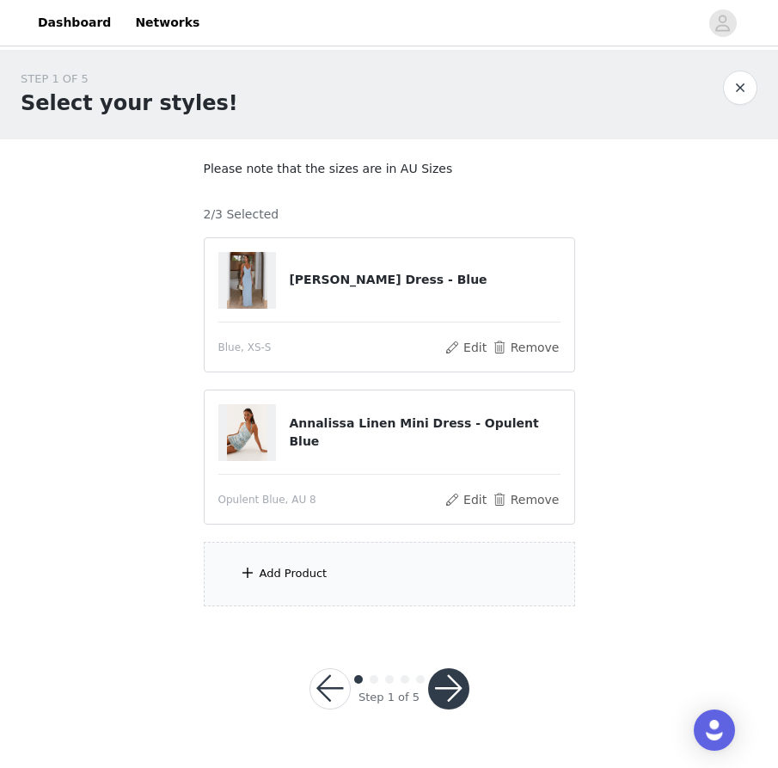
click at [347, 562] on div "Add Product" at bounding box center [389, 573] width 371 height 64
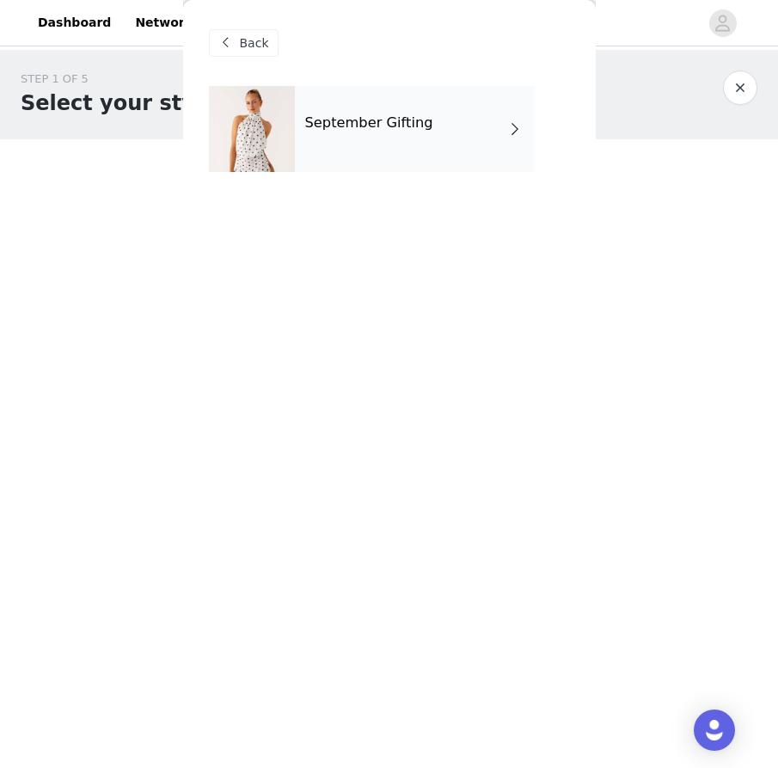
click at [398, 117] on h4 "September Gifting" at bounding box center [369, 122] width 128 height 15
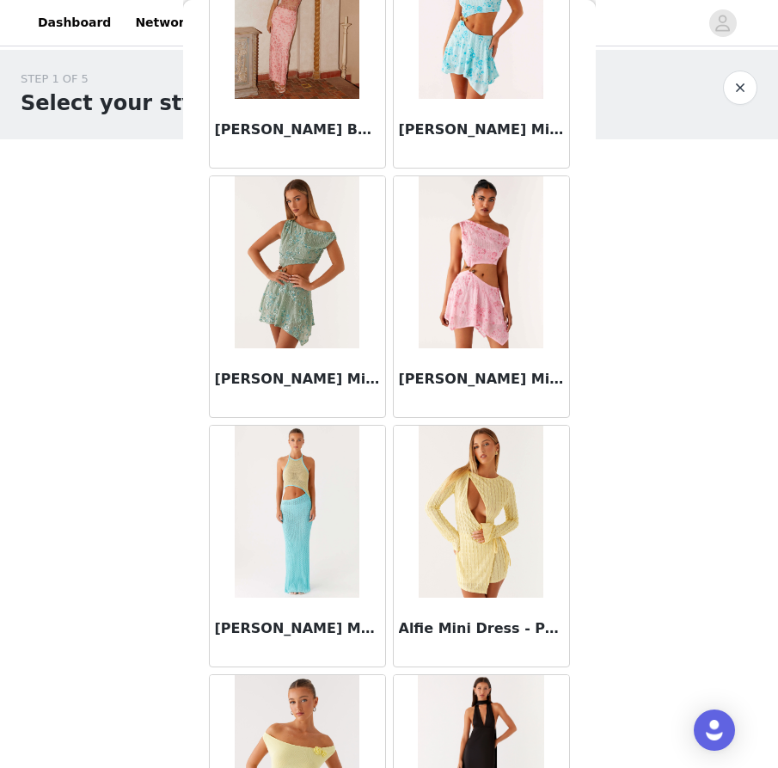
scroll to position [1863, 0]
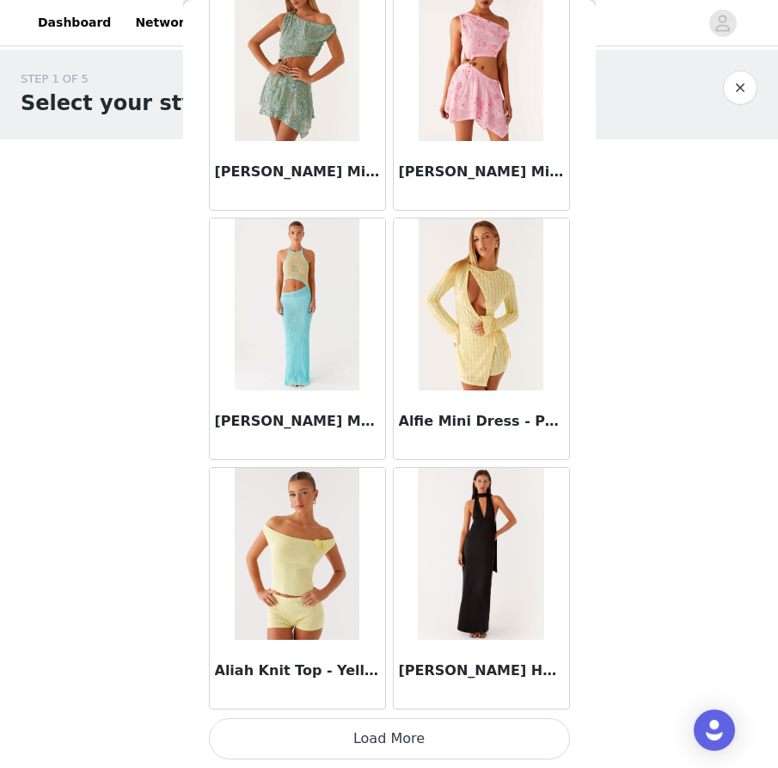
click at [404, 719] on button "Load More" at bounding box center [389, 738] width 361 height 41
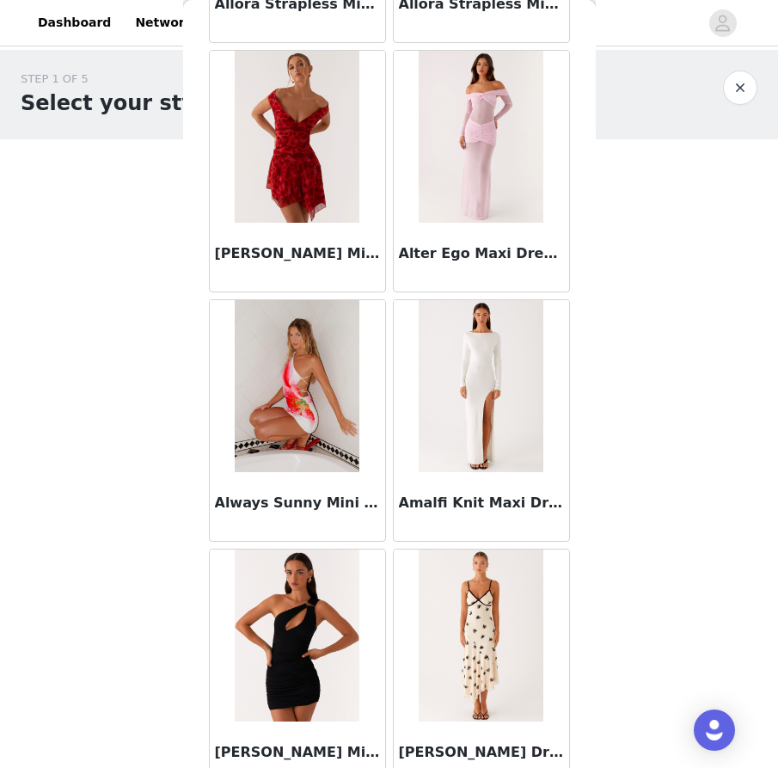
scroll to position [4355, 0]
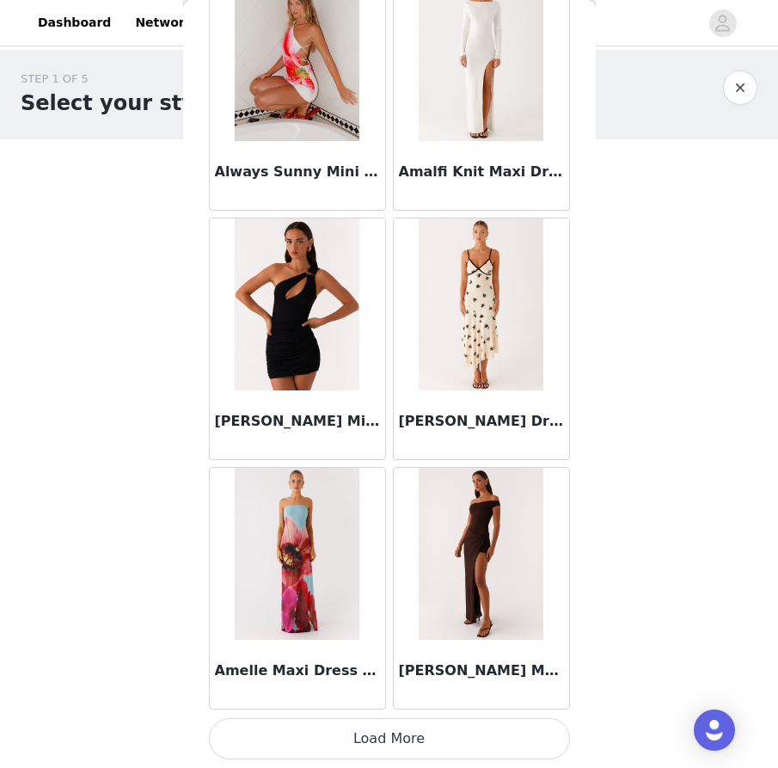
click at [395, 735] on button "Load More" at bounding box center [389, 738] width 361 height 41
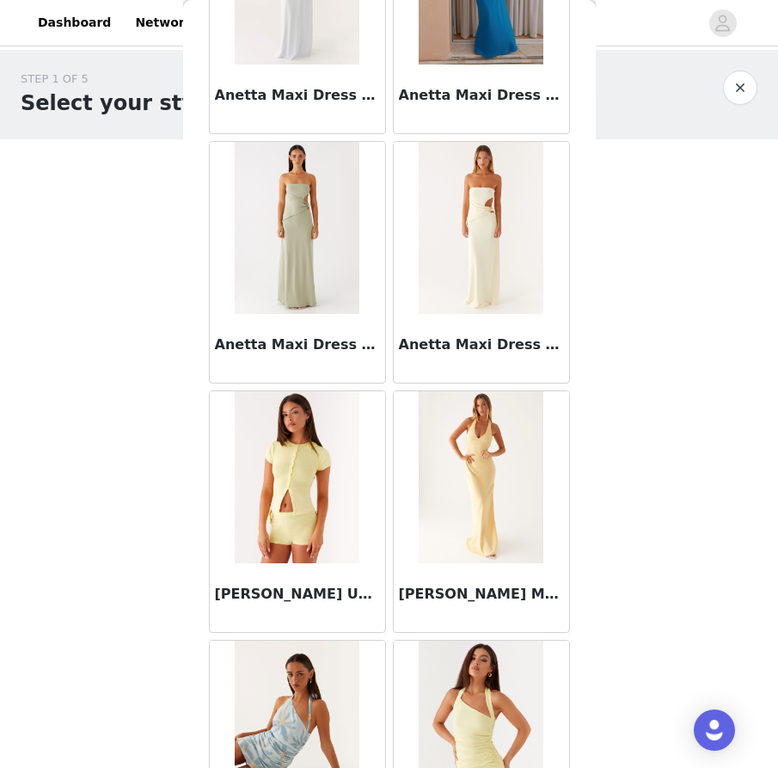
scroll to position [6848, 0]
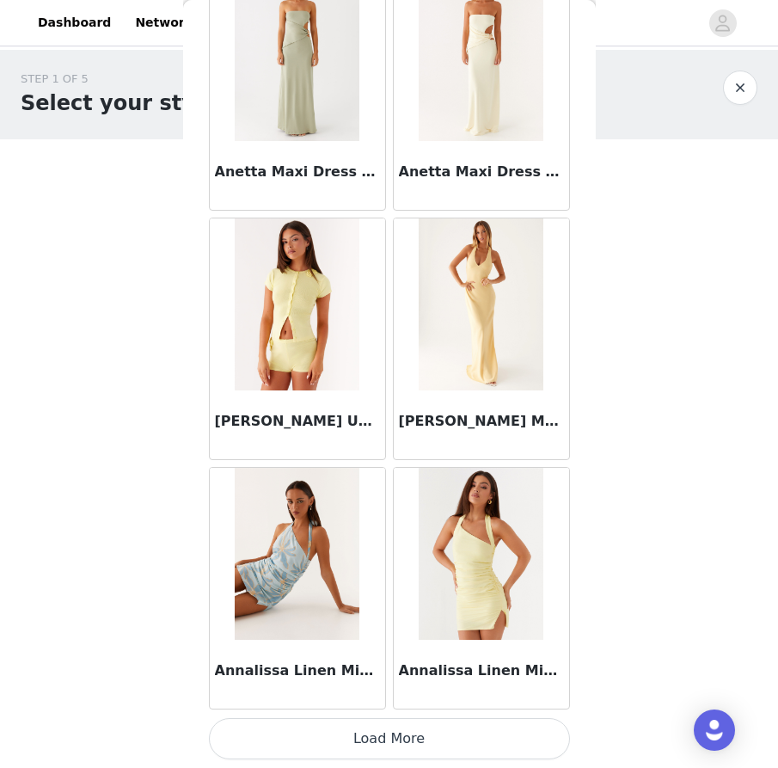
click at [405, 737] on button "Load More" at bounding box center [389, 738] width 361 height 41
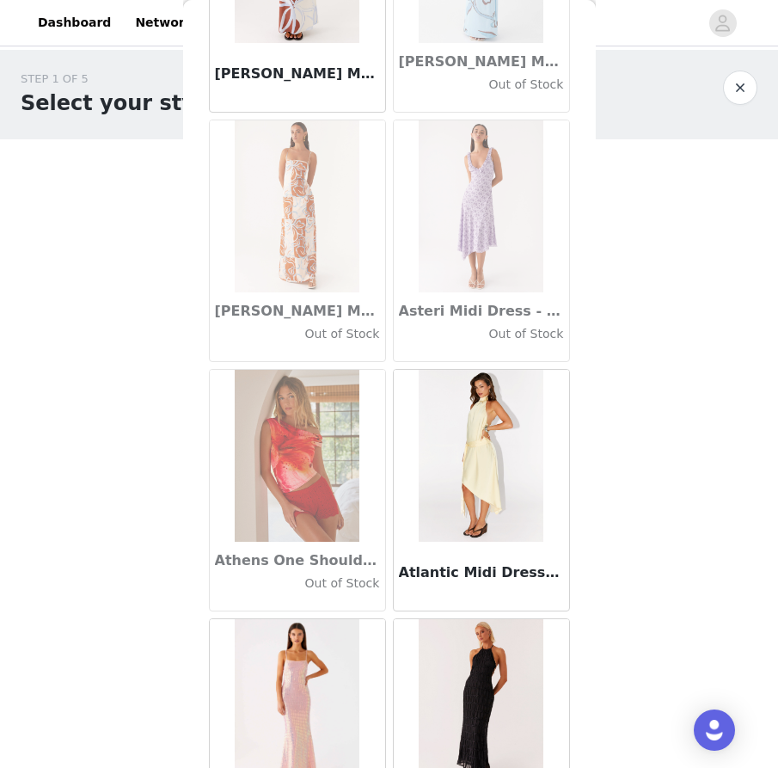
scroll to position [9340, 0]
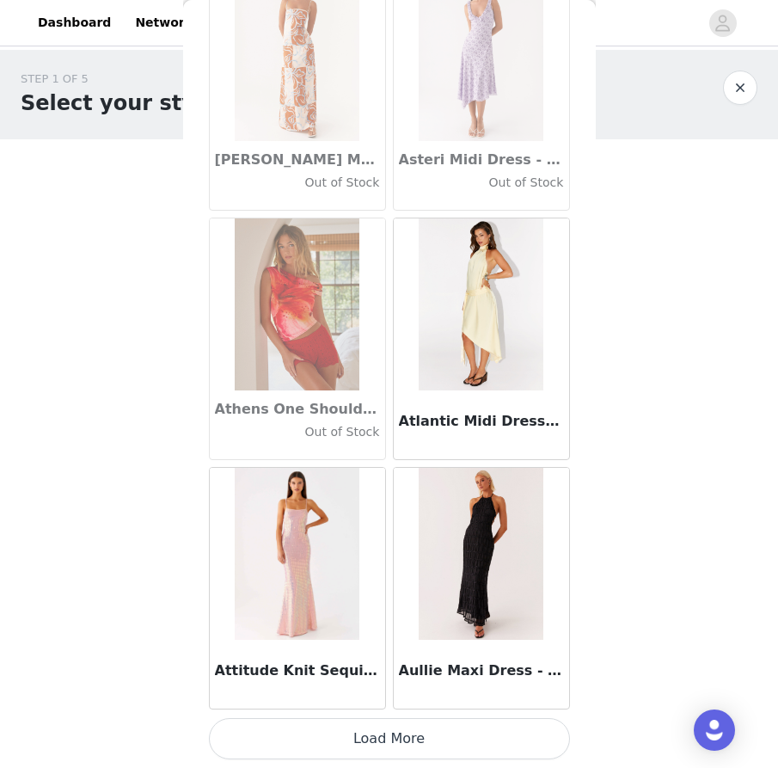
click at [376, 731] on button "Load More" at bounding box center [389, 738] width 361 height 41
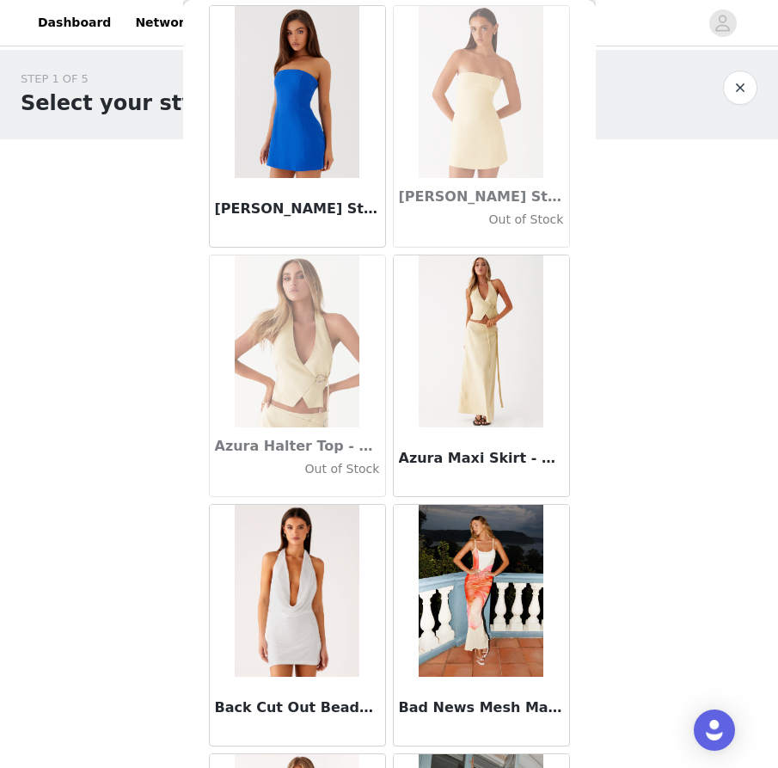
scroll to position [11833, 0]
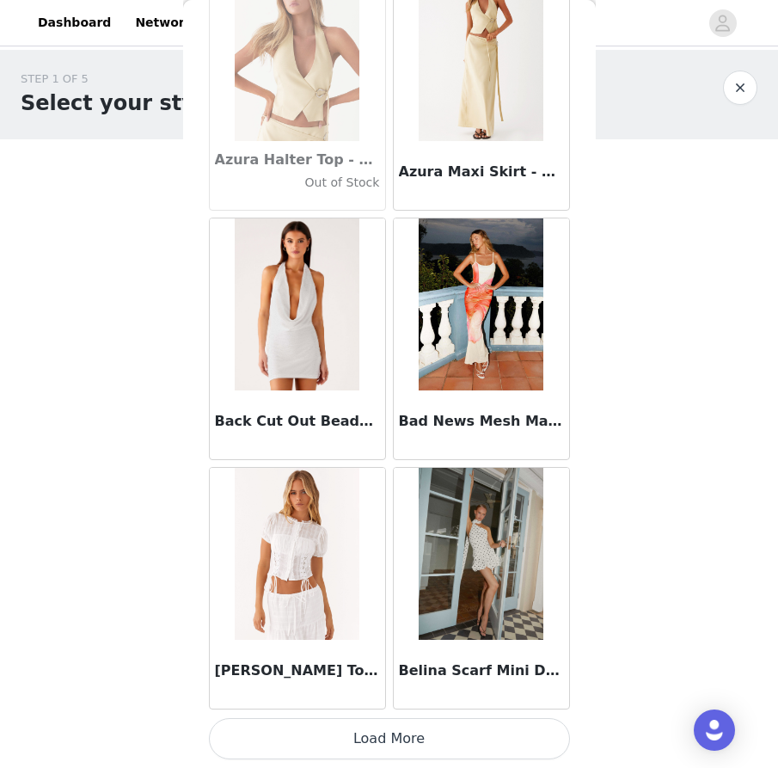
click at [401, 733] on button "Load More" at bounding box center [389, 738] width 361 height 41
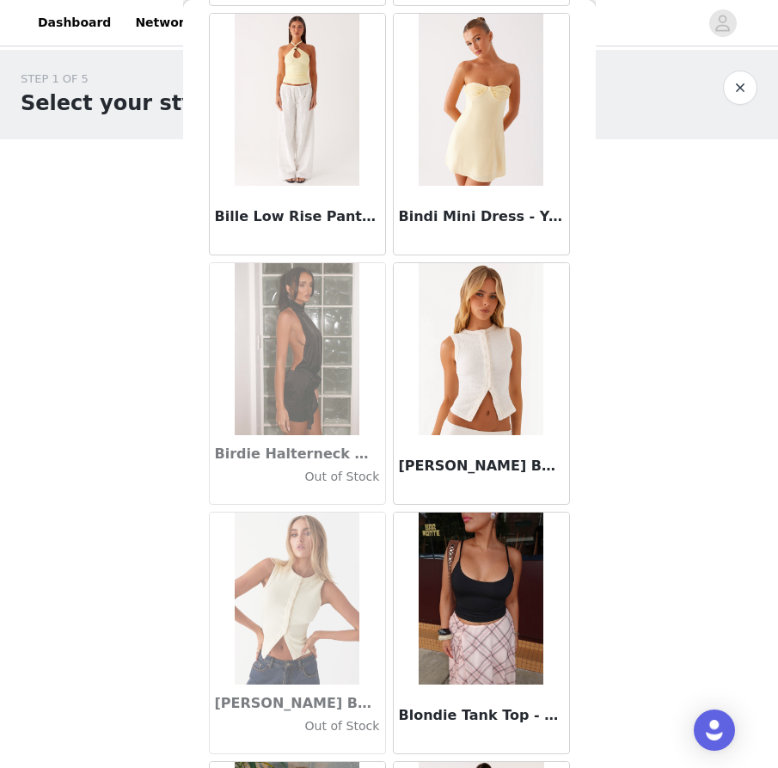
scroll to position [13789, 0]
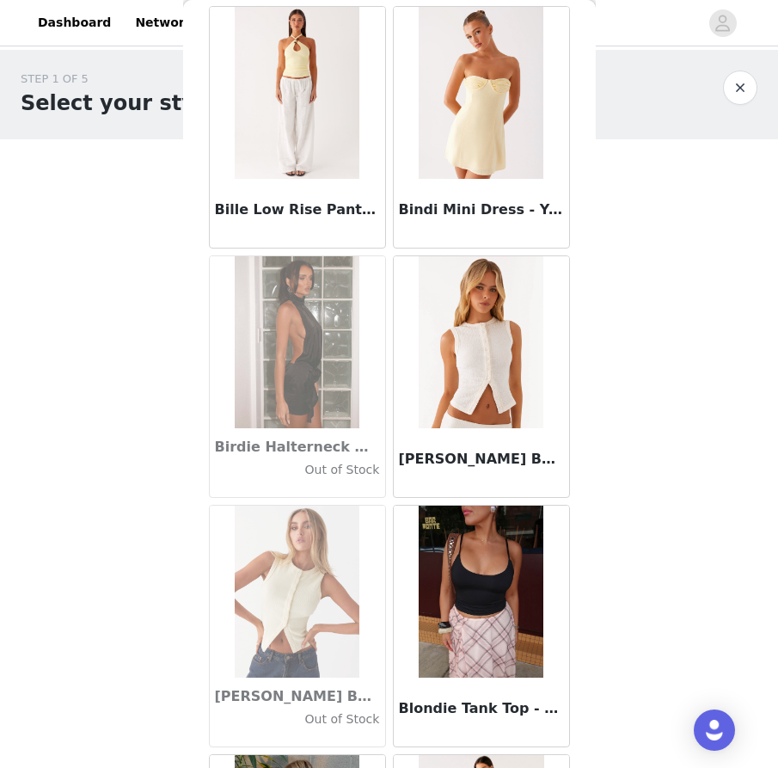
click at [456, 476] on div "[PERSON_NAME] Buttoned Tank Top - Ivory" at bounding box center [481, 462] width 175 height 69
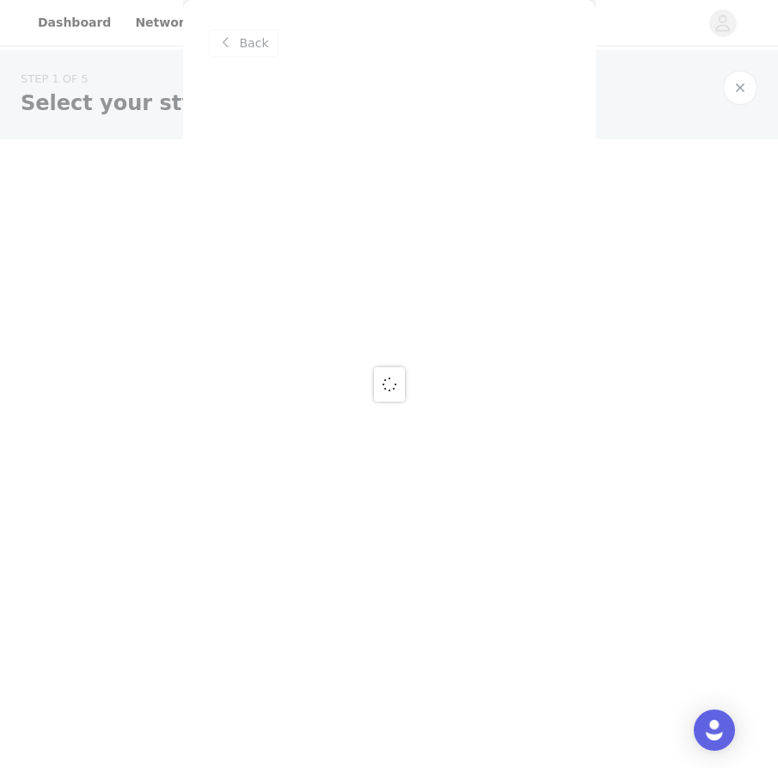
scroll to position [0, 0]
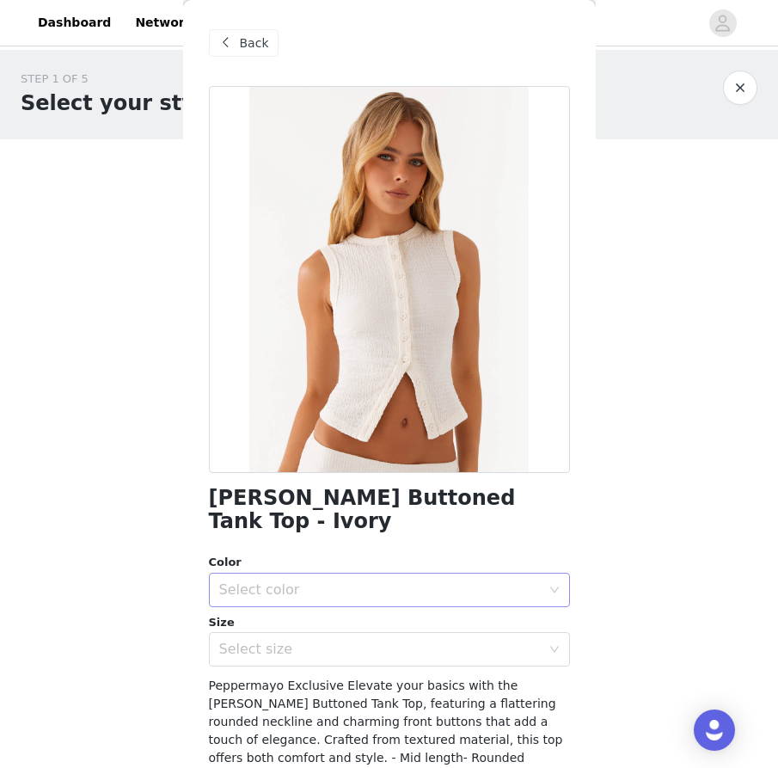
click at [422, 573] on div "Select color" at bounding box center [383, 589] width 329 height 33
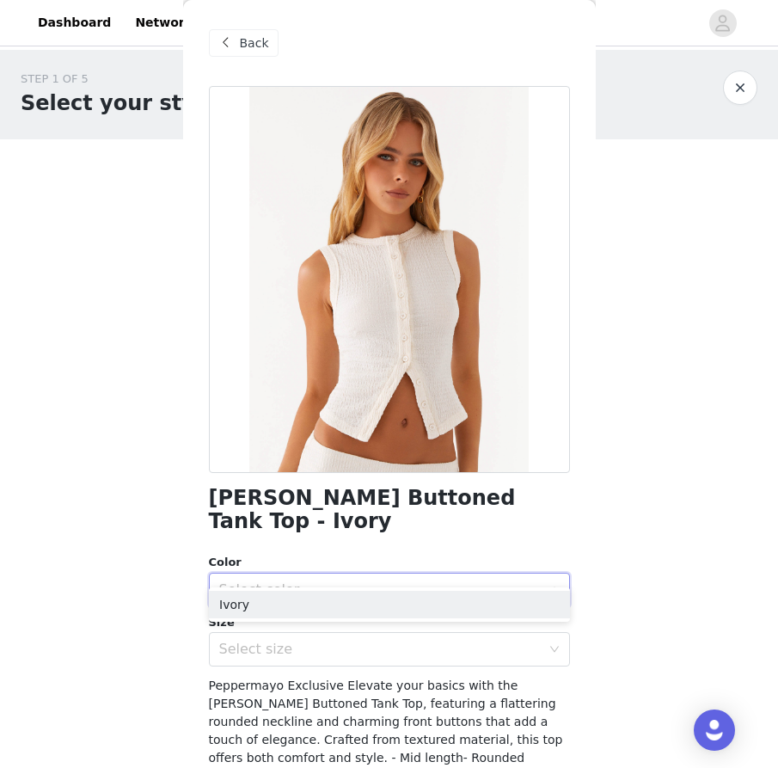
click at [396, 587] on ul "Ivory" at bounding box center [389, 604] width 361 height 34
click at [387, 596] on li "Ivory" at bounding box center [389, 604] width 361 height 28
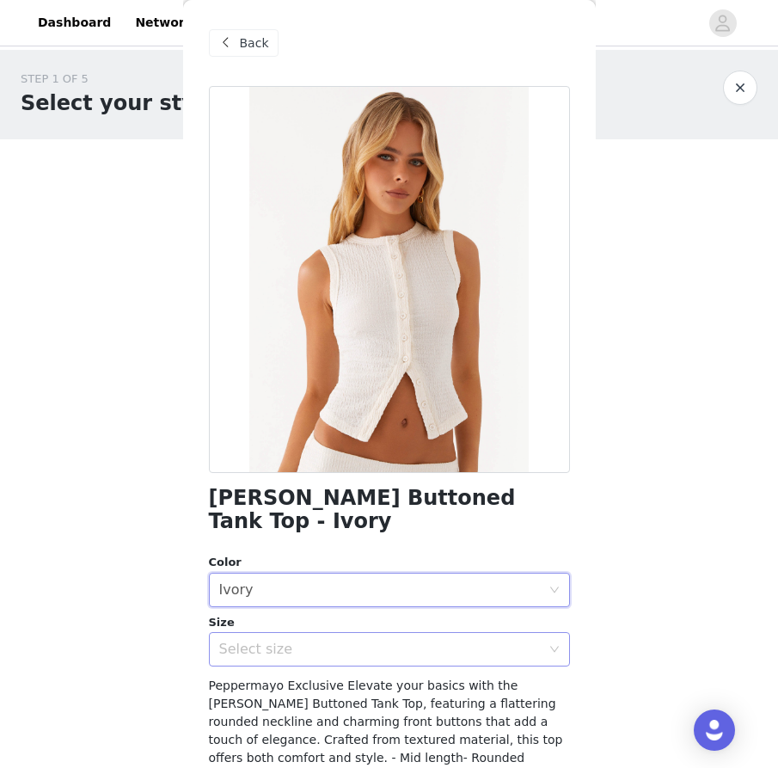
click at [382, 640] on div "Select size" at bounding box center [379, 648] width 321 height 17
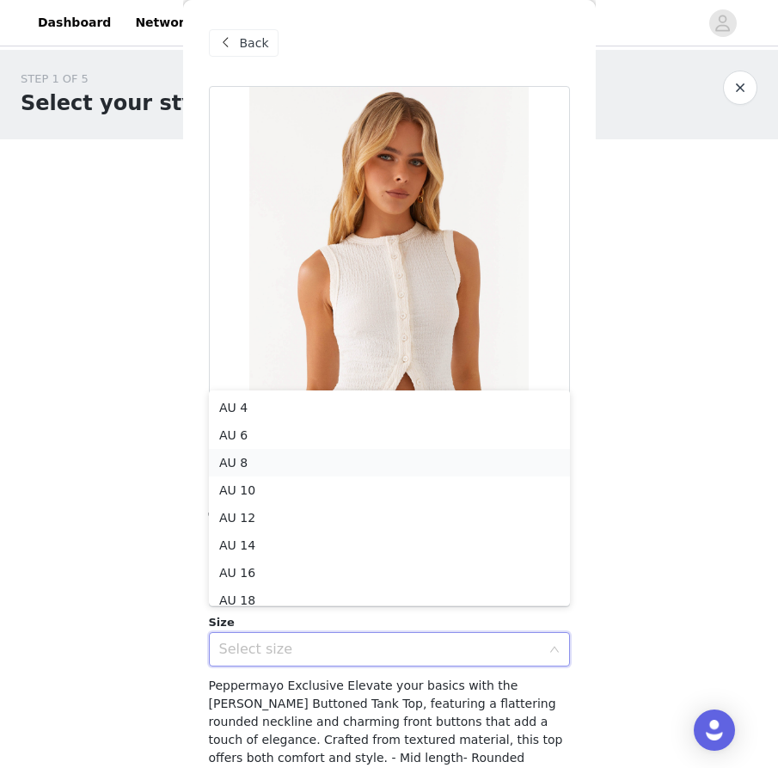
click at [375, 459] on li "AU 8" at bounding box center [389, 463] width 361 height 28
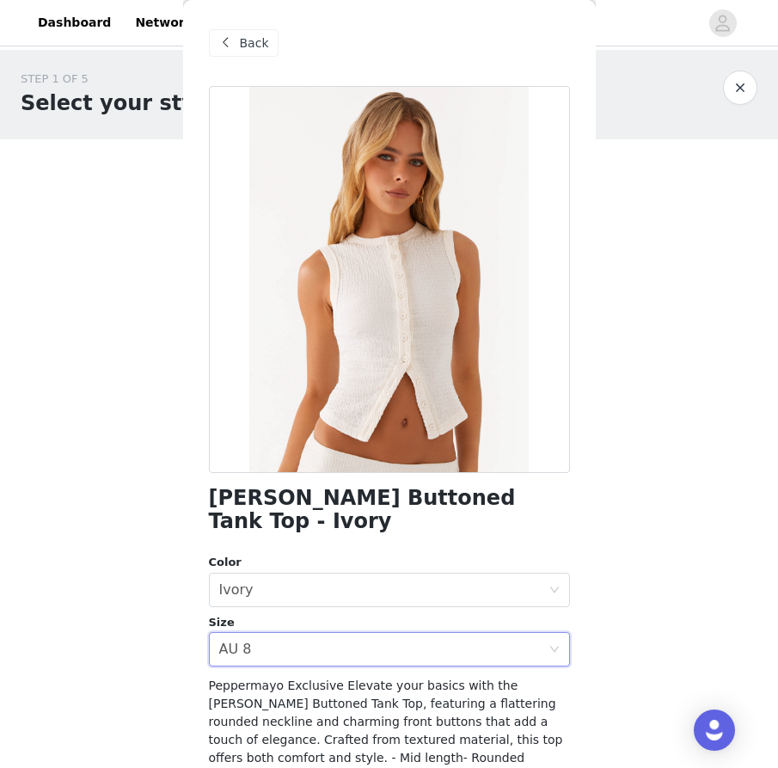
scroll to position [138, 0]
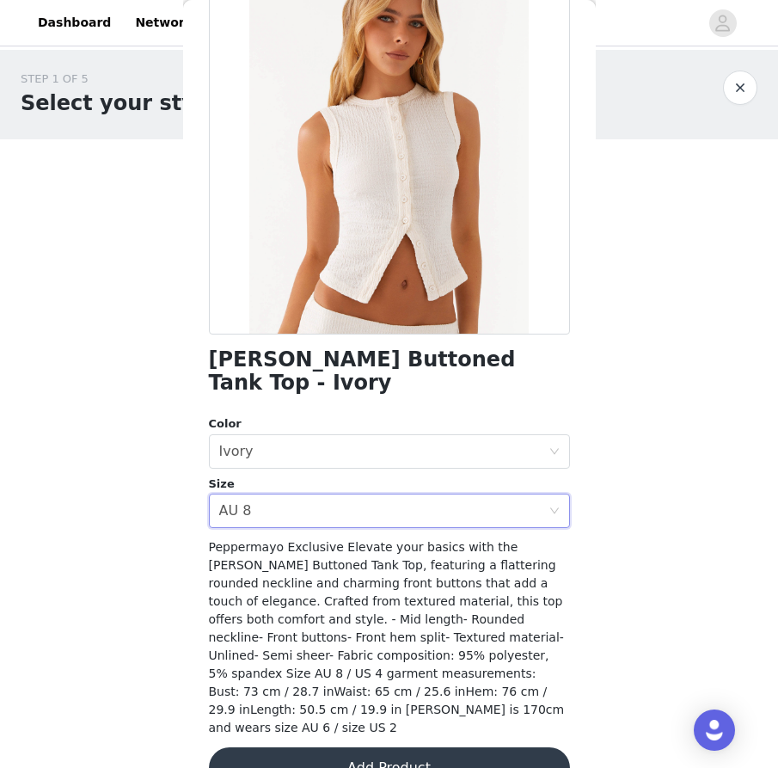
click at [379, 747] on button "Add Product" at bounding box center [389, 767] width 361 height 41
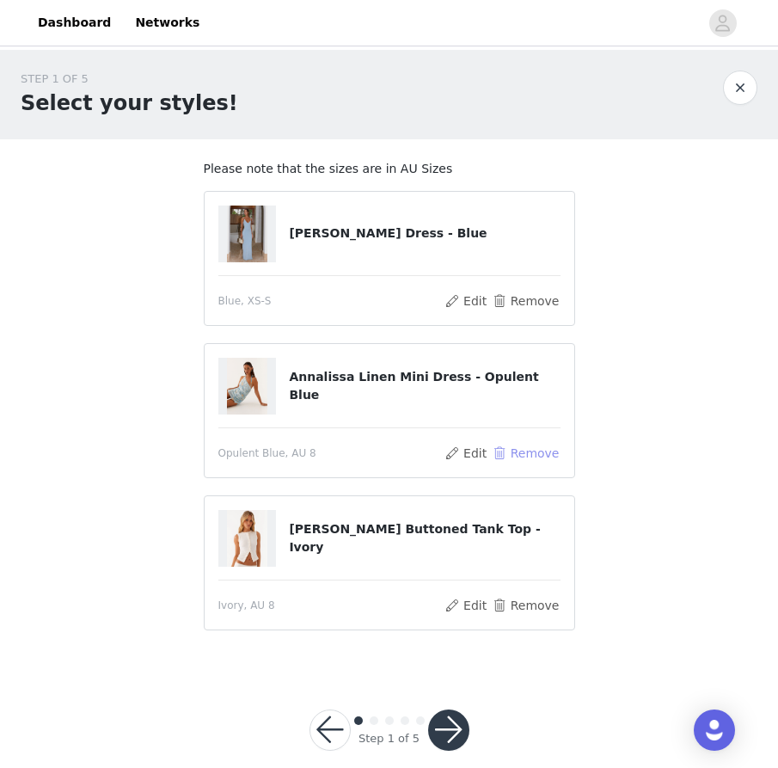
click at [517, 450] on button "Remove" at bounding box center [525, 453] width 69 height 21
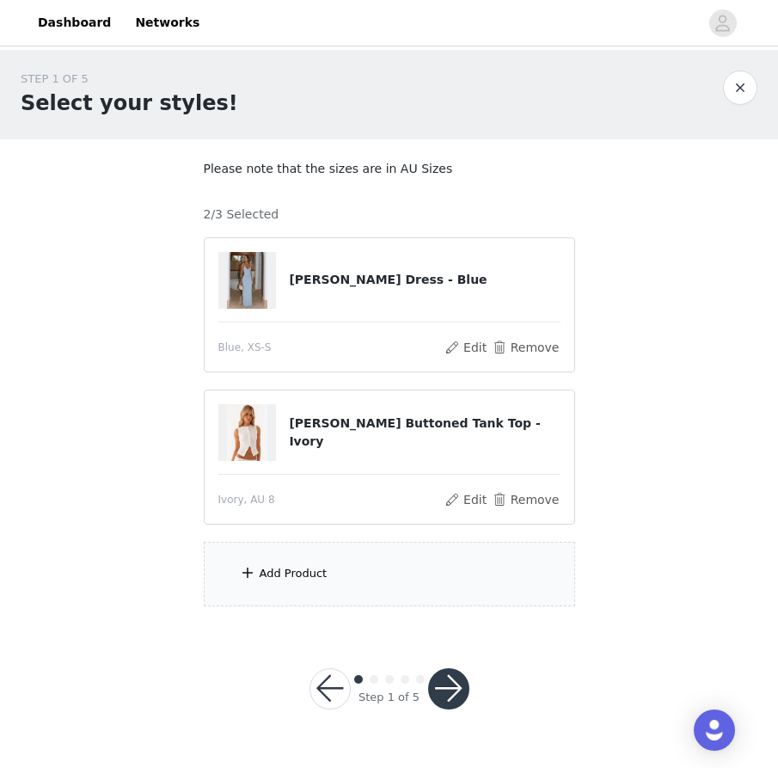
click at [425, 565] on div "Add Product" at bounding box center [389, 573] width 371 height 64
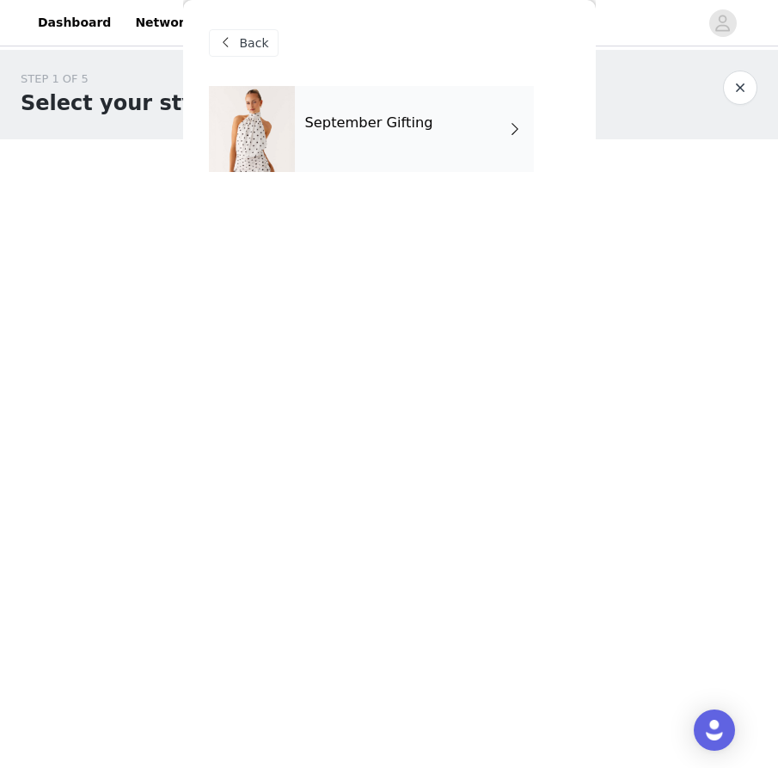
click at [400, 100] on div "September Gifting" at bounding box center [414, 129] width 239 height 86
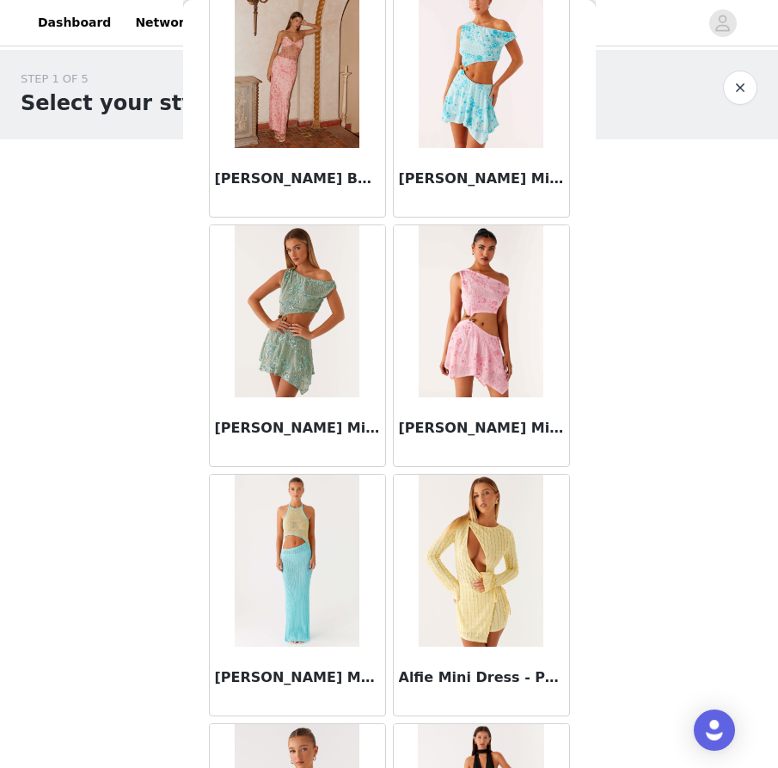
scroll to position [1863, 0]
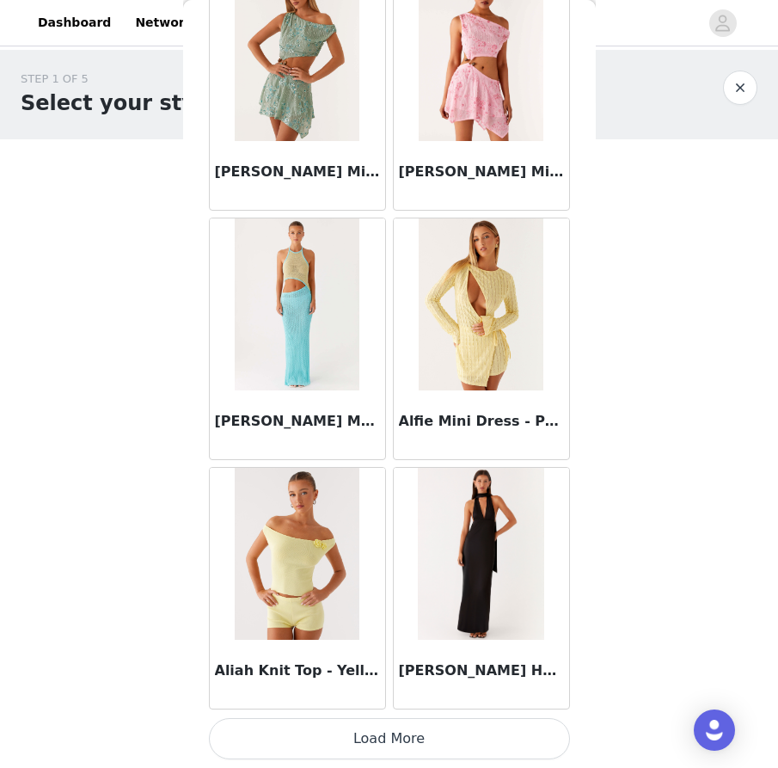
click at [356, 741] on button "Load More" at bounding box center [389, 738] width 361 height 41
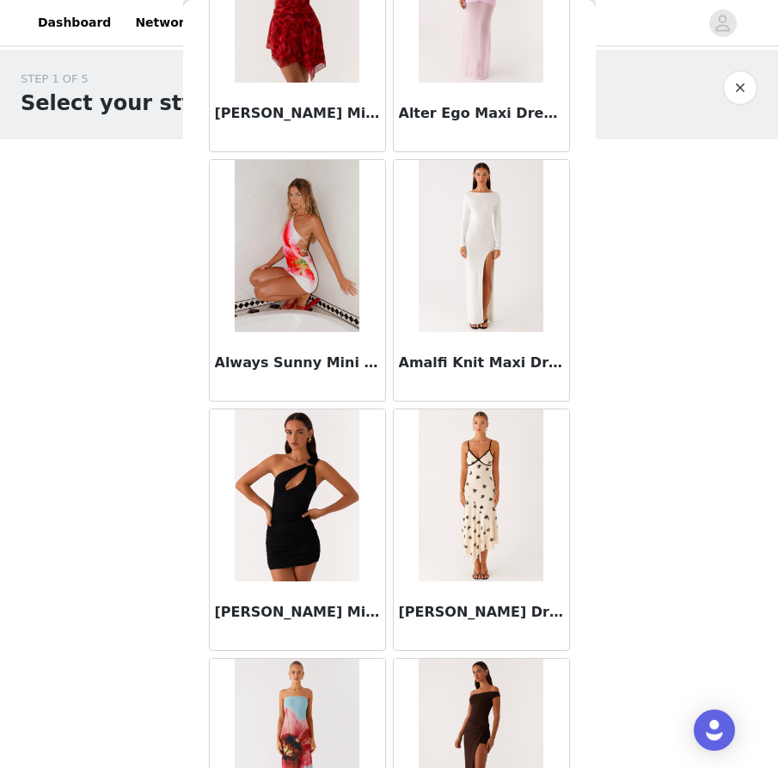
scroll to position [4355, 0]
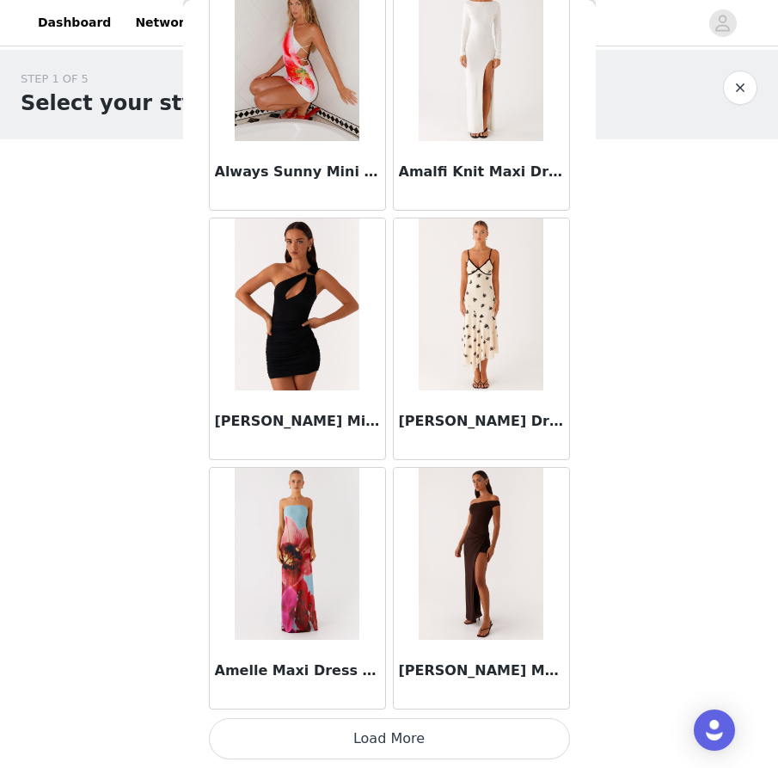
click at [364, 747] on button "Load More" at bounding box center [389, 738] width 361 height 41
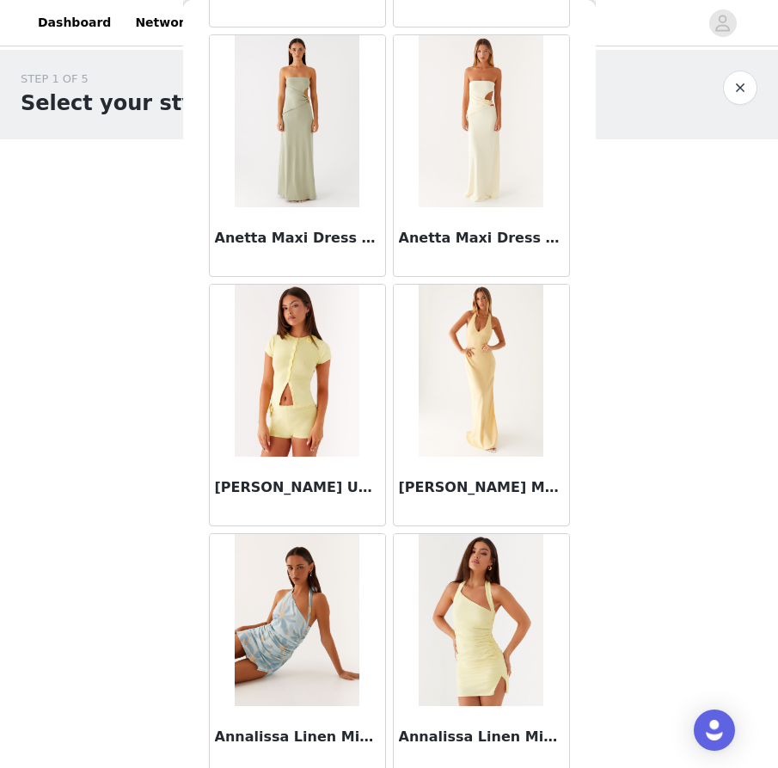
scroll to position [6848, 0]
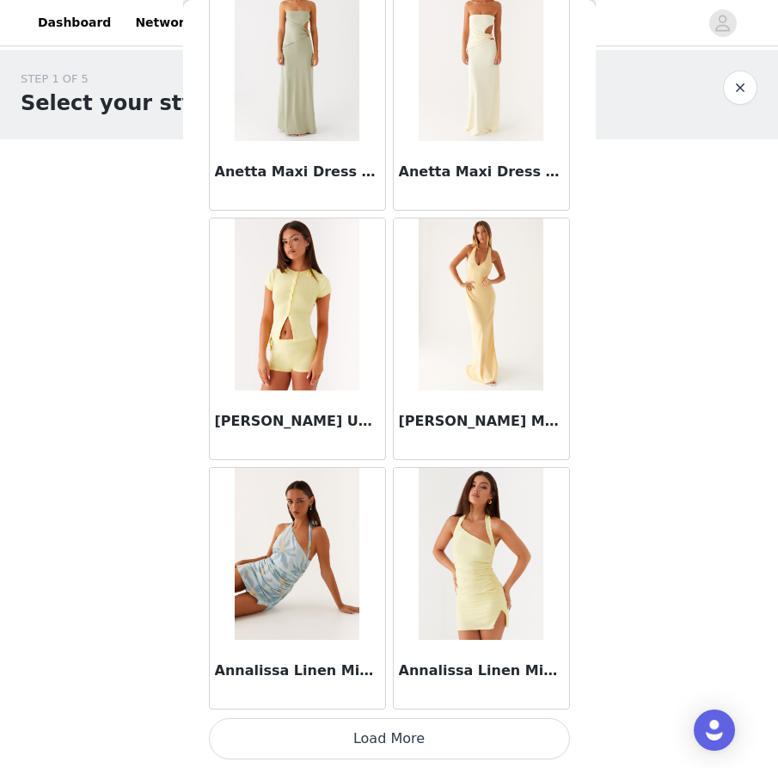
click at [322, 733] on button "Load More" at bounding box center [389, 738] width 361 height 41
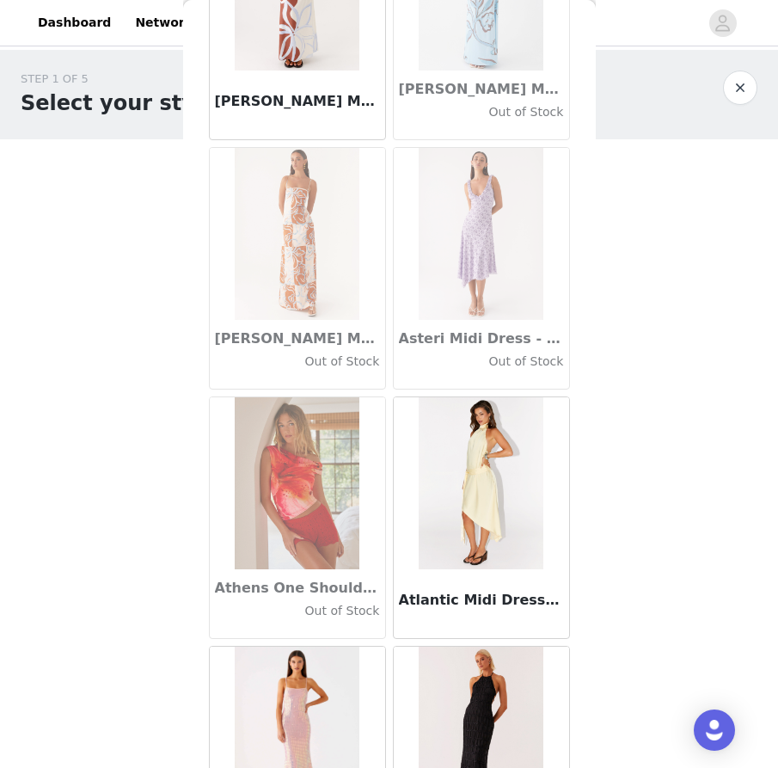
scroll to position [9340, 0]
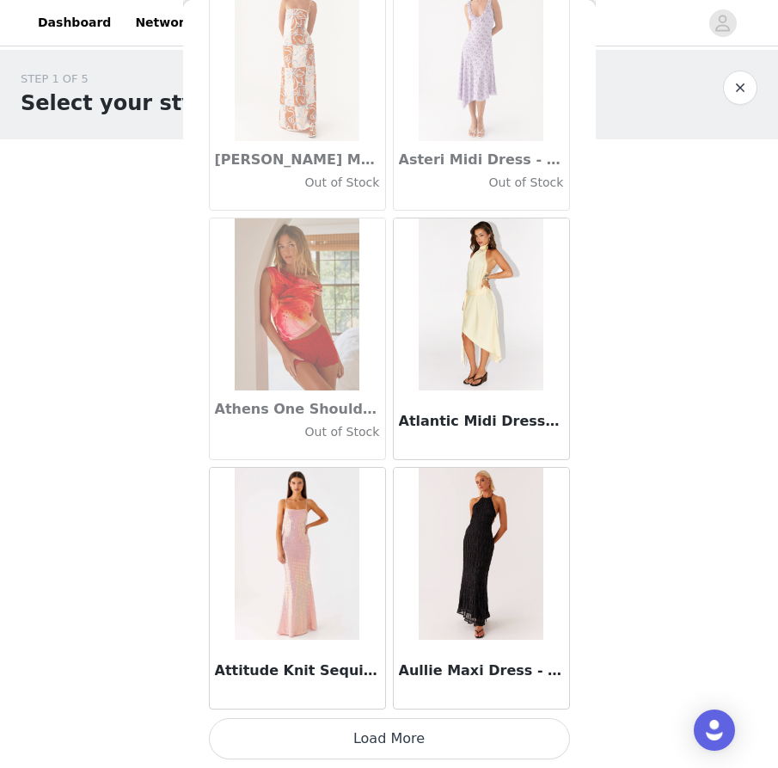
click at [328, 749] on button "Load More" at bounding box center [389, 738] width 361 height 41
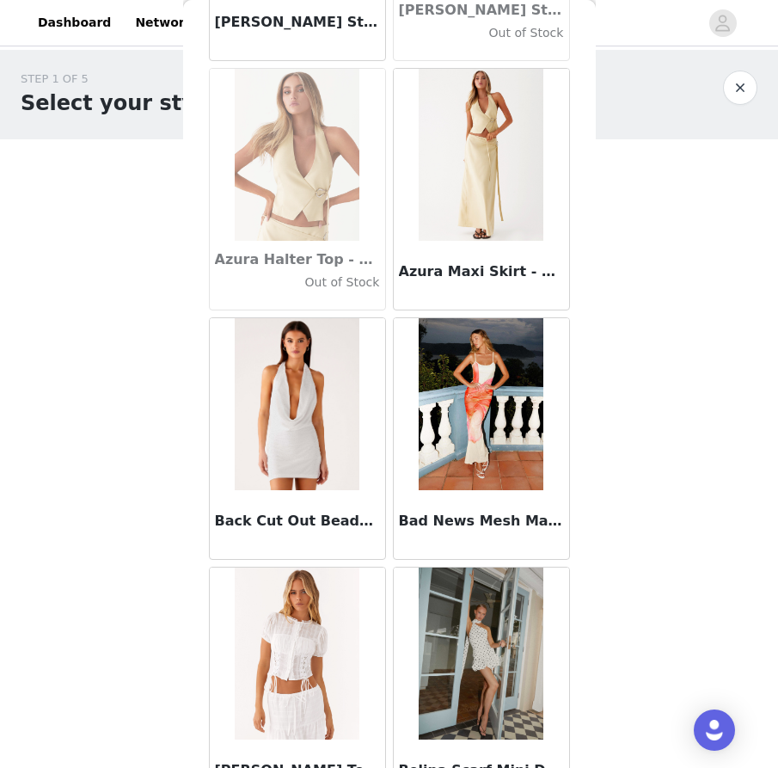
scroll to position [11833, 0]
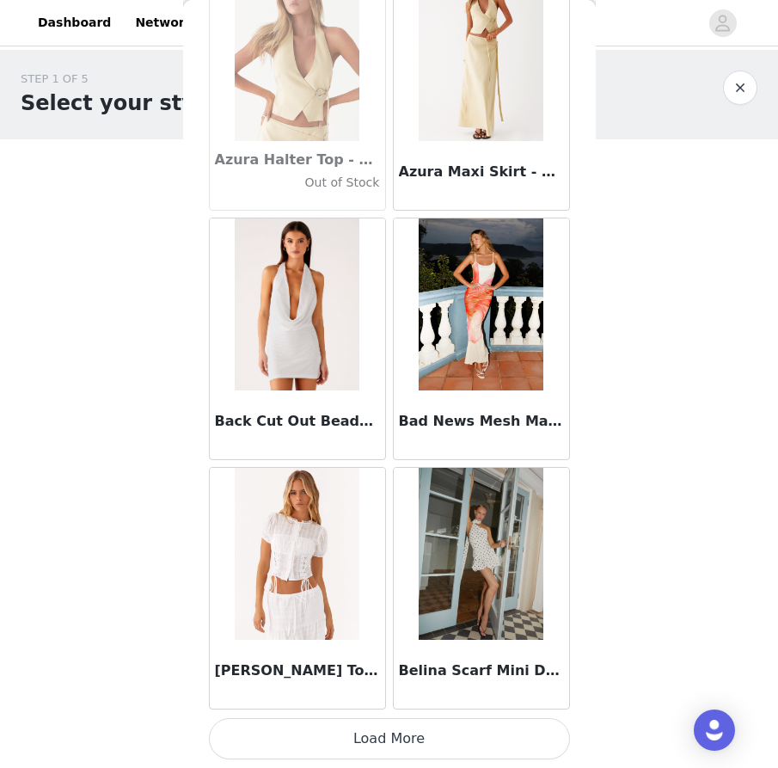
click at [332, 748] on button "Load More" at bounding box center [389, 738] width 361 height 41
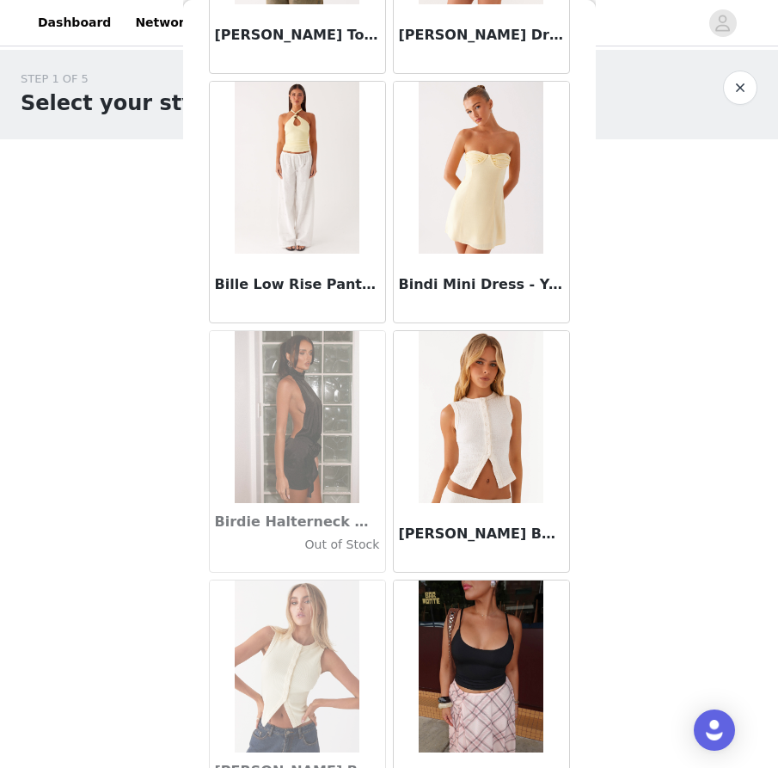
scroll to position [14326, 0]
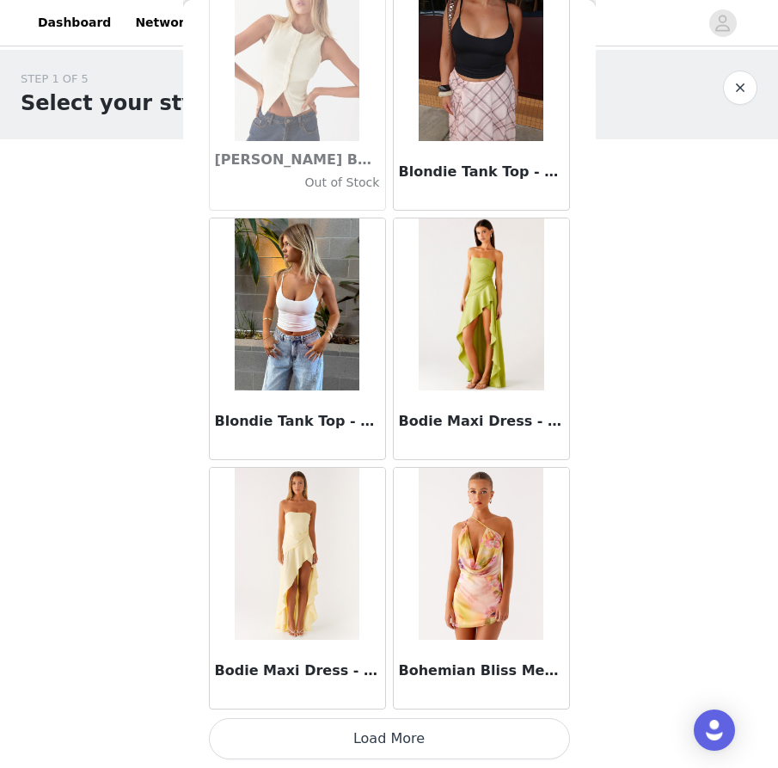
click at [356, 744] on button "Load More" at bounding box center [389, 738] width 361 height 41
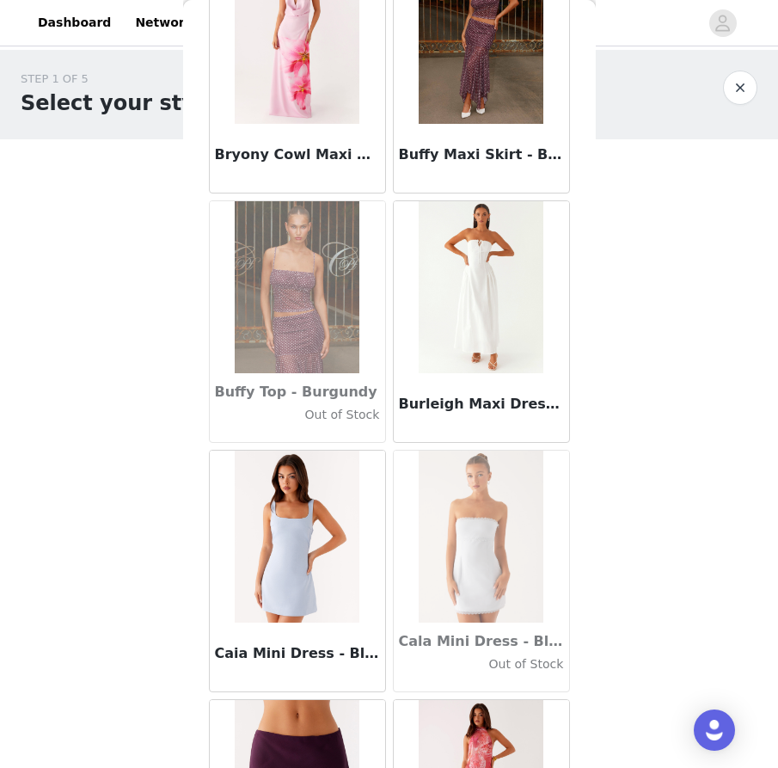
scroll to position [16818, 0]
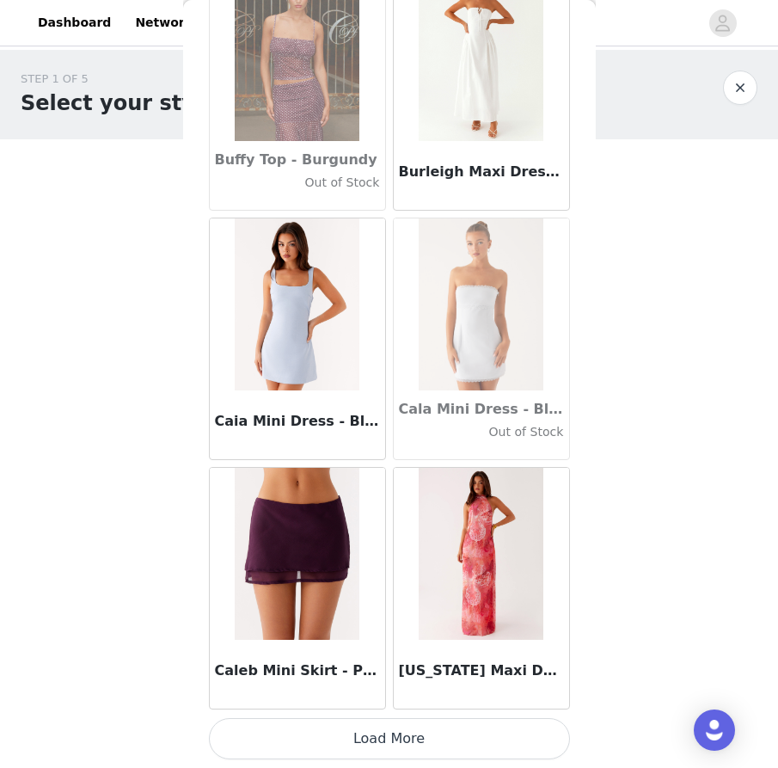
click at [359, 743] on button "Load More" at bounding box center [389, 738] width 361 height 41
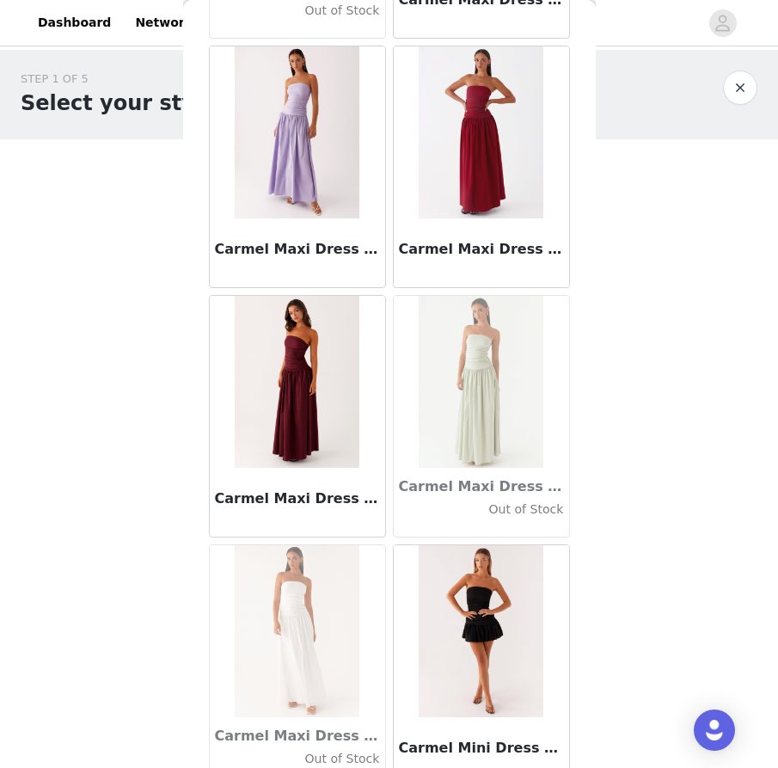
scroll to position [19311, 0]
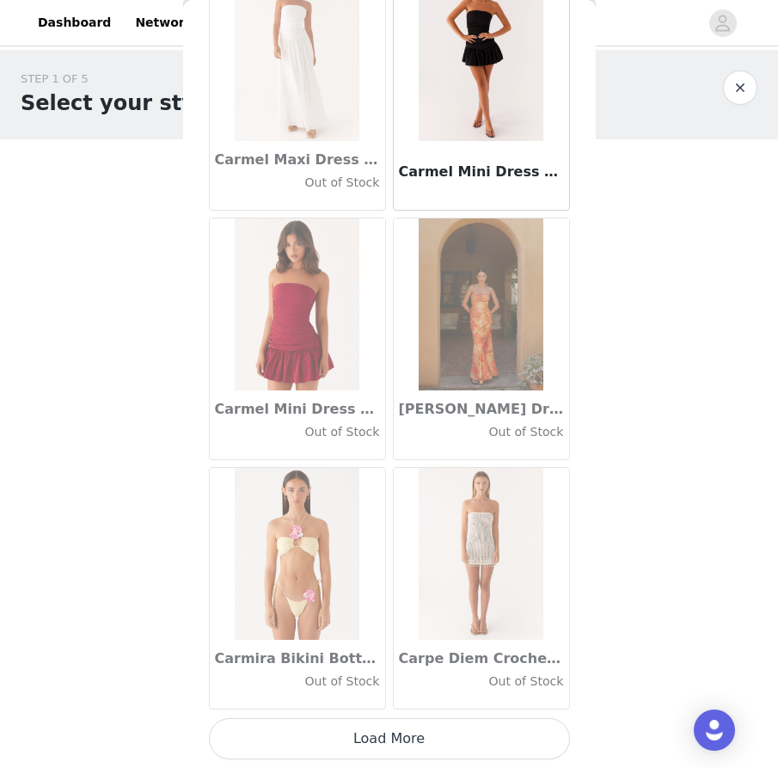
click at [358, 734] on button "Load More" at bounding box center [389, 738] width 361 height 41
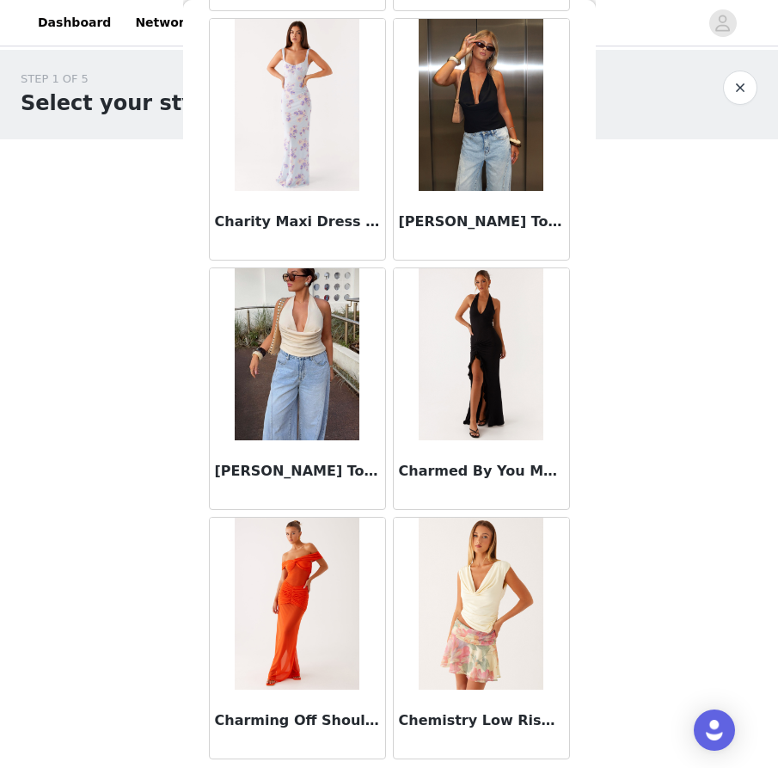
scroll to position [21804, 0]
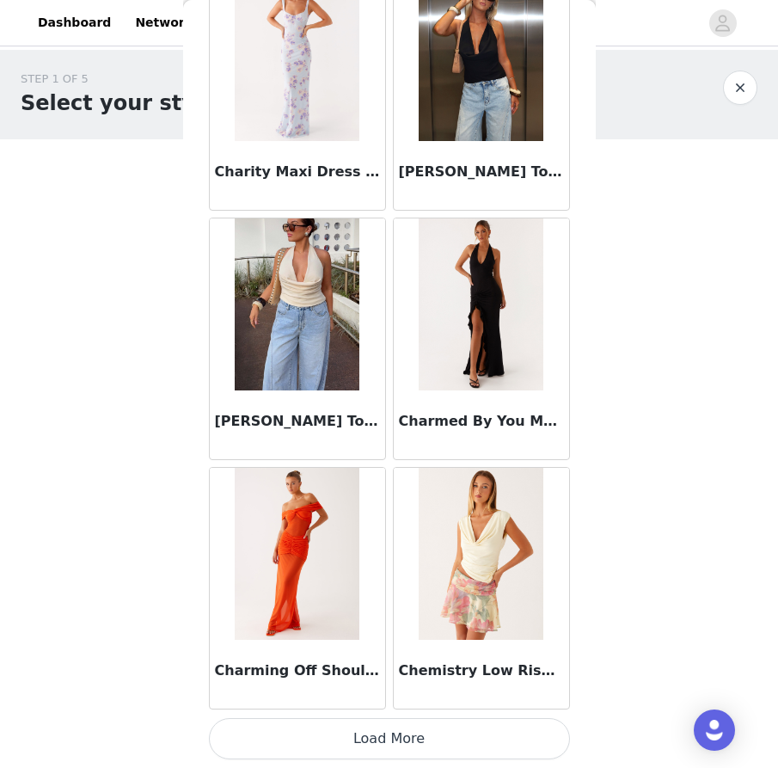
click at [389, 748] on button "Load More" at bounding box center [389, 738] width 361 height 41
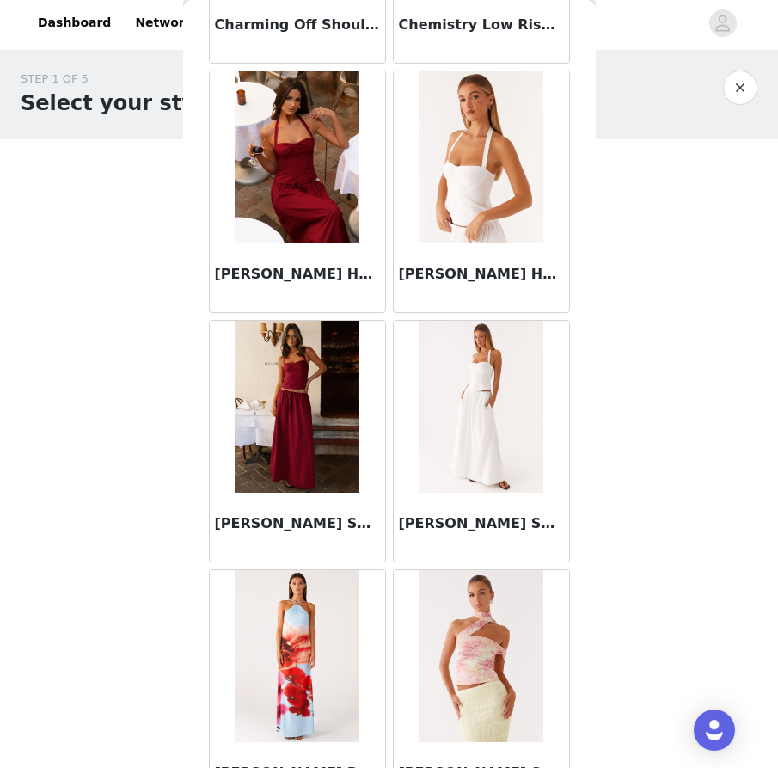
scroll to position [22440, 0]
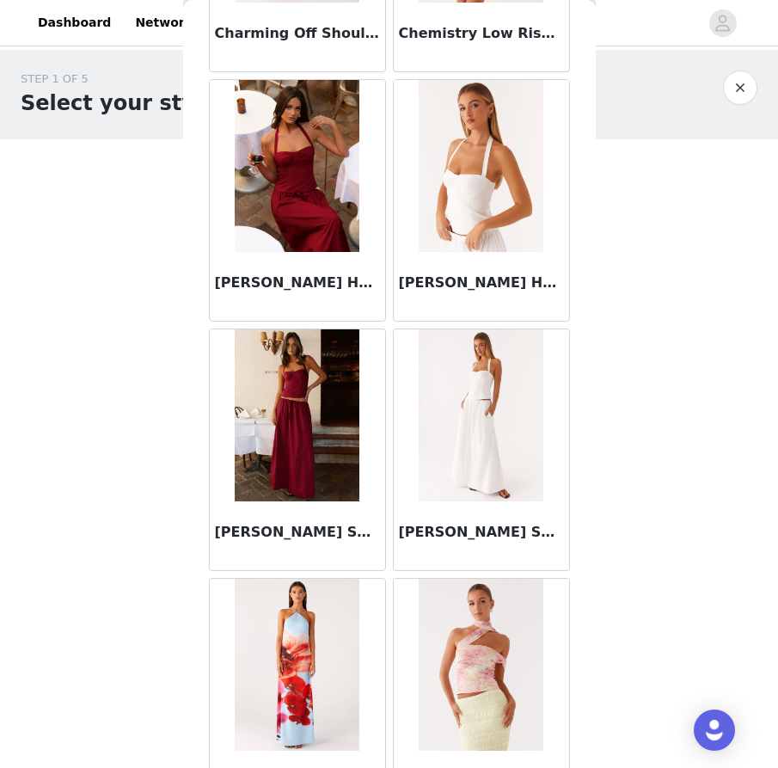
click at [265, 221] on img at bounding box center [297, 166] width 125 height 172
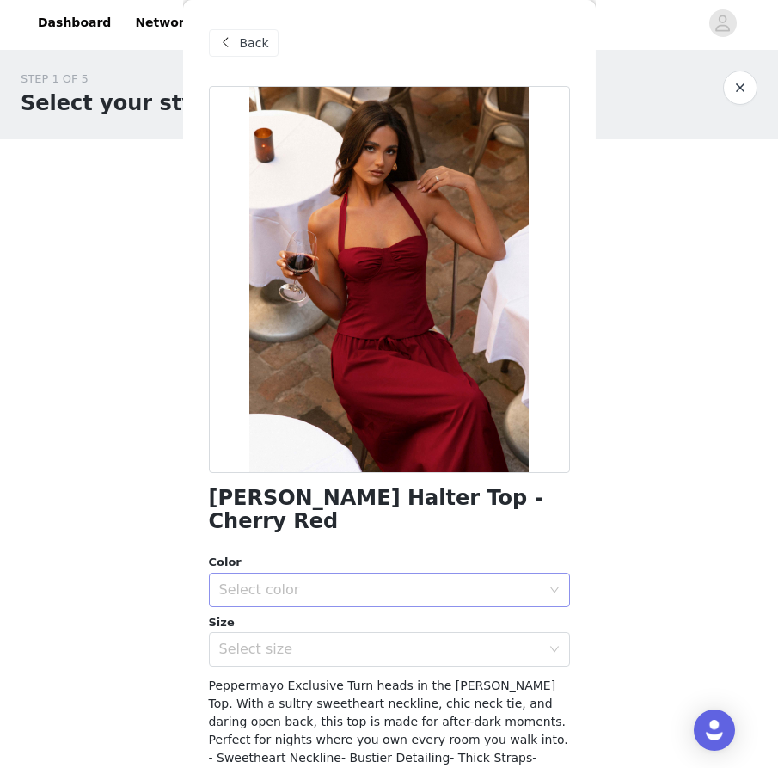
scroll to position [2, 0]
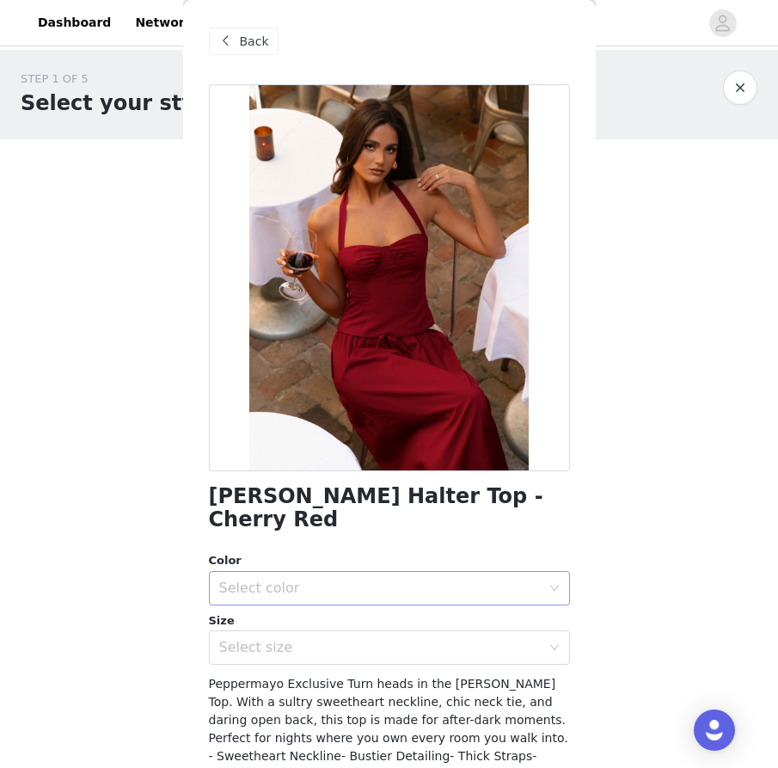
click at [350, 579] on div "Select color" at bounding box center [379, 587] width 321 height 17
click at [333, 606] on li "Cherry Red" at bounding box center [389, 603] width 361 height 28
click at [326, 639] on div "Select size" at bounding box center [379, 647] width 321 height 17
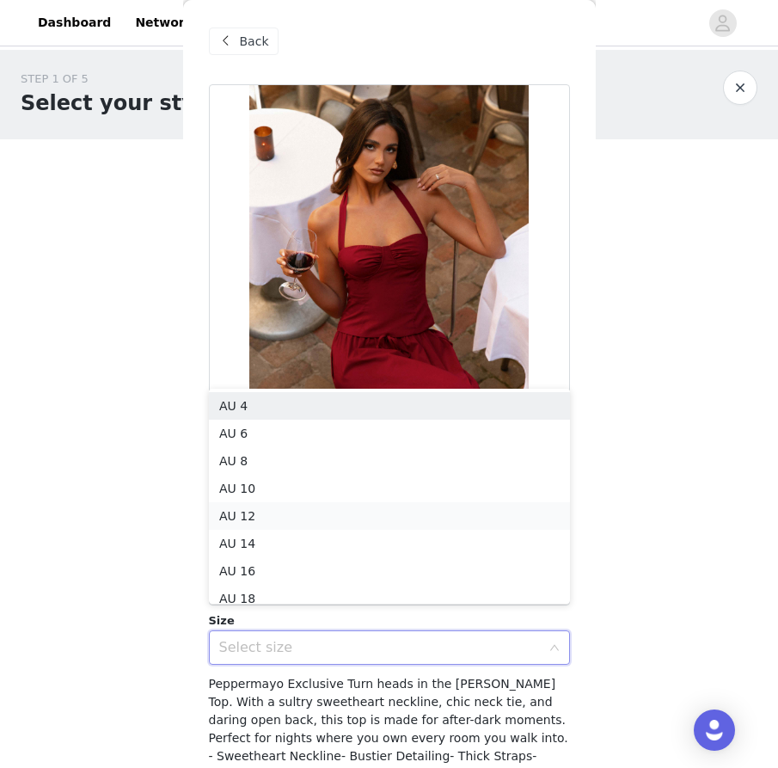
scroll to position [9, 0]
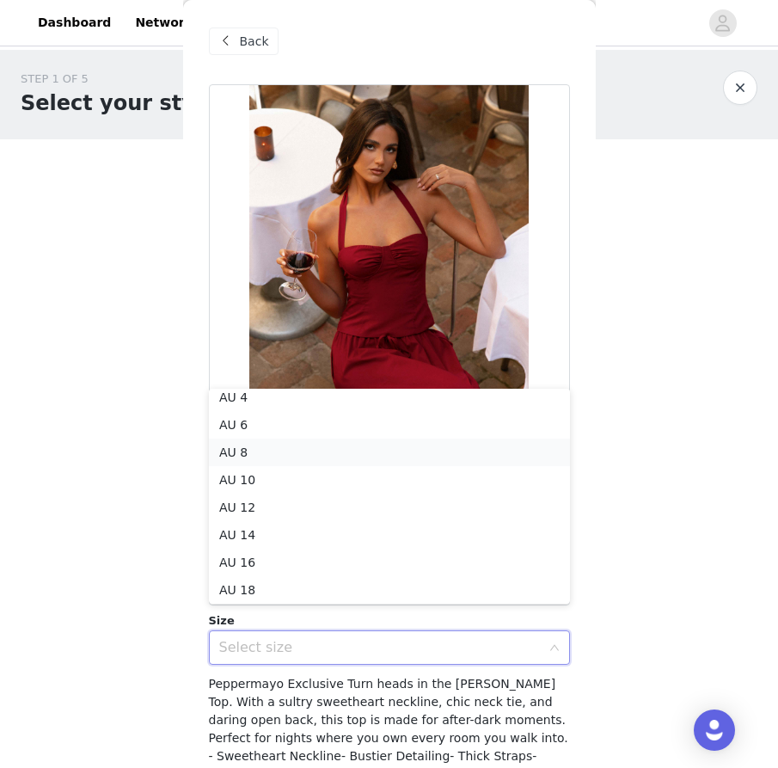
click at [338, 456] on li "AU 8" at bounding box center [389, 452] width 361 height 28
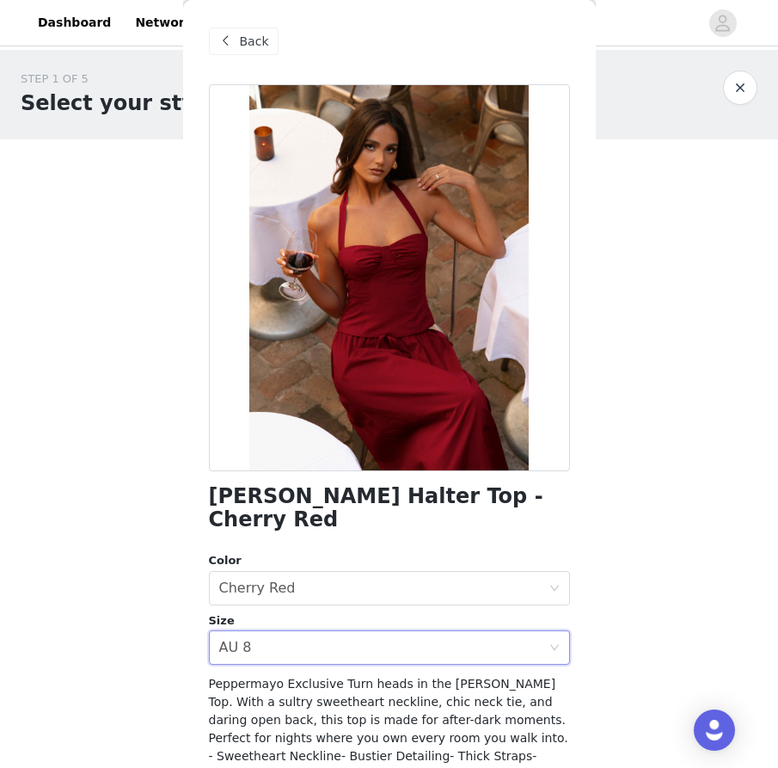
scroll to position [138, 0]
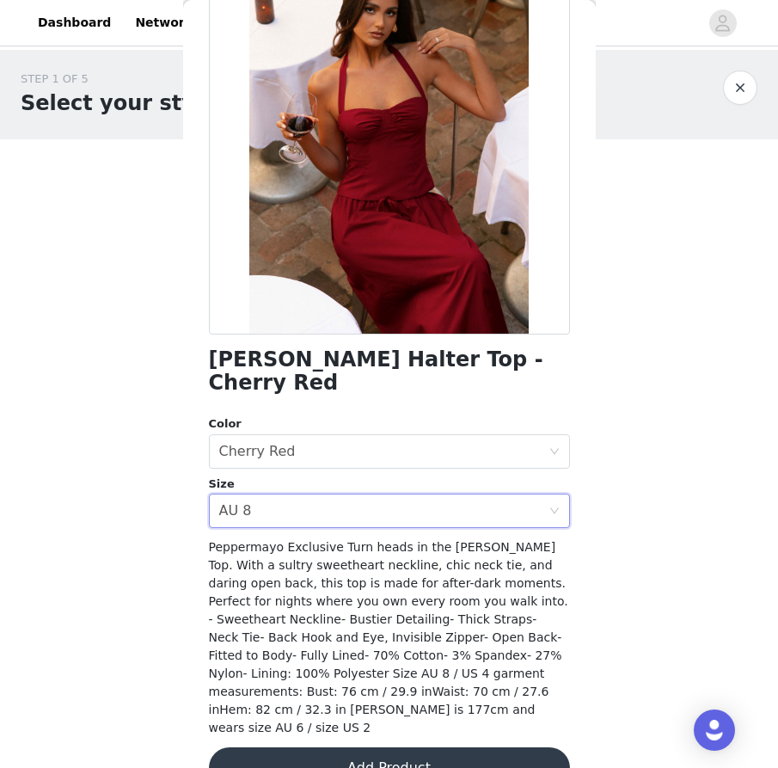
click at [370, 747] on button "Add Product" at bounding box center [389, 767] width 361 height 41
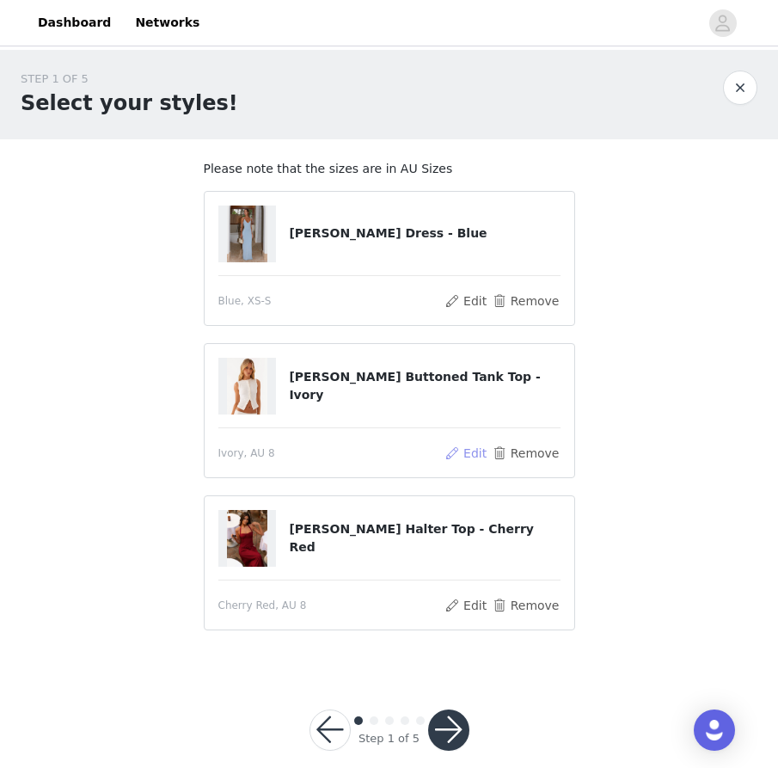
click at [480, 450] on button "Edit" at bounding box center [466, 453] width 44 height 21
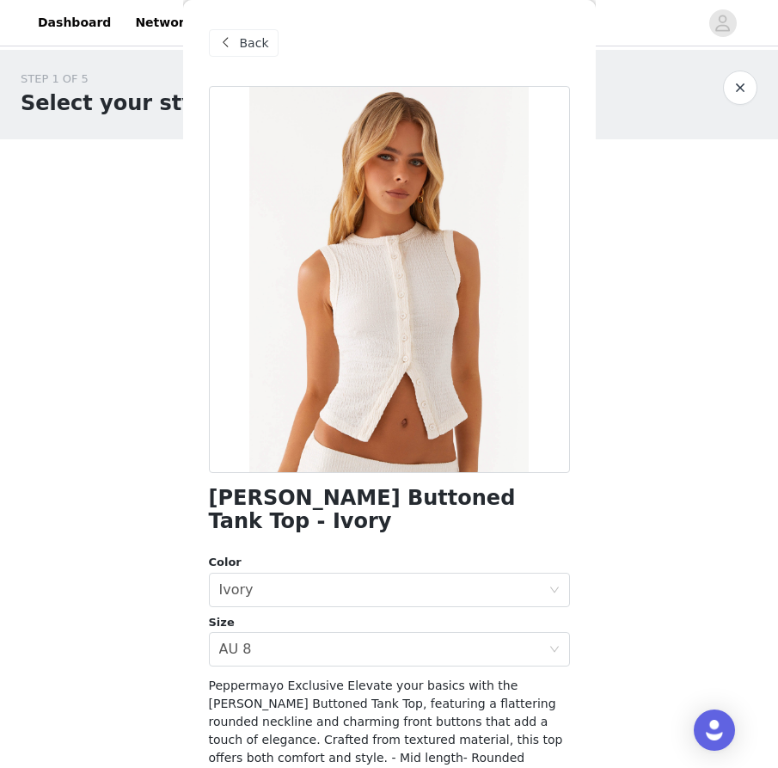
click at [252, 37] on span "Back" at bounding box center [254, 43] width 29 height 18
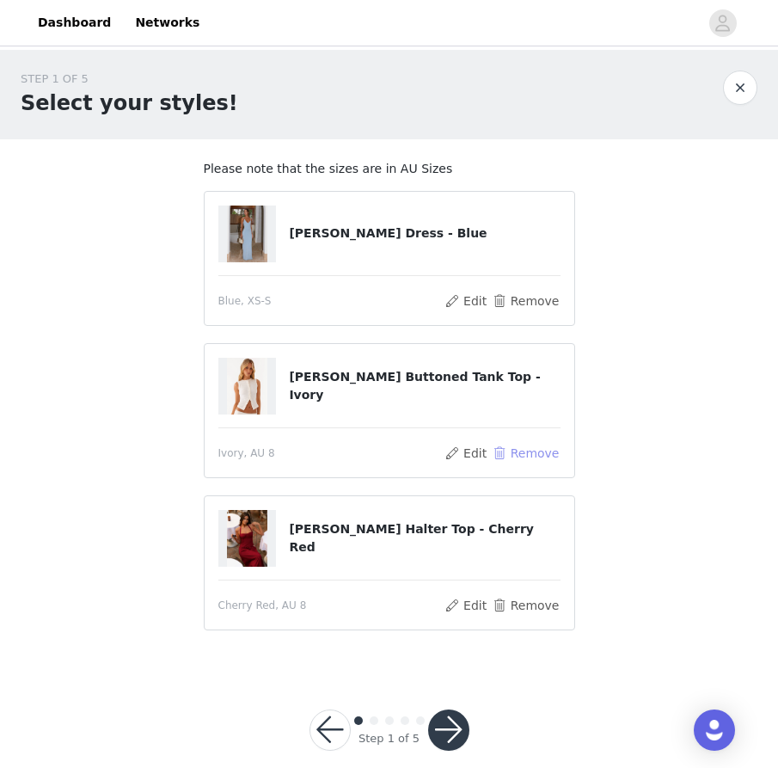
click at [527, 455] on button "Remove" at bounding box center [525, 453] width 69 height 21
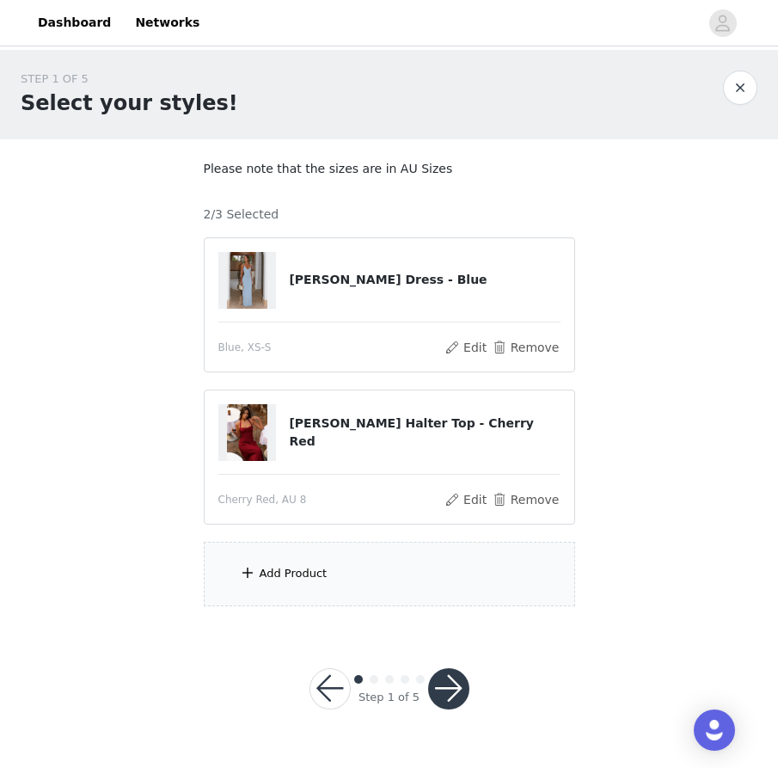
click at [443, 565] on div "Add Product" at bounding box center [389, 573] width 371 height 64
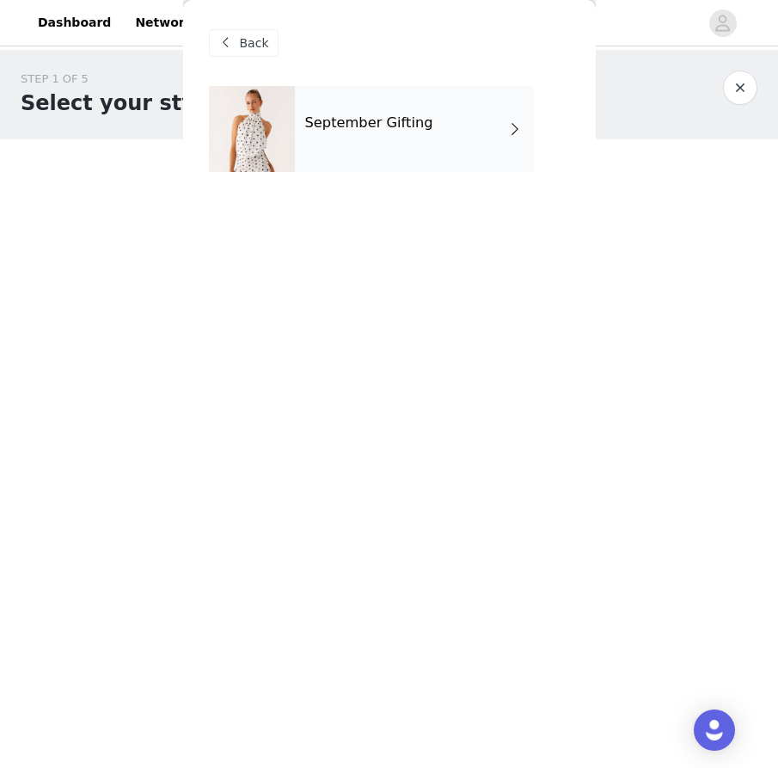
click at [443, 81] on div "Back" at bounding box center [389, 43] width 361 height 86
click at [429, 158] on div "September Gifting" at bounding box center [414, 129] width 239 height 86
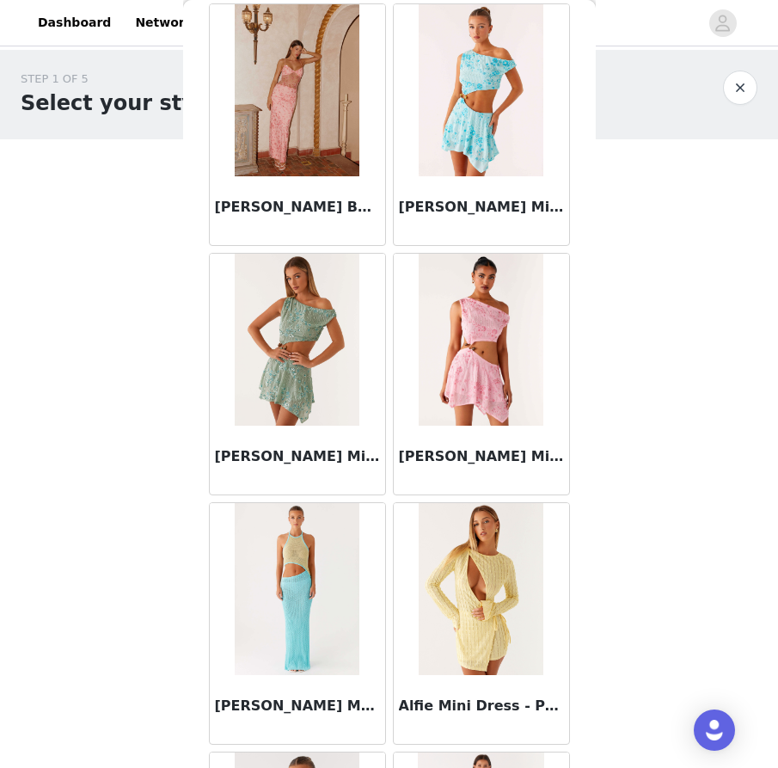
scroll to position [1863, 0]
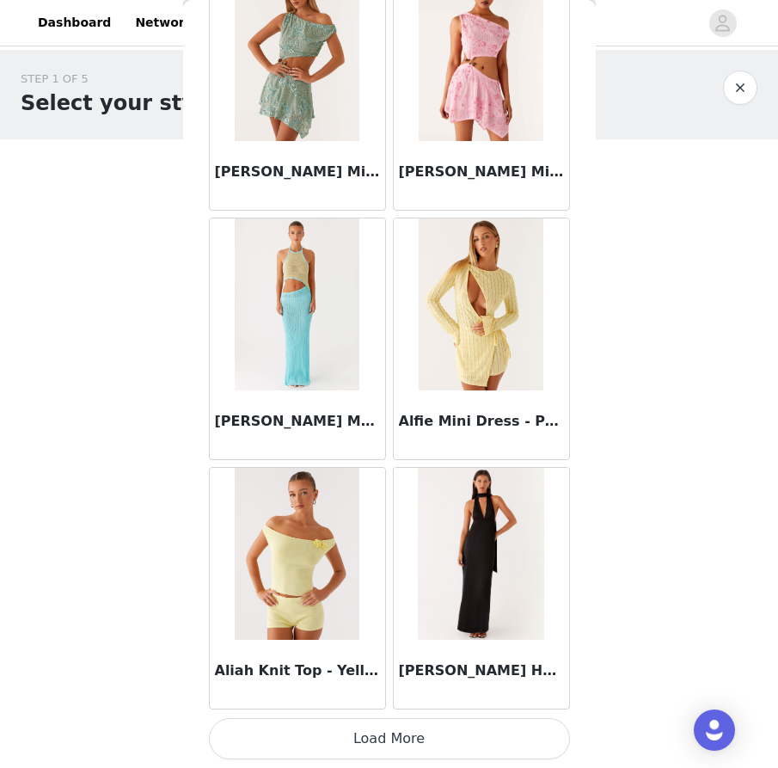
click at [341, 727] on button "Load More" at bounding box center [389, 738] width 361 height 41
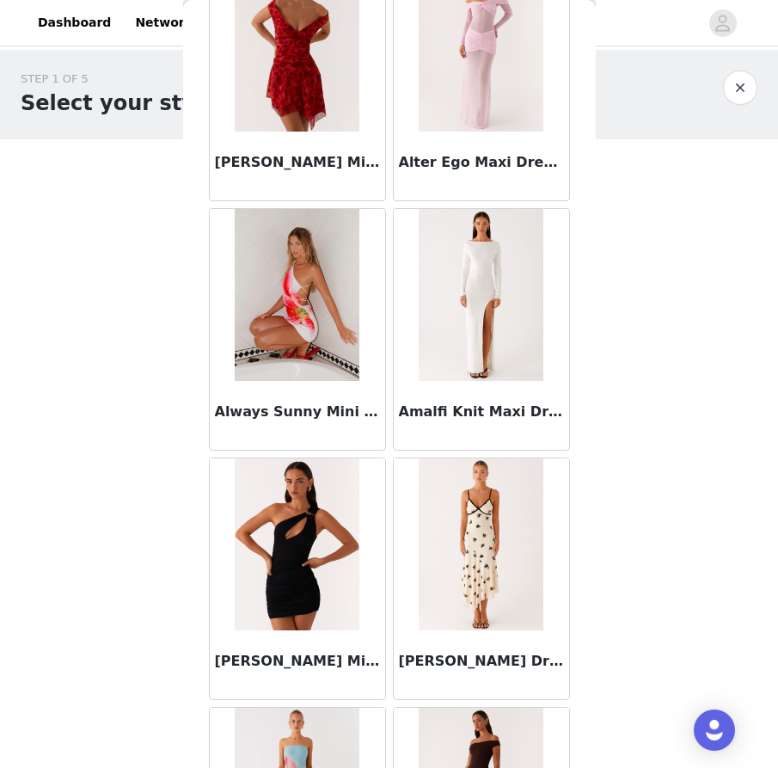
scroll to position [4355, 0]
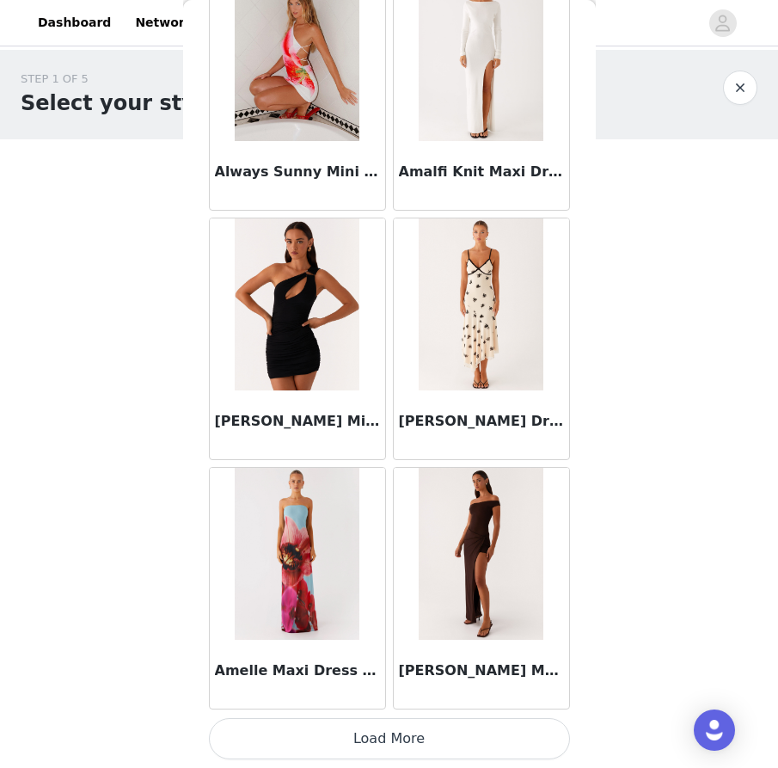
click at [316, 749] on button "Load More" at bounding box center [389, 738] width 361 height 41
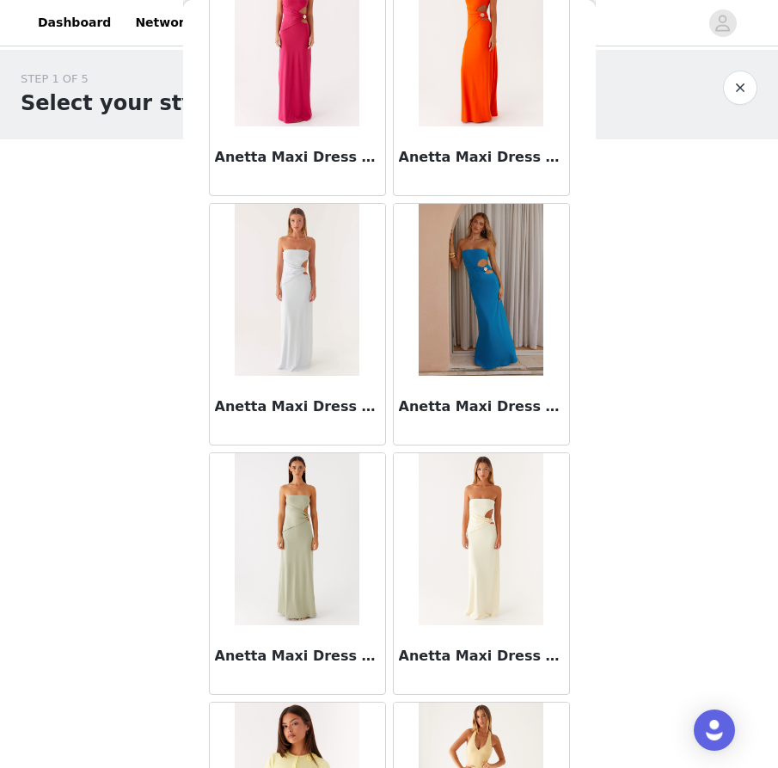
scroll to position [6848, 0]
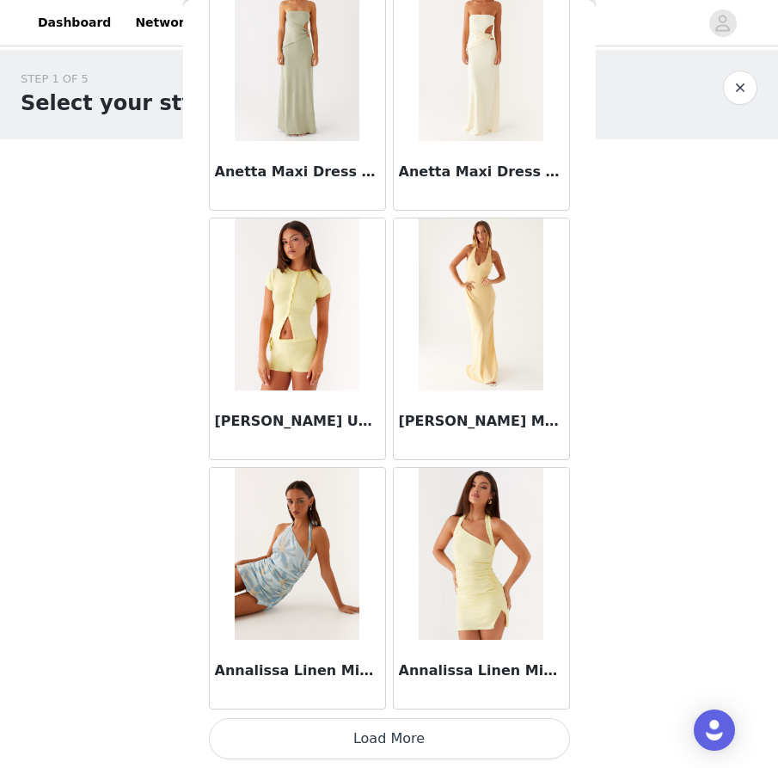
click at [337, 734] on button "Load More" at bounding box center [389, 738] width 361 height 41
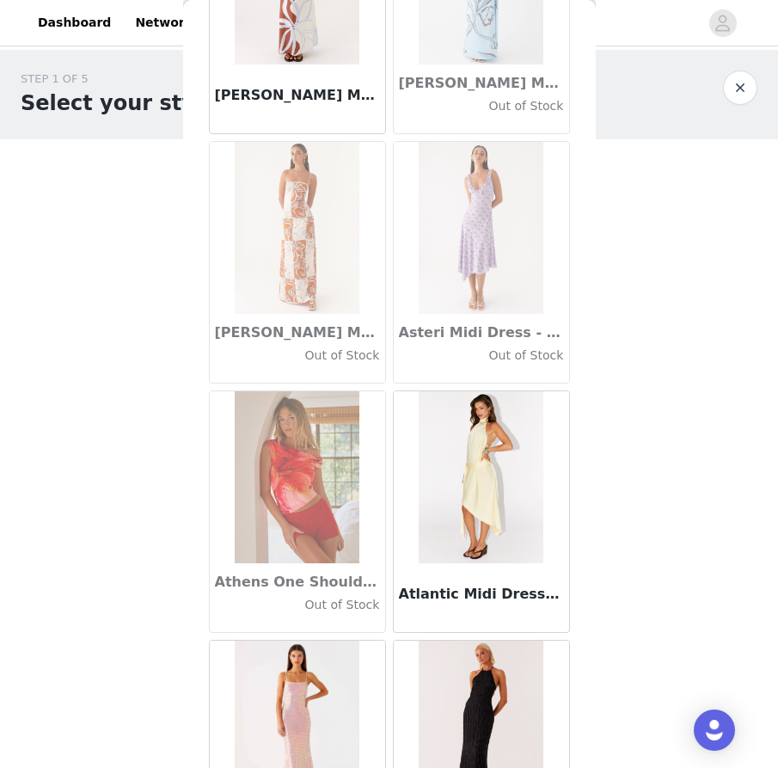
scroll to position [9340, 0]
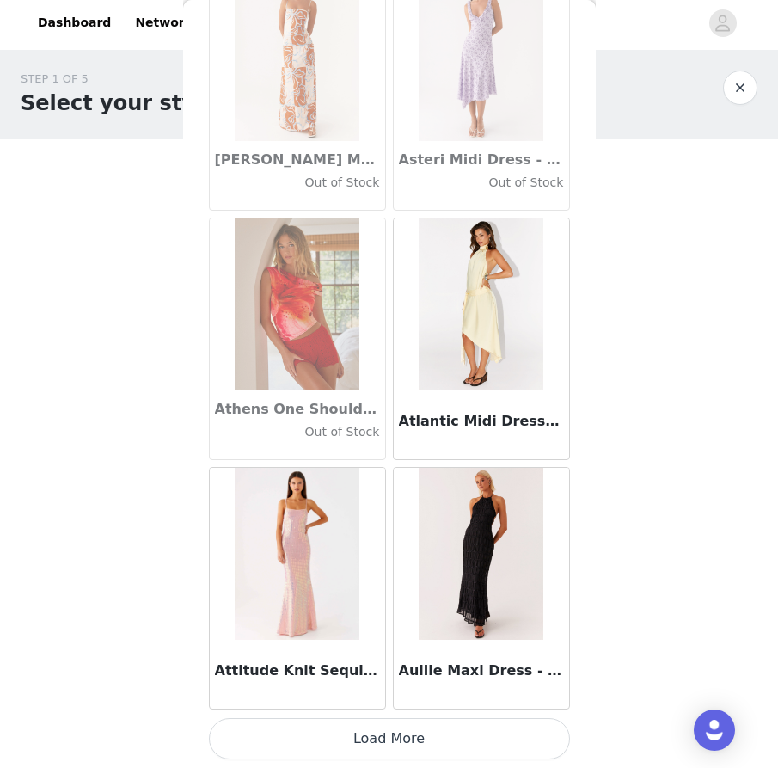
click at [333, 743] on button "Load More" at bounding box center [389, 738] width 361 height 41
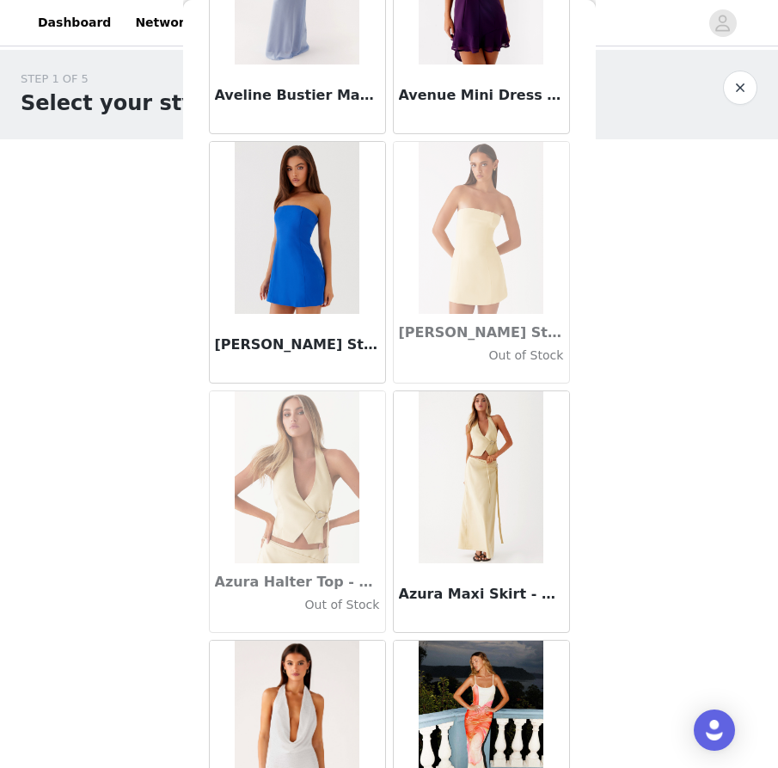
scroll to position [11833, 0]
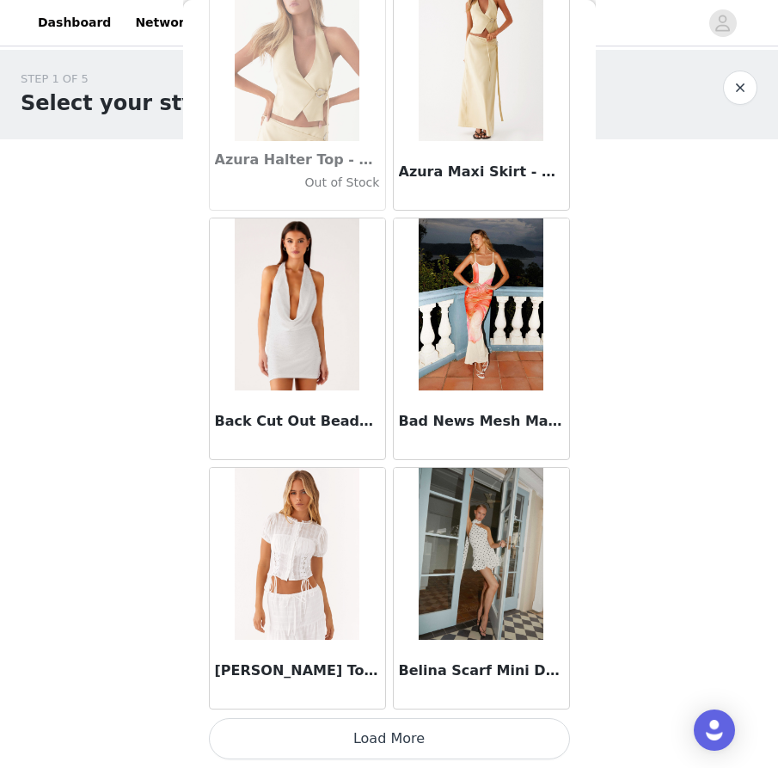
click at [370, 733] on button "Load More" at bounding box center [389, 738] width 361 height 41
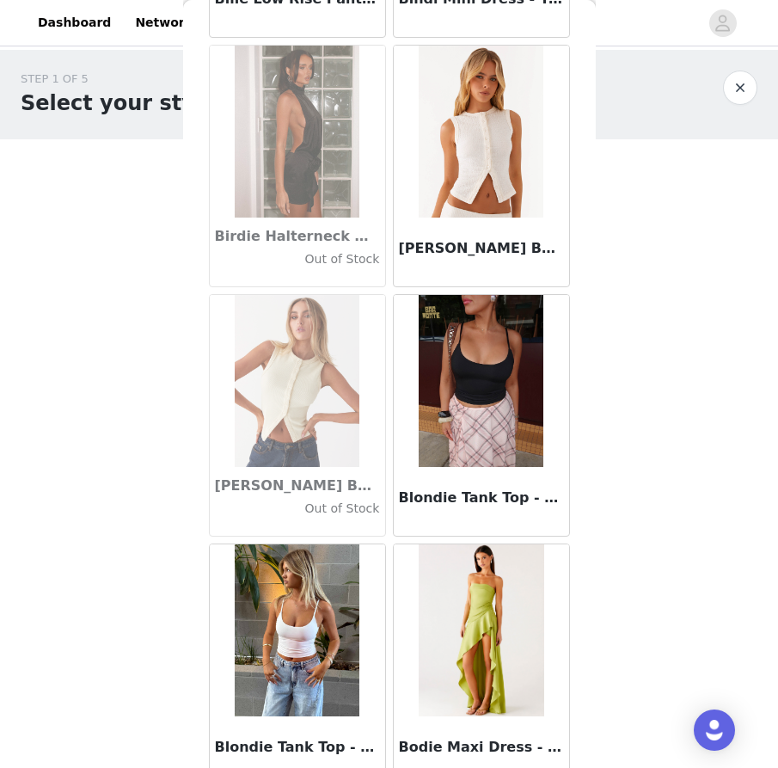
scroll to position [14326, 0]
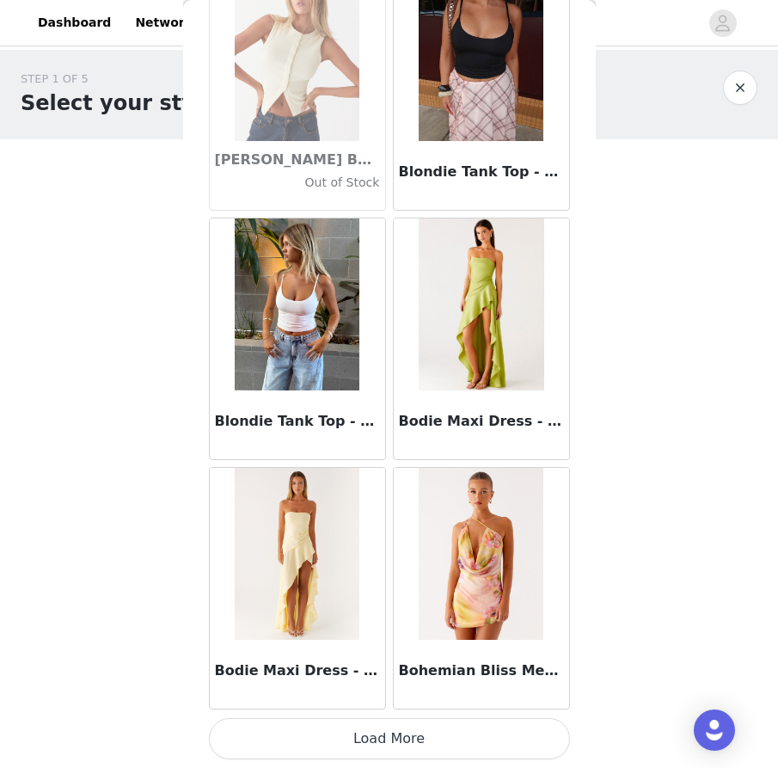
click at [382, 735] on button "Load More" at bounding box center [389, 738] width 361 height 41
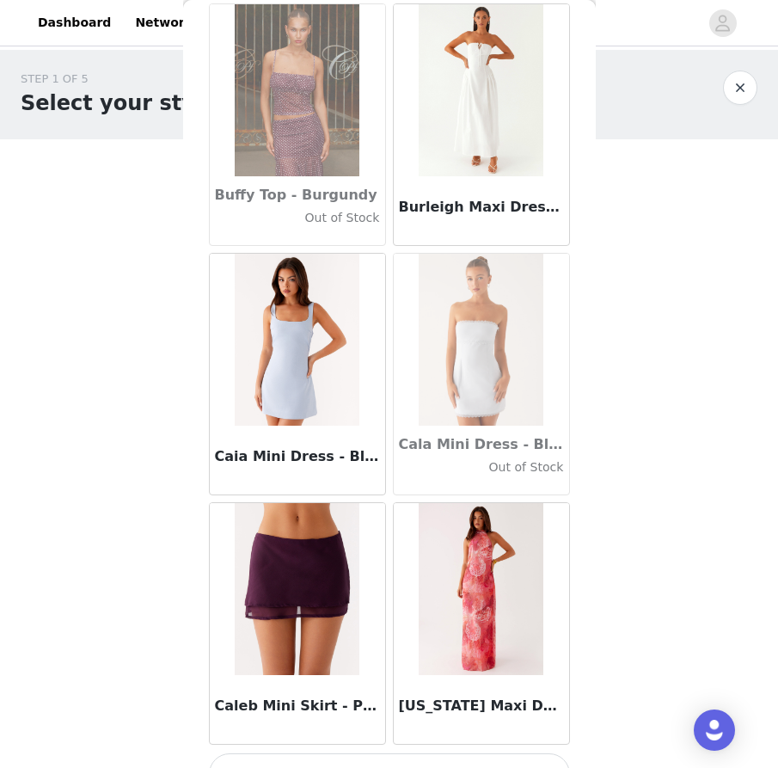
scroll to position [16818, 0]
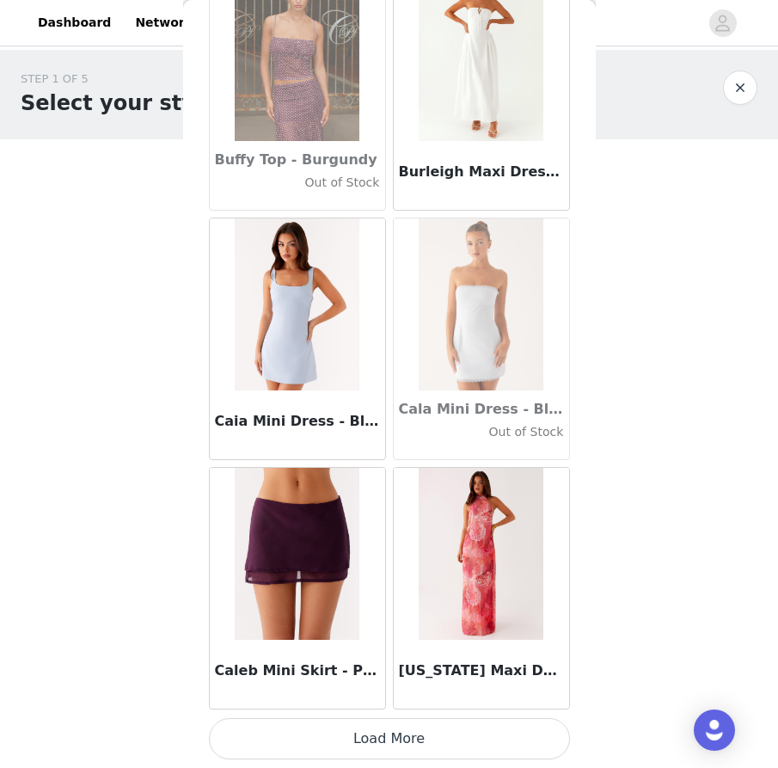
click at [381, 743] on button "Load More" at bounding box center [389, 738] width 361 height 41
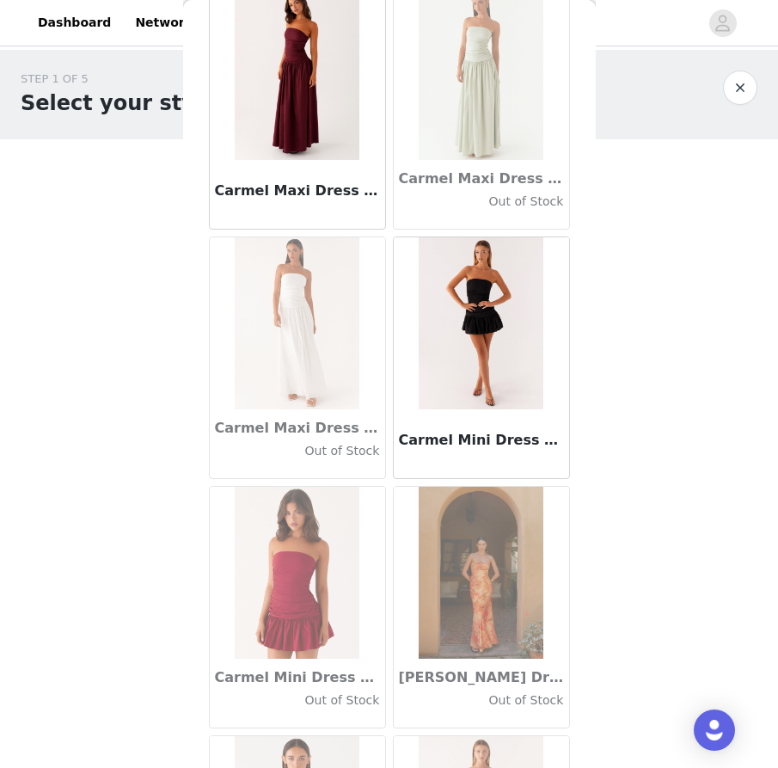
scroll to position [19311, 0]
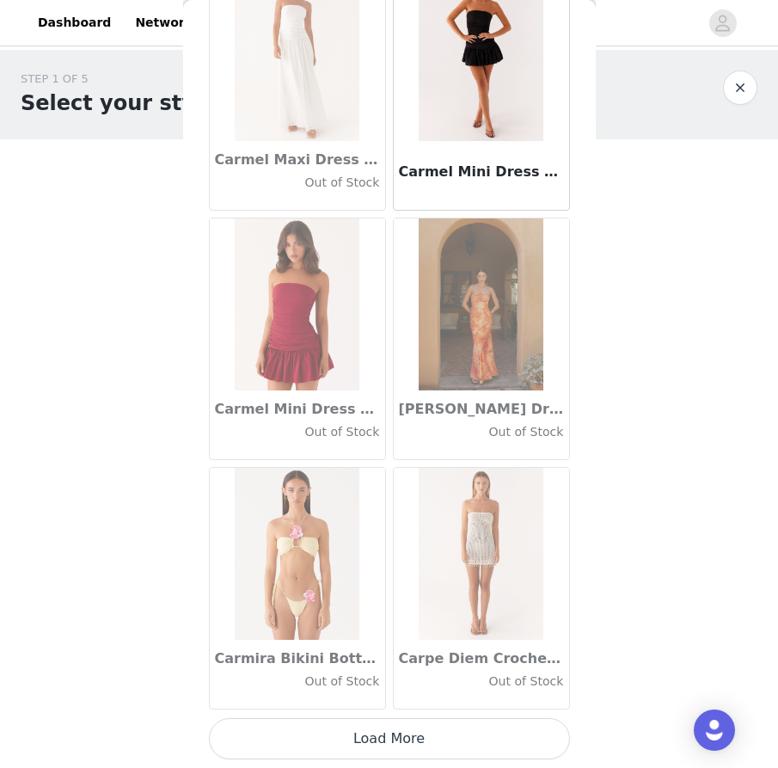
click at [351, 744] on button "Load More" at bounding box center [389, 738] width 361 height 41
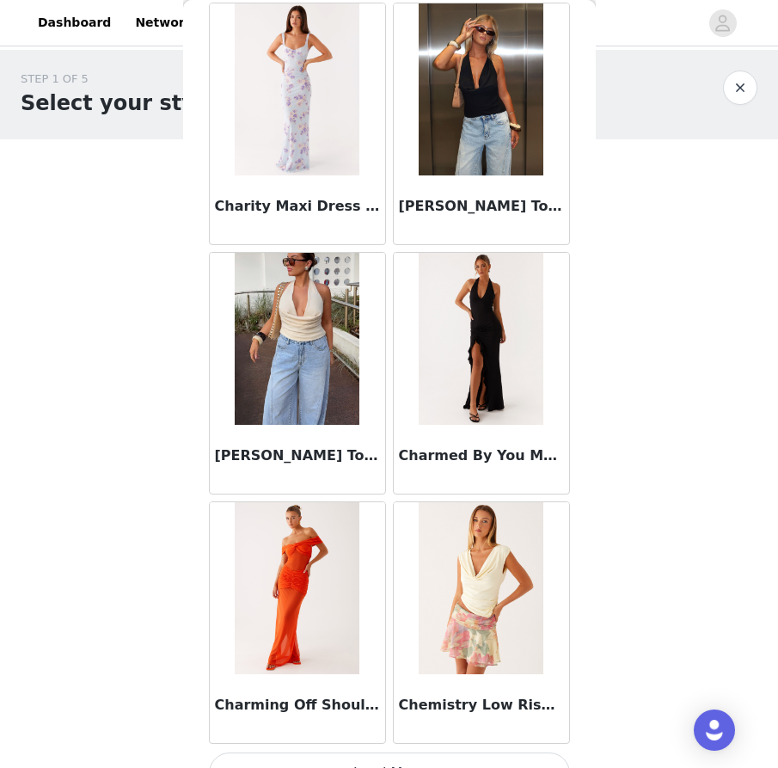
scroll to position [21804, 0]
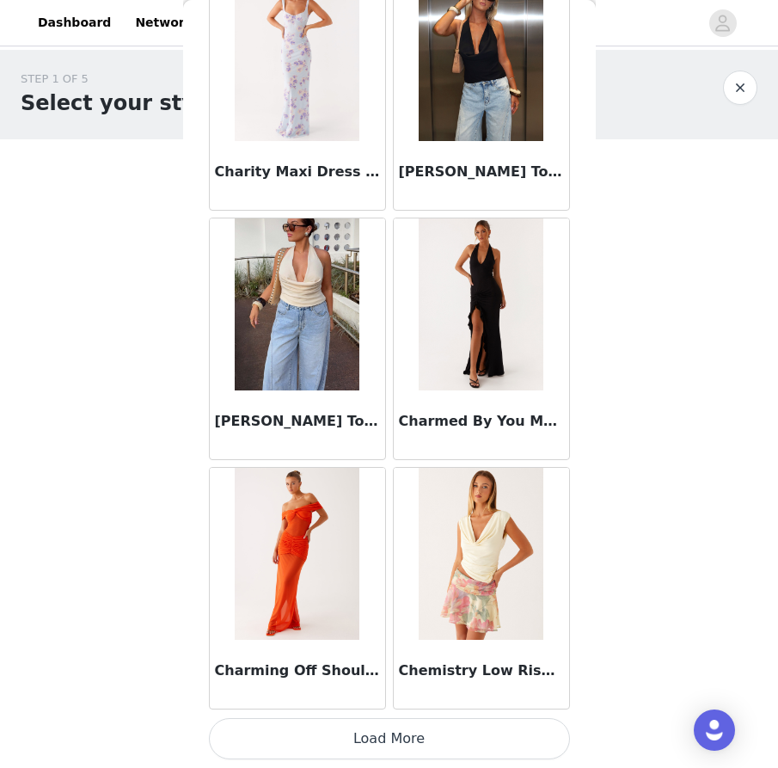
click at [363, 737] on button "Load More" at bounding box center [389, 738] width 361 height 41
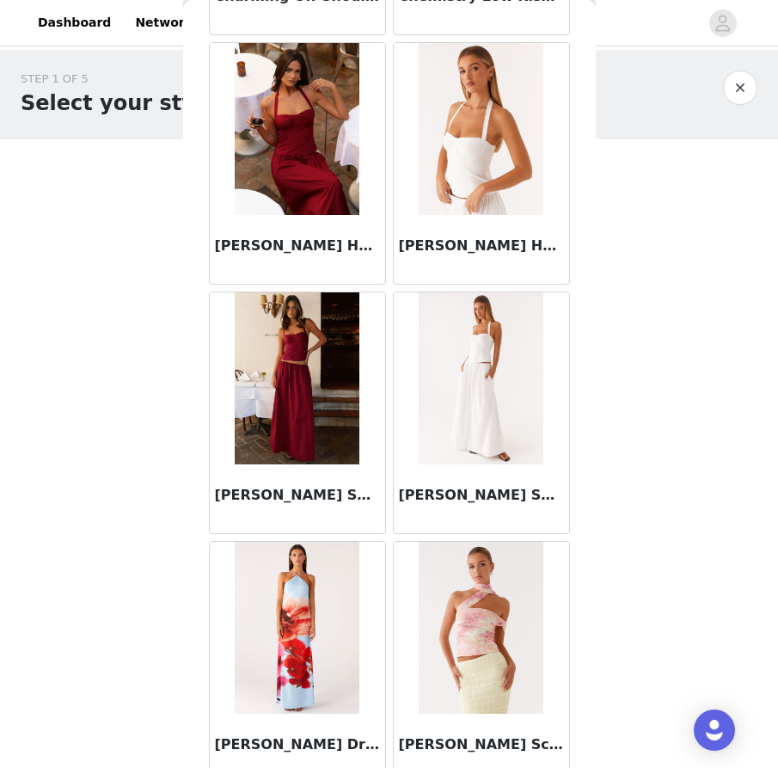
scroll to position [22470, 0]
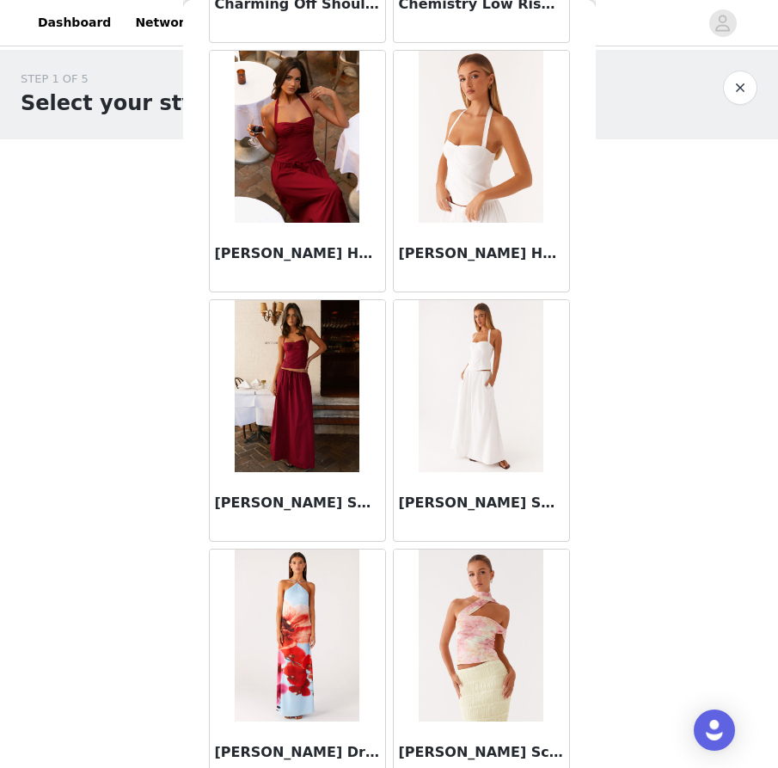
click at [335, 447] on img at bounding box center [297, 386] width 125 height 172
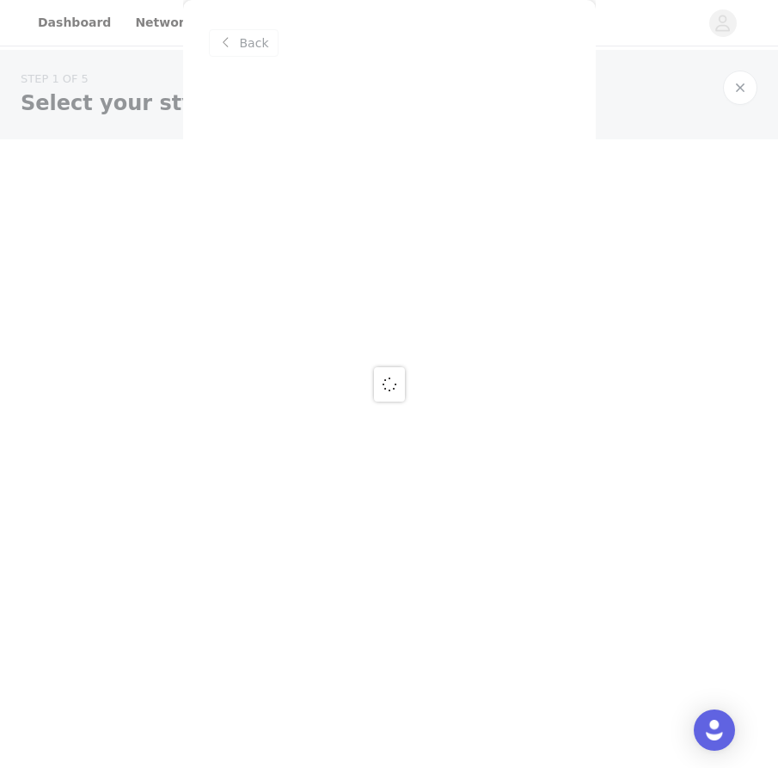
scroll to position [0, 0]
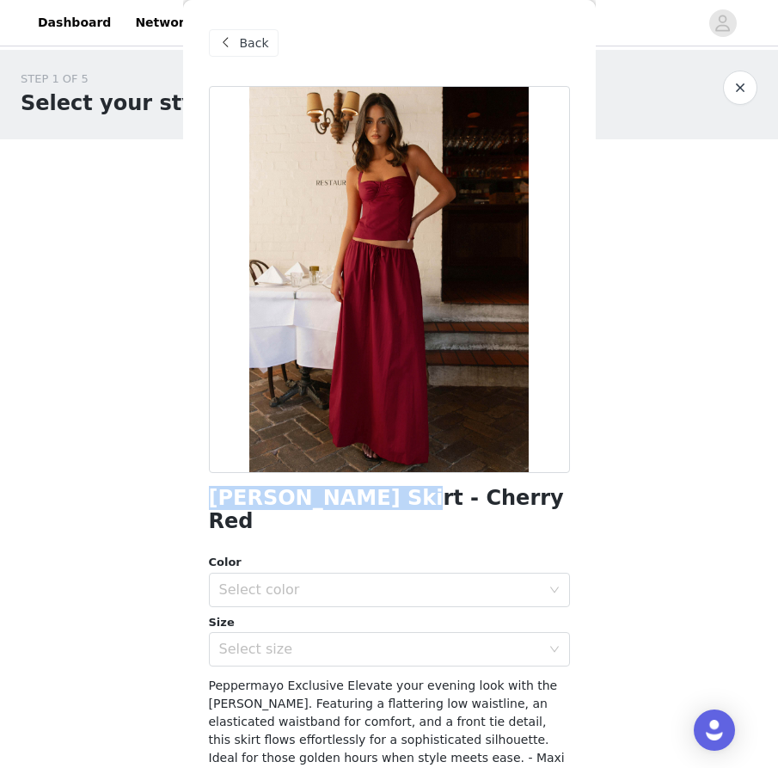
drag, startPoint x: 368, startPoint y: 499, endPoint x: 185, endPoint y: 504, distance: 183.1
click at [185, 504] on div "Back [PERSON_NAME] Skirt - Cherry Red Color Select color Size Select size Peppe…" at bounding box center [389, 384] width 413 height 768
copy h1 "[PERSON_NAME] Skirt"
click at [315, 614] on div "Size" at bounding box center [389, 622] width 361 height 17
click at [320, 581] on div "Select color" at bounding box center [379, 589] width 321 height 17
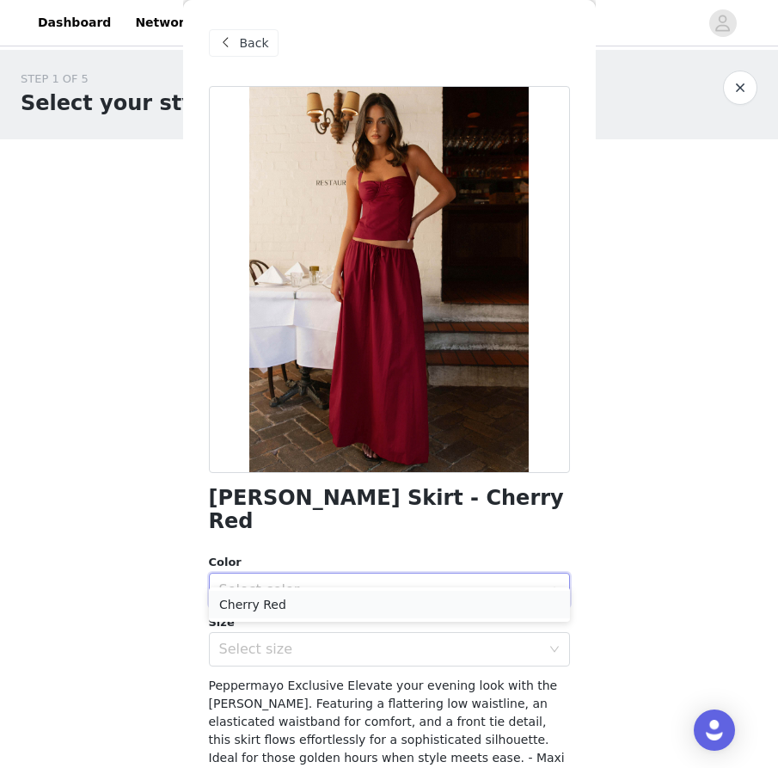
click at [312, 601] on li "Cherry Red" at bounding box center [389, 604] width 361 height 28
click at [310, 640] on div "Select size" at bounding box center [383, 649] width 329 height 33
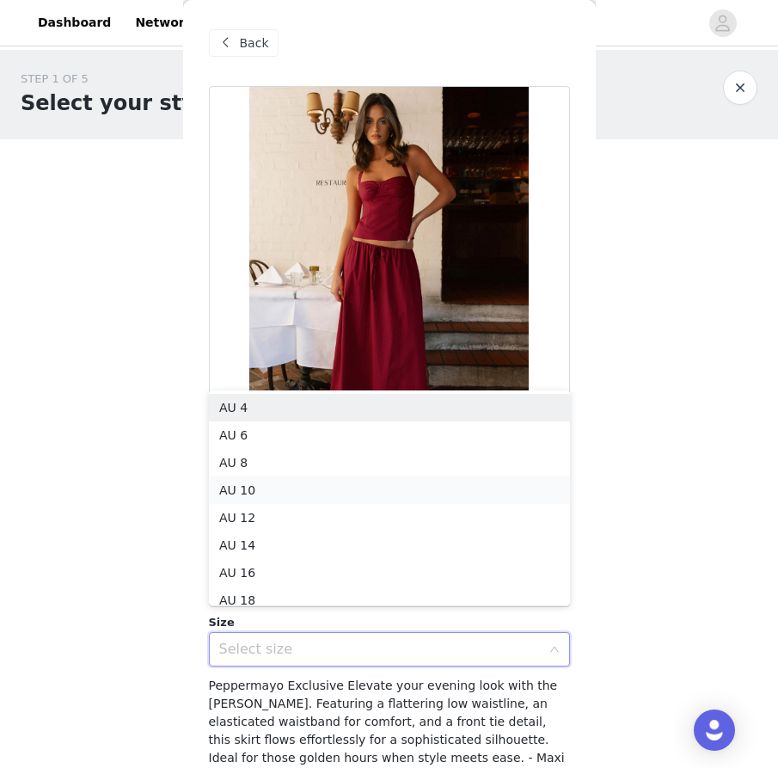
scroll to position [9, 0]
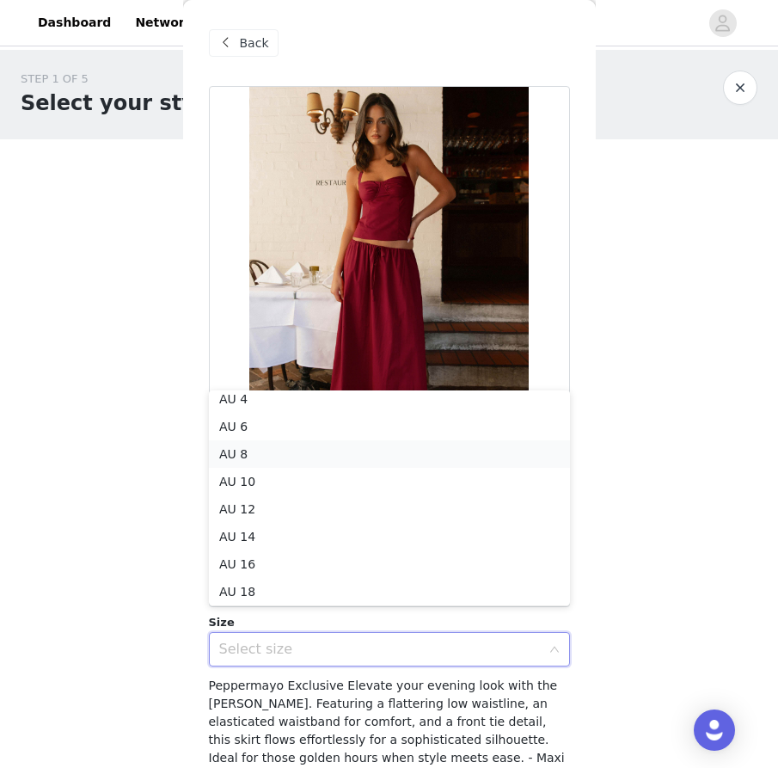
click at [334, 447] on li "AU 8" at bounding box center [389, 454] width 361 height 28
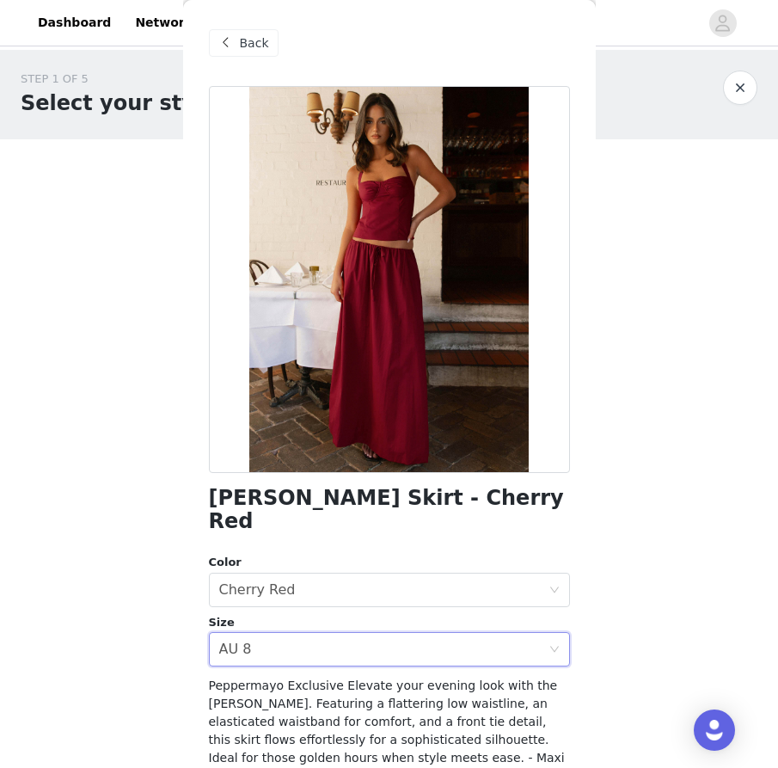
scroll to position [138, 0]
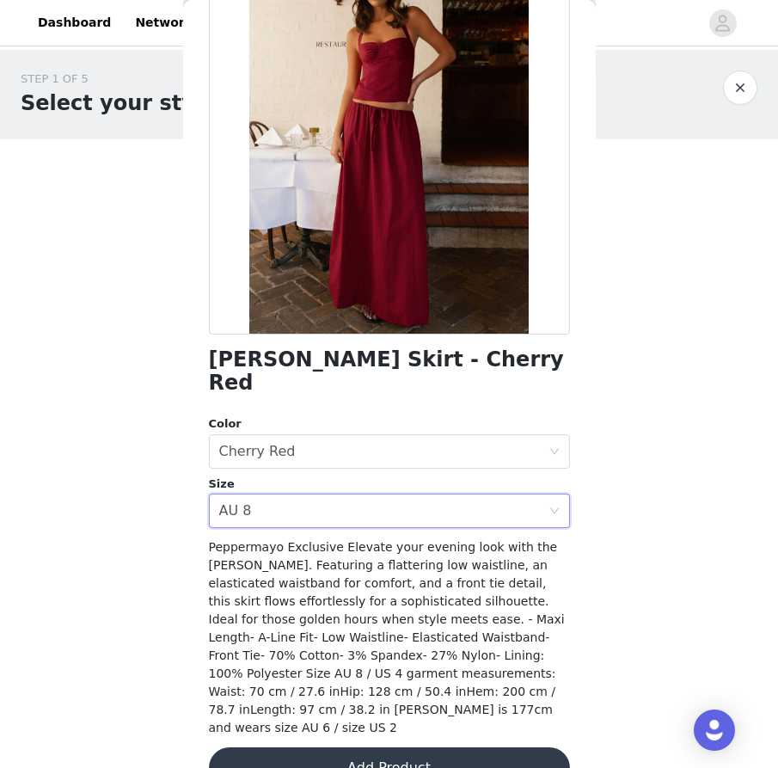
click at [382, 697] on div "[PERSON_NAME] Skirt - Cherry Red Color Select color Cherry Red Size Select size…" at bounding box center [389, 378] width 361 height 861
click at [382, 747] on button "Add Product" at bounding box center [389, 767] width 361 height 41
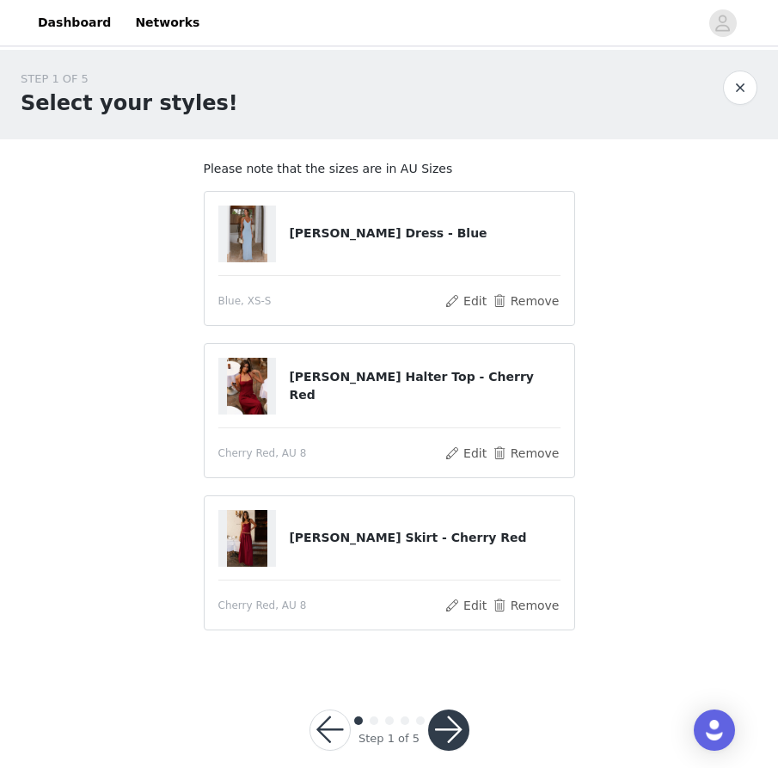
click at [437, 729] on button "button" at bounding box center [448, 729] width 41 height 41
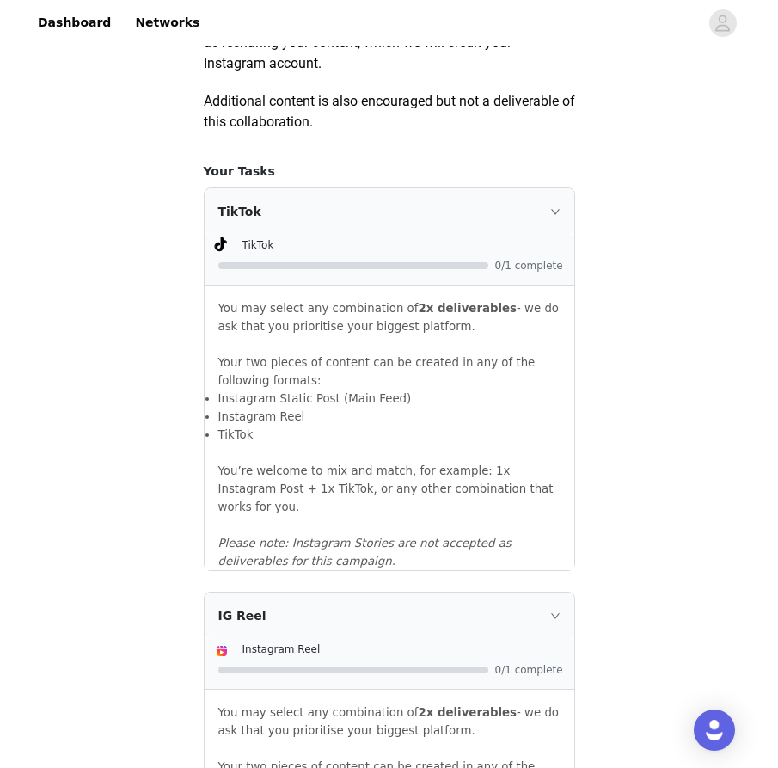
scroll to position [1773, 0]
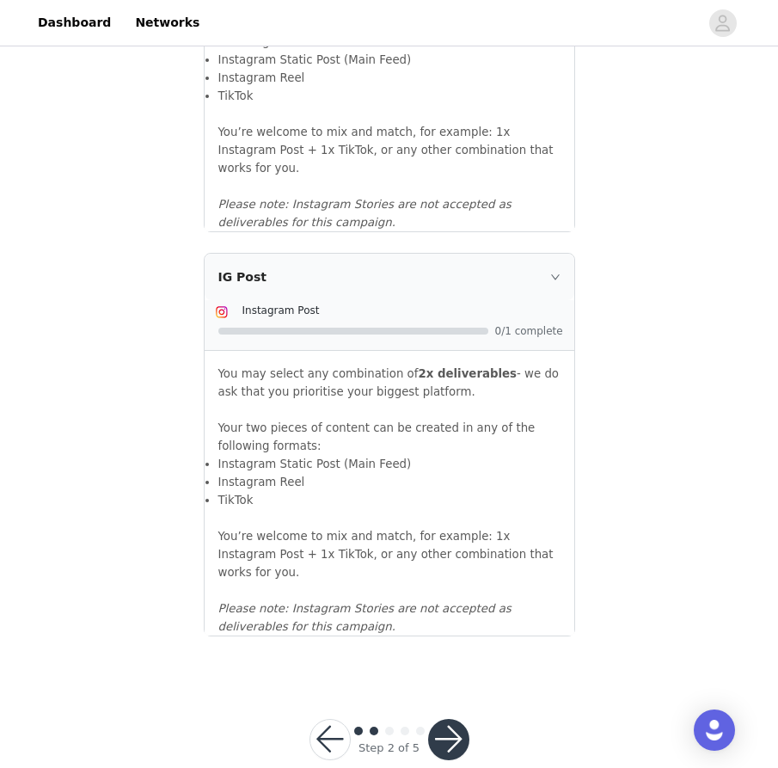
click at [449, 719] on button "button" at bounding box center [448, 739] width 41 height 41
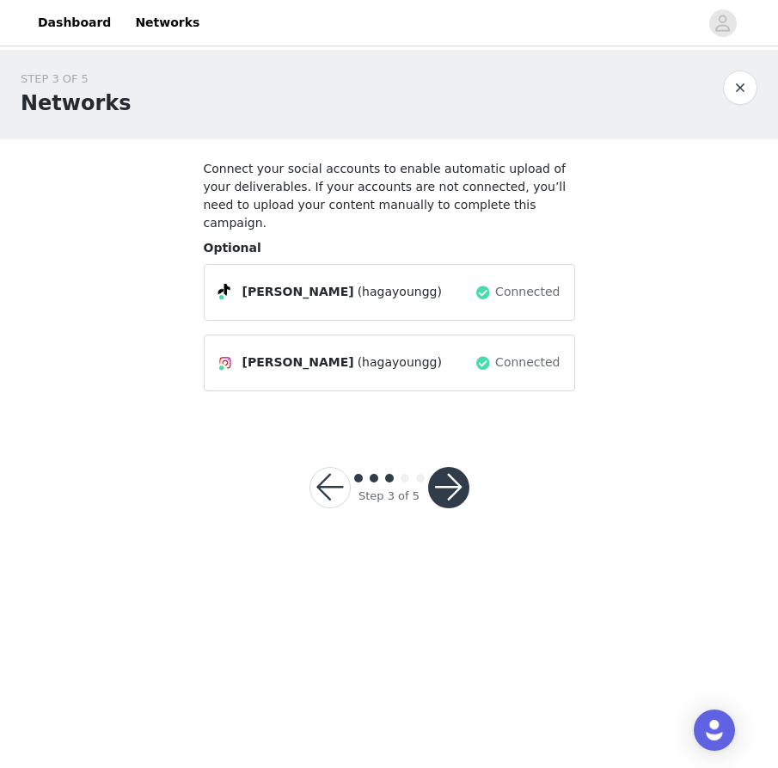
click at [450, 467] on button "button" at bounding box center [448, 487] width 41 height 41
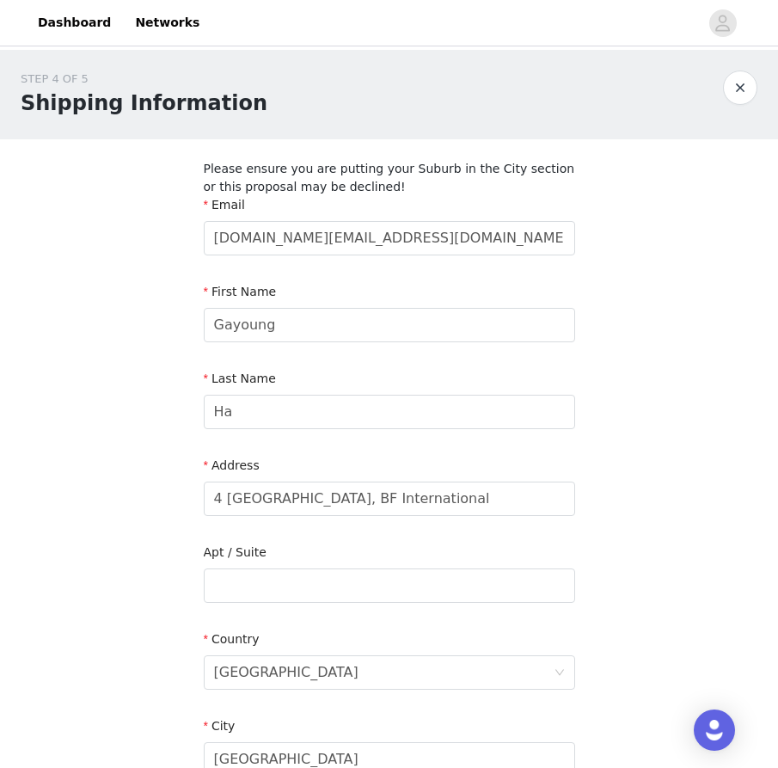
scroll to position [353, 0]
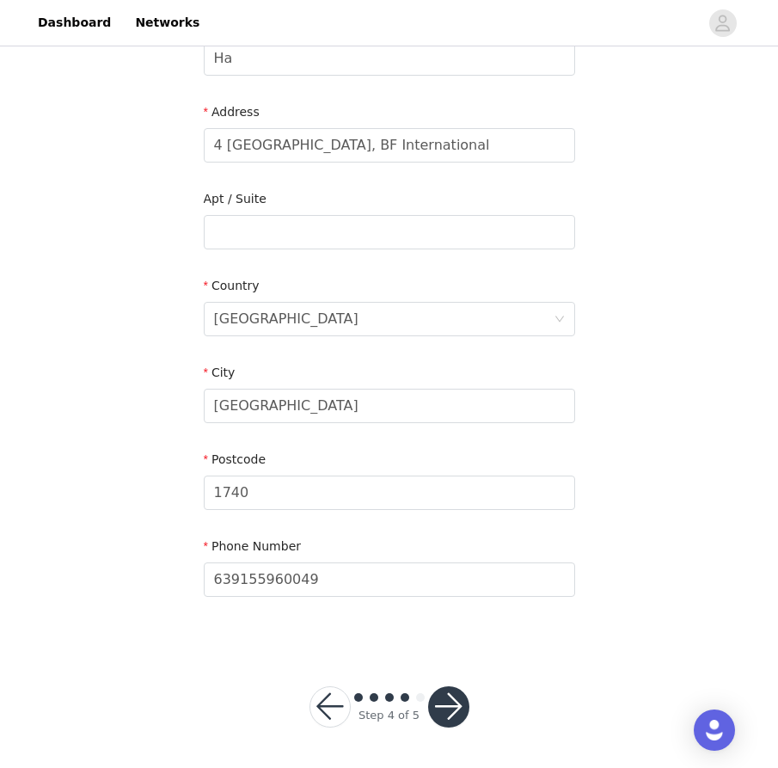
click at [464, 702] on button "button" at bounding box center [448, 706] width 41 height 41
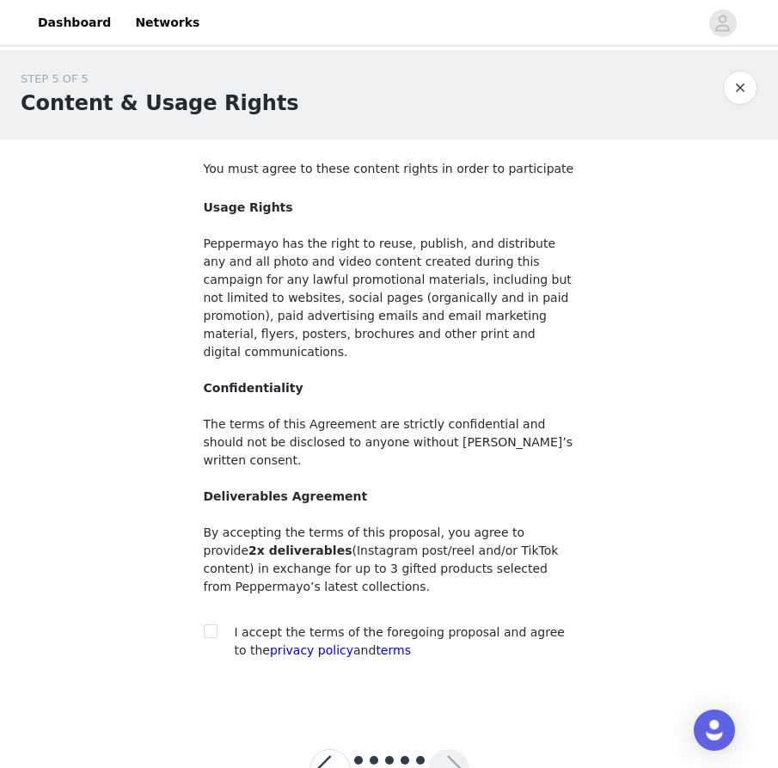
click at [327, 623] on div "I accept the terms of the foregoing proposal and agree to the privacy policy an…" at bounding box center [405, 641] width 340 height 36
click at [218, 623] on div at bounding box center [216, 632] width 24 height 18
click at [213, 624] on input "checkbox" at bounding box center [210, 630] width 12 height 12
checkbox input "true"
click at [461, 749] on button "button" at bounding box center [448, 769] width 41 height 41
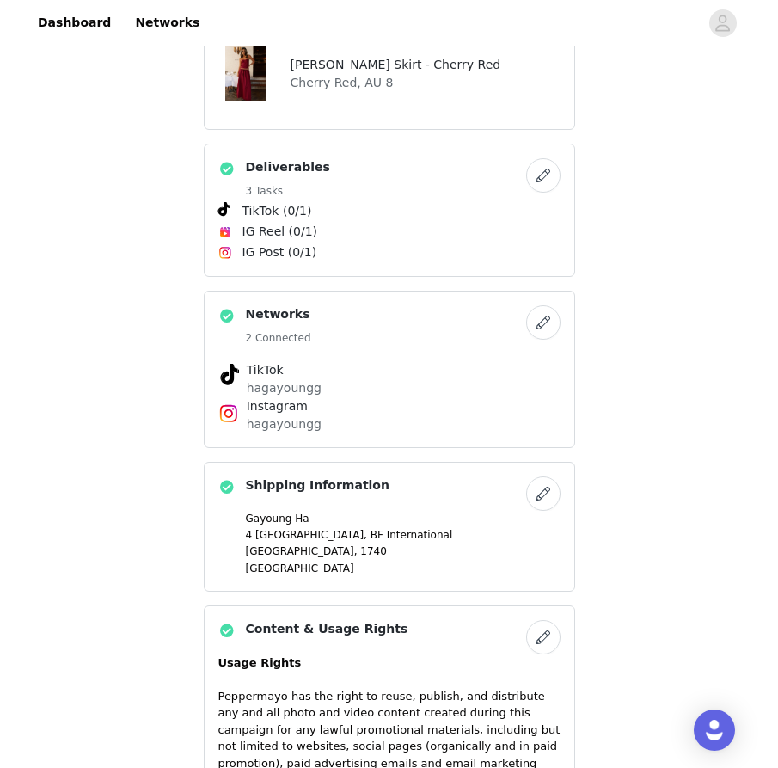
scroll to position [1337, 0]
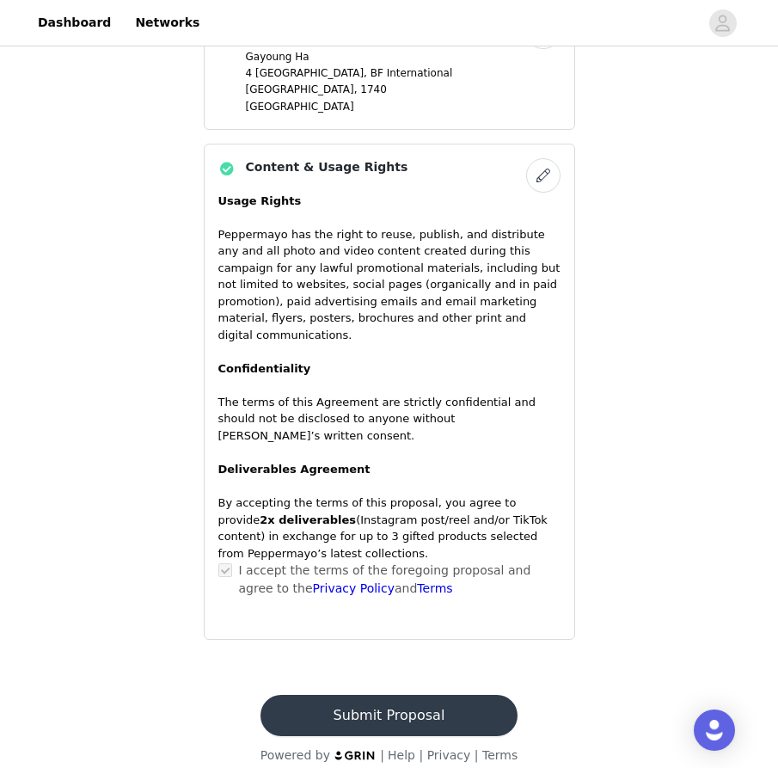
click at [423, 694] on button "Submit Proposal" at bounding box center [388, 714] width 257 height 41
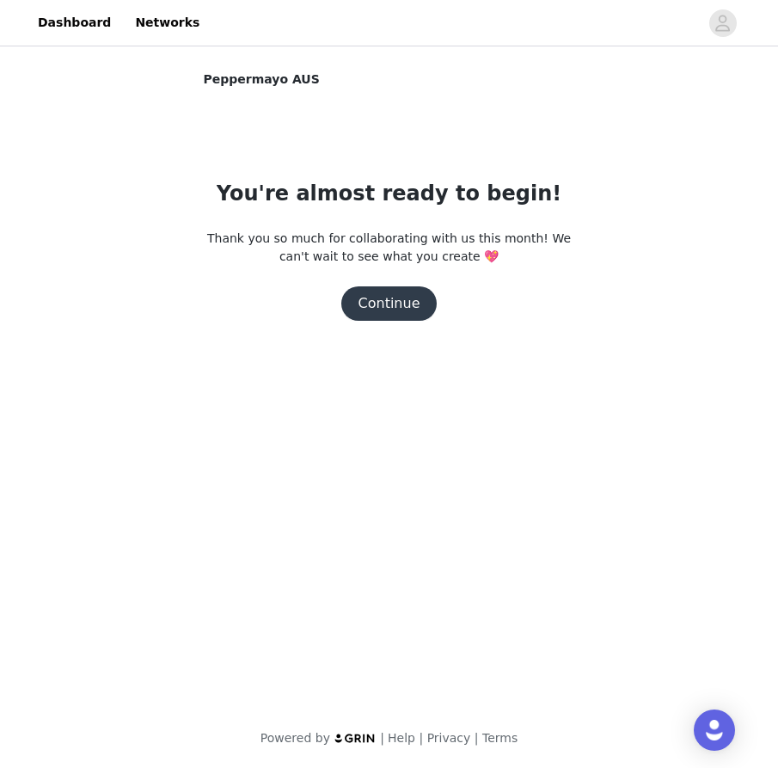
click at [391, 323] on section "Peppermayo AUS You're almost ready to begin! Thank you so much for collaboratin…" at bounding box center [389, 222] width 413 height 305
click at [392, 298] on button "Continue" at bounding box center [389, 303] width 96 height 34
